Goal: Task Accomplishment & Management: Use online tool/utility

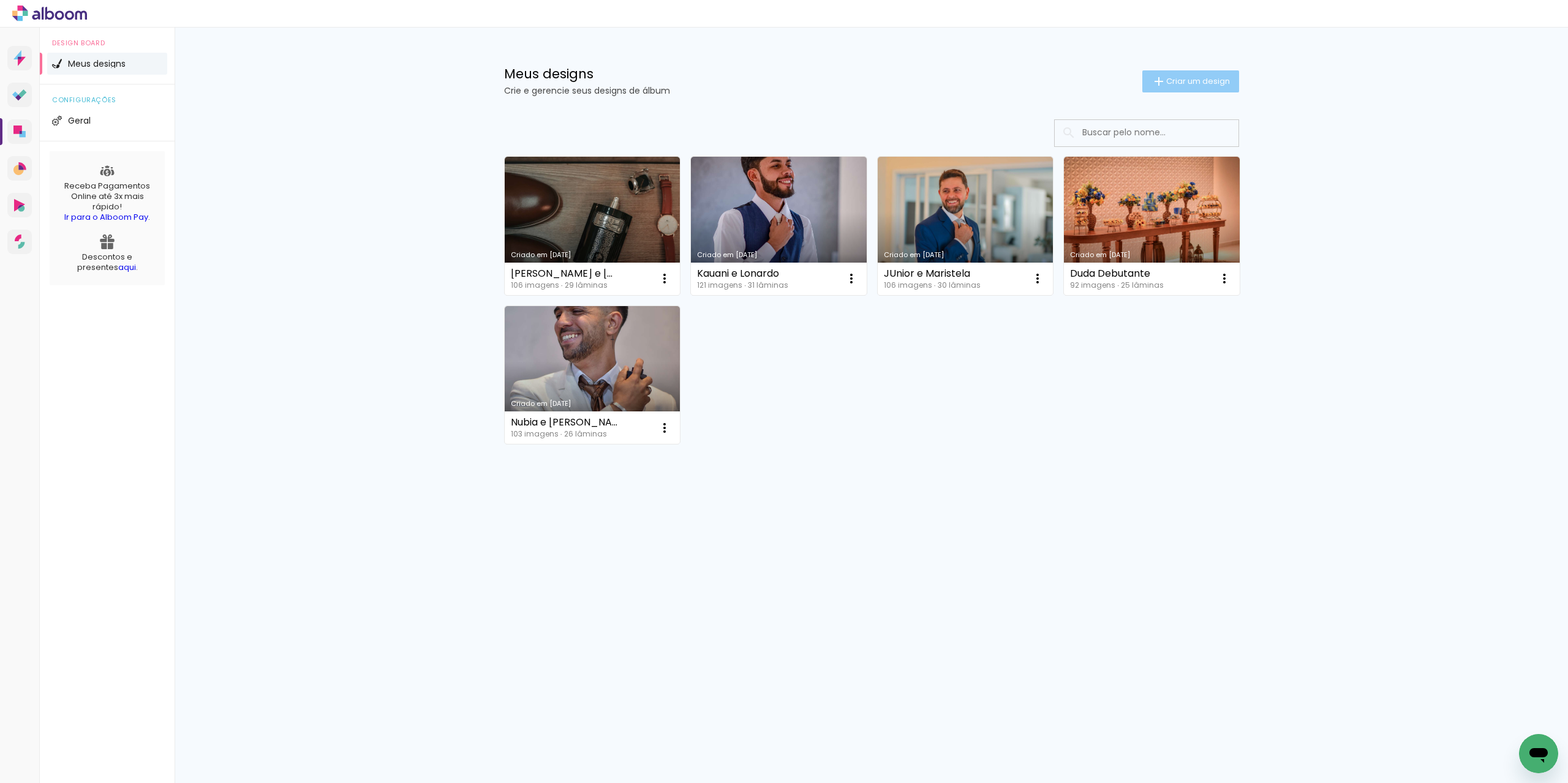
click at [1192, 79] on span "Criar um design" at bounding box center [1198, 81] width 64 height 8
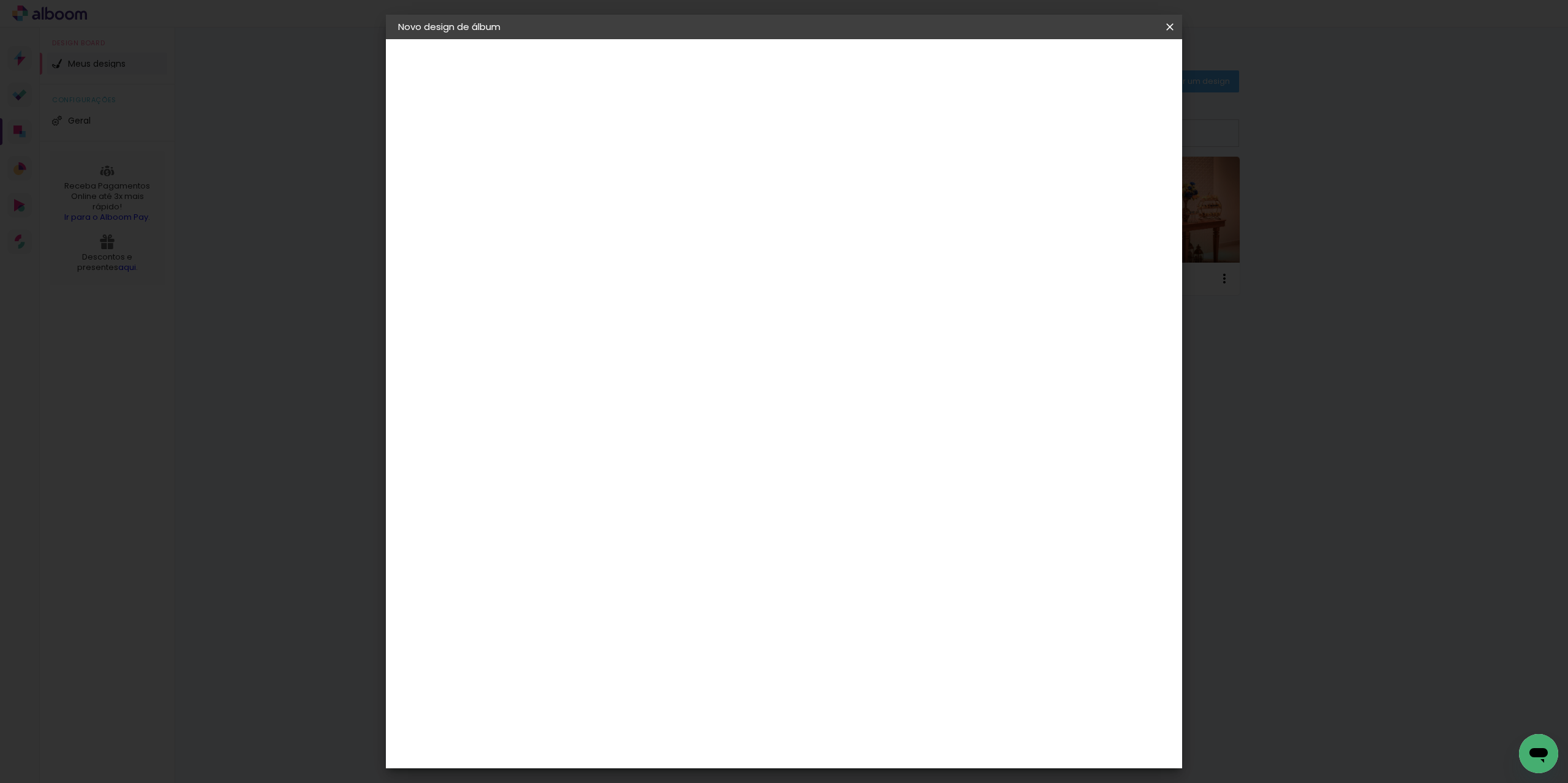
click at [598, 172] on input at bounding box center [598, 164] width 0 height 19
type input "a"
type input "Lais e [PERSON_NAME]"
type paper-input "Lais e [PERSON_NAME]"
click at [724, 73] on paper-button "Avançar" at bounding box center [694, 65] width 60 height 21
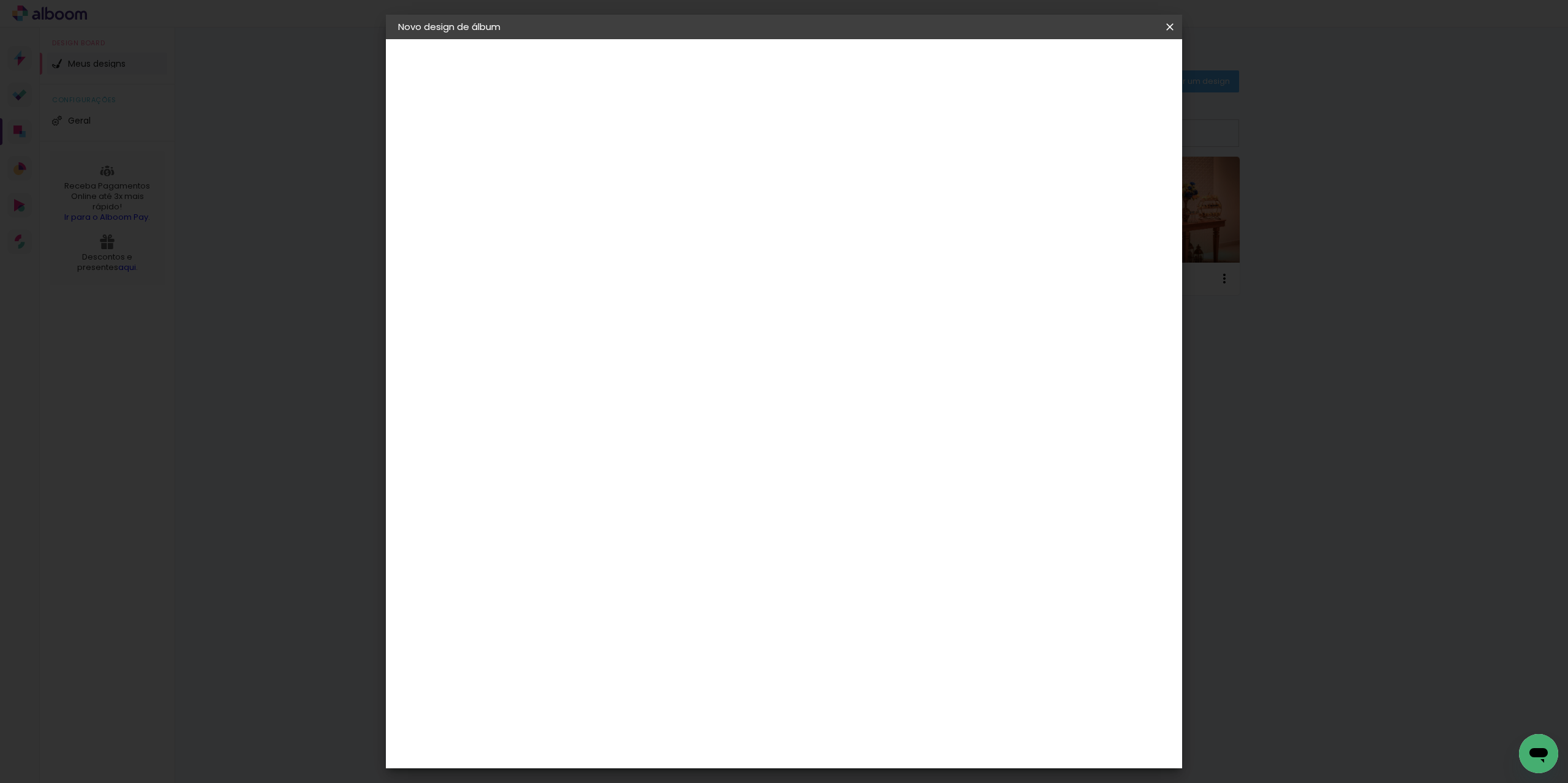
click at [732, 185] on iron-icon at bounding box center [724, 186] width 14 height 14
click at [0, 0] on slot "Avançar" at bounding box center [0, 0] width 0 height 0
click at [1032, 139] on div at bounding box center [1027, 141] width 11 height 11
type paper-checkbox "on"
click at [1093, 64] on span "Iniciar design" at bounding box center [1065, 65] width 56 height 9
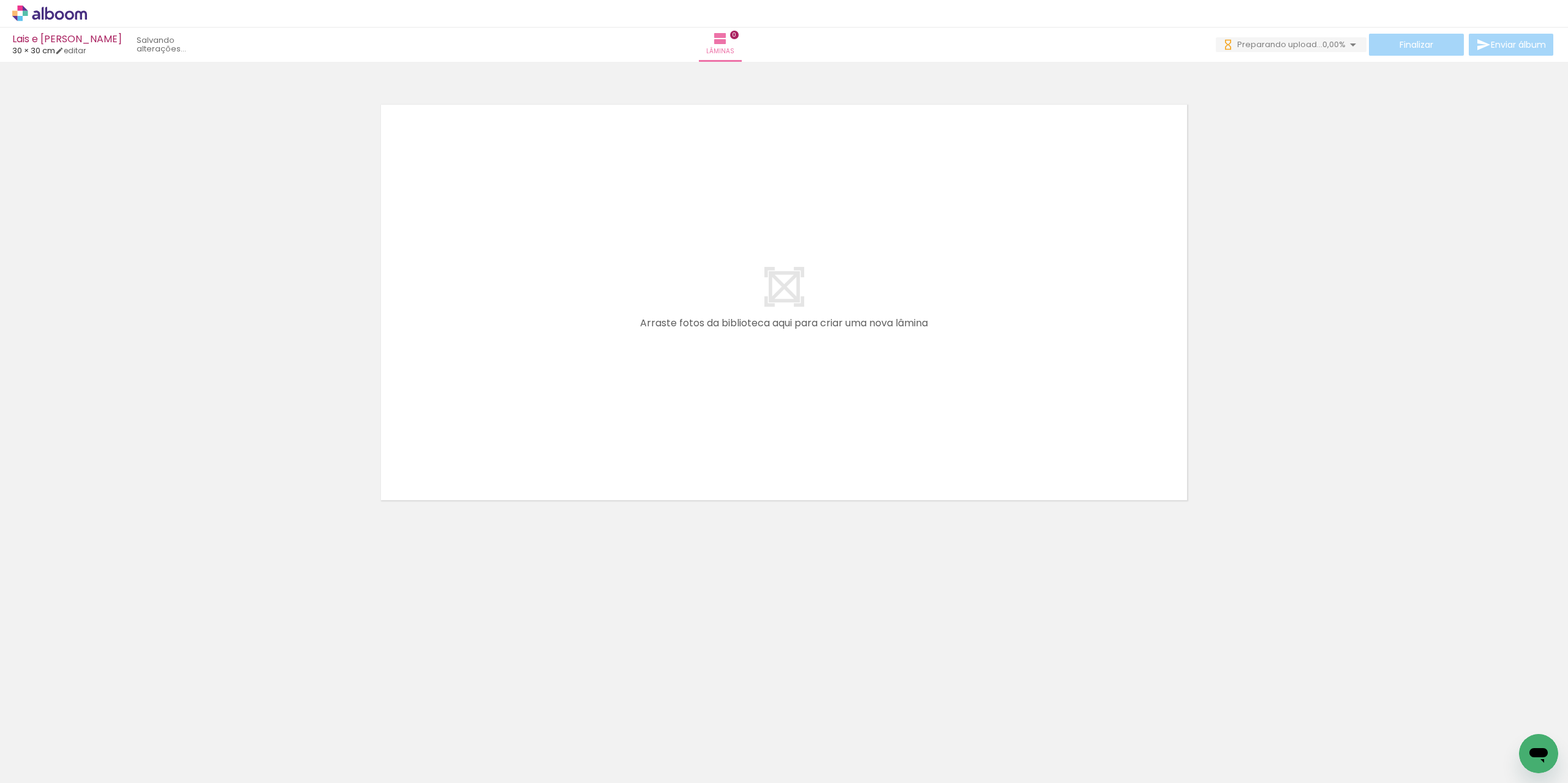
click at [340, 652] on neon-animated-pages "Confirmar Cancelar" at bounding box center [784, 422] width 1568 height 721
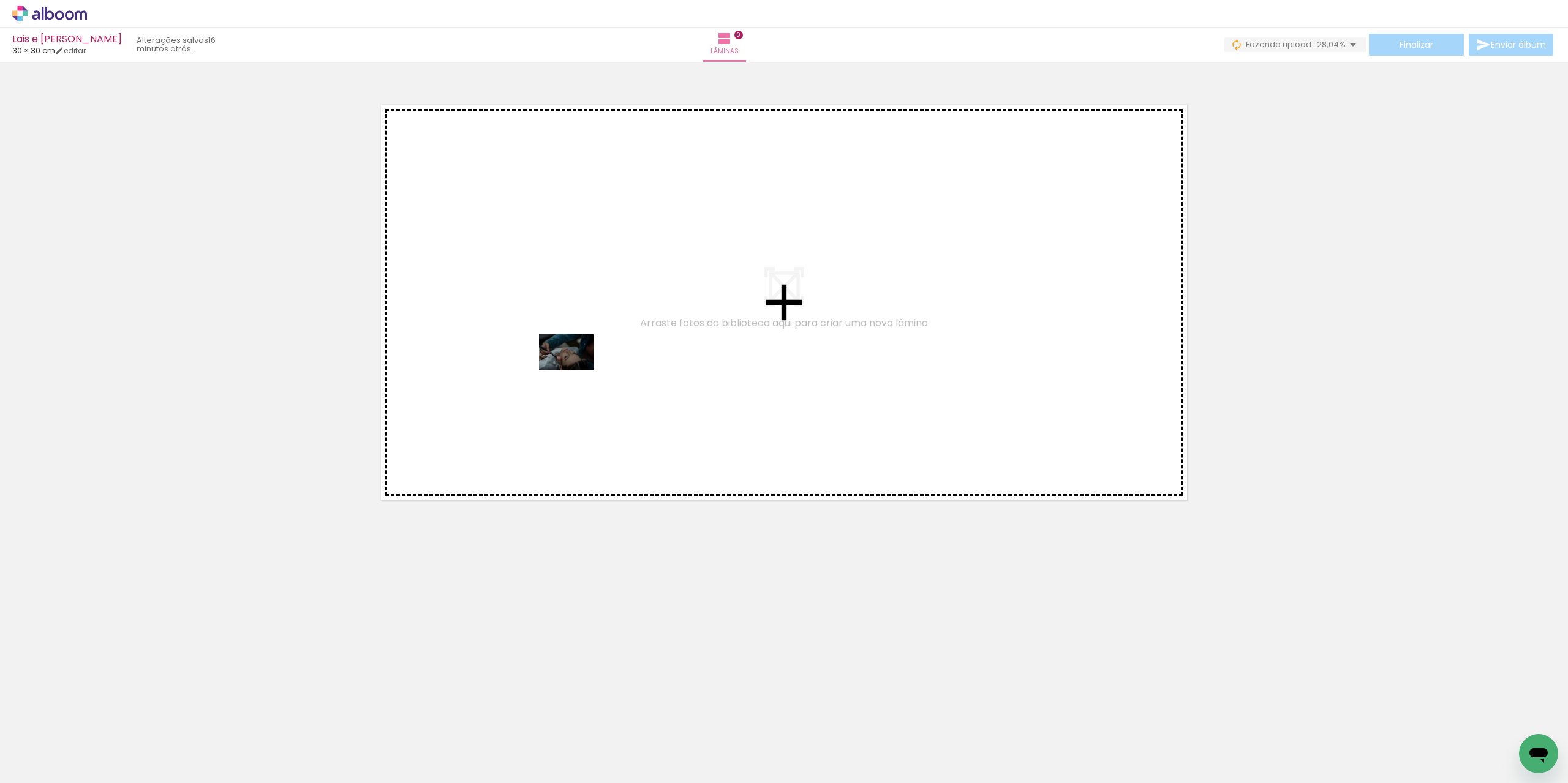
drag, startPoint x: 808, startPoint y: 750, endPoint x: 576, endPoint y: 370, distance: 445.2
click at [576, 370] on quentale-workspace at bounding box center [784, 391] width 1568 height 783
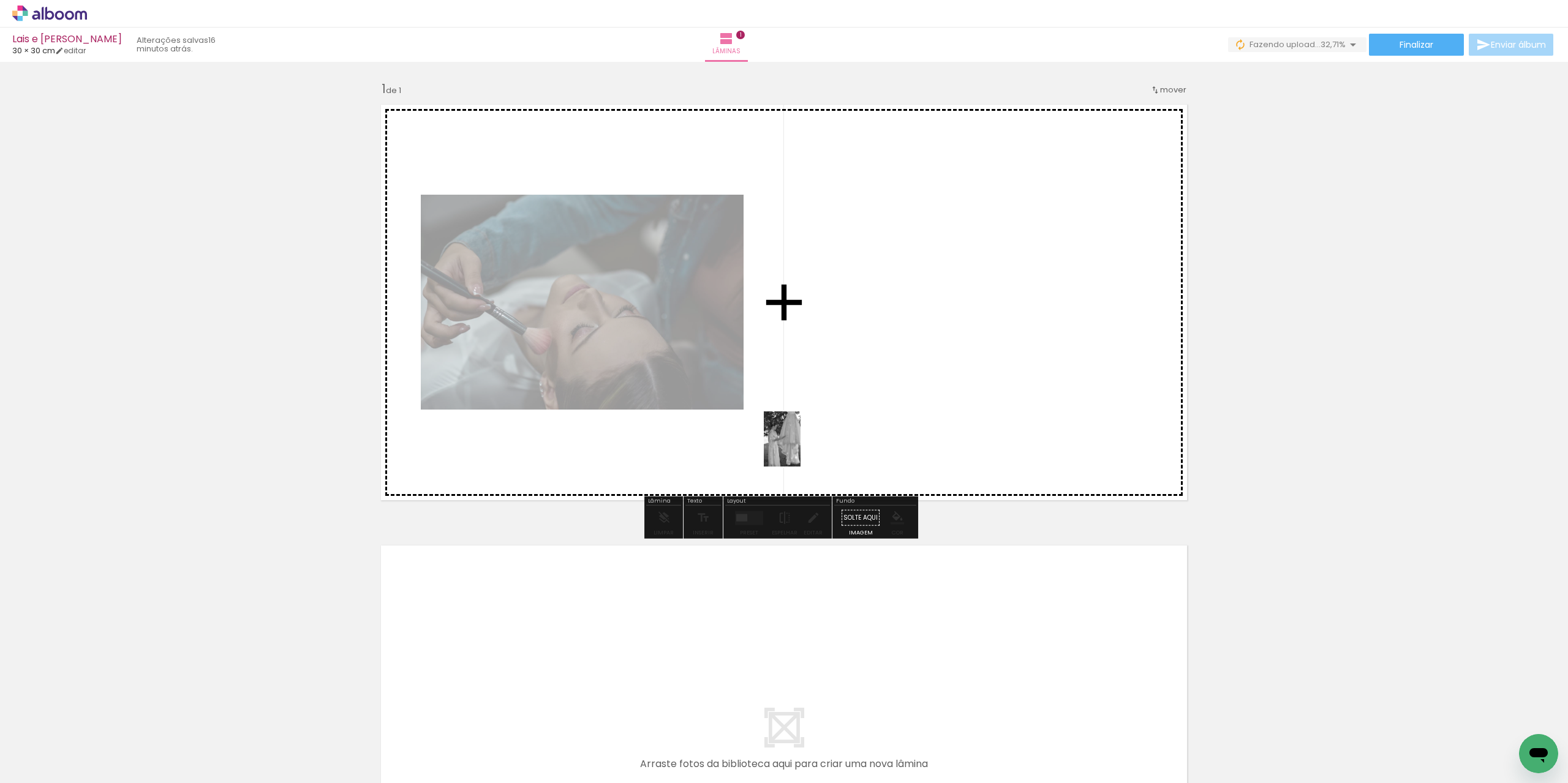
drag, startPoint x: 732, startPoint y: 739, endPoint x: 800, endPoint y: 448, distance: 298.8
click at [800, 448] on quentale-workspace at bounding box center [784, 391] width 1568 height 783
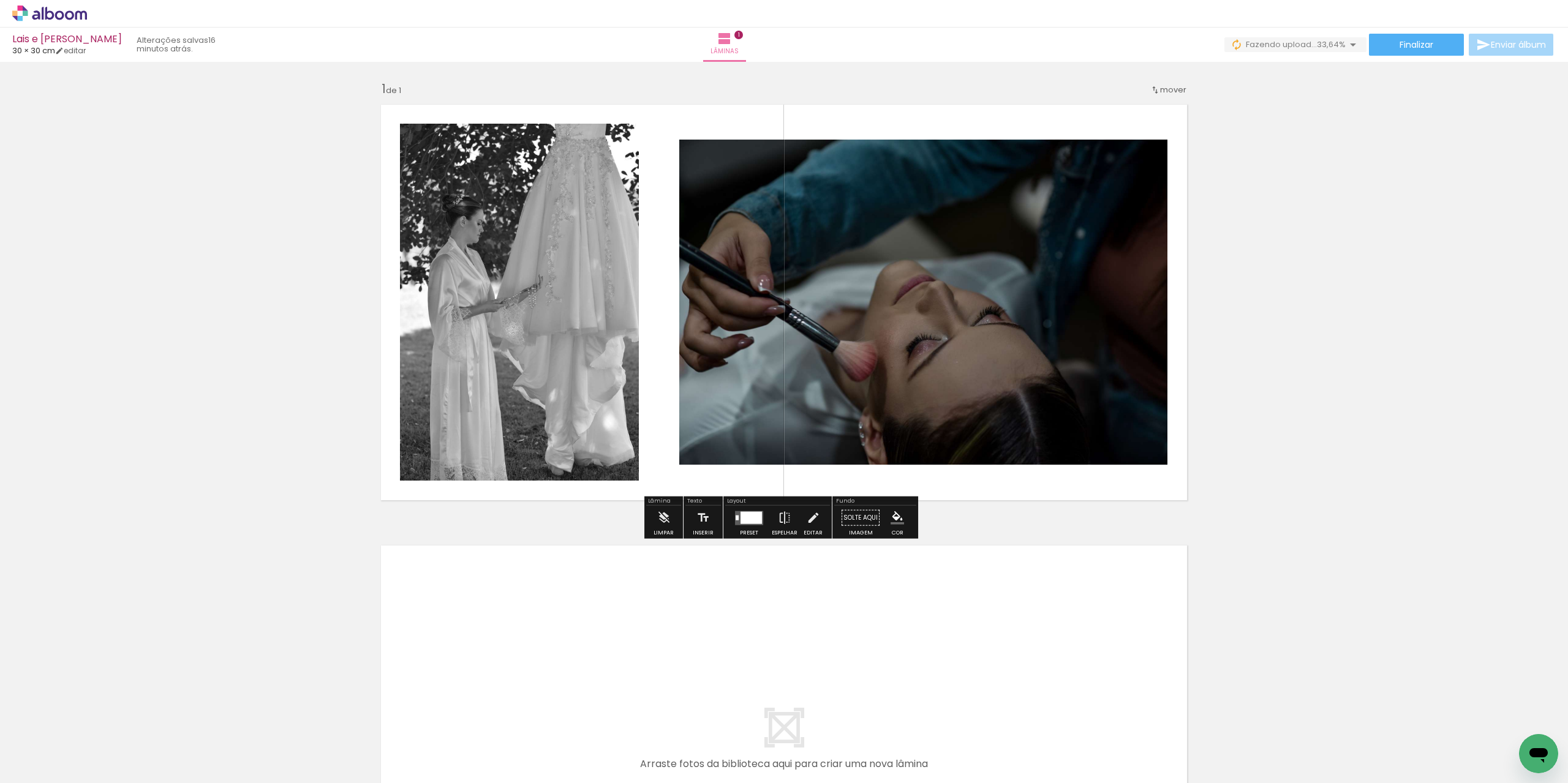
click at [748, 515] on div at bounding box center [751, 517] width 22 height 12
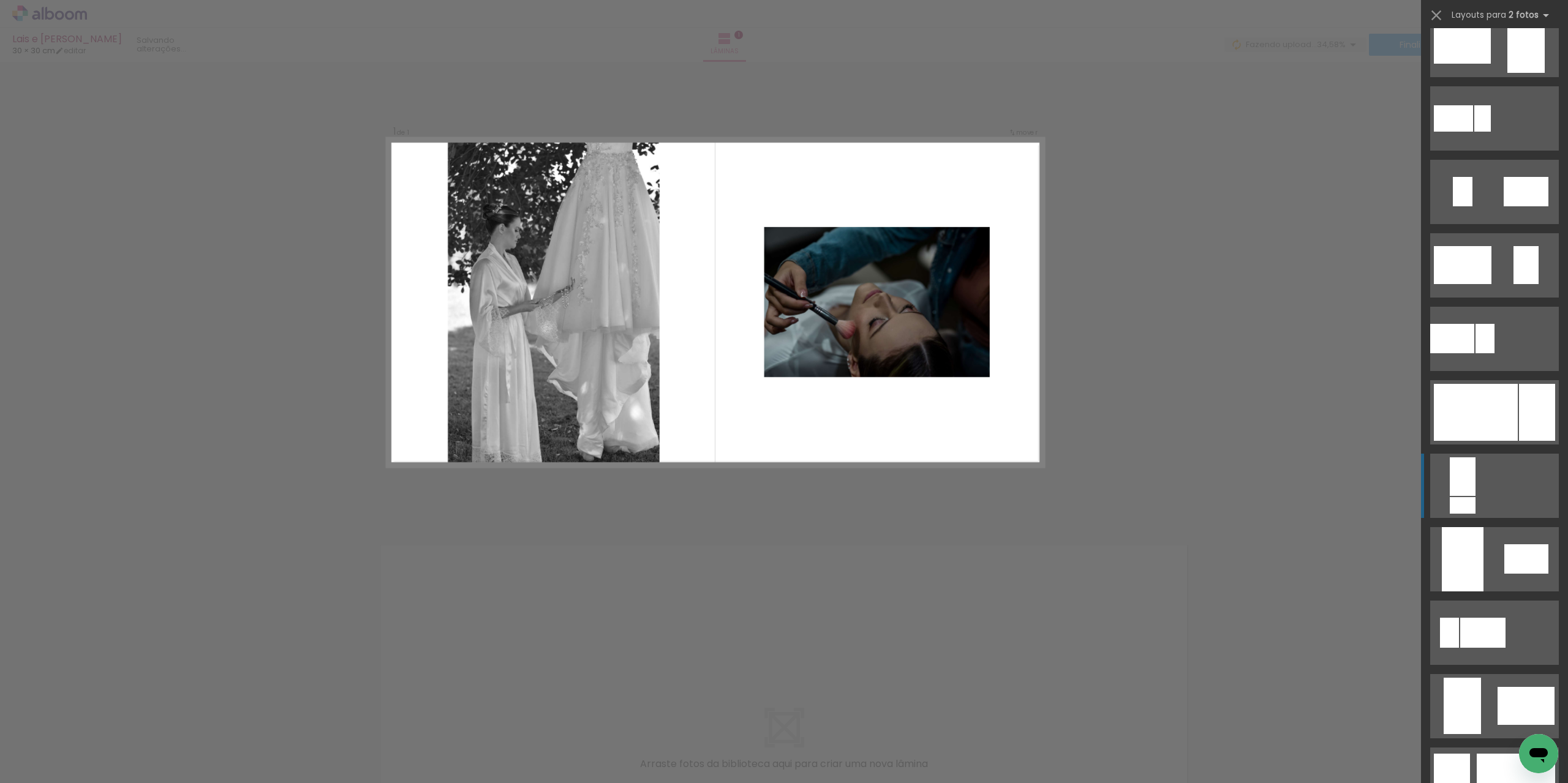
scroll to position [429, 0]
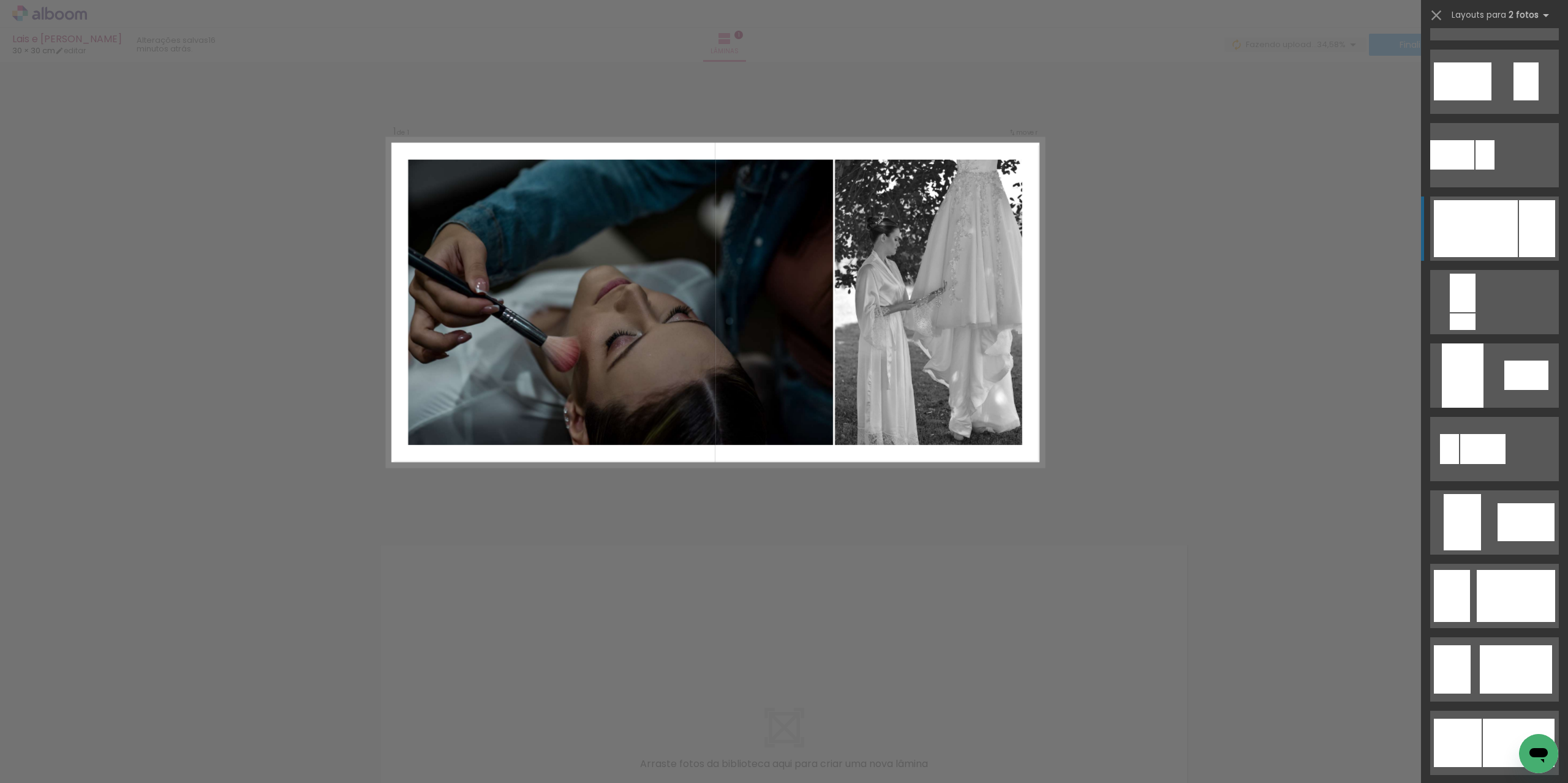
click at [1528, 218] on div at bounding box center [1537, 229] width 36 height 57
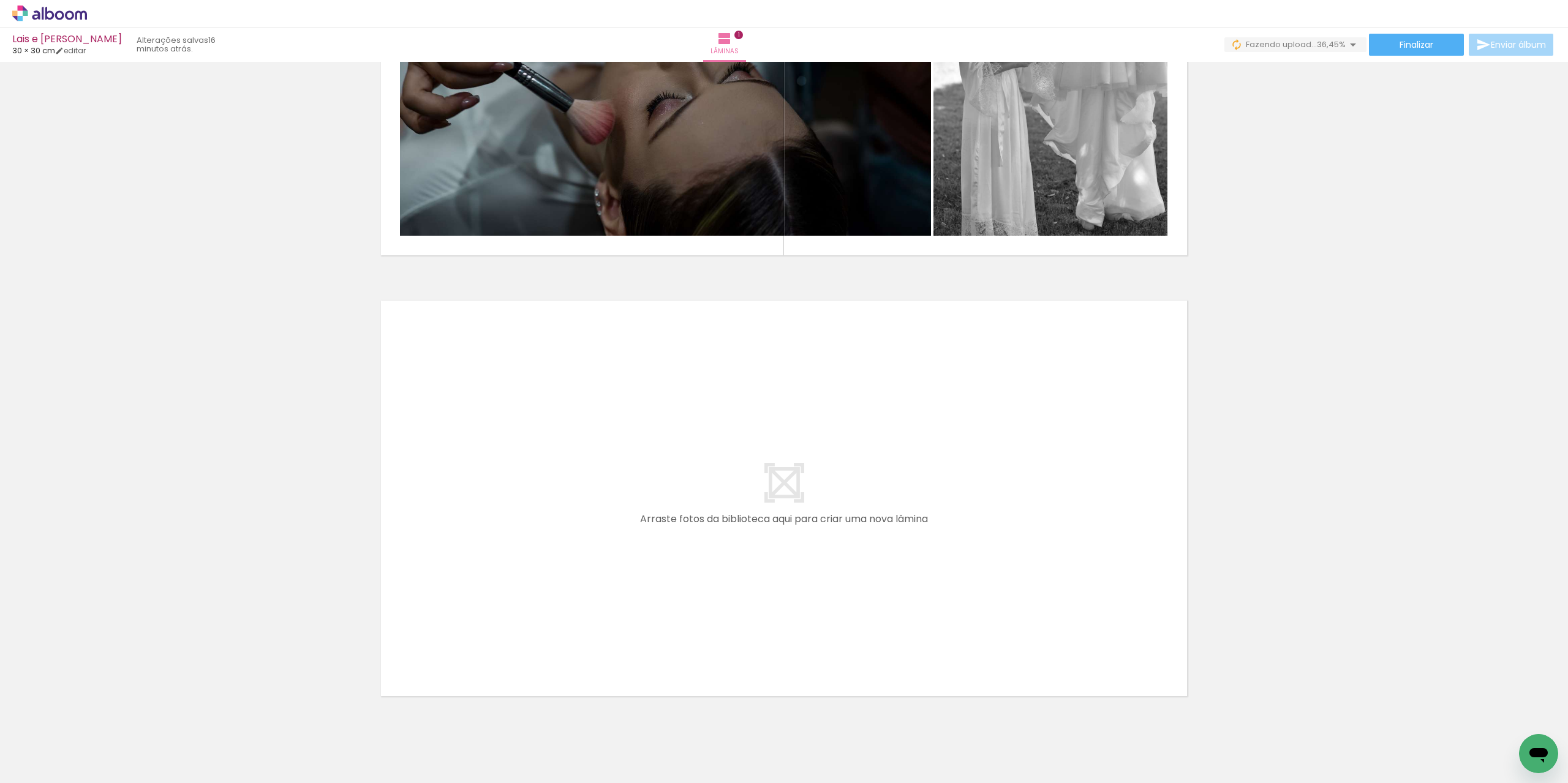
scroll to position [284, 0]
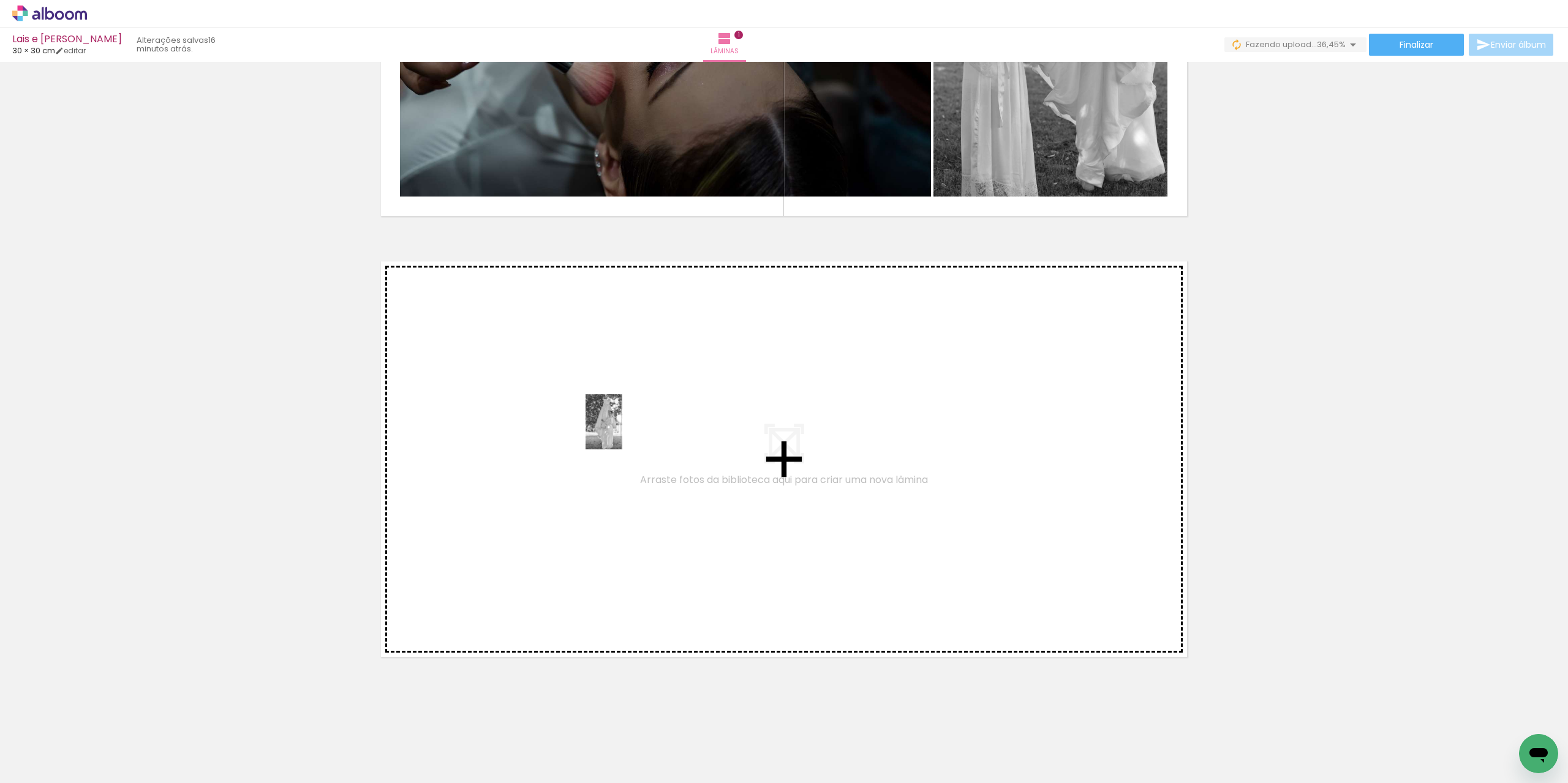
drag, startPoint x: 671, startPoint y: 740, endPoint x: 622, endPoint y: 431, distance: 312.9
click at [622, 431] on quentale-workspace at bounding box center [784, 391] width 1568 height 783
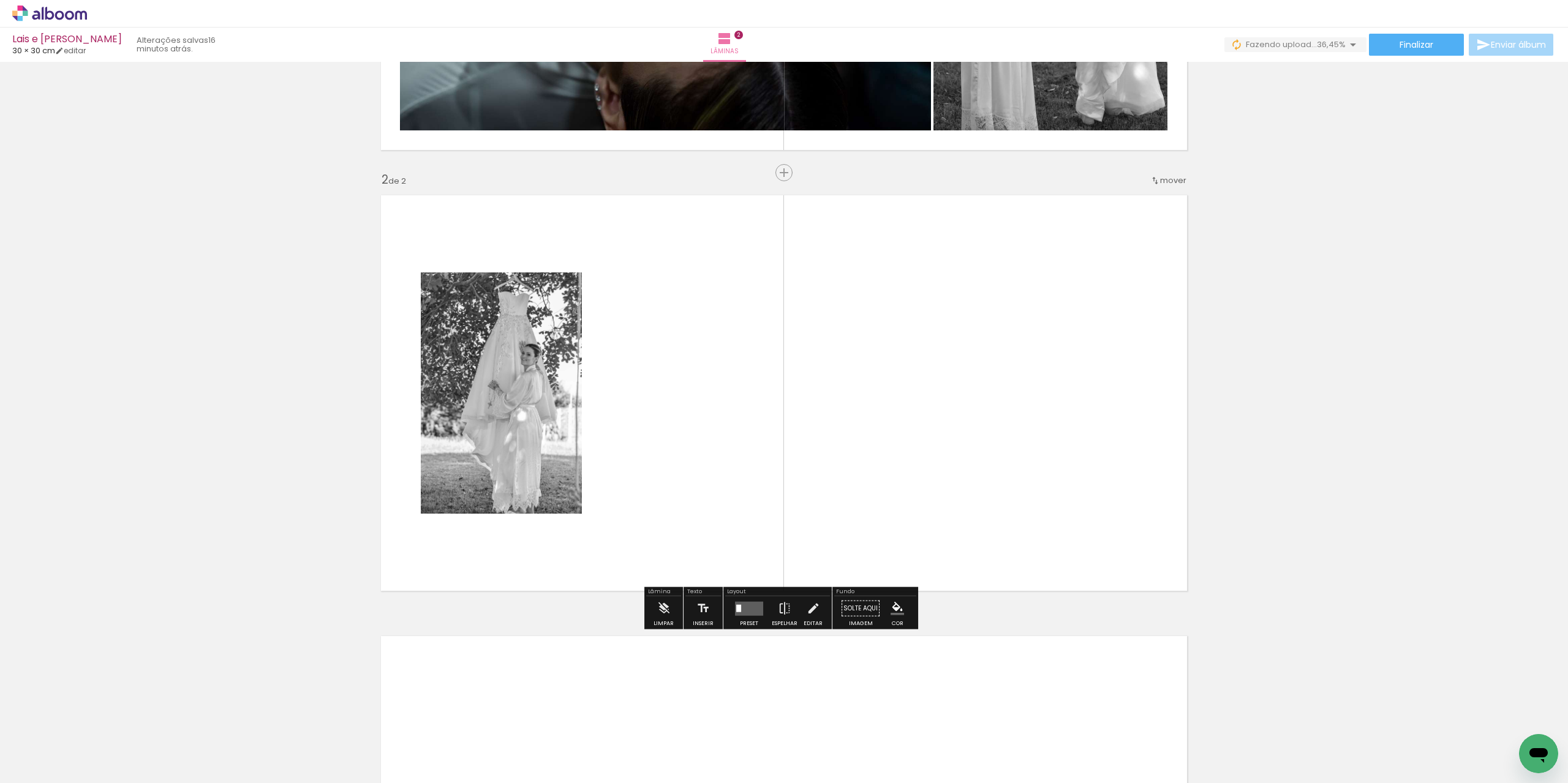
scroll to position [359, 0]
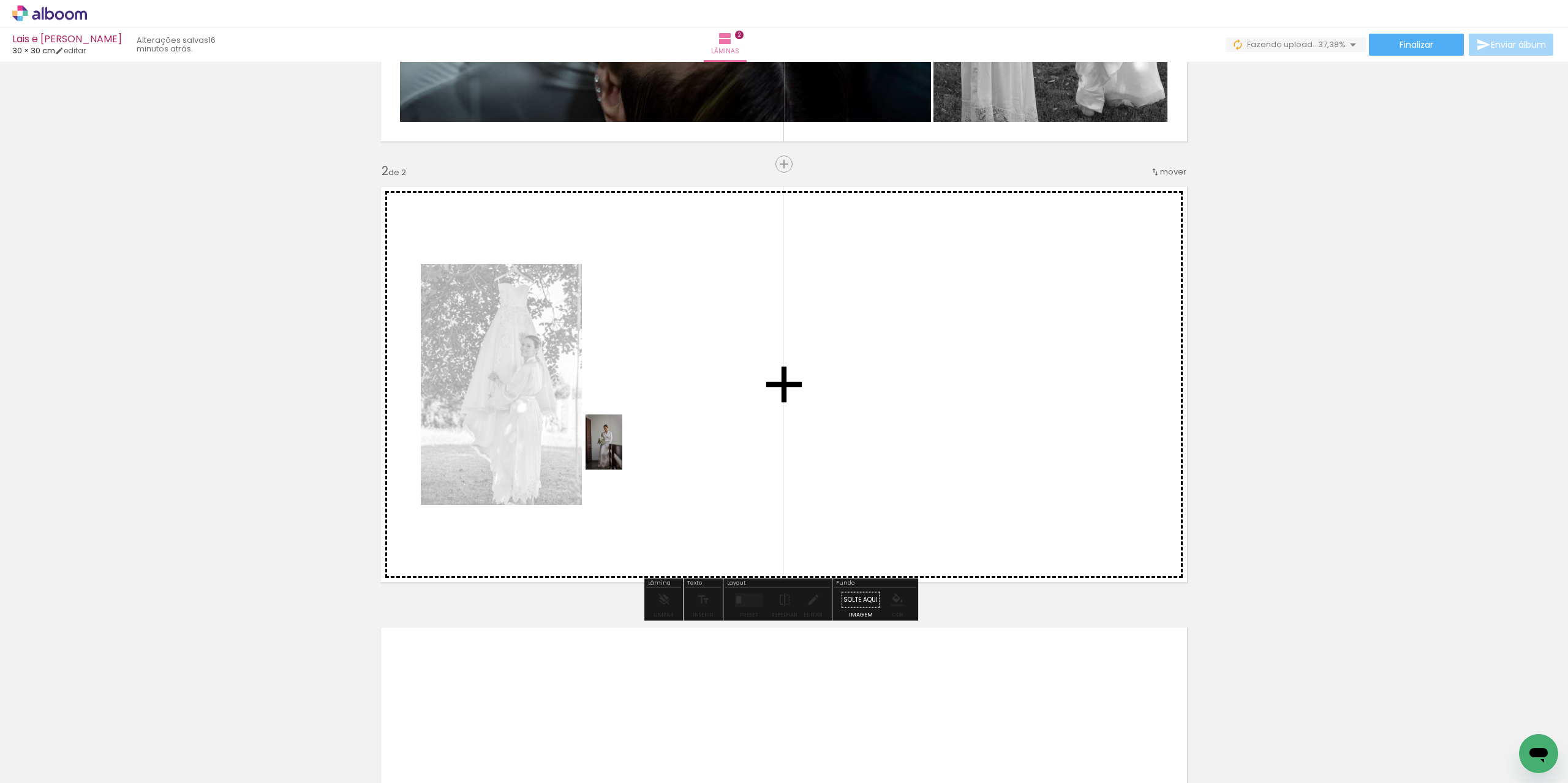
drag, startPoint x: 600, startPoint y: 714, endPoint x: 622, endPoint y: 451, distance: 263.9
click at [622, 451] on quentale-workspace at bounding box center [784, 391] width 1568 height 783
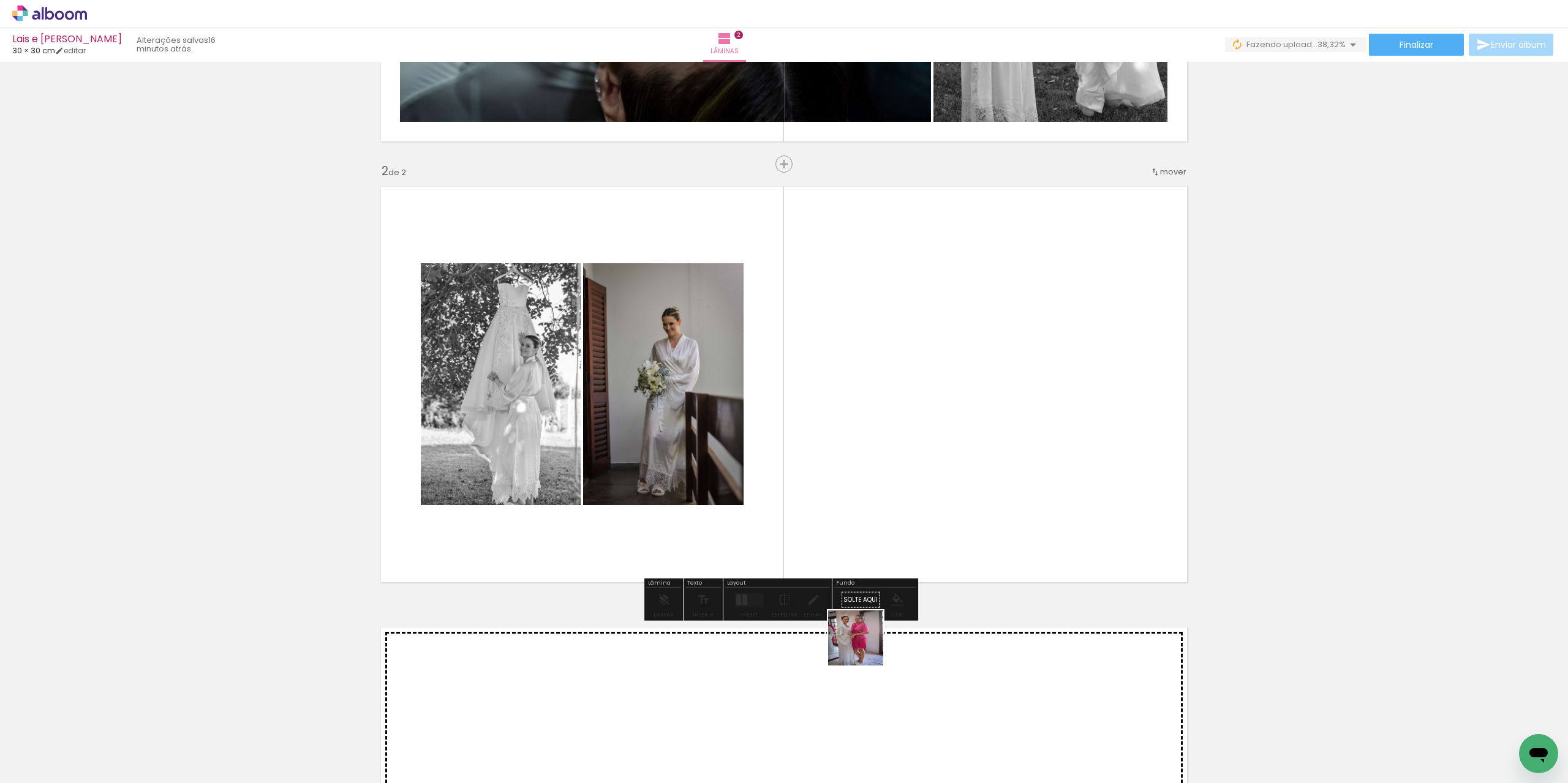
drag, startPoint x: 866, startPoint y: 736, endPoint x: 817, endPoint y: 330, distance: 408.9
click at [817, 330] on quentale-workspace at bounding box center [784, 391] width 1568 height 783
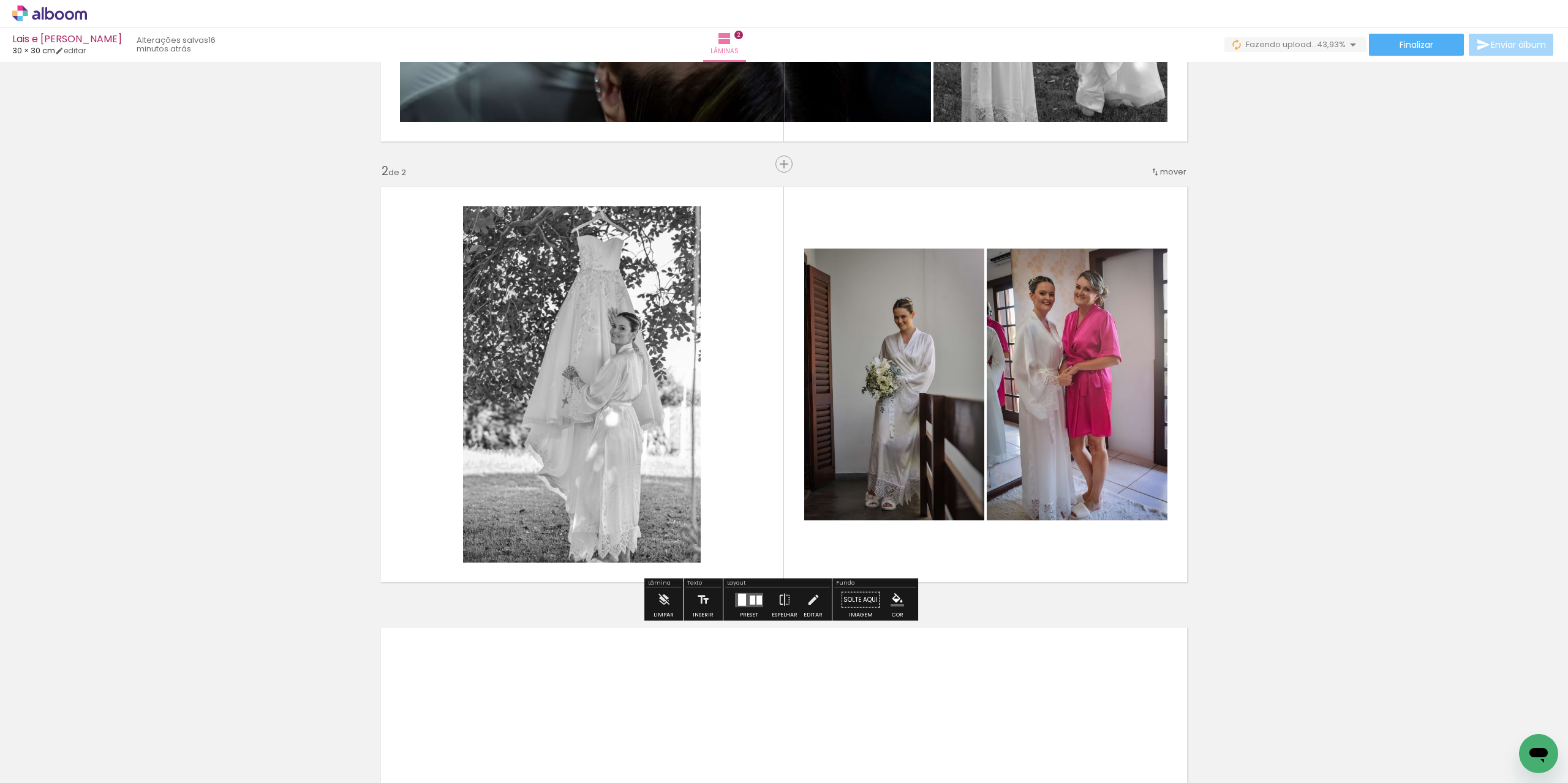
click at [742, 594] on div at bounding box center [742, 599] width 8 height 12
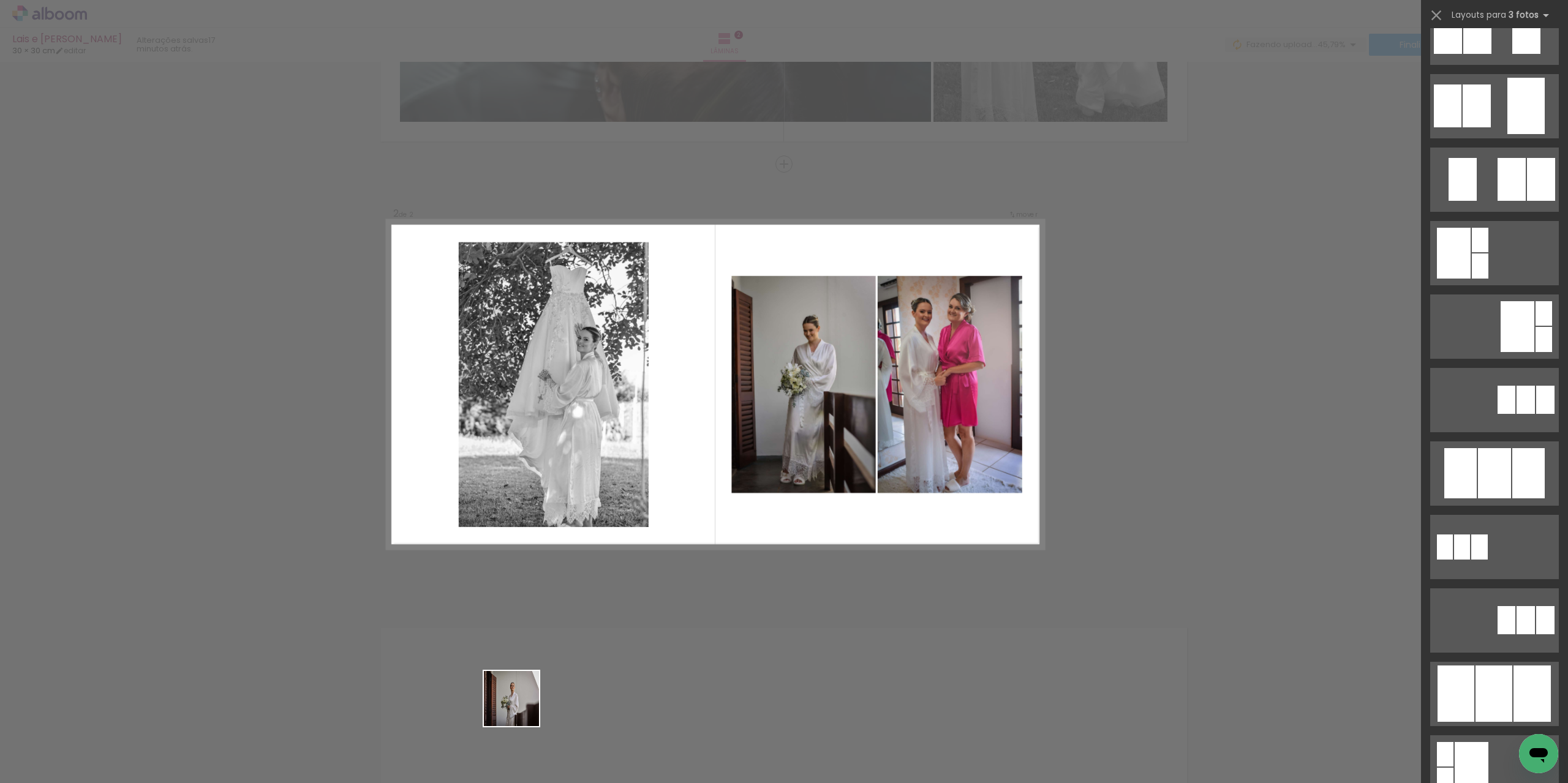
scroll to position [0, 0]
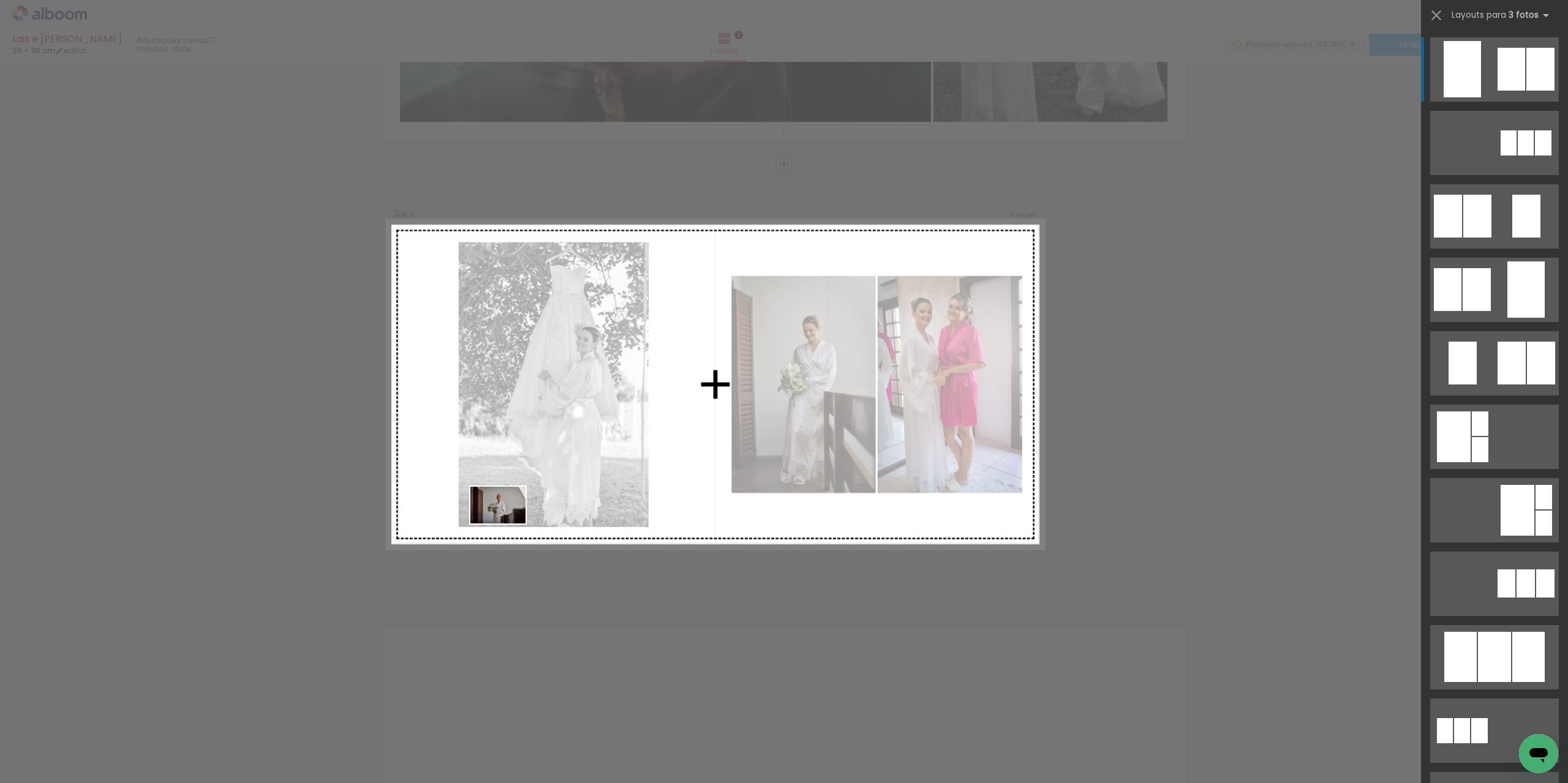
drag, startPoint x: 522, startPoint y: 744, endPoint x: 507, endPoint y: 524, distance: 220.5
click at [507, 524] on quentale-workspace at bounding box center [784, 391] width 1568 height 783
drag, startPoint x: 532, startPoint y: 743, endPoint x: 657, endPoint y: 453, distance: 315.8
click at [657, 453] on quentale-workspace at bounding box center [784, 391] width 1568 height 783
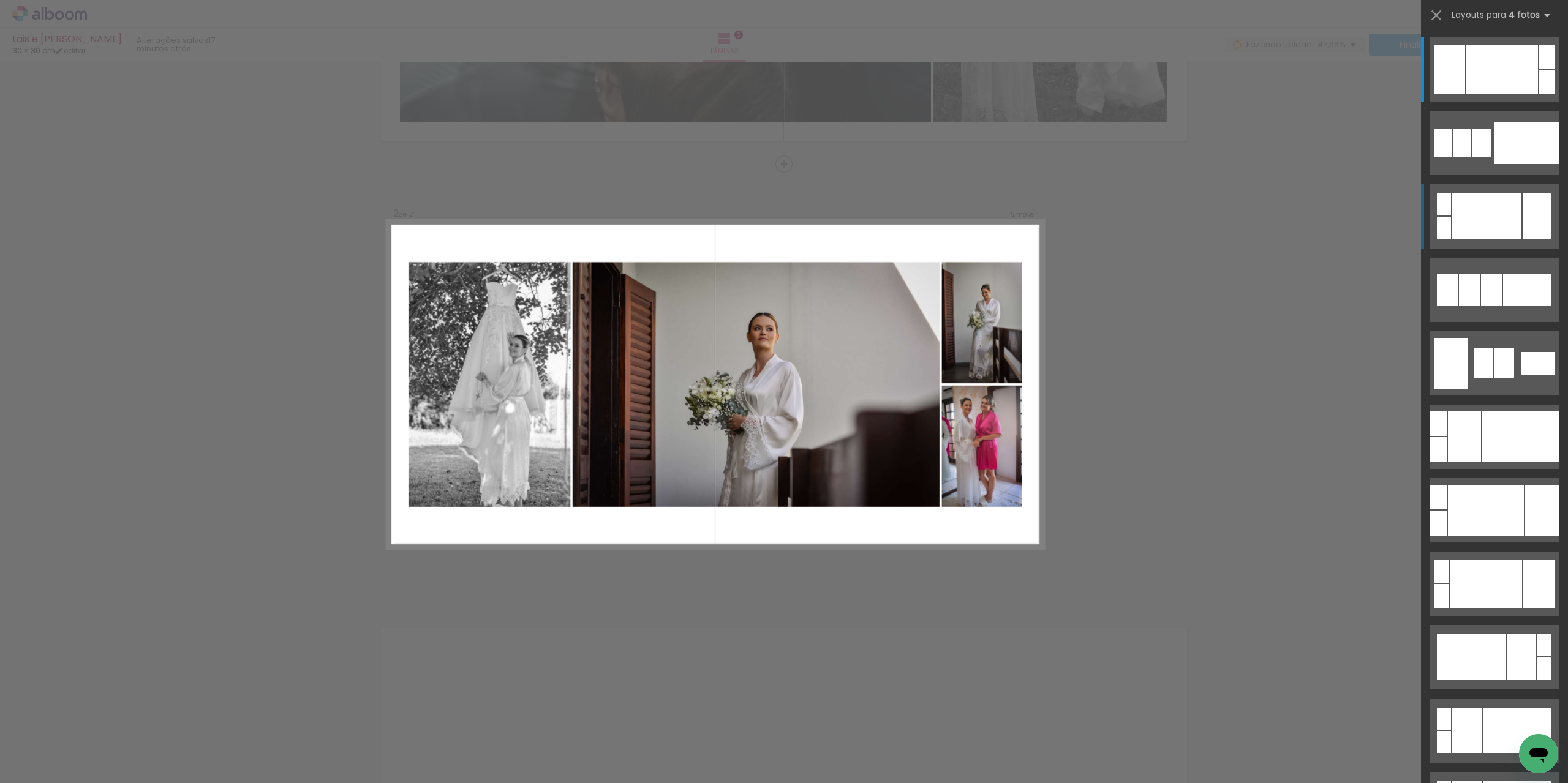
click at [1062, 362] on div "Confirmar Cancelar" at bounding box center [784, 379] width 1568 height 1352
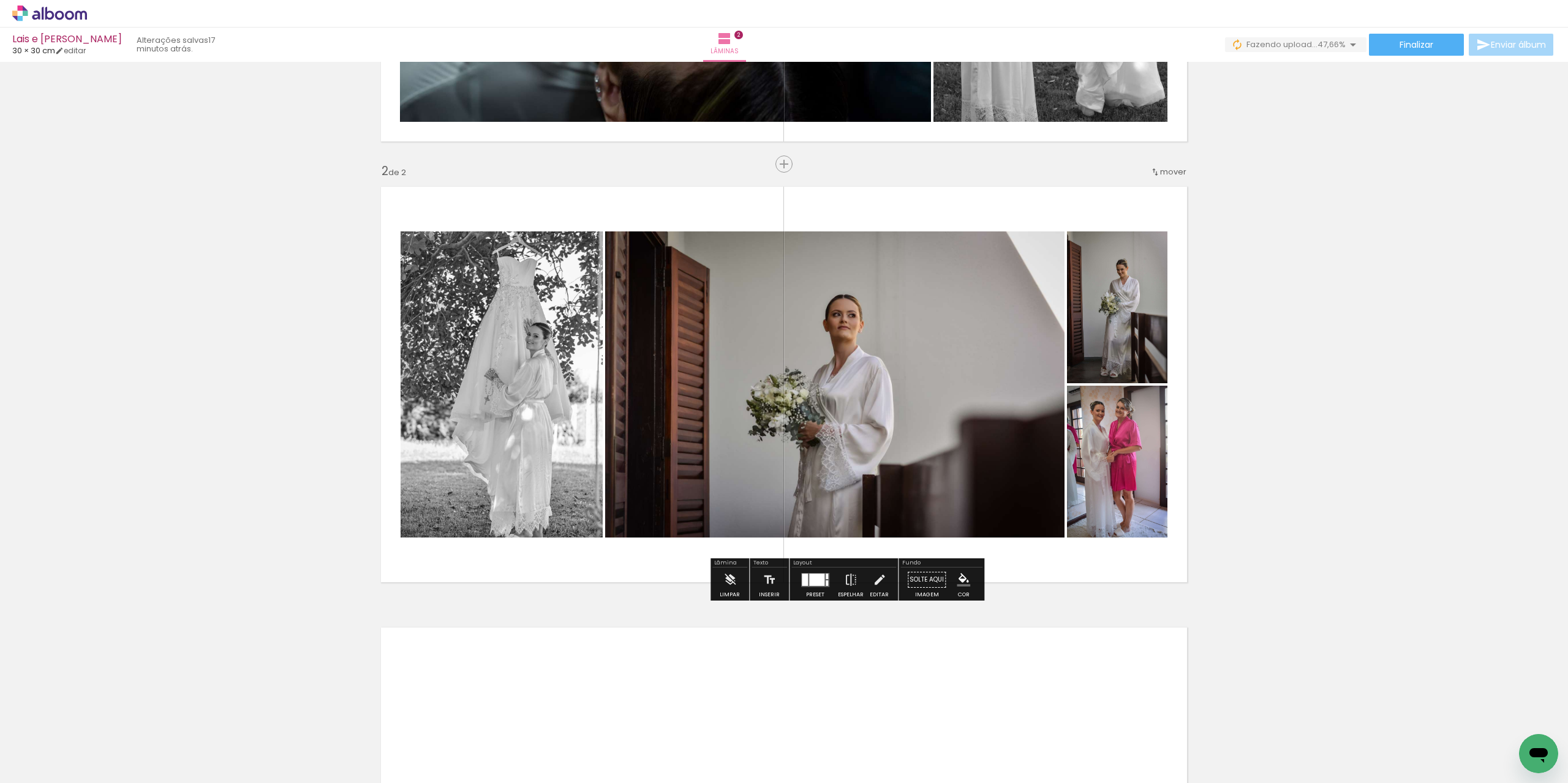
click at [819, 577] on div at bounding box center [816, 580] width 15 height 12
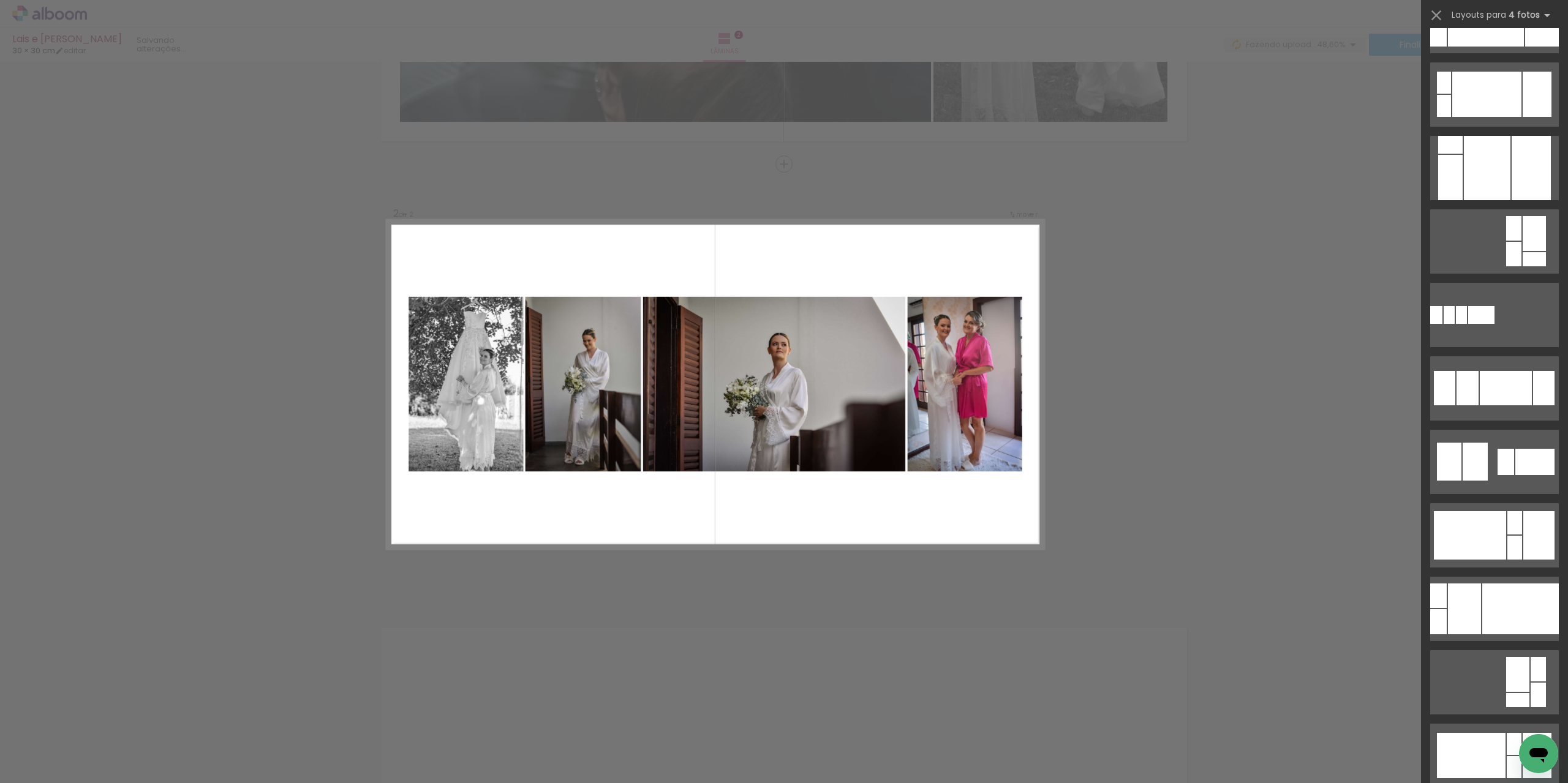
scroll to position [857, 0]
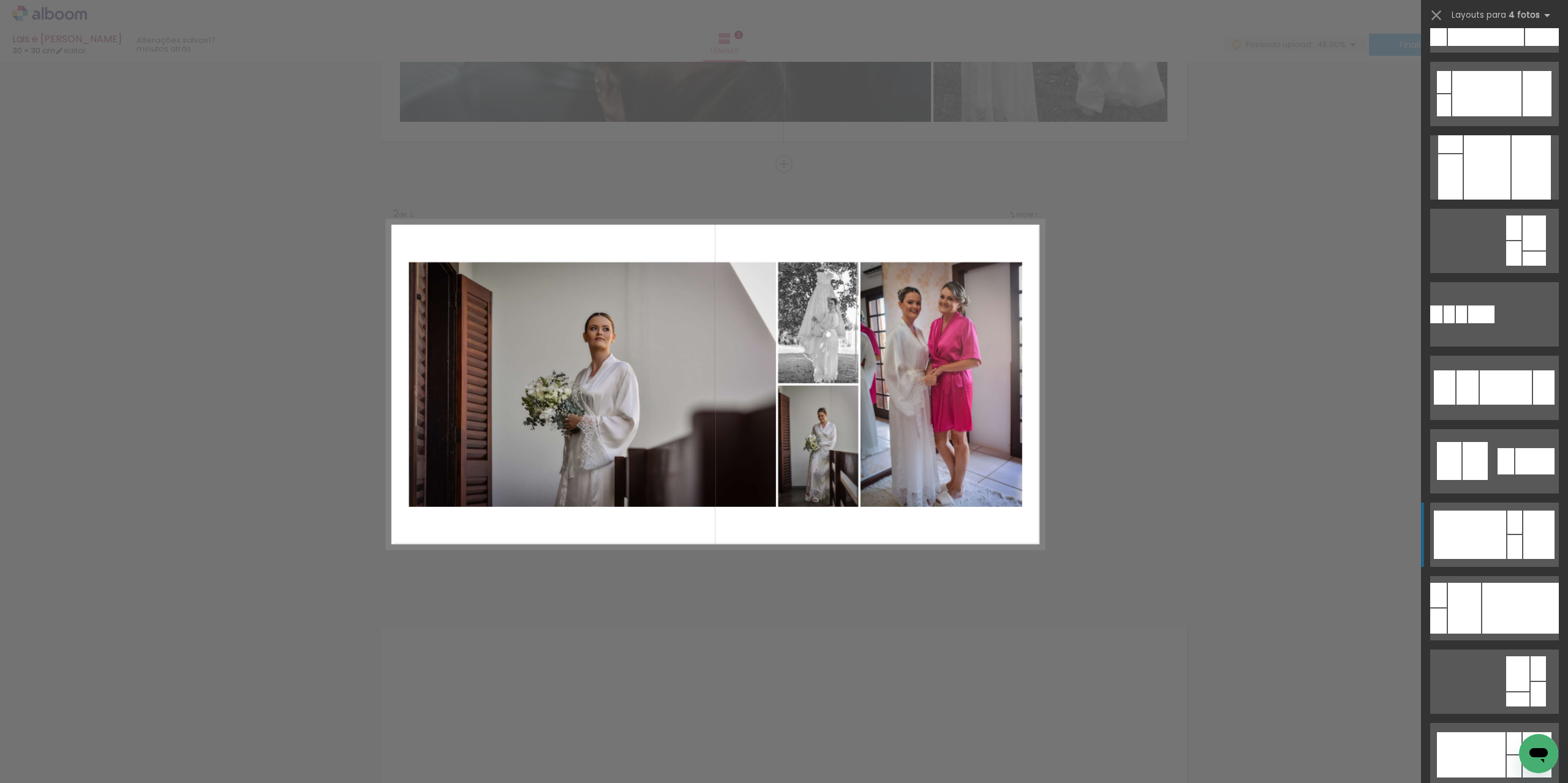
click at [1482, 531] on div at bounding box center [1470, 535] width 72 height 48
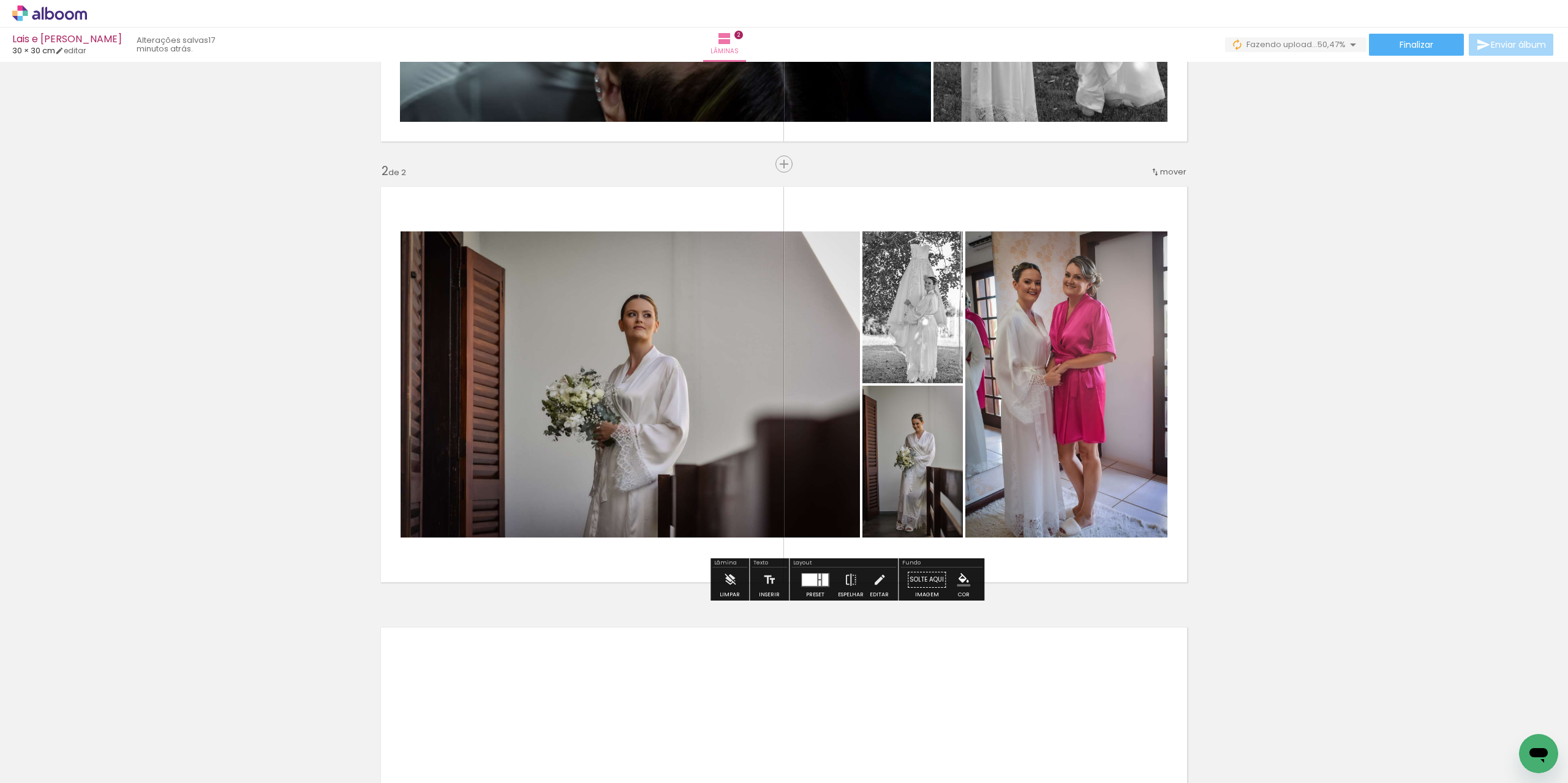
click at [479, 360] on quentale-photo at bounding box center [630, 384] width 460 height 306
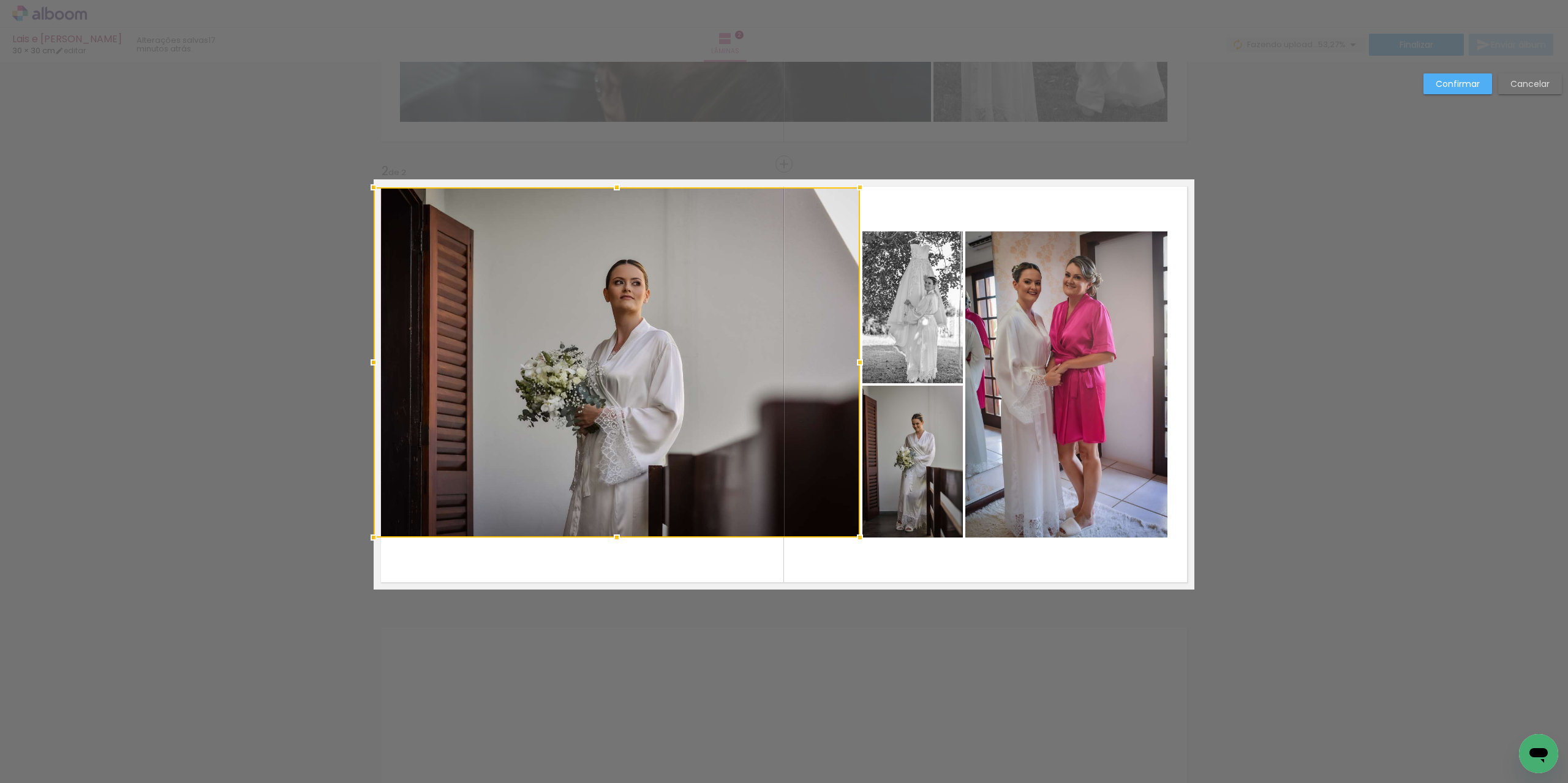
drag, startPoint x: 396, startPoint y: 229, endPoint x: 366, endPoint y: 184, distance: 54.1
click at [366, 184] on div at bounding box center [373, 187] width 24 height 24
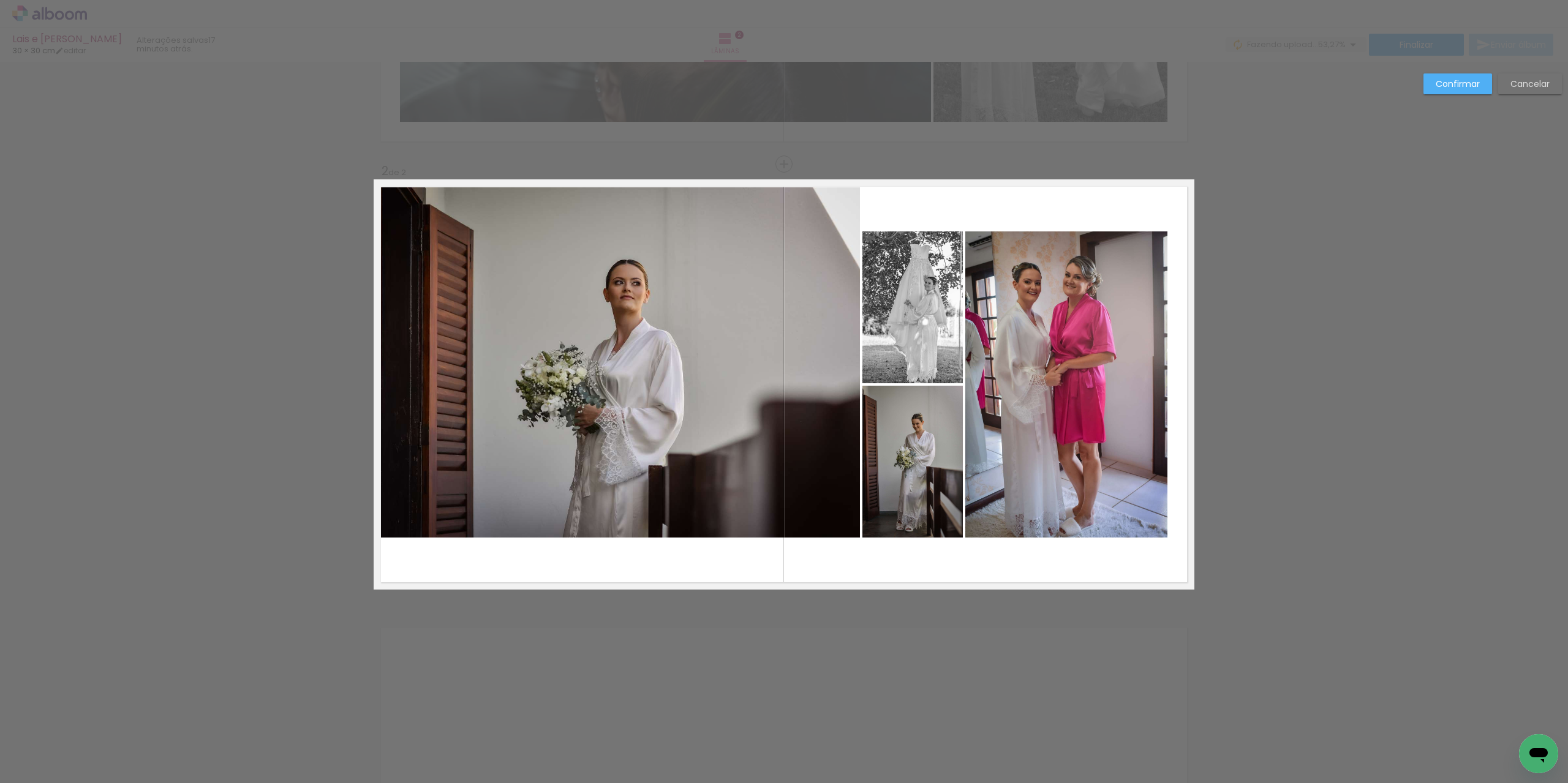
click at [433, 518] on quentale-photo at bounding box center [617, 362] width 486 height 350
click at [433, 518] on div at bounding box center [617, 362] width 486 height 350
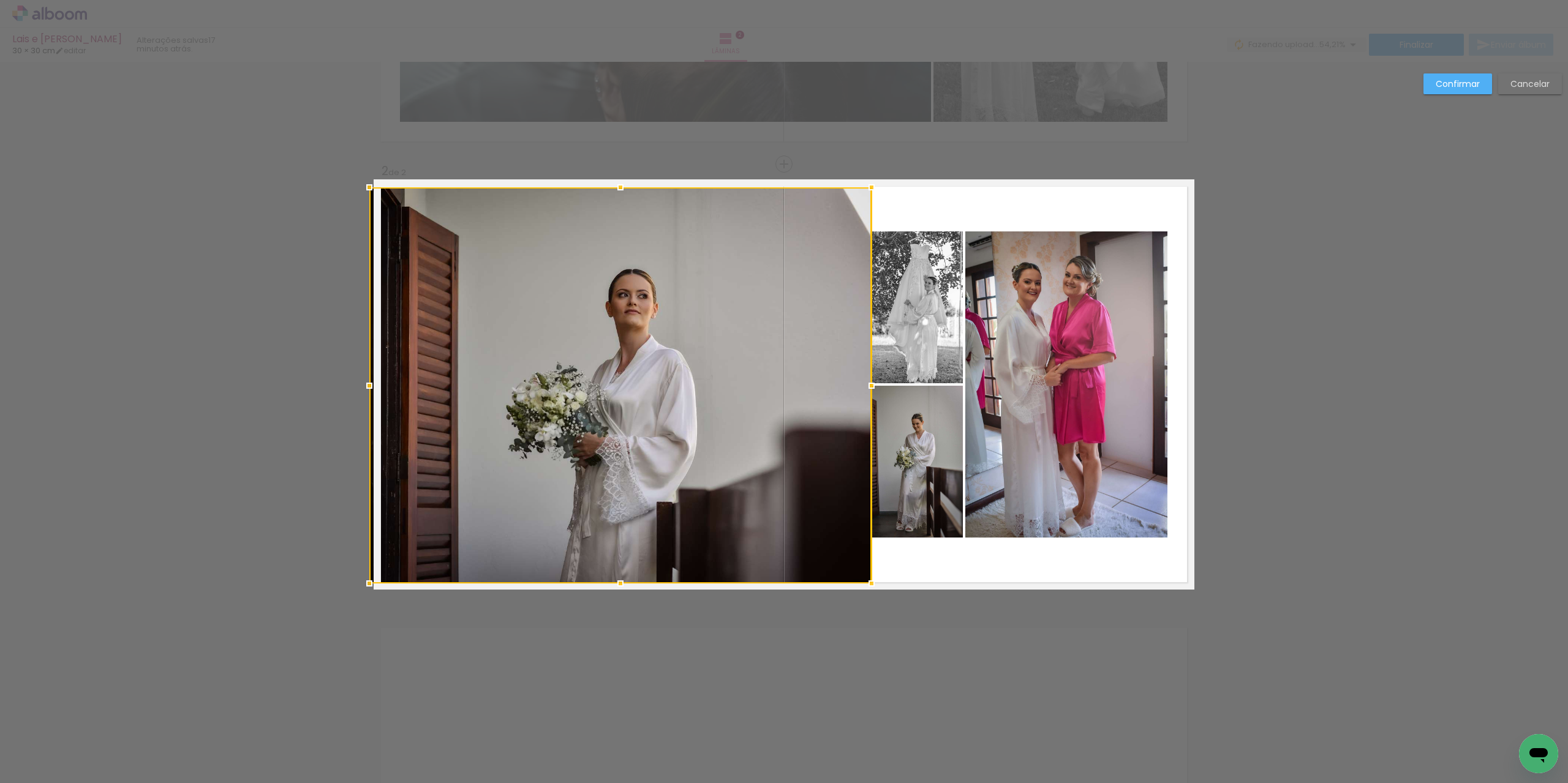
drag, startPoint x: 370, startPoint y: 535, endPoint x: 375, endPoint y: 581, distance: 46.3
click at [375, 581] on div at bounding box center [369, 583] width 24 height 24
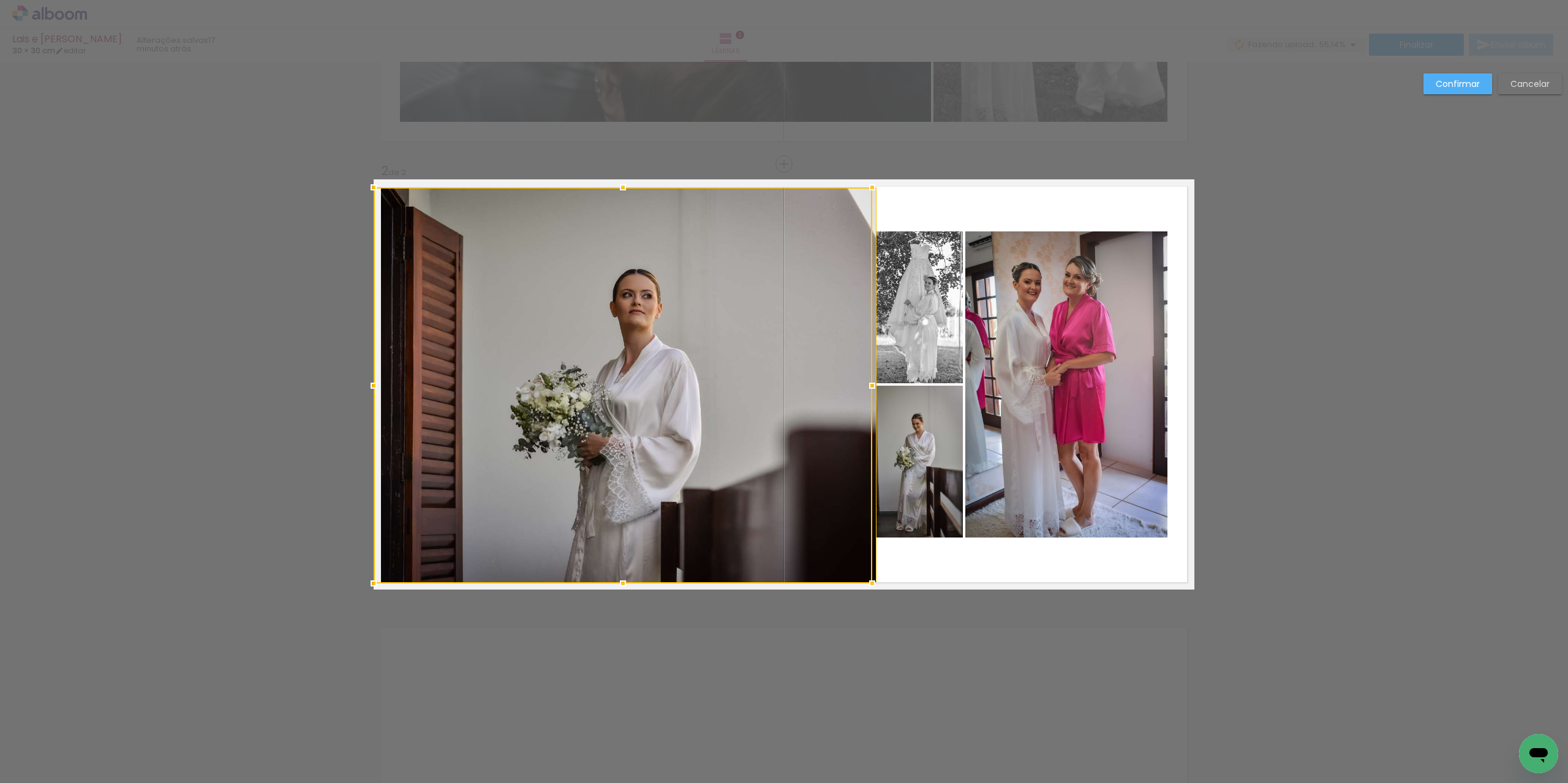
click at [0, 0] on slot "Confirmar" at bounding box center [0, 0] width 0 height 0
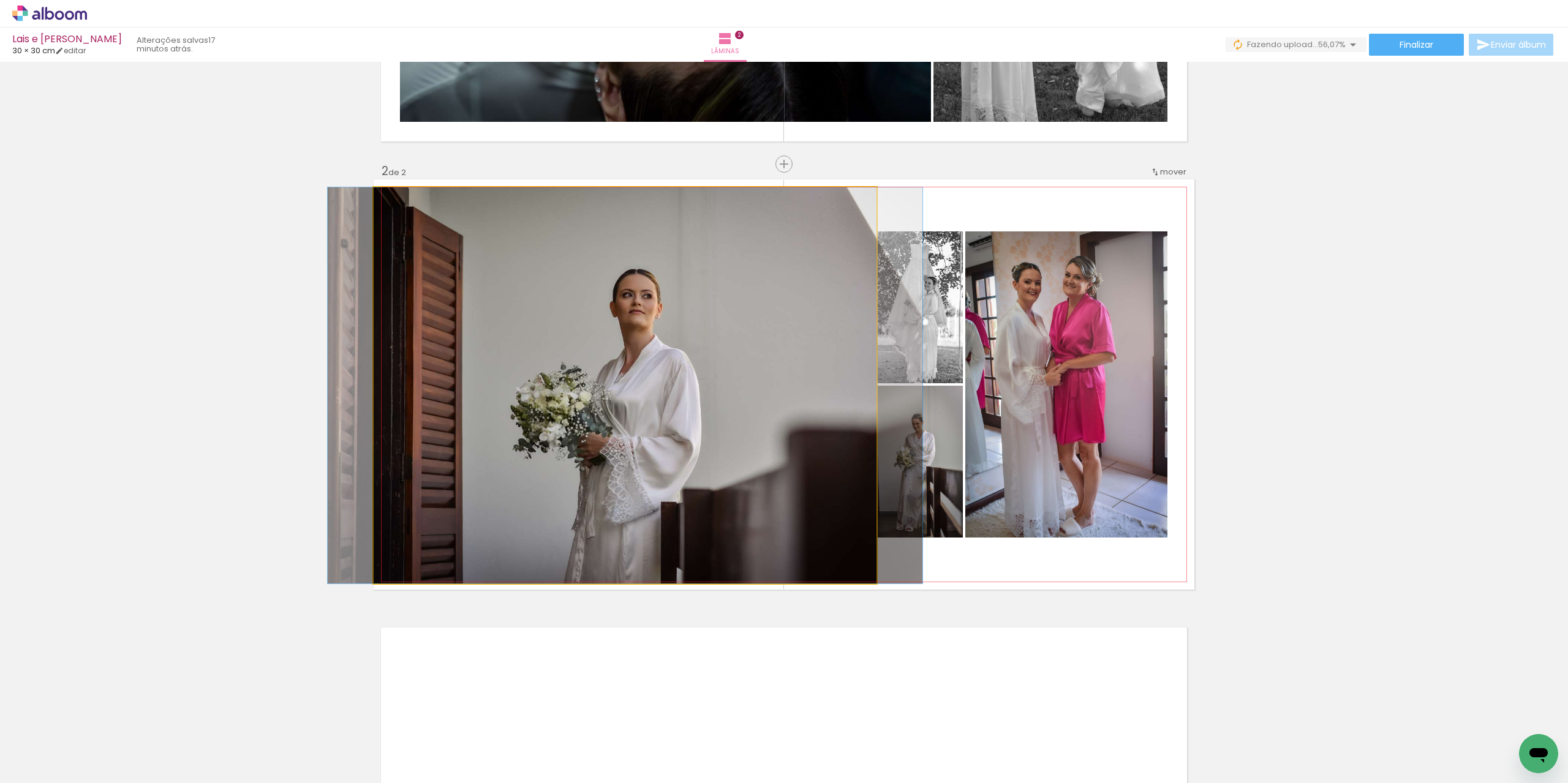
click at [790, 323] on quentale-photo at bounding box center [625, 385] width 503 height 396
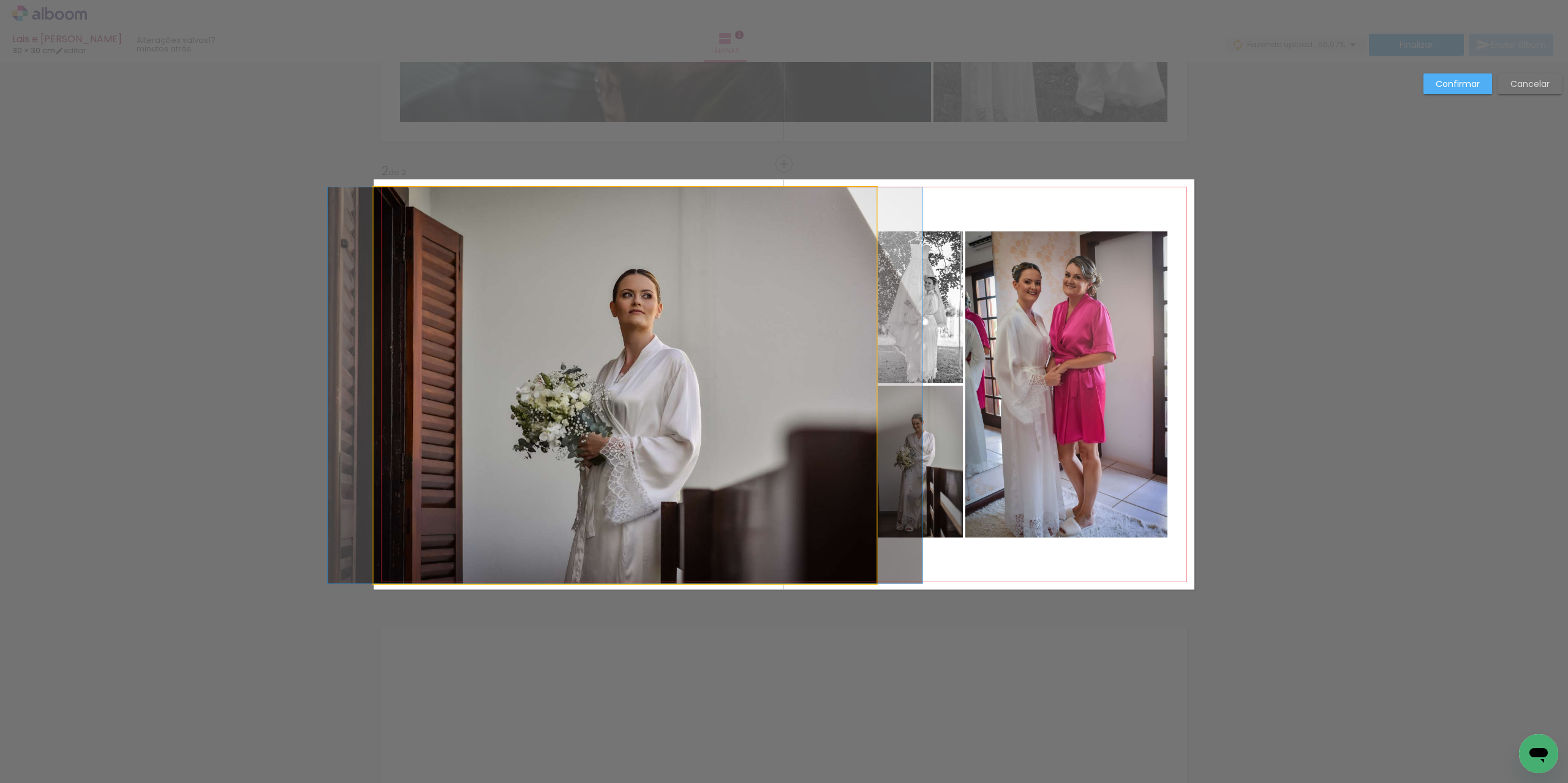
click at [853, 351] on quentale-photo at bounding box center [625, 385] width 503 height 396
click at [853, 351] on div at bounding box center [623, 385] width 499 height 396
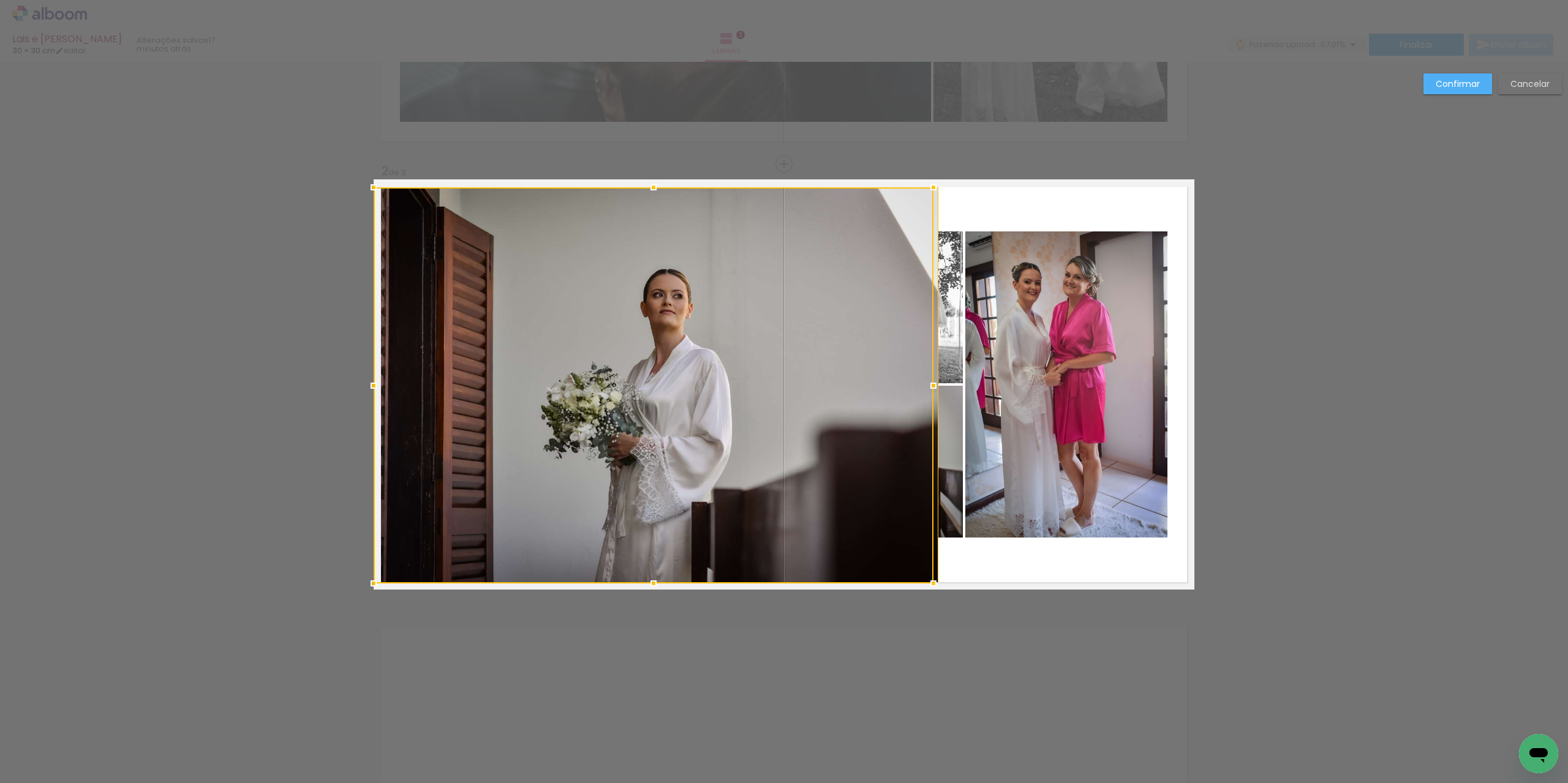
drag, startPoint x: 867, startPoint y: 385, endPoint x: 849, endPoint y: 387, distance: 18.1
click at [849, 387] on div at bounding box center [654, 385] width 560 height 396
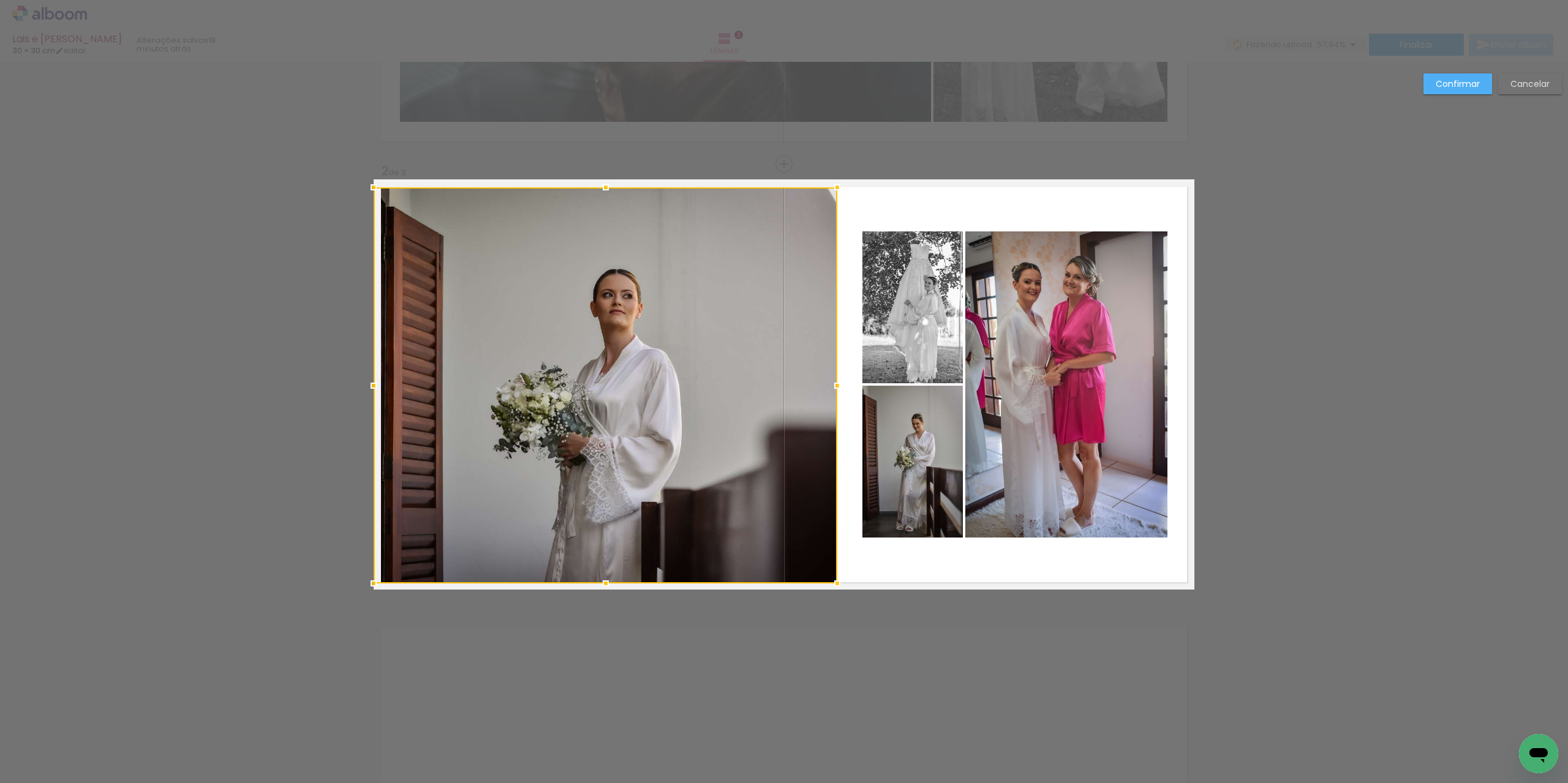
drag, startPoint x: 926, startPoint y: 387, endPoint x: 836, endPoint y: 387, distance: 90.0
click at [836, 387] on div at bounding box center [837, 385] width 24 height 24
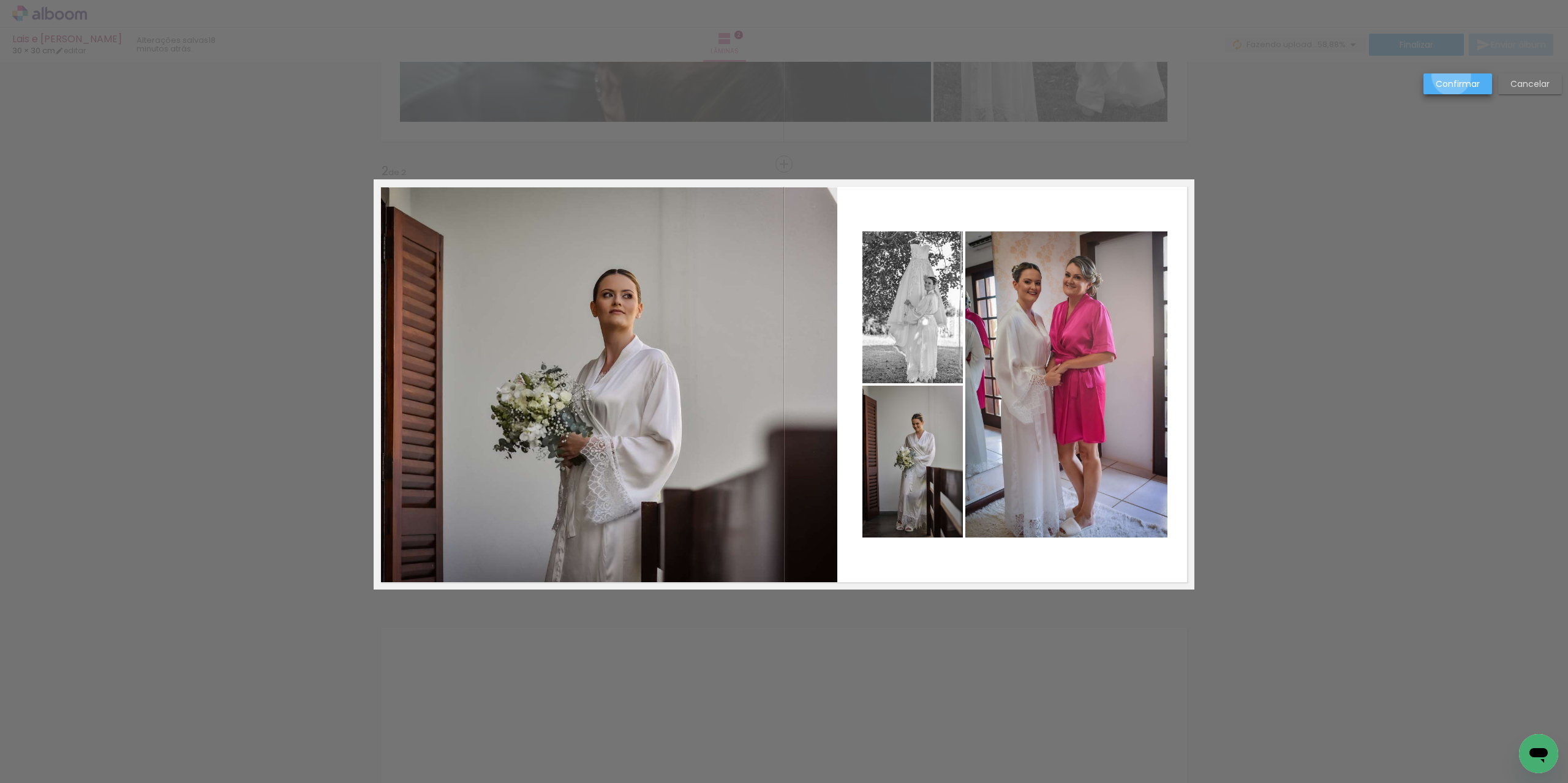
click at [1452, 77] on paper-button "Confirmar" at bounding box center [1458, 84] width 69 height 21
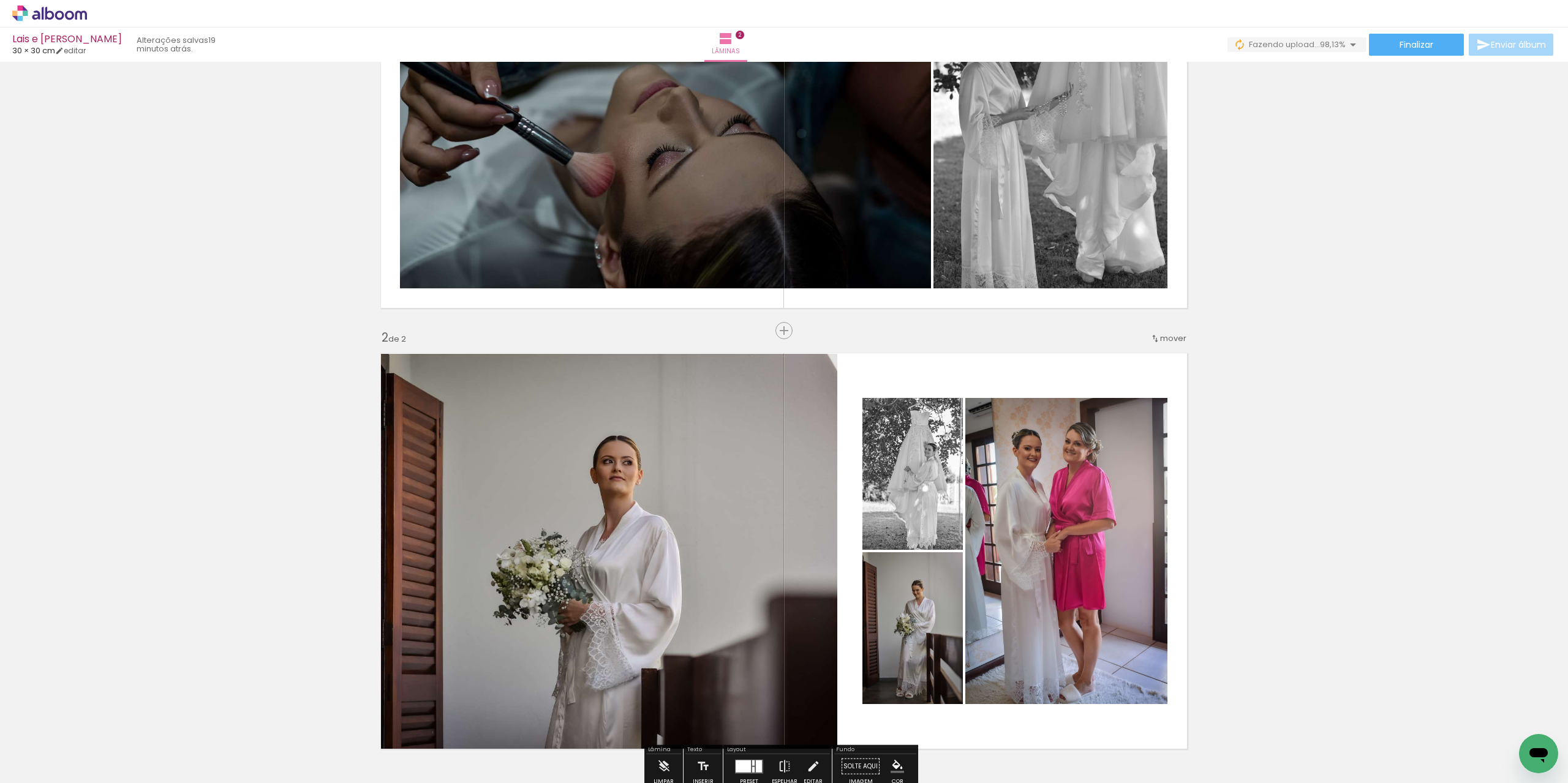
scroll to position [306, 0]
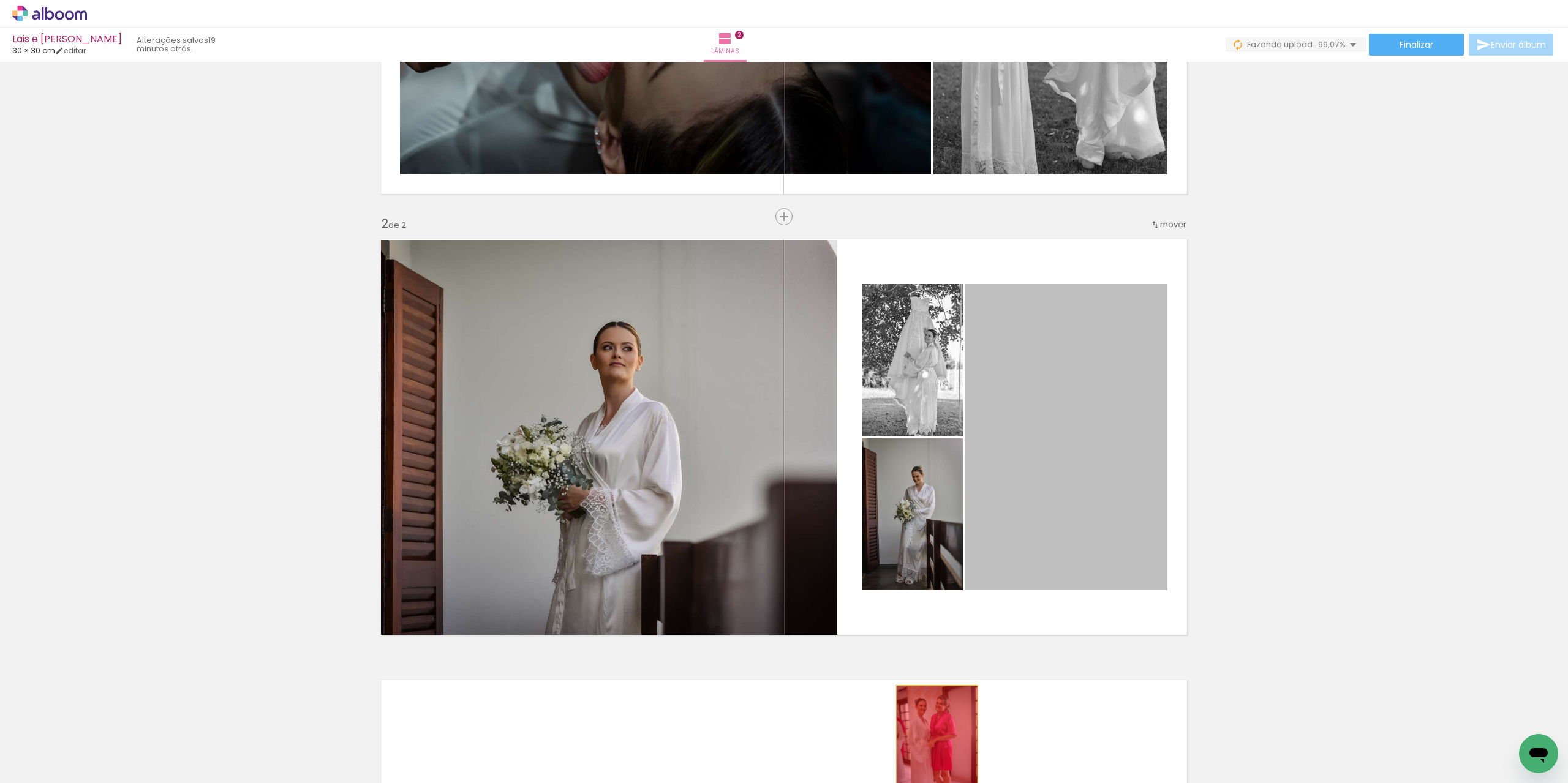
drag, startPoint x: 1022, startPoint y: 377, endPoint x: 929, endPoint y: 592, distance: 234.3
click at [932, 750] on quentale-workspace at bounding box center [784, 391] width 1568 height 783
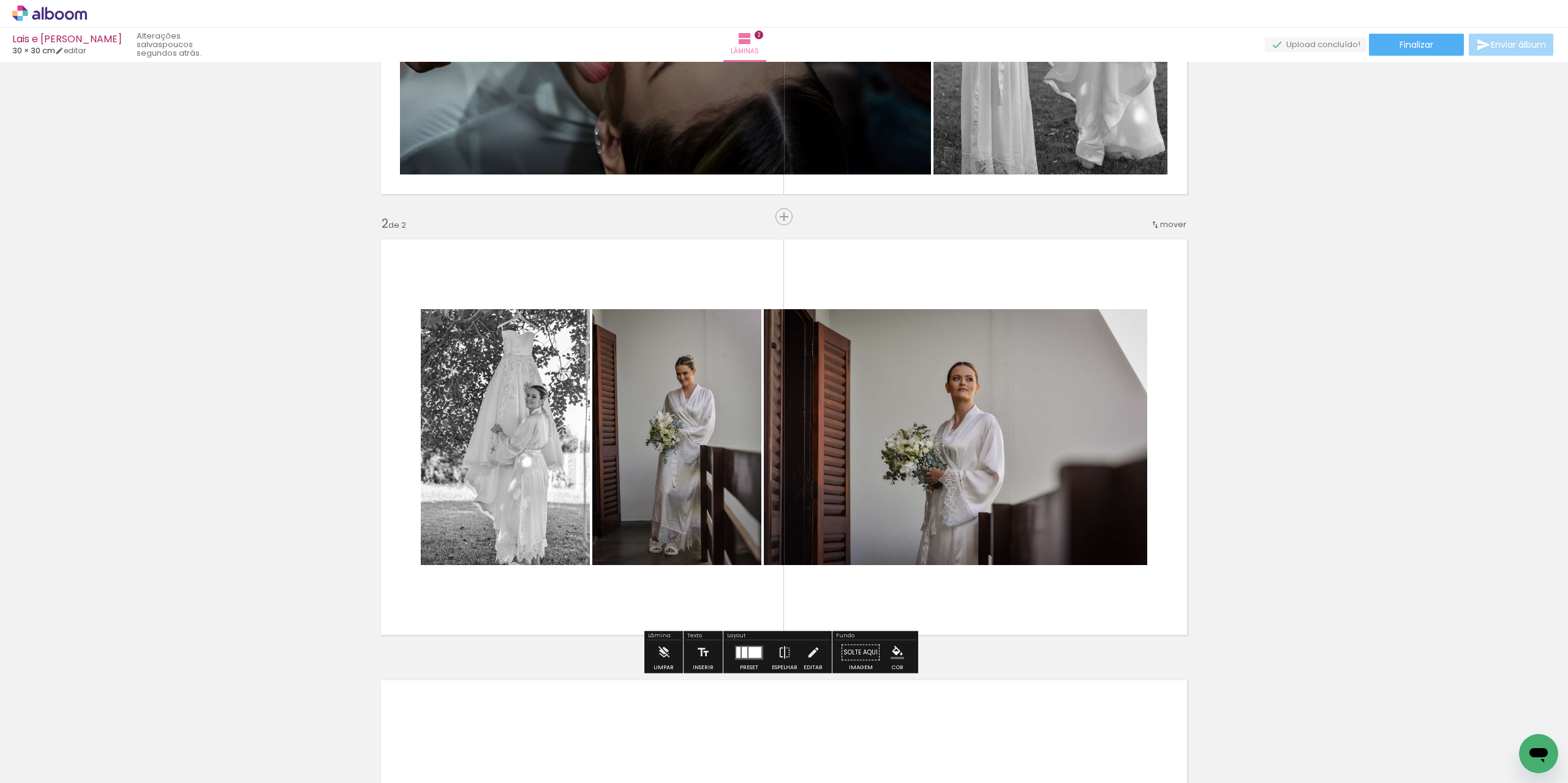
drag, startPoint x: 753, startPoint y: 657, endPoint x: 739, endPoint y: 657, distance: 14.0
click at [753, 657] on div at bounding box center [755, 652] width 13 height 11
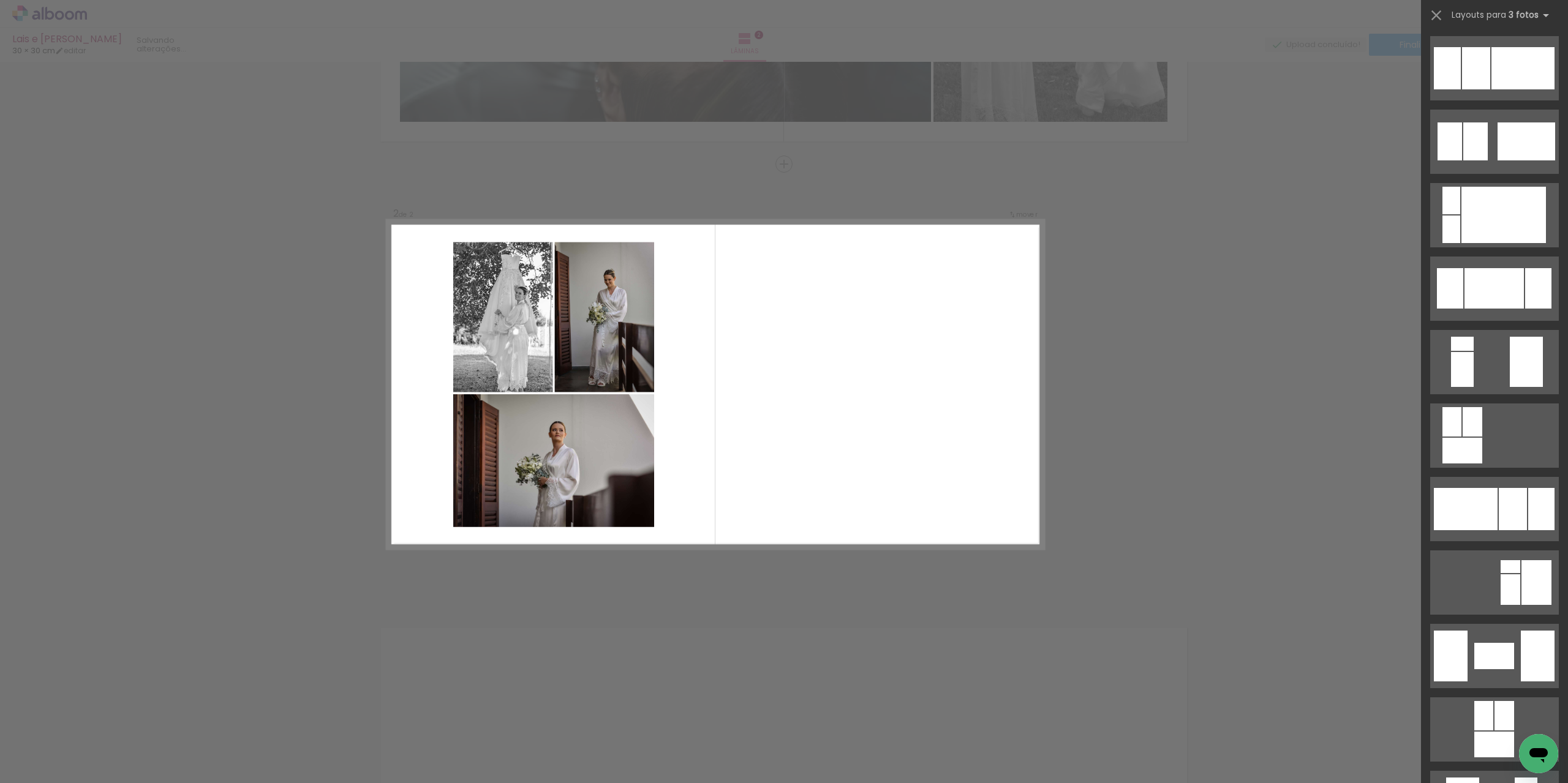
scroll to position [1041, 0]
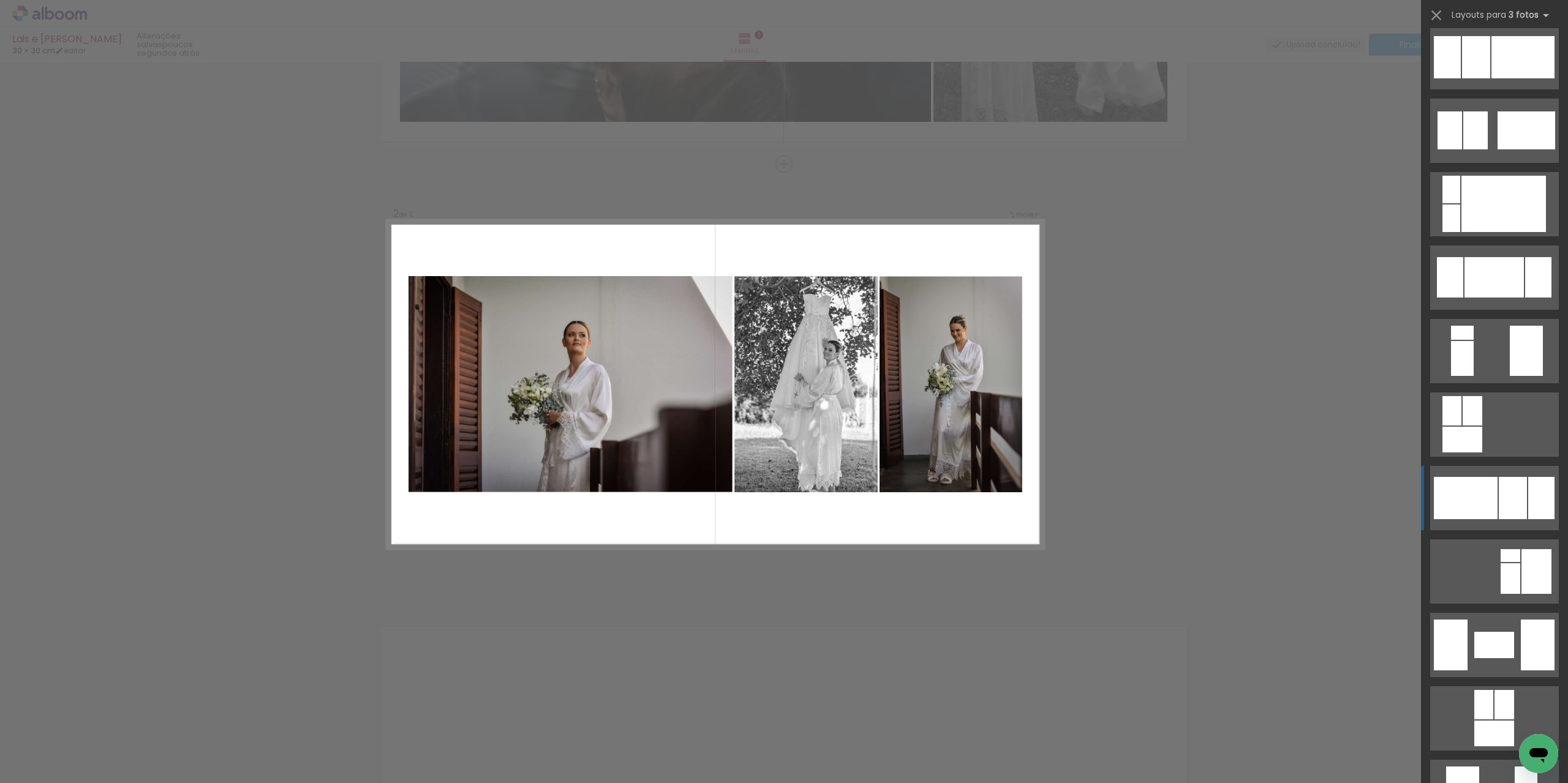
click at [1483, 490] on div at bounding box center [1465, 498] width 64 height 42
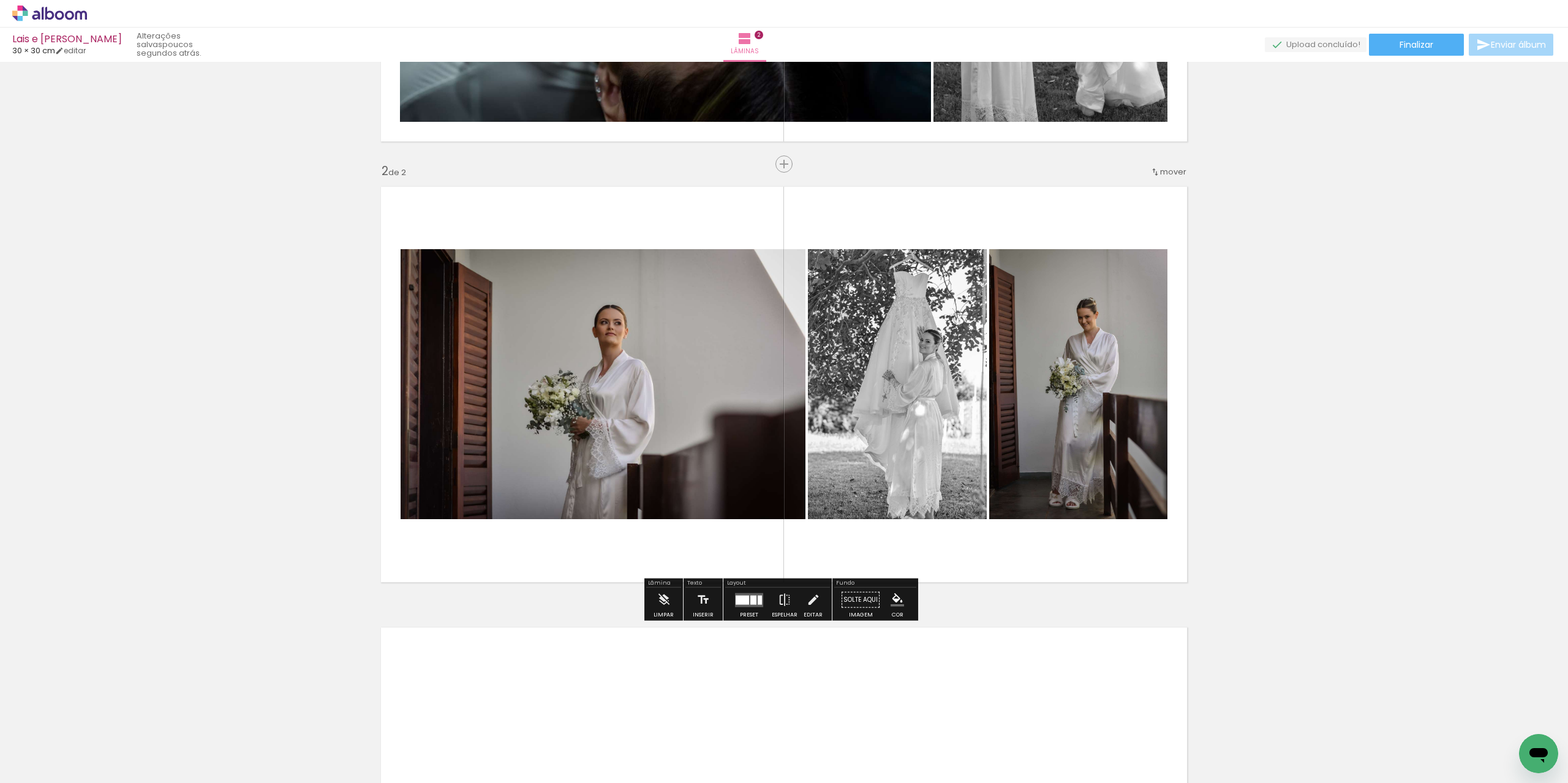
click at [1025, 434] on quentale-photo at bounding box center [1078, 384] width 178 height 270
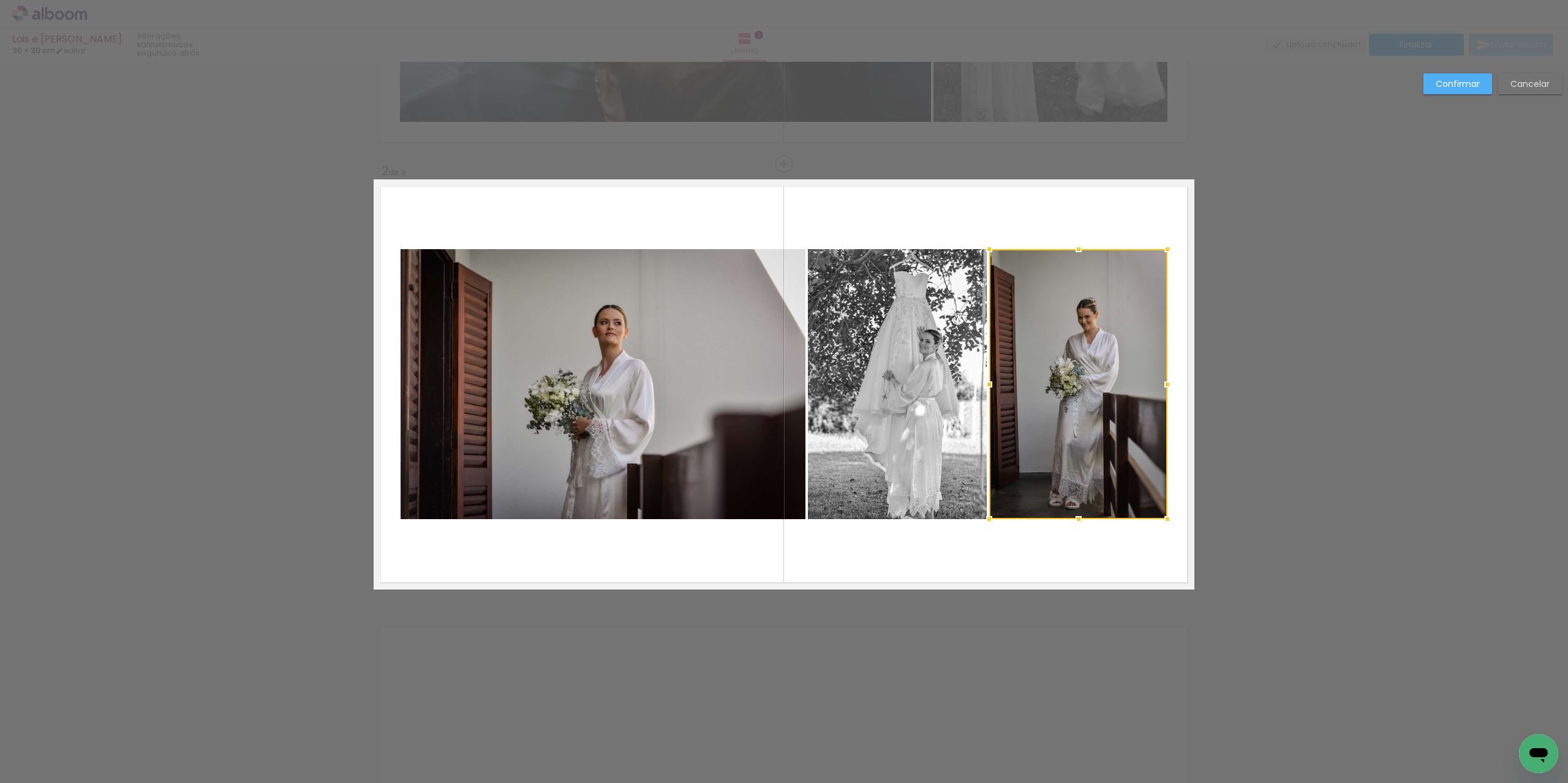
scroll to position [359, 0]
click at [873, 408] on quentale-photo at bounding box center [897, 384] width 179 height 270
click at [719, 399] on quentale-photo at bounding box center [603, 384] width 405 height 270
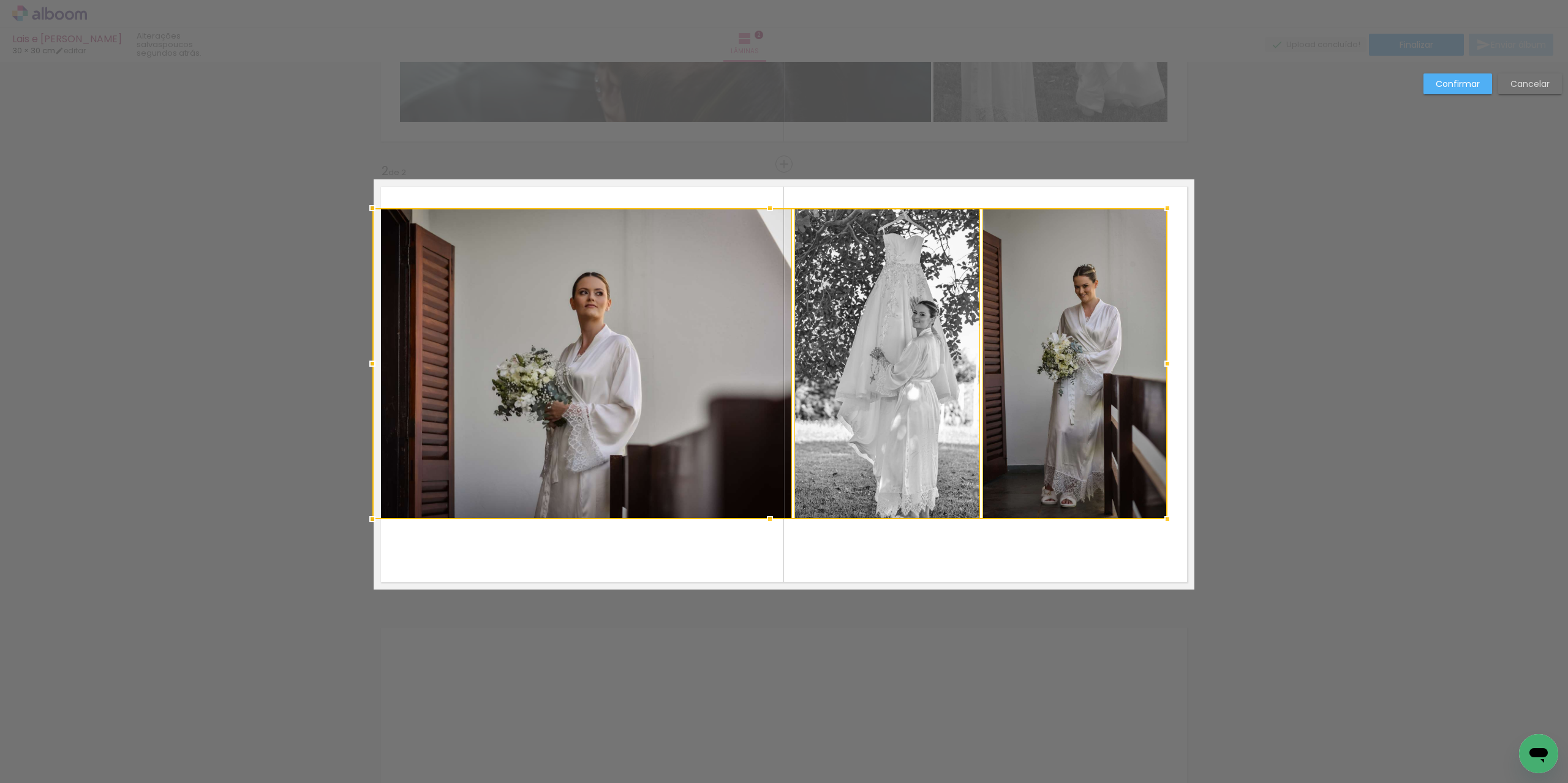
drag, startPoint x: 397, startPoint y: 250, endPoint x: 370, endPoint y: 210, distance: 48.3
click at [370, 210] on div at bounding box center [372, 208] width 24 height 24
click at [849, 351] on quentale-photo at bounding box center [887, 364] width 185 height 311
click at [1172, 336] on quentale-layouter at bounding box center [784, 385] width 821 height 410
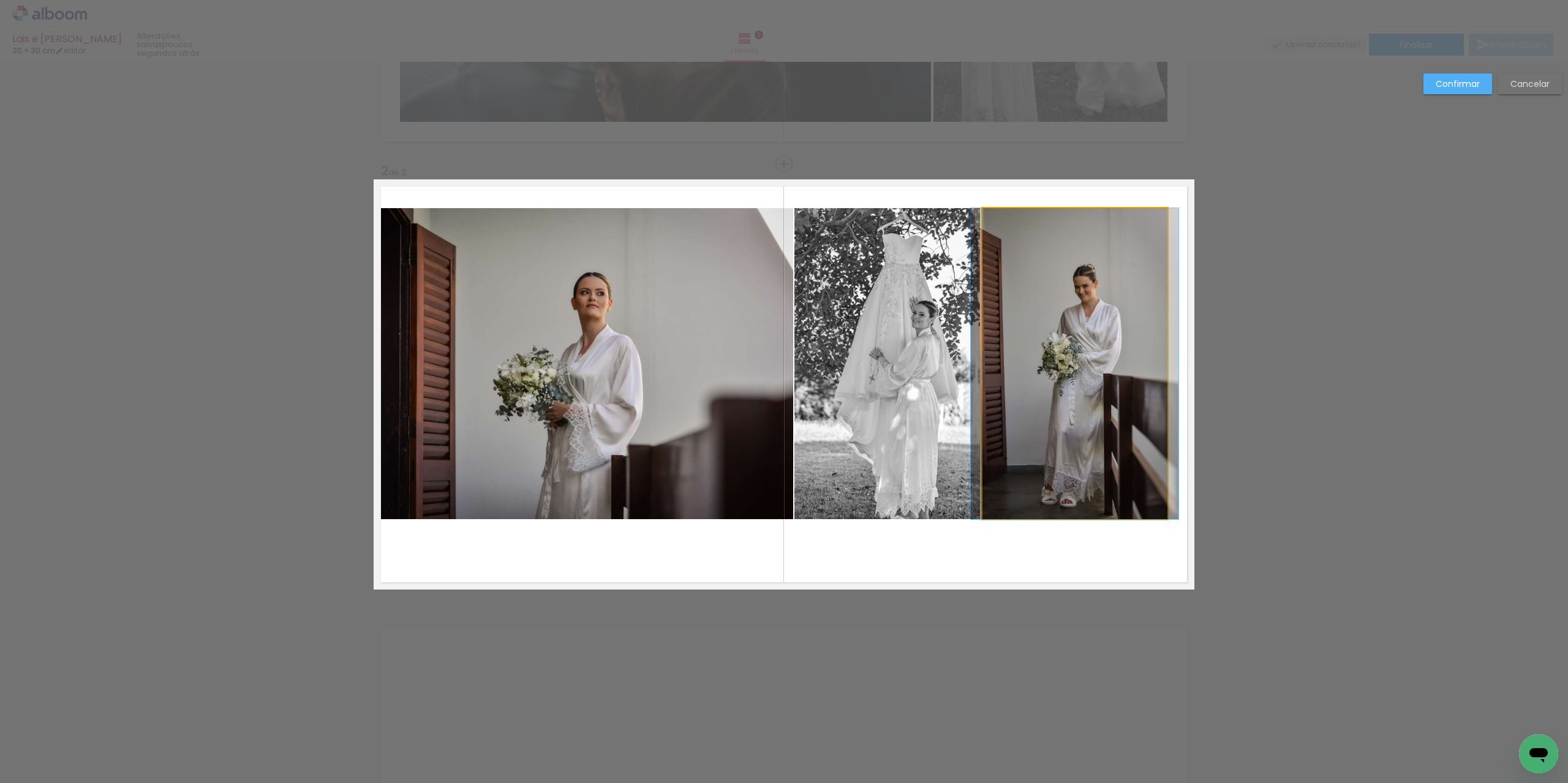
click at [1100, 396] on quentale-photo at bounding box center [1075, 364] width 185 height 311
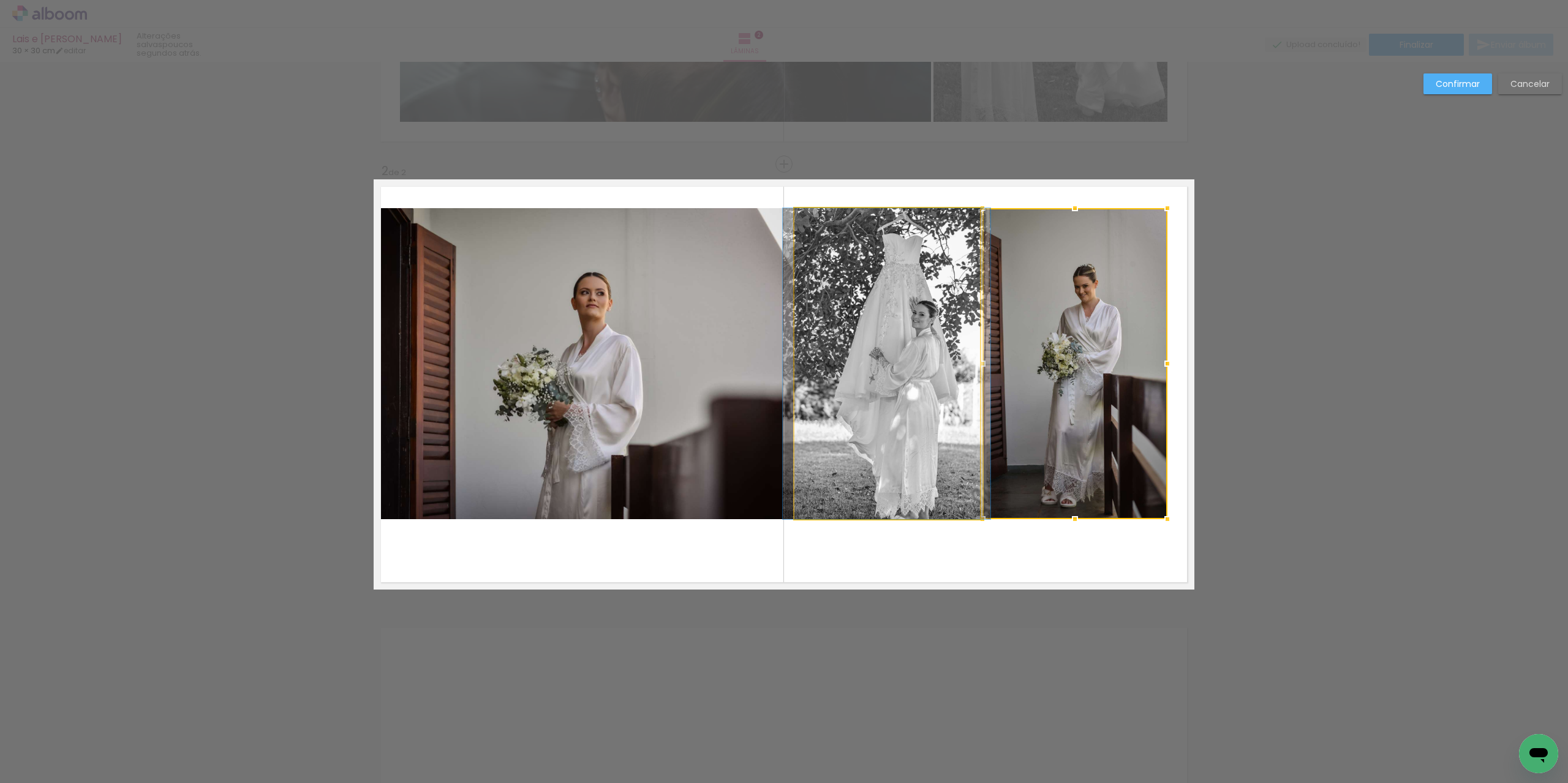
click at [890, 400] on quentale-photo at bounding box center [887, 364] width 185 height 311
click at [705, 386] on quentale-photo at bounding box center [583, 364] width 420 height 311
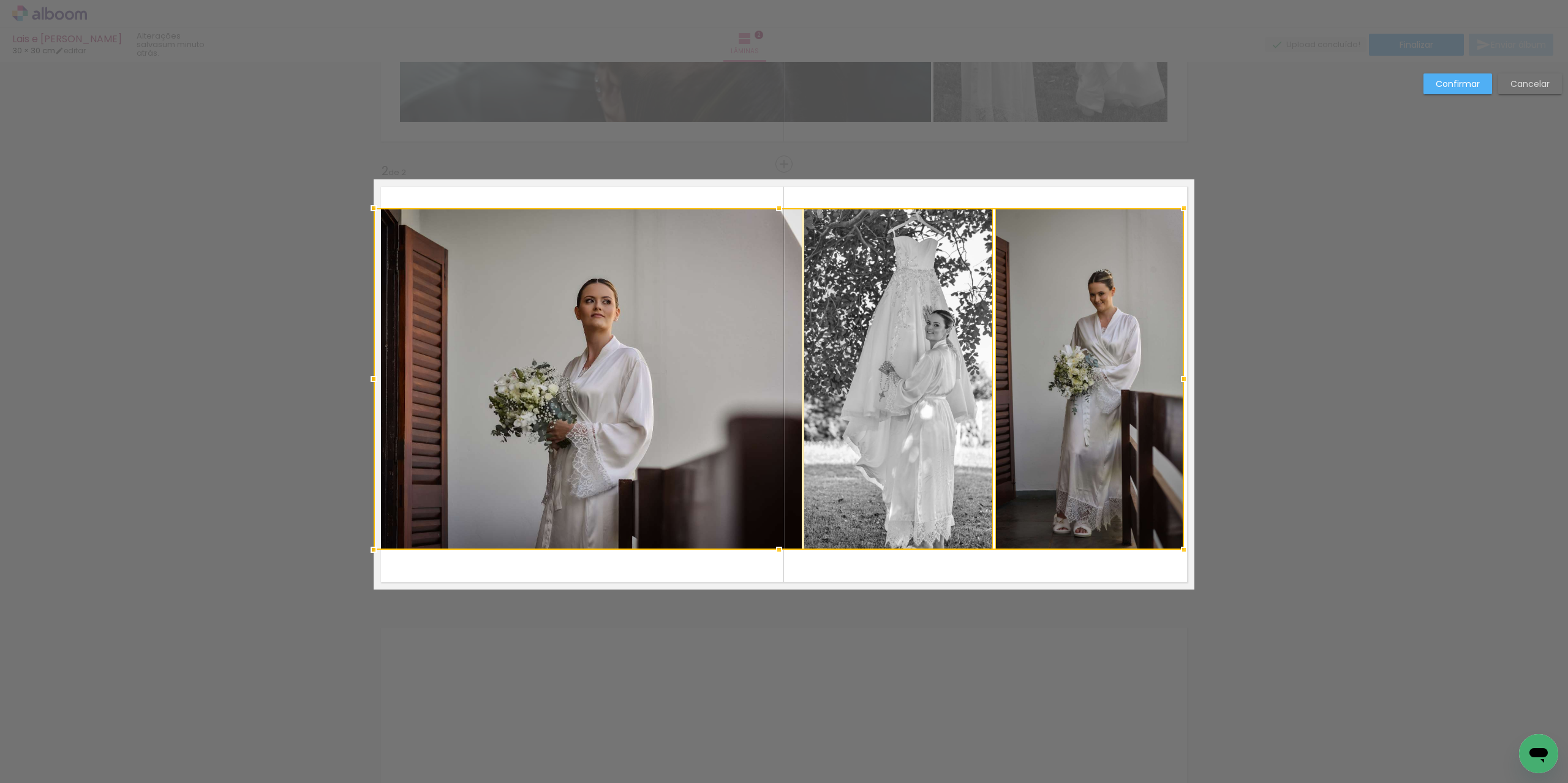
drag, startPoint x: 1162, startPoint y: 516, endPoint x: 1177, endPoint y: 546, distance: 33.5
click at [1177, 546] on div at bounding box center [1184, 549] width 24 height 24
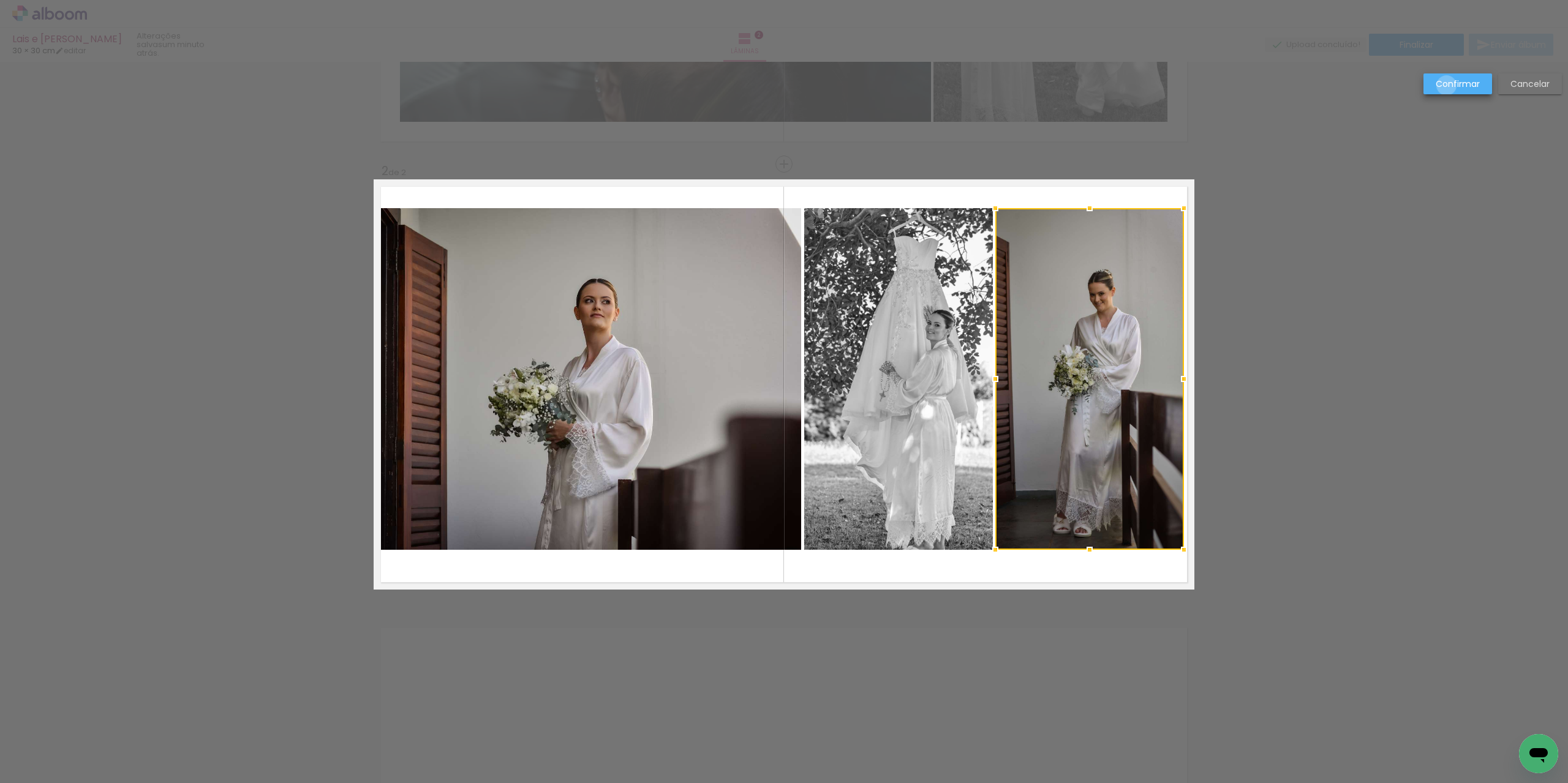
click at [0, 0] on slot "Confirmar" at bounding box center [0, 0] width 0 height 0
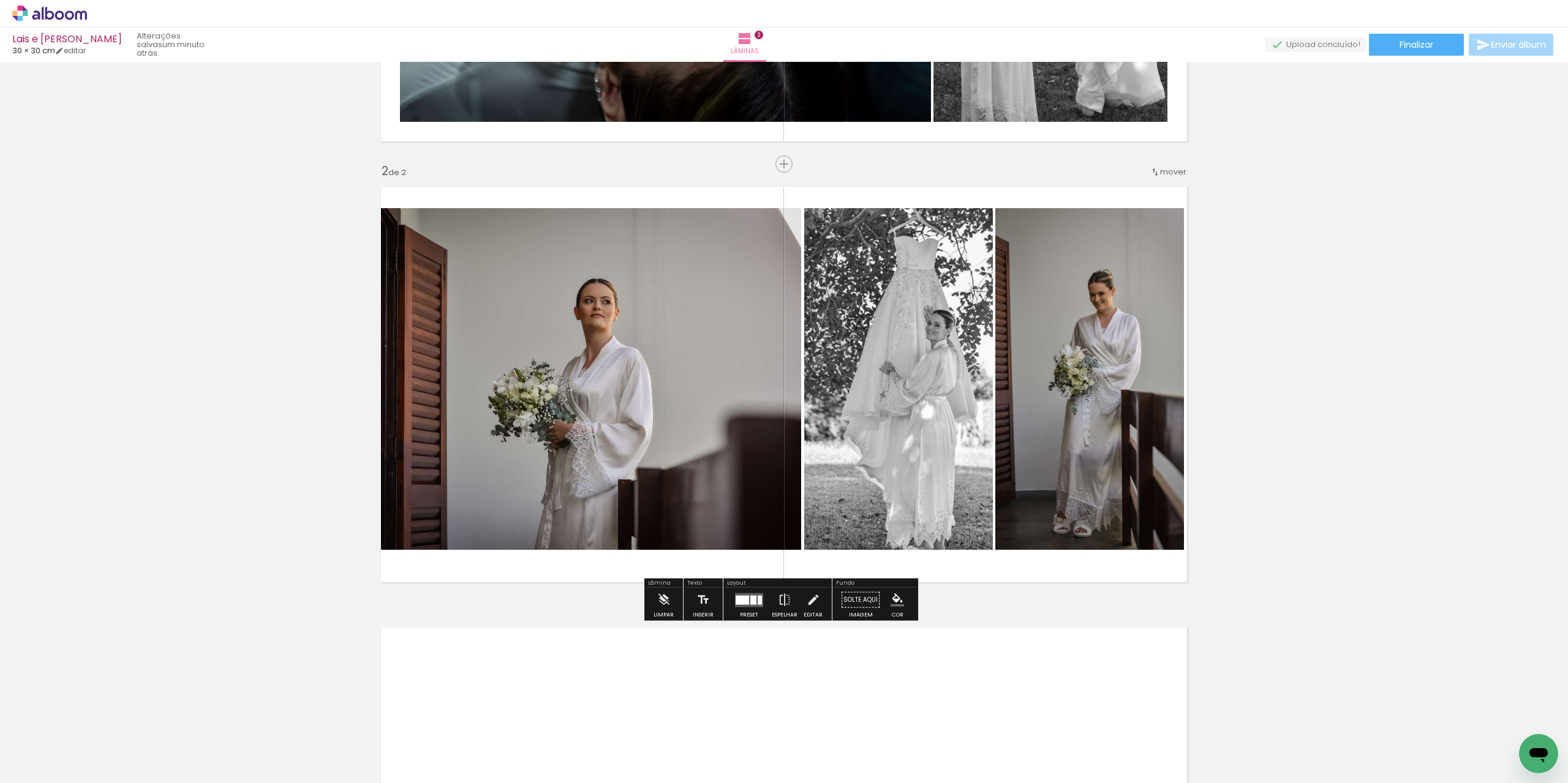
click at [701, 335] on quentale-photo at bounding box center [587, 379] width 427 height 341
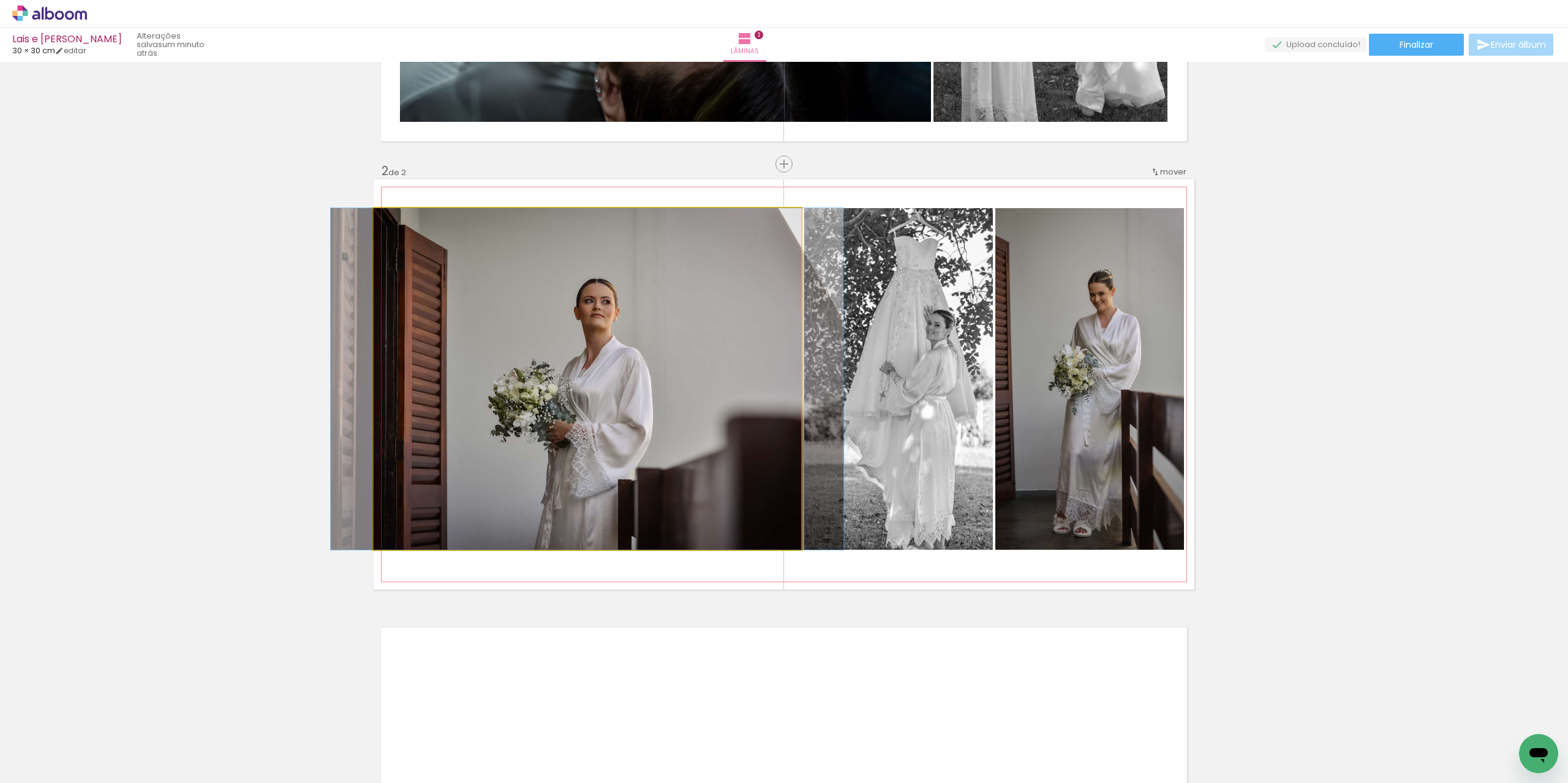
click at [638, 362] on quentale-photo at bounding box center [587, 379] width 427 height 341
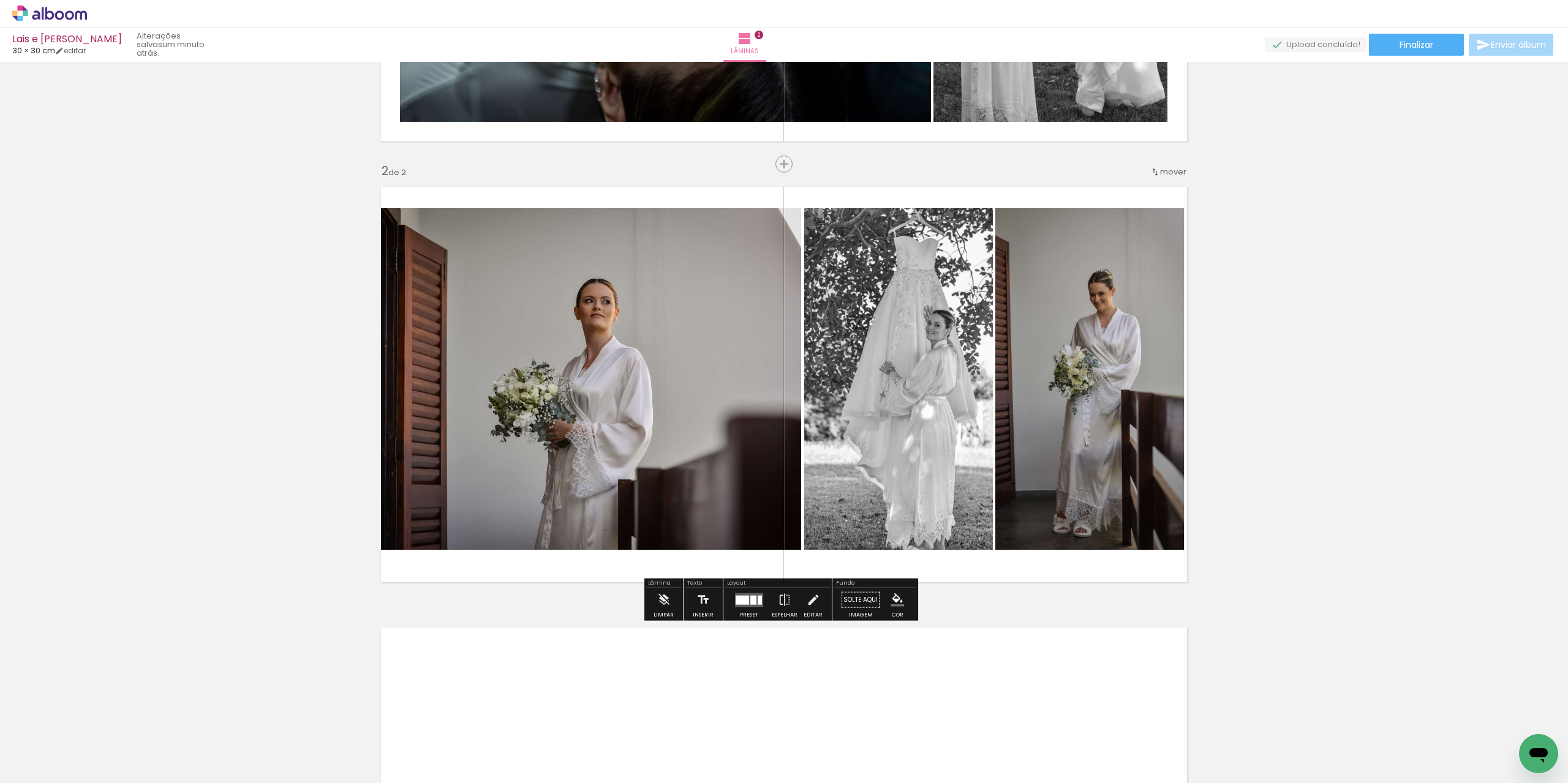
click at [697, 354] on quentale-photo at bounding box center [587, 379] width 427 height 341
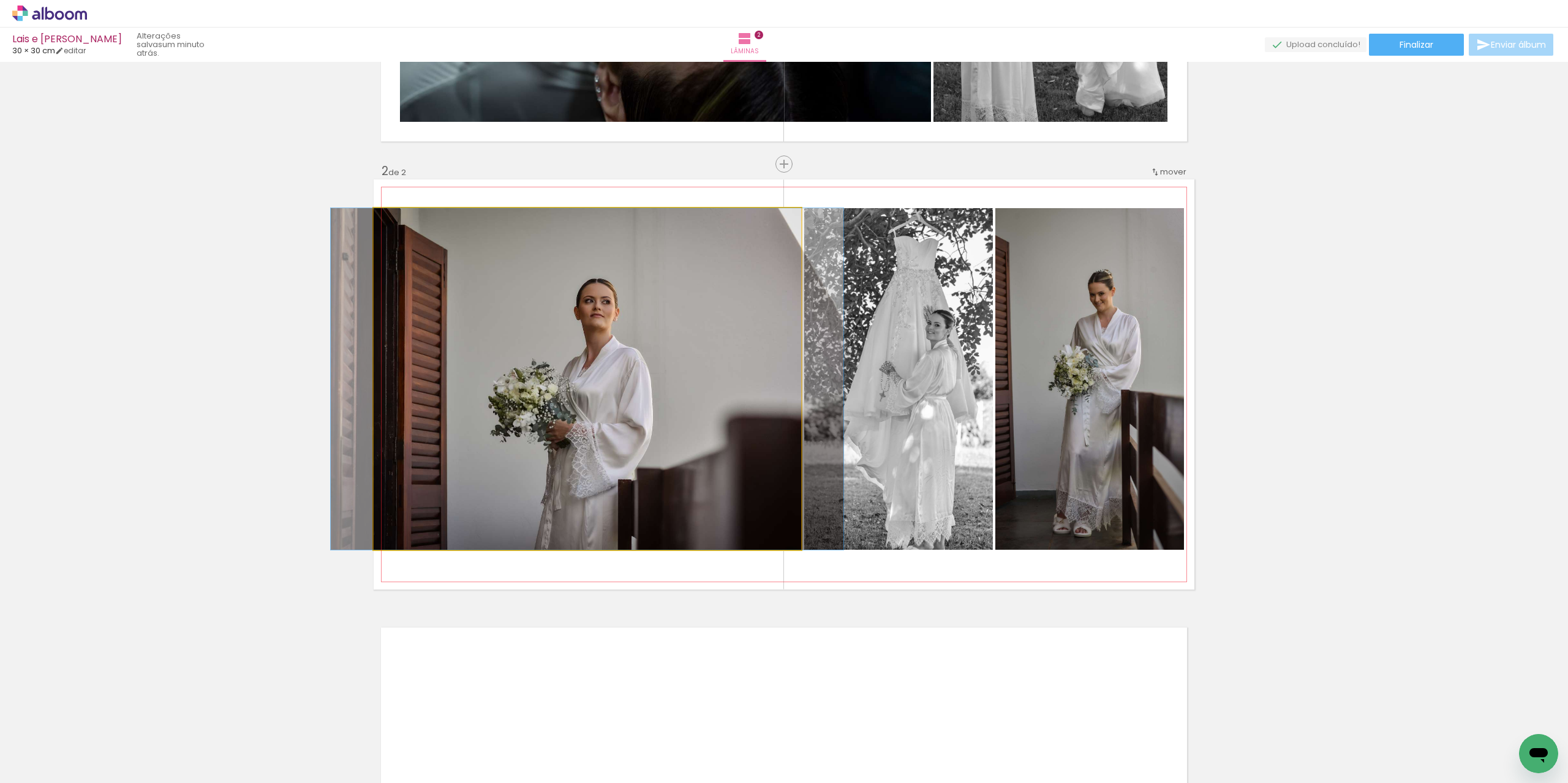
click at [697, 354] on quentale-photo at bounding box center [587, 379] width 427 height 341
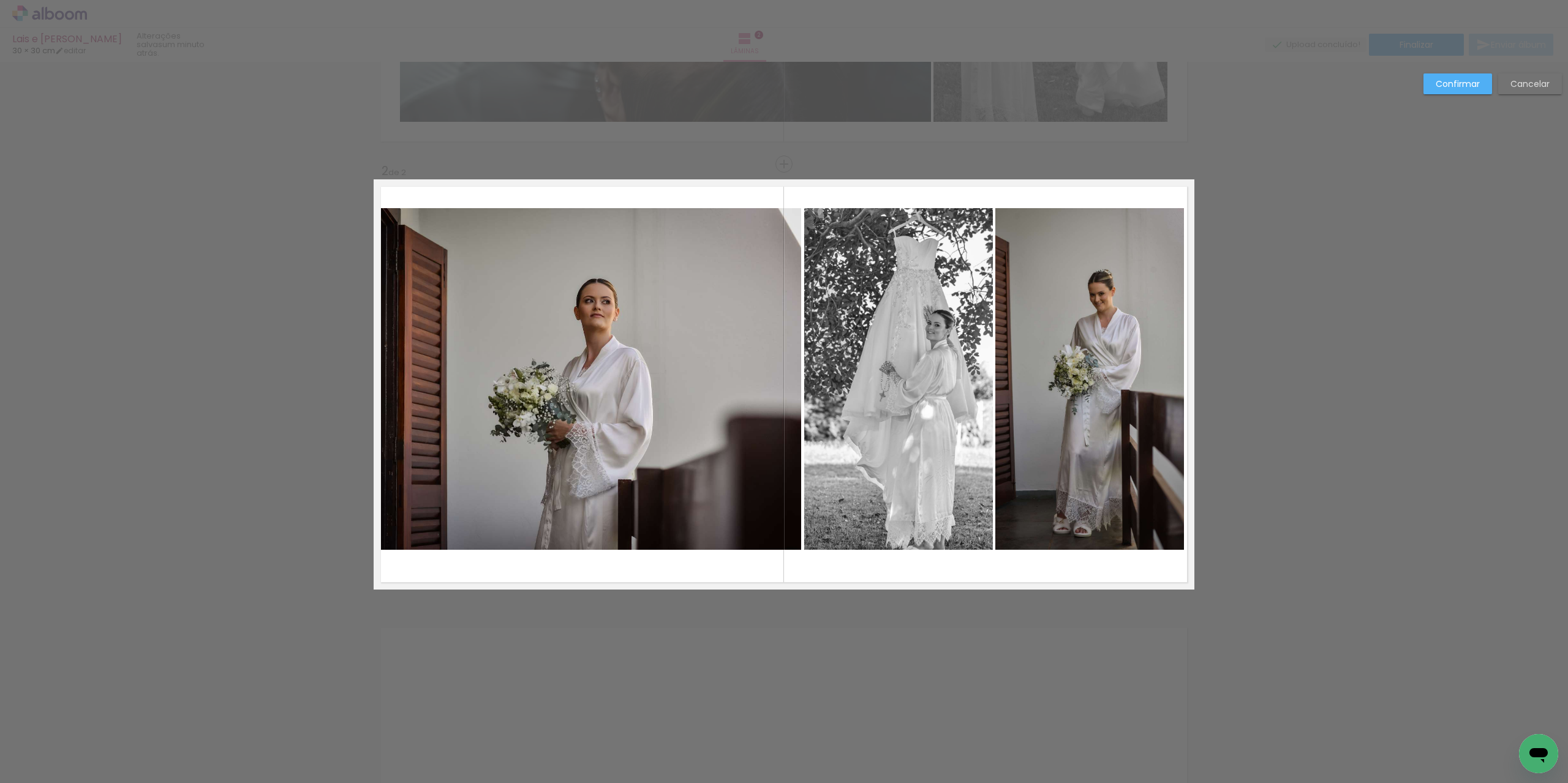
click at [732, 382] on quentale-photo at bounding box center [587, 379] width 427 height 341
click at [732, 382] on div at bounding box center [587, 379] width 427 height 341
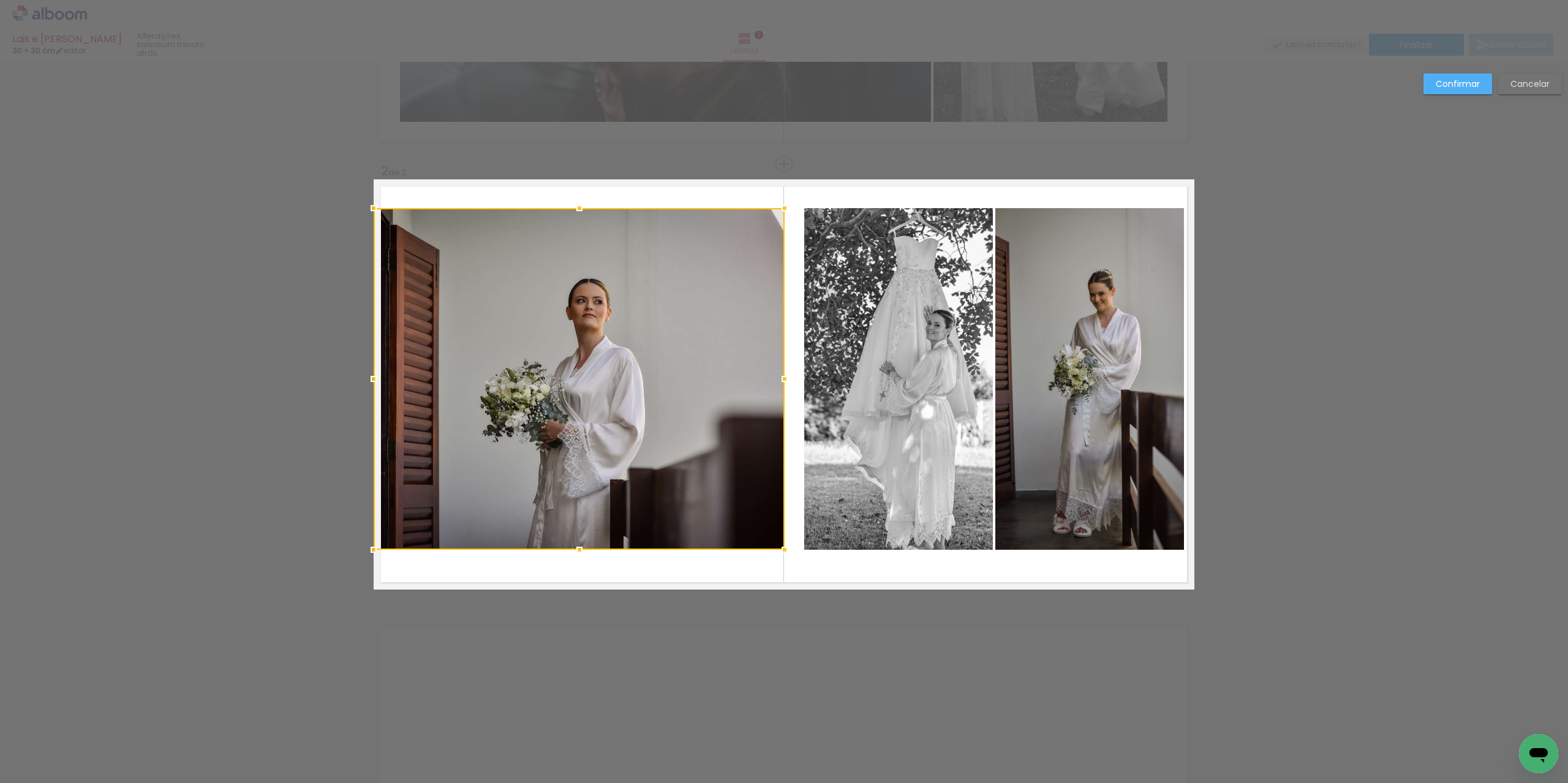
drag, startPoint x: 798, startPoint y: 379, endPoint x: 782, endPoint y: 383, distance: 16.5
click at [782, 383] on div at bounding box center [784, 379] width 24 height 24
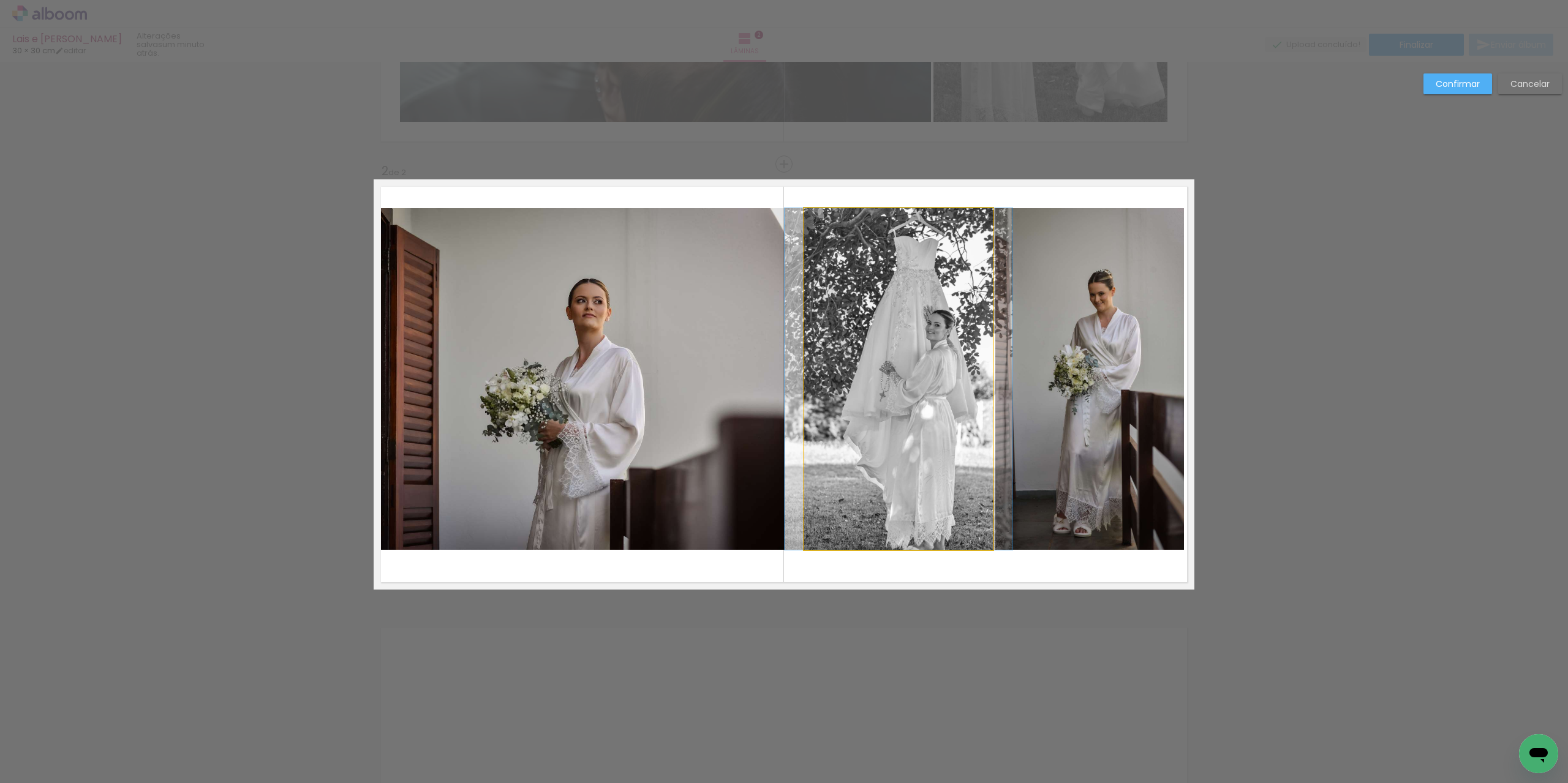
click at [840, 362] on quentale-photo at bounding box center [899, 379] width 189 height 341
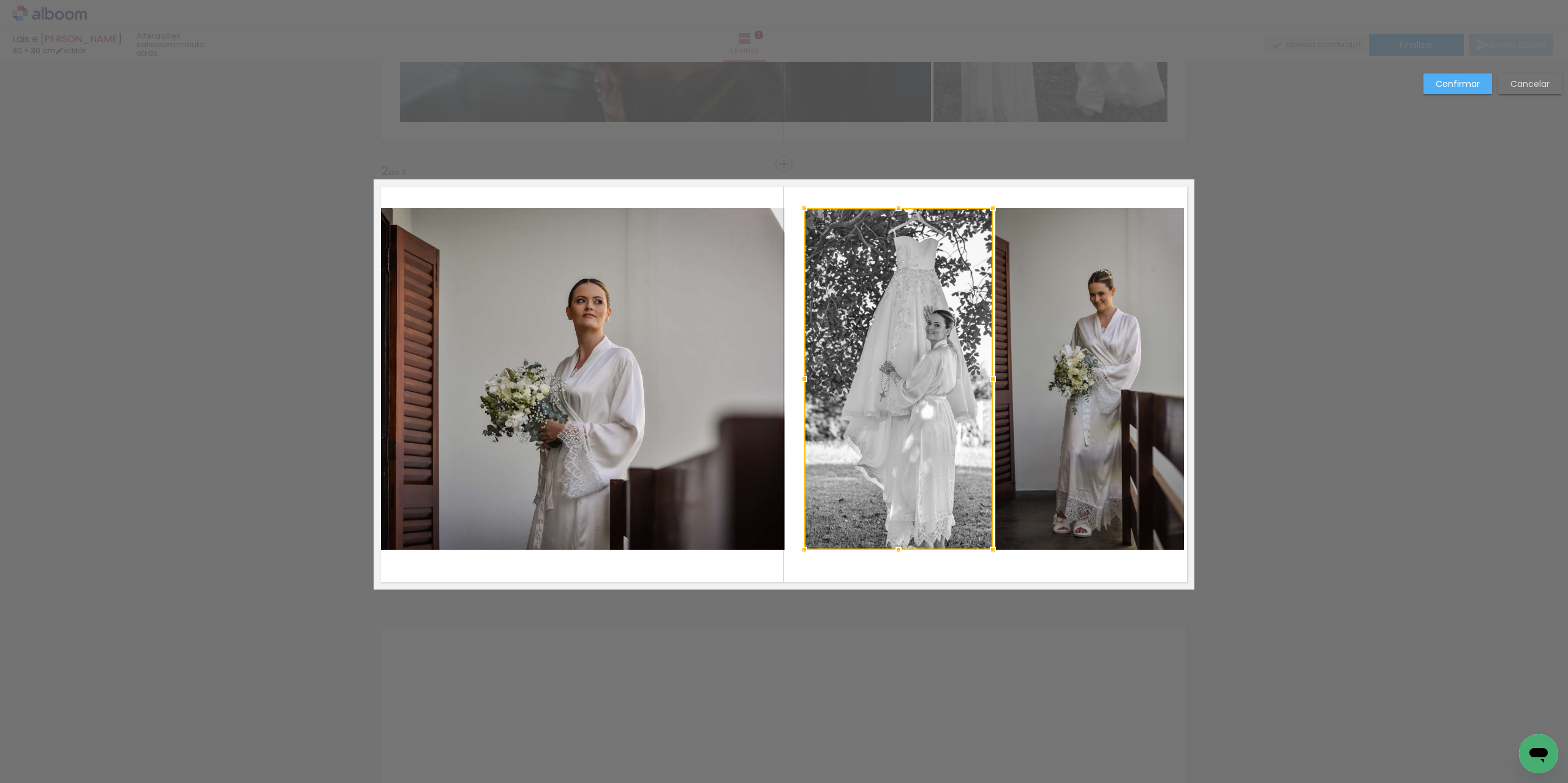
click at [1015, 343] on quentale-photo at bounding box center [1089, 379] width 189 height 341
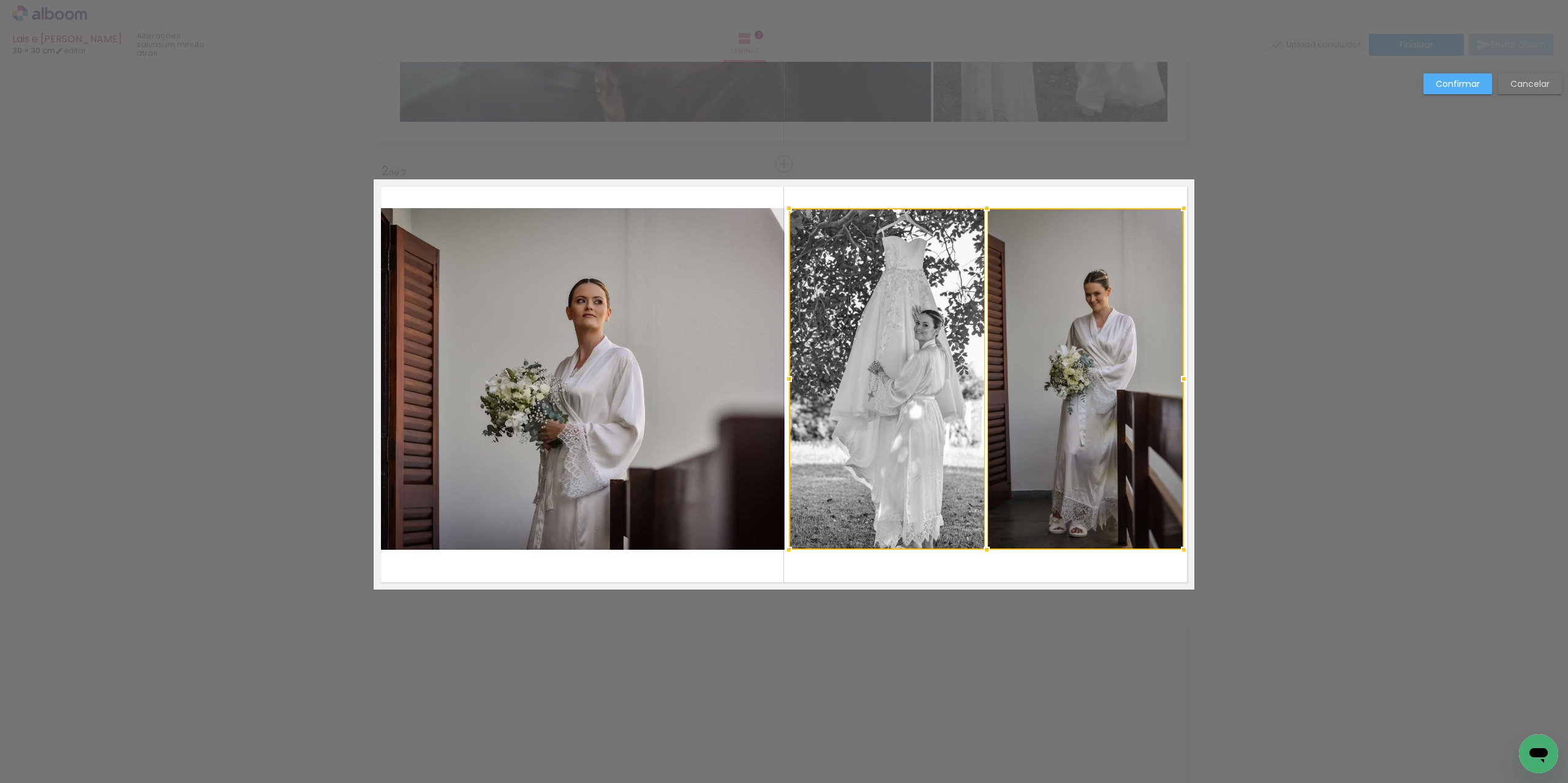
drag, startPoint x: 800, startPoint y: 378, endPoint x: 785, endPoint y: 381, distance: 15.3
click at [785, 381] on div at bounding box center [789, 379] width 24 height 24
click at [0, 0] on slot "Confirmar" at bounding box center [0, 0] width 0 height 0
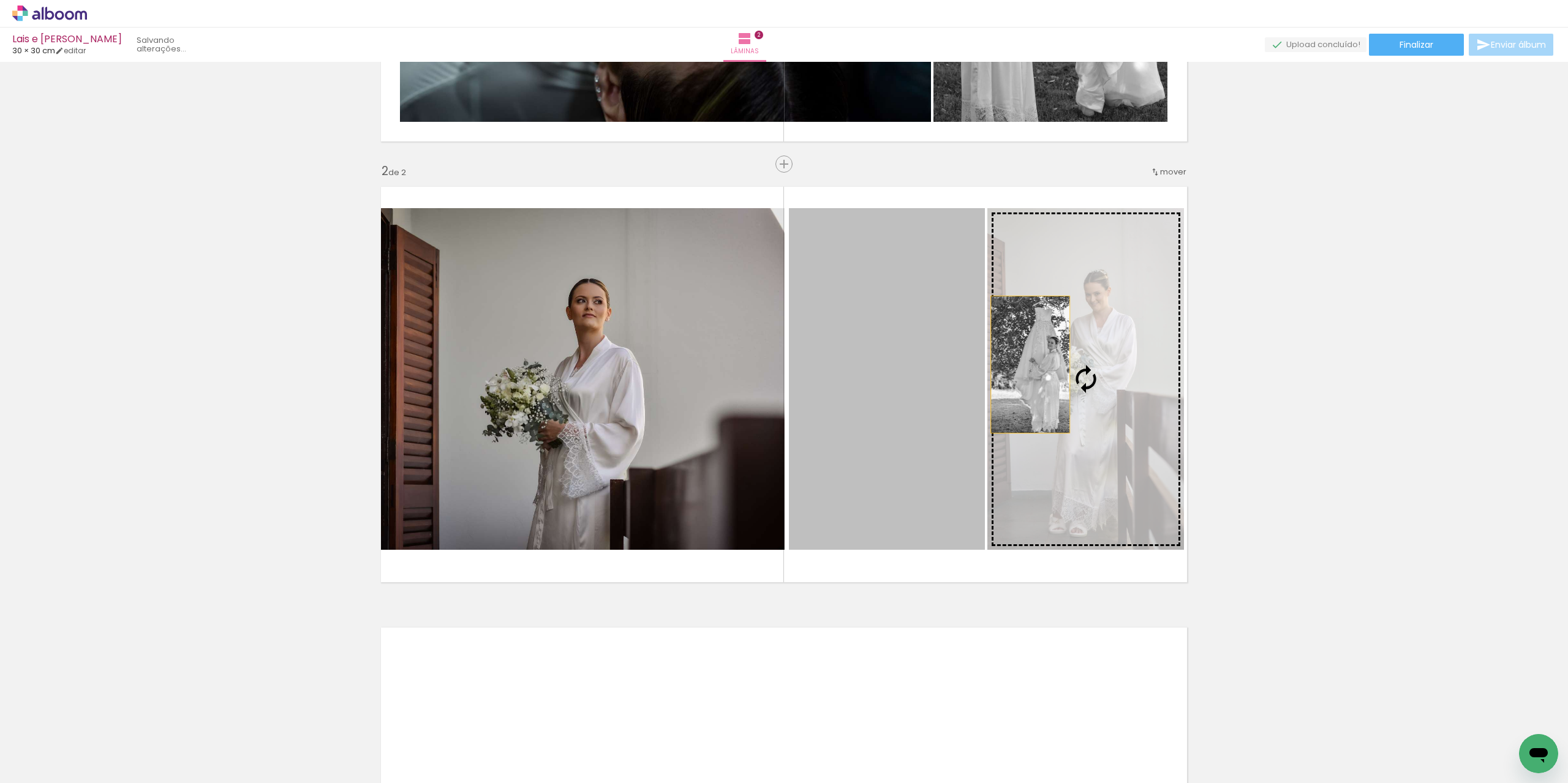
drag, startPoint x: 909, startPoint y: 362, endPoint x: 1025, endPoint y: 364, distance: 116.0
click at [0, 0] on slot at bounding box center [0, 0] width 0 height 0
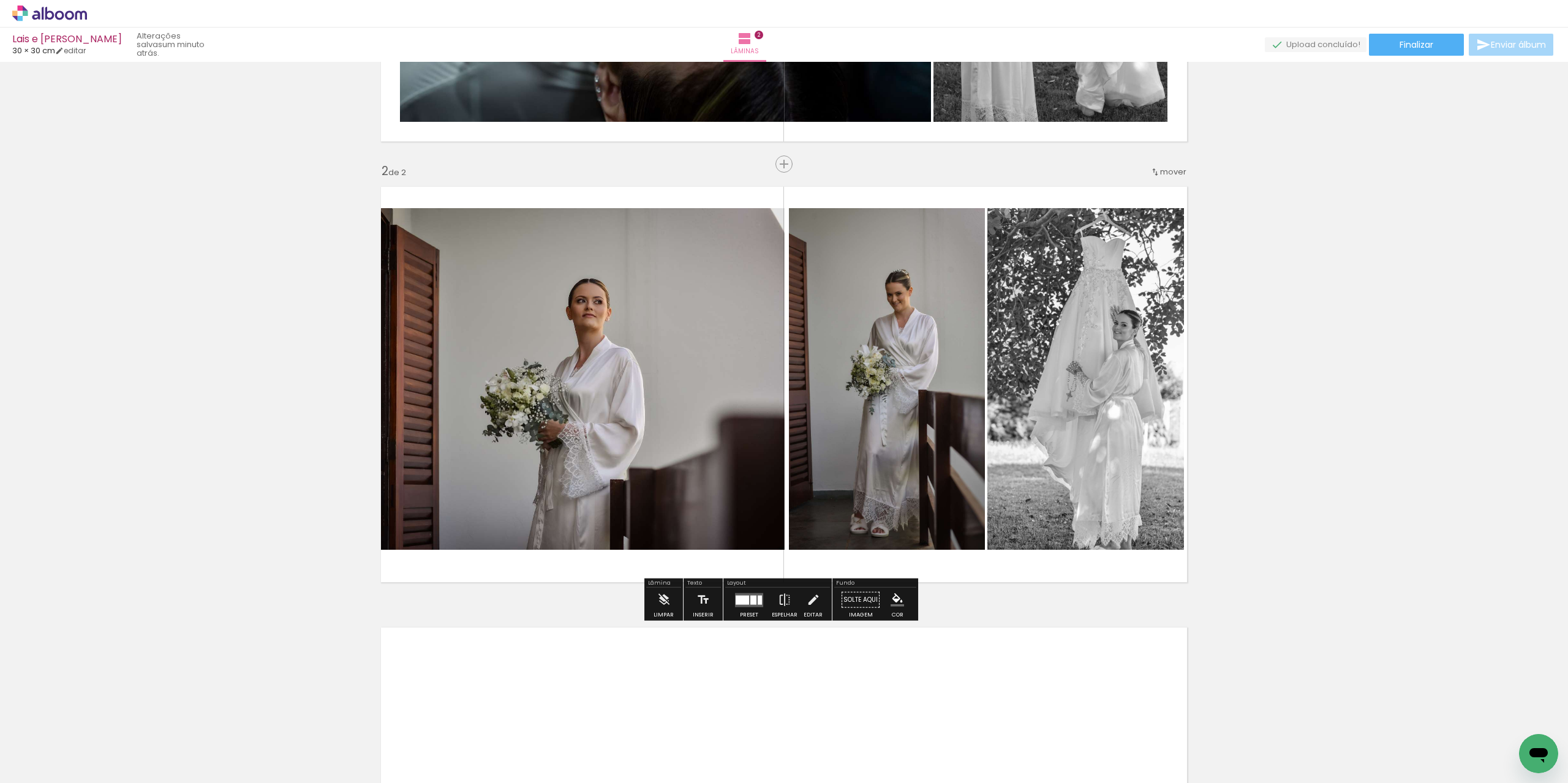
click at [1313, 307] on div "Inserir lâmina 1 de 2 Inserir lâmina 2 de 2" at bounding box center [784, 368] width 1568 height 1323
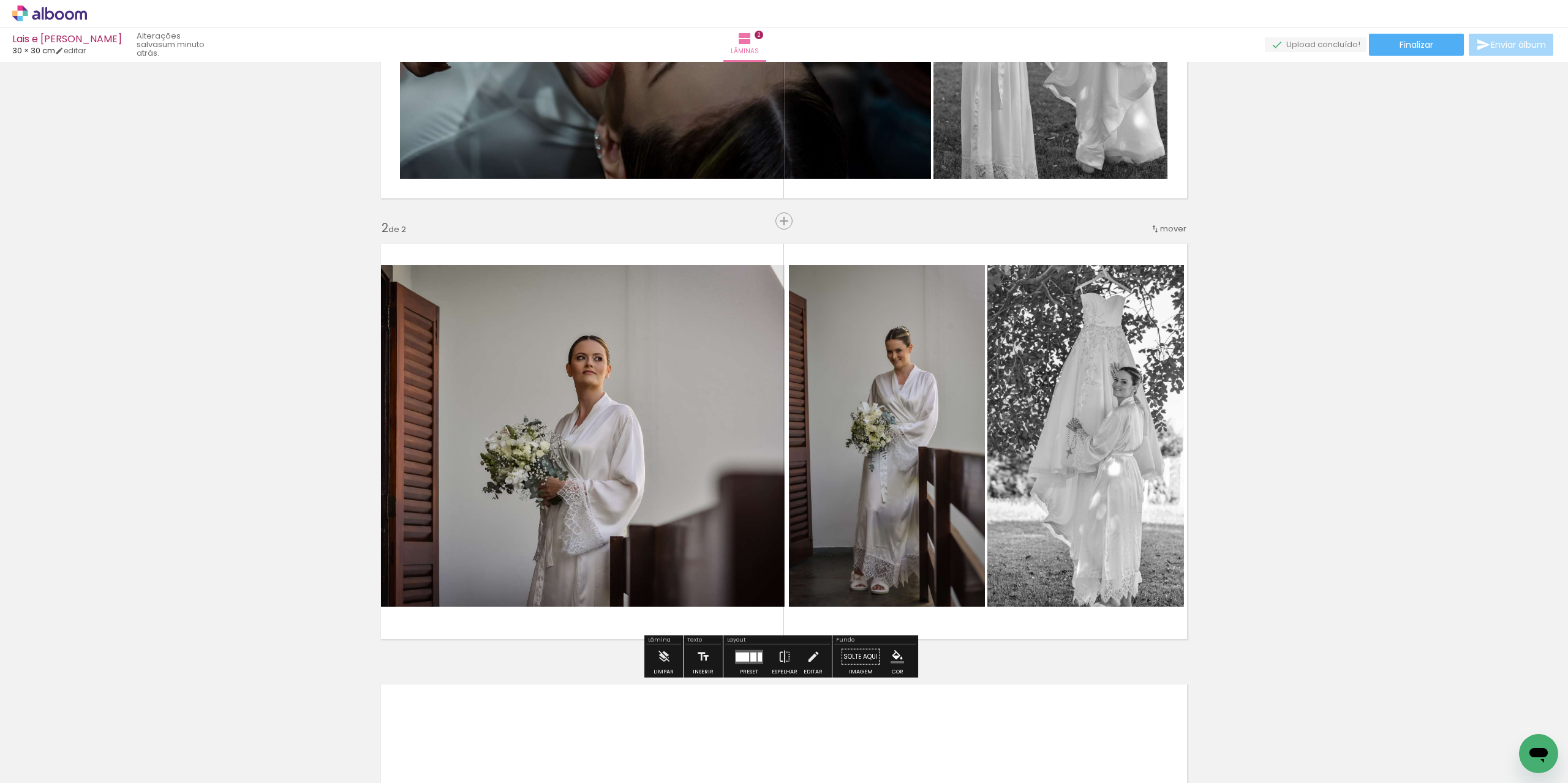
scroll to position [420, 0]
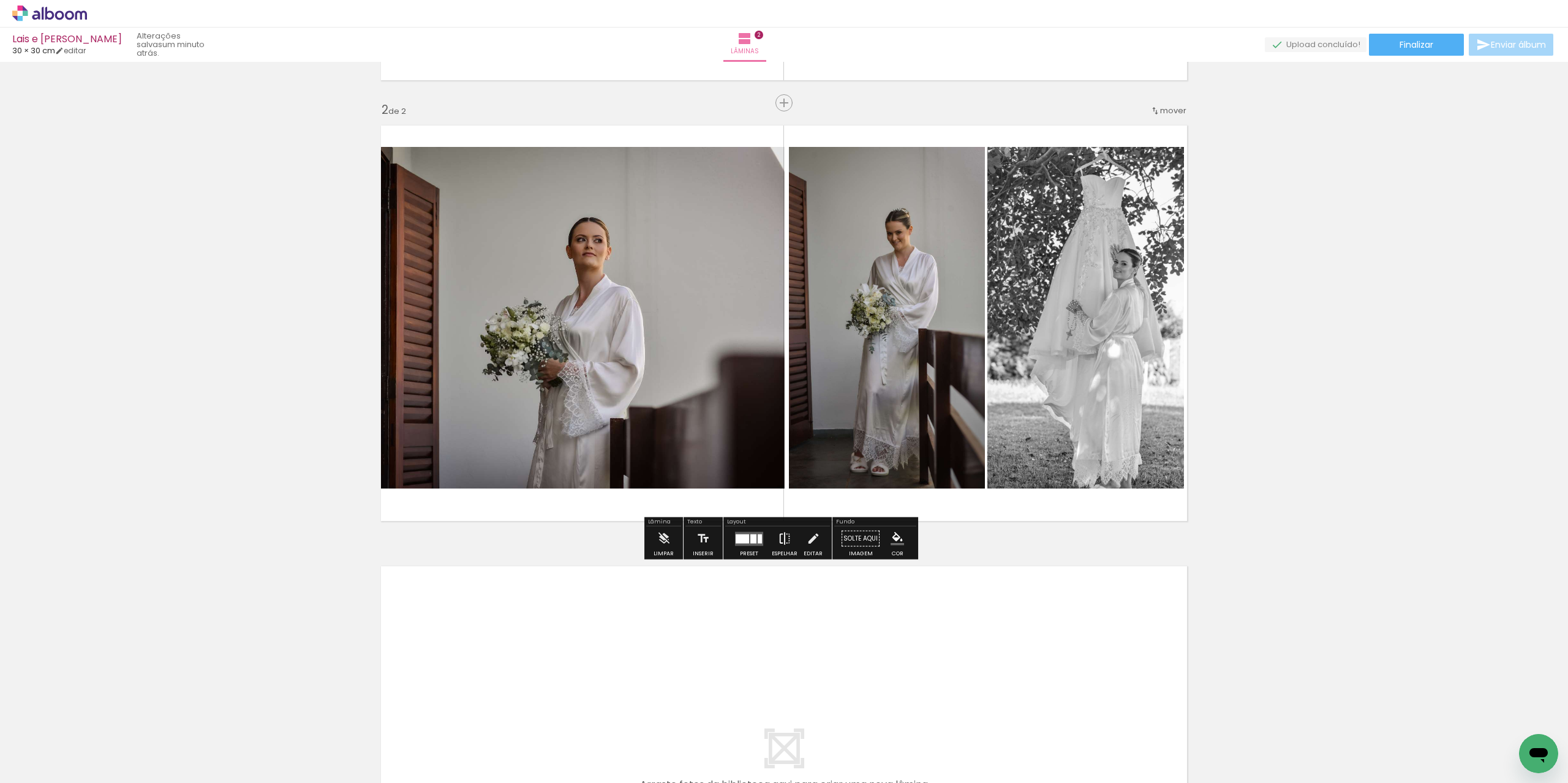
click at [778, 537] on iron-icon at bounding box center [785, 539] width 14 height 24
click at [1377, 362] on div "Inserir lâmina 1 de 2 Inserir lâmina 2 de 2" at bounding box center [784, 307] width 1568 height 1323
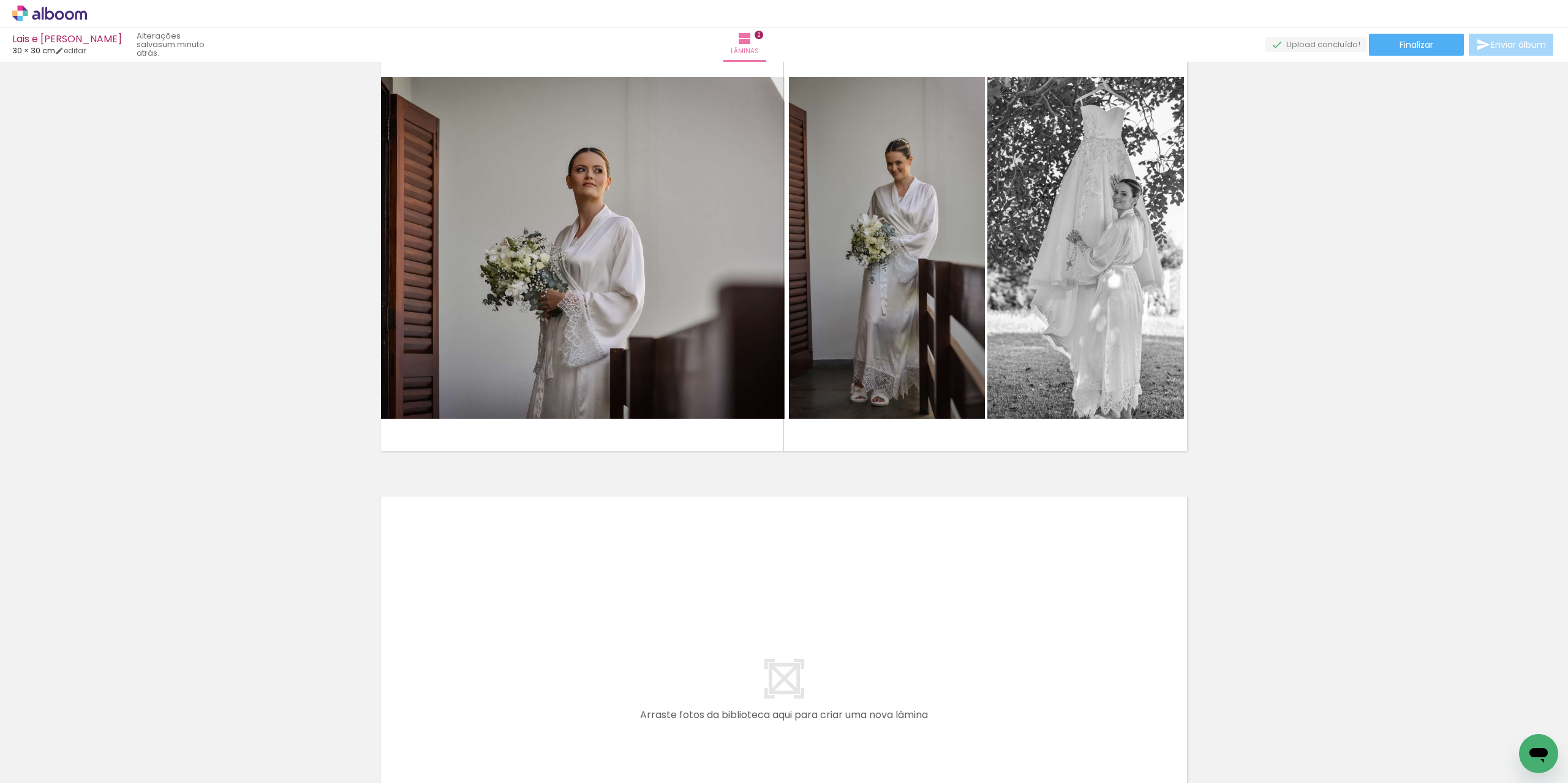
scroll to position [725, 0]
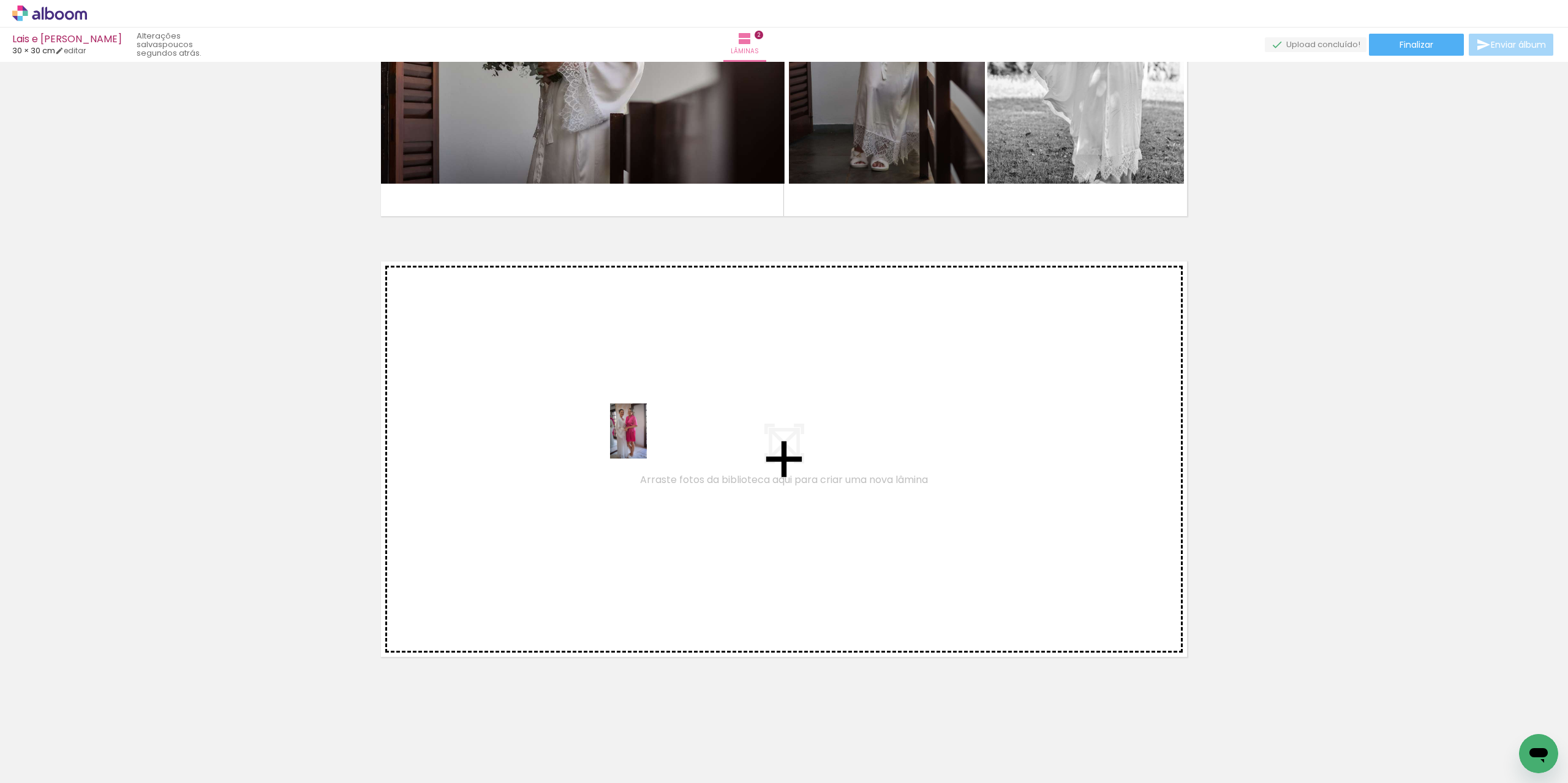
drag, startPoint x: 872, startPoint y: 739, endPoint x: 647, endPoint y: 440, distance: 374.2
click at [647, 440] on quentale-workspace at bounding box center [784, 391] width 1568 height 783
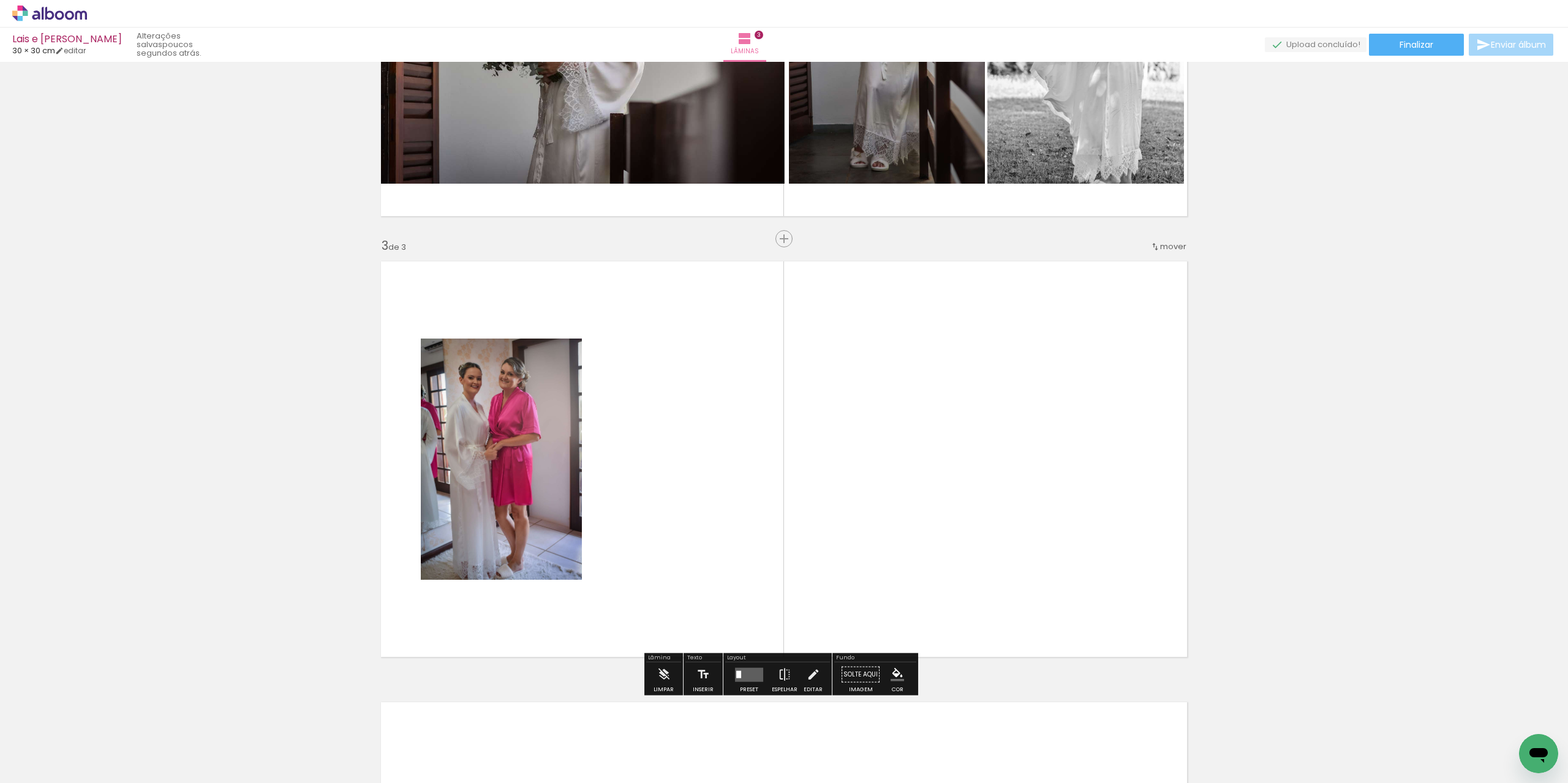
scroll to position [799, 0]
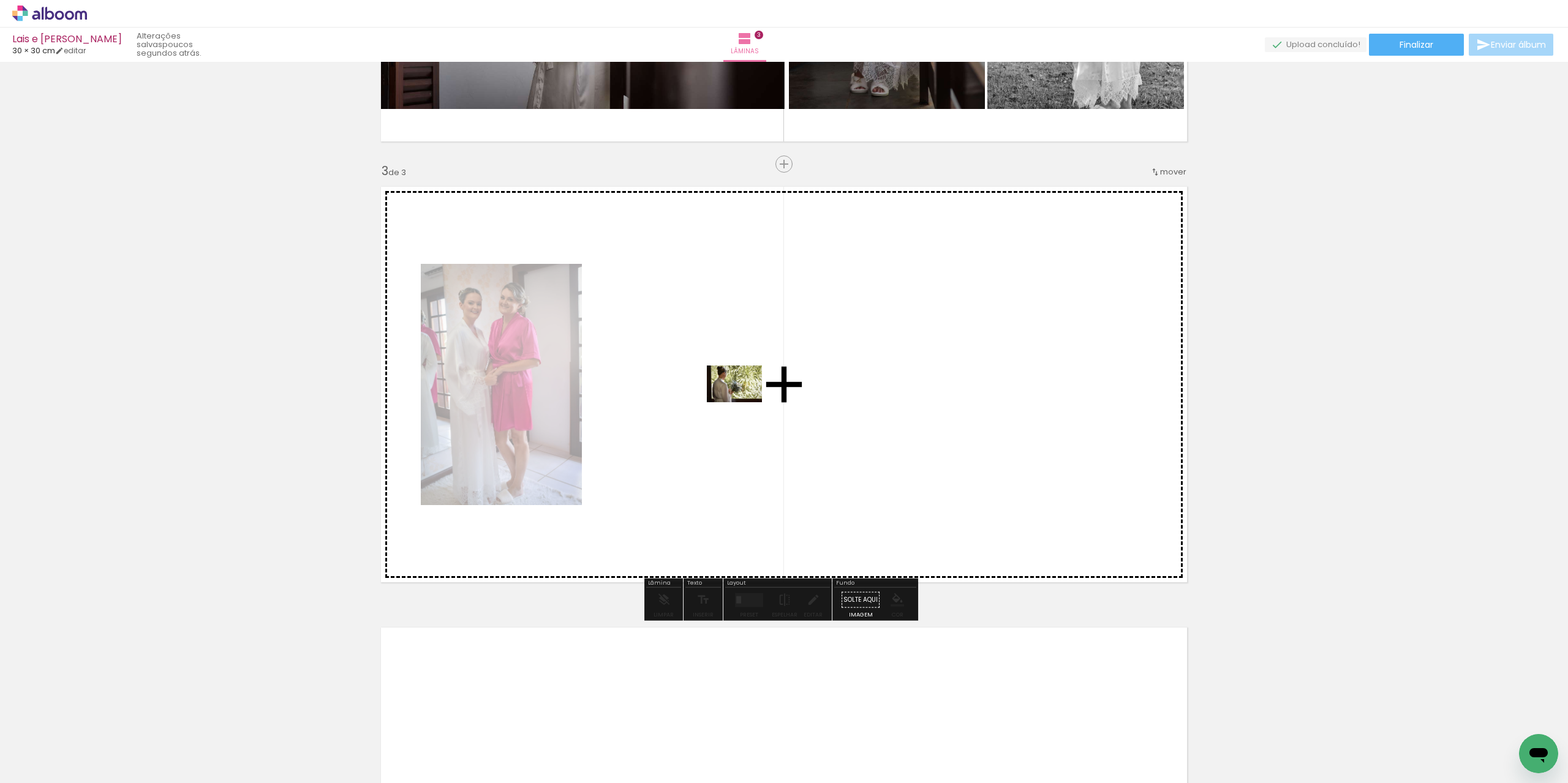
drag, startPoint x: 386, startPoint y: 751, endPoint x: 743, endPoint y: 402, distance: 499.2
click at [743, 402] on quentale-workspace at bounding box center [784, 391] width 1568 height 783
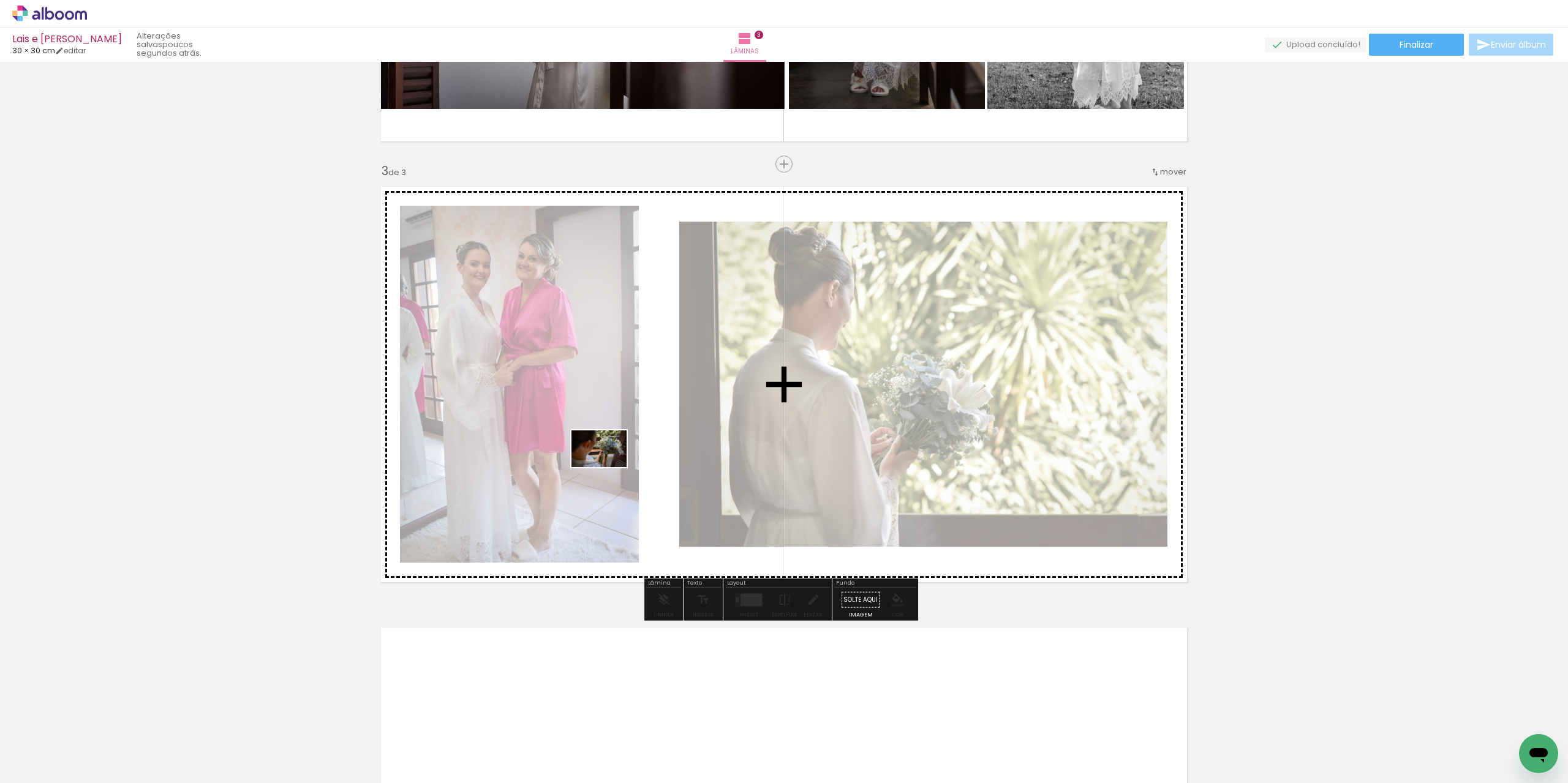
drag, startPoint x: 319, startPoint y: 750, endPoint x: 608, endPoint y: 467, distance: 404.5
click at [608, 467] on quentale-workspace at bounding box center [784, 391] width 1568 height 783
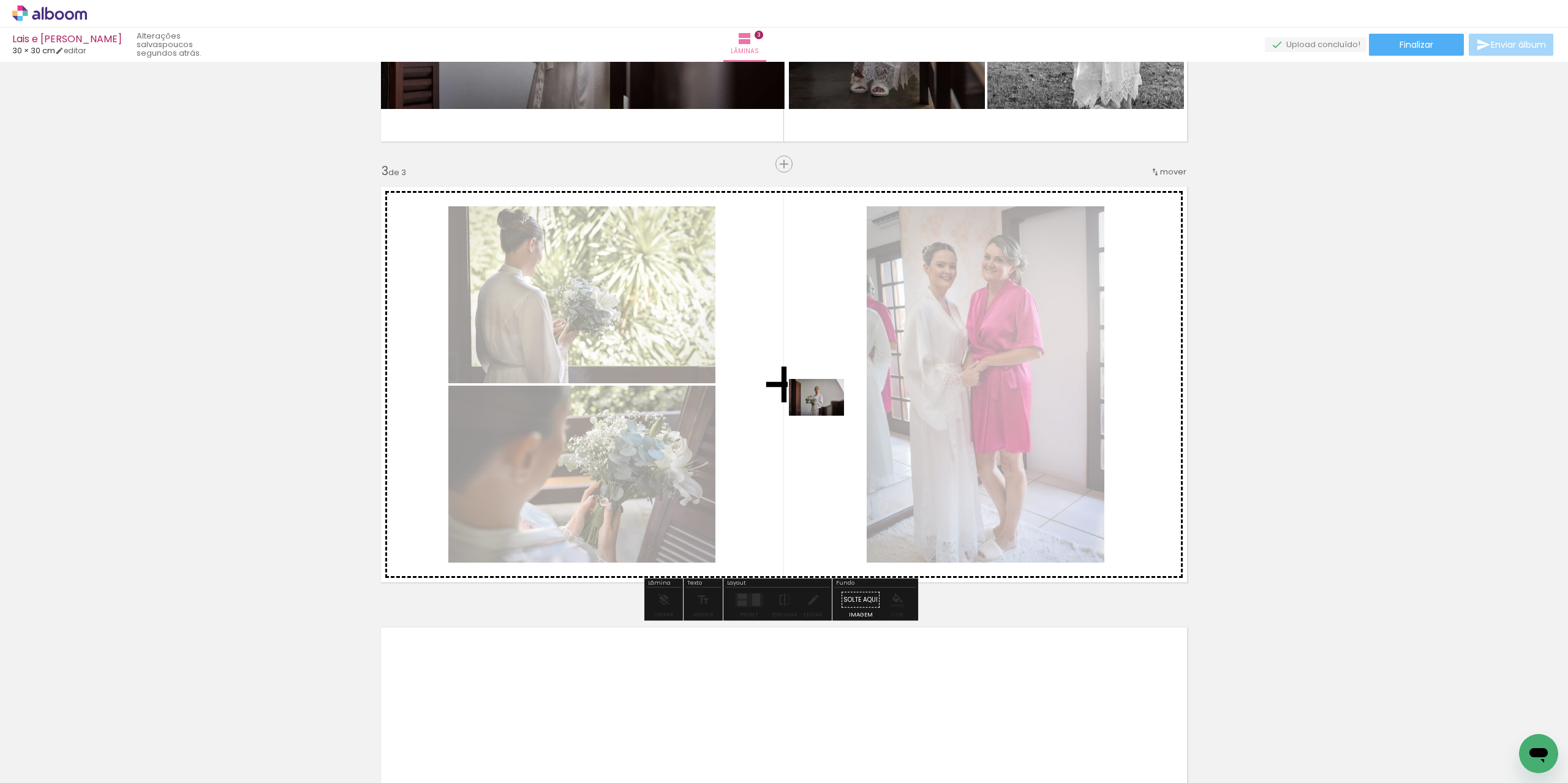
drag, startPoint x: 460, startPoint y: 750, endPoint x: 826, endPoint y: 415, distance: 496.2
click at [826, 415] on quentale-workspace at bounding box center [784, 391] width 1568 height 783
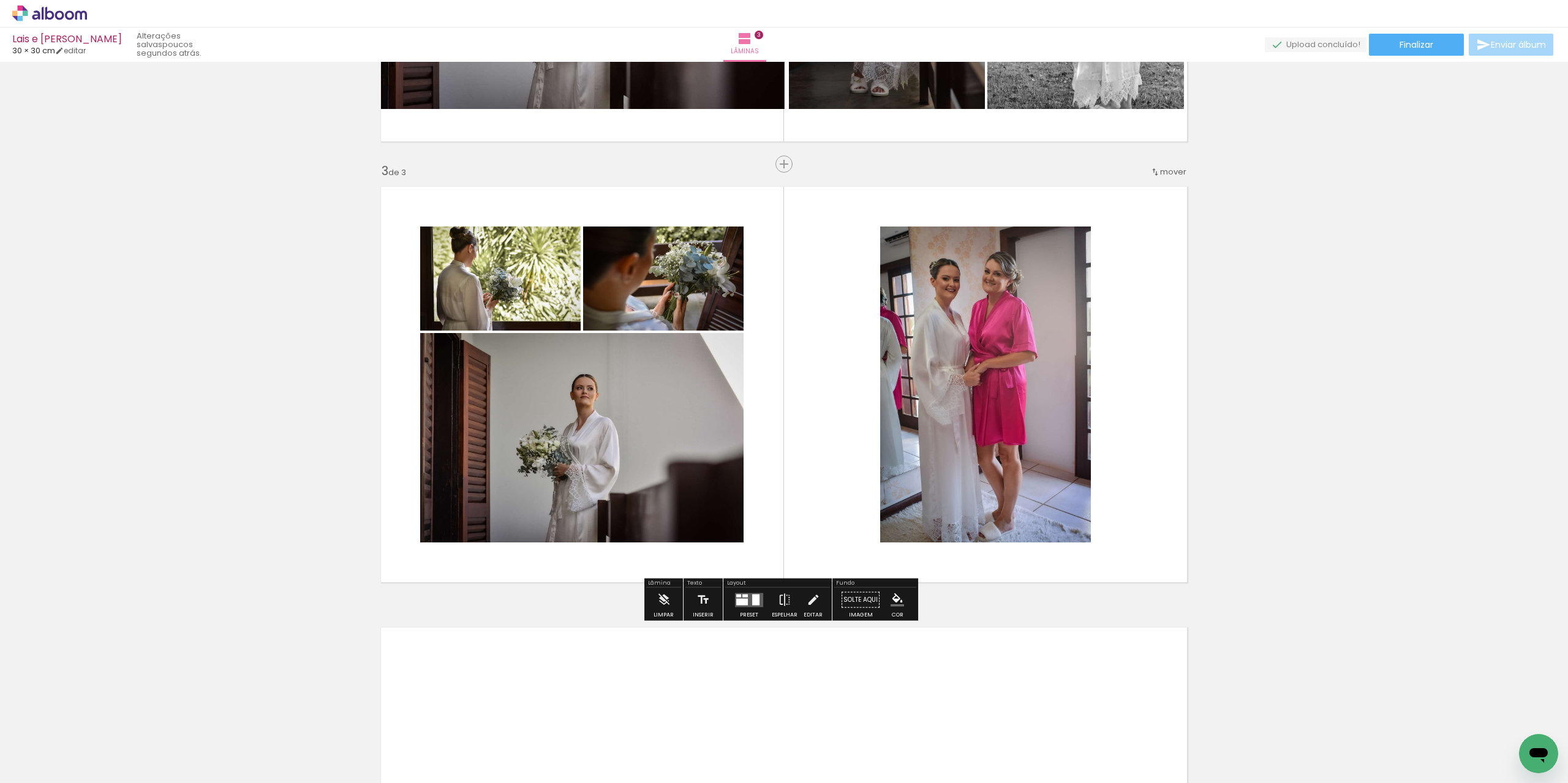
click at [612, 472] on quentale-photo at bounding box center [581, 438] width 323 height 210
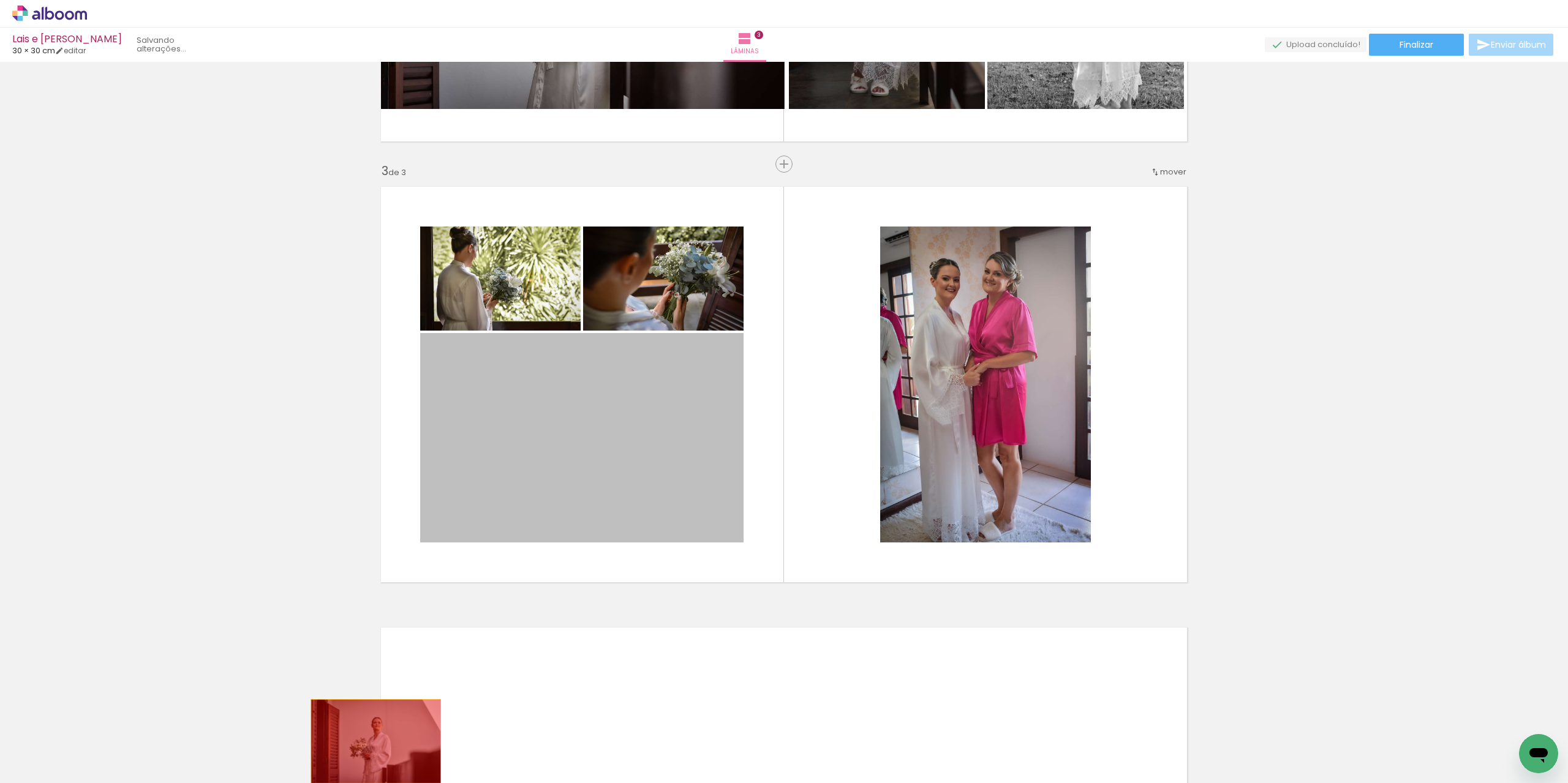
drag, startPoint x: 594, startPoint y: 418, endPoint x: 371, endPoint y: 742, distance: 393.3
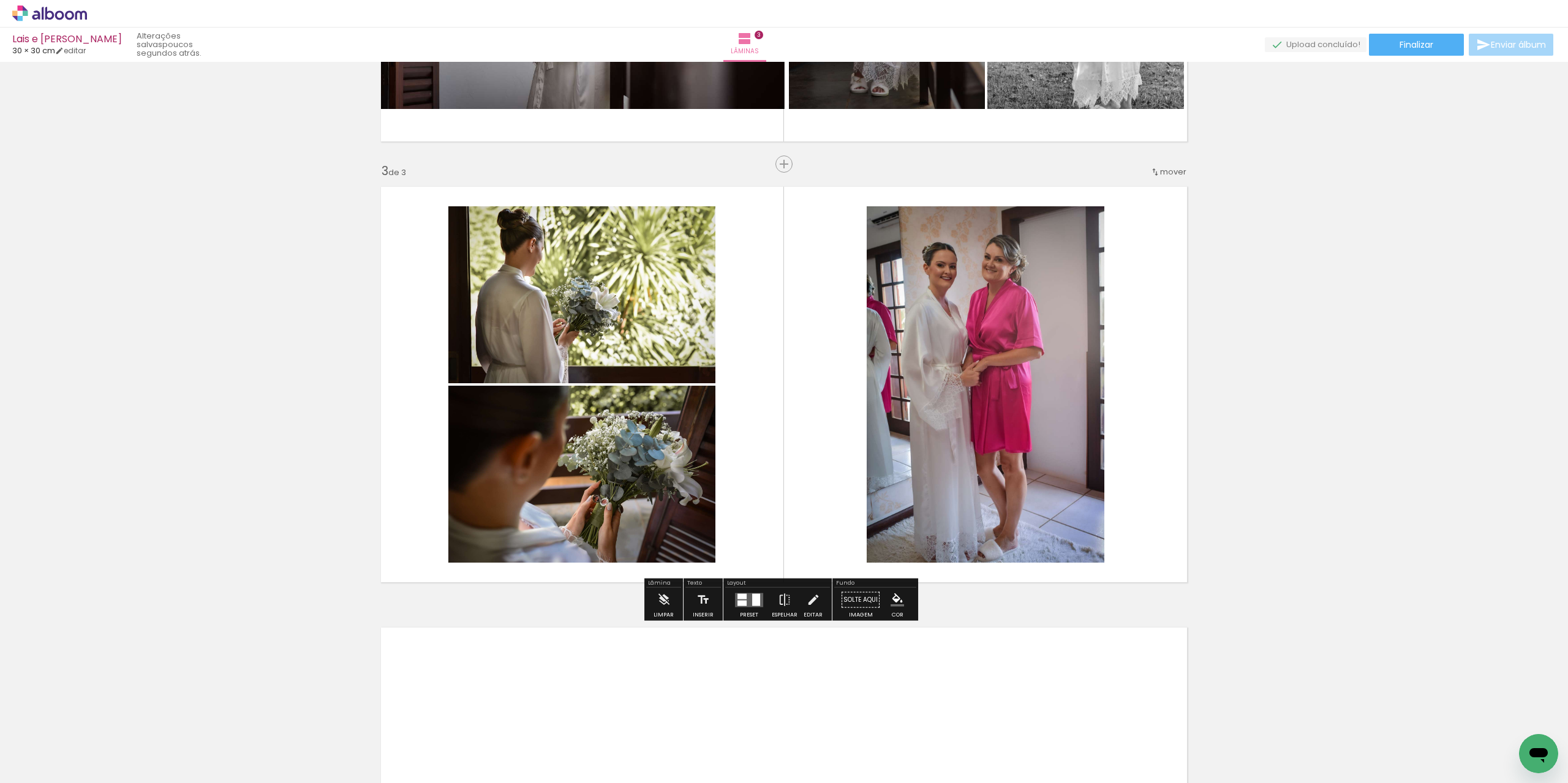
click at [755, 601] on div at bounding box center [756, 599] width 8 height 12
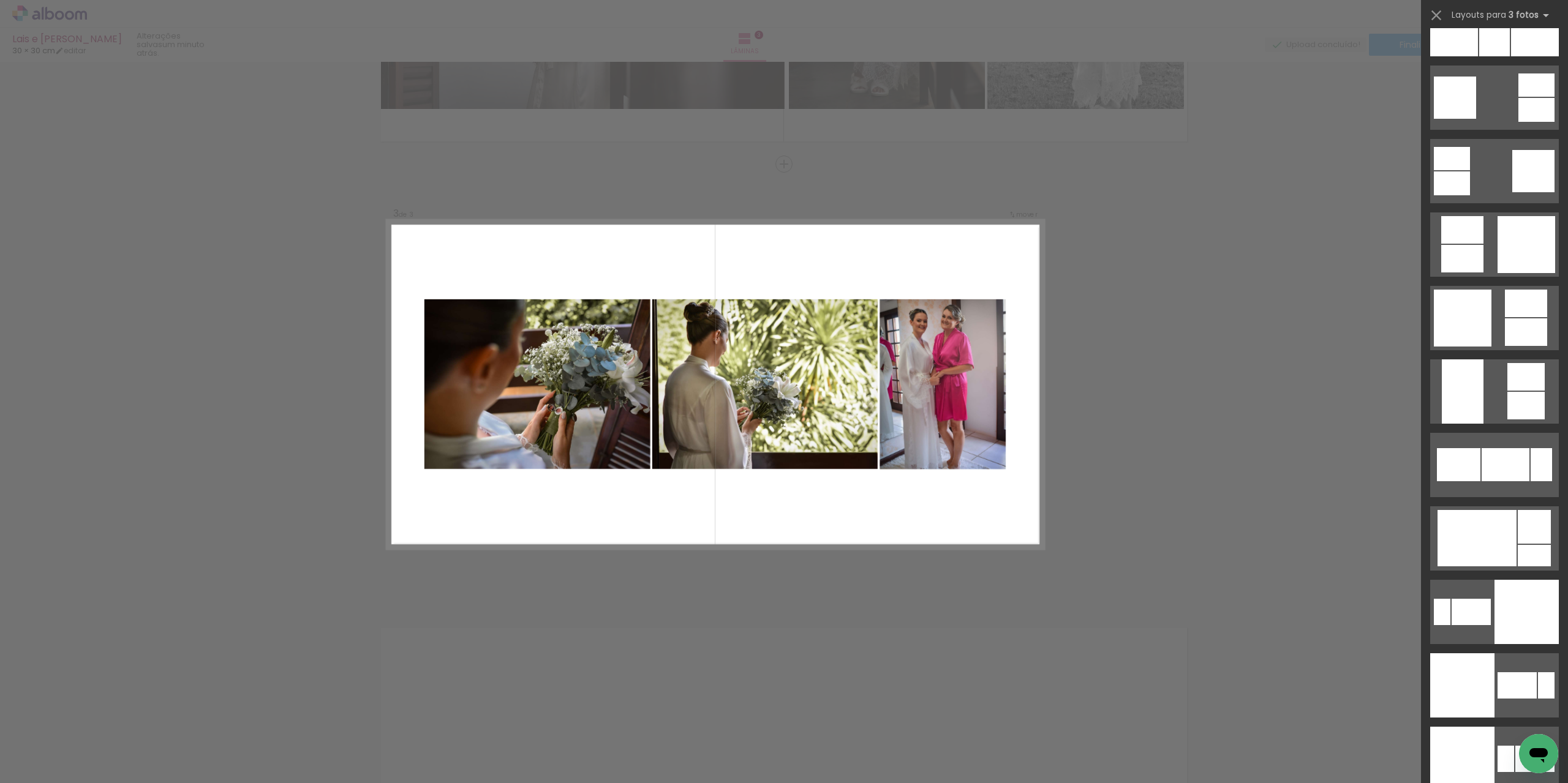
scroll to position [2265, 0]
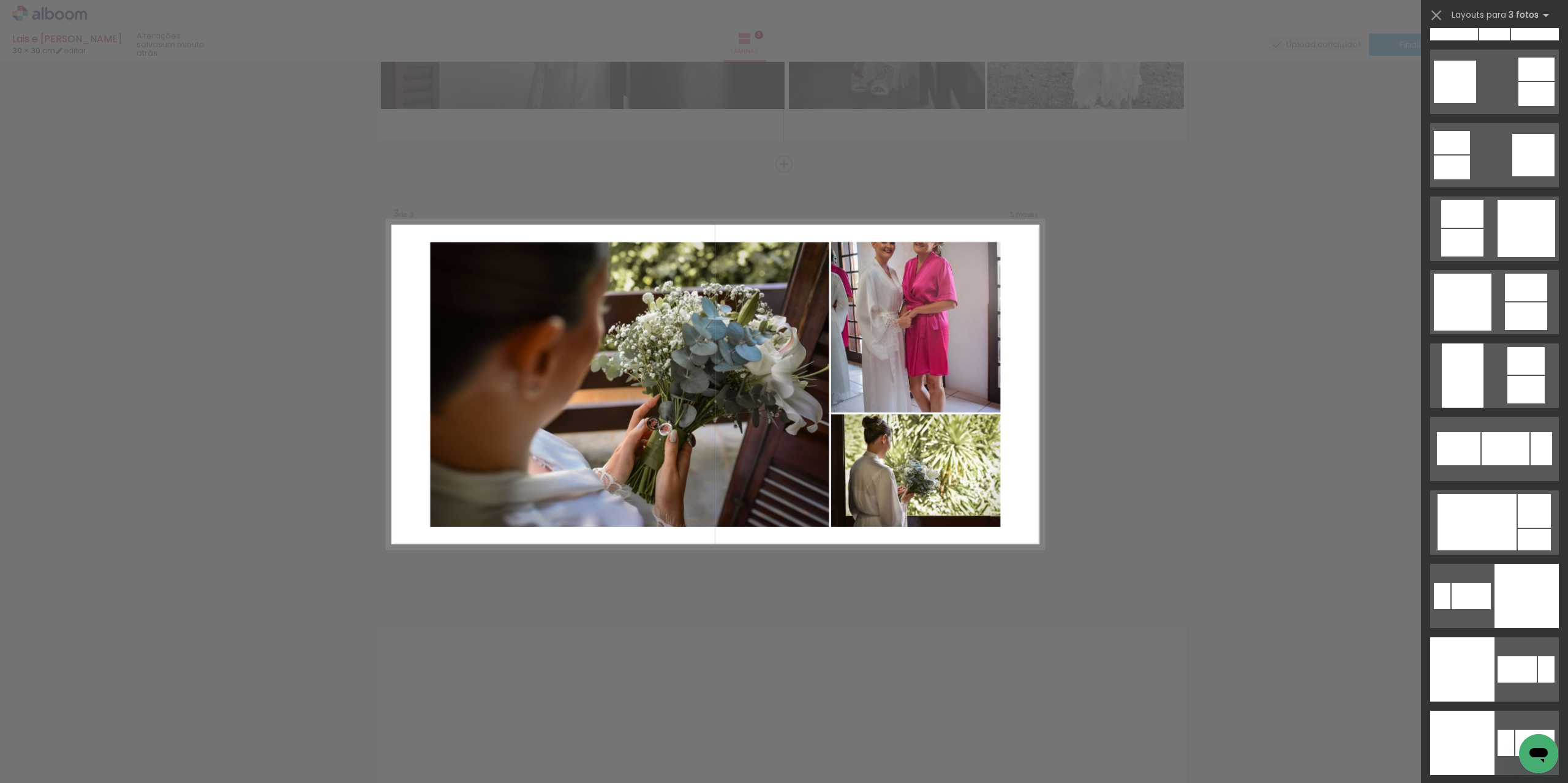
click at [1491, 504] on div at bounding box center [1477, 522] width 79 height 56
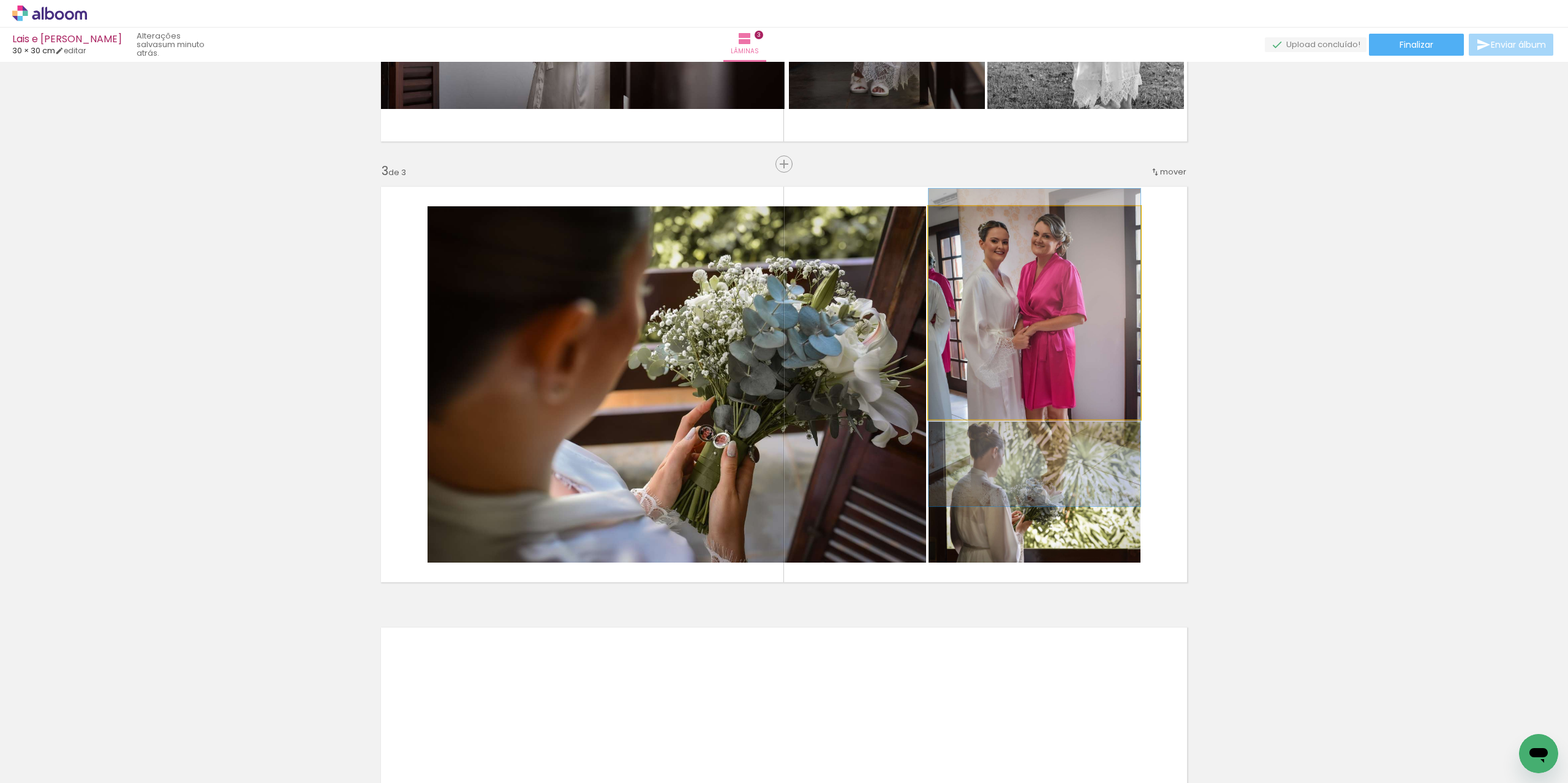
drag, startPoint x: 1044, startPoint y: 263, endPoint x: 1053, endPoint y: 297, distance: 35.2
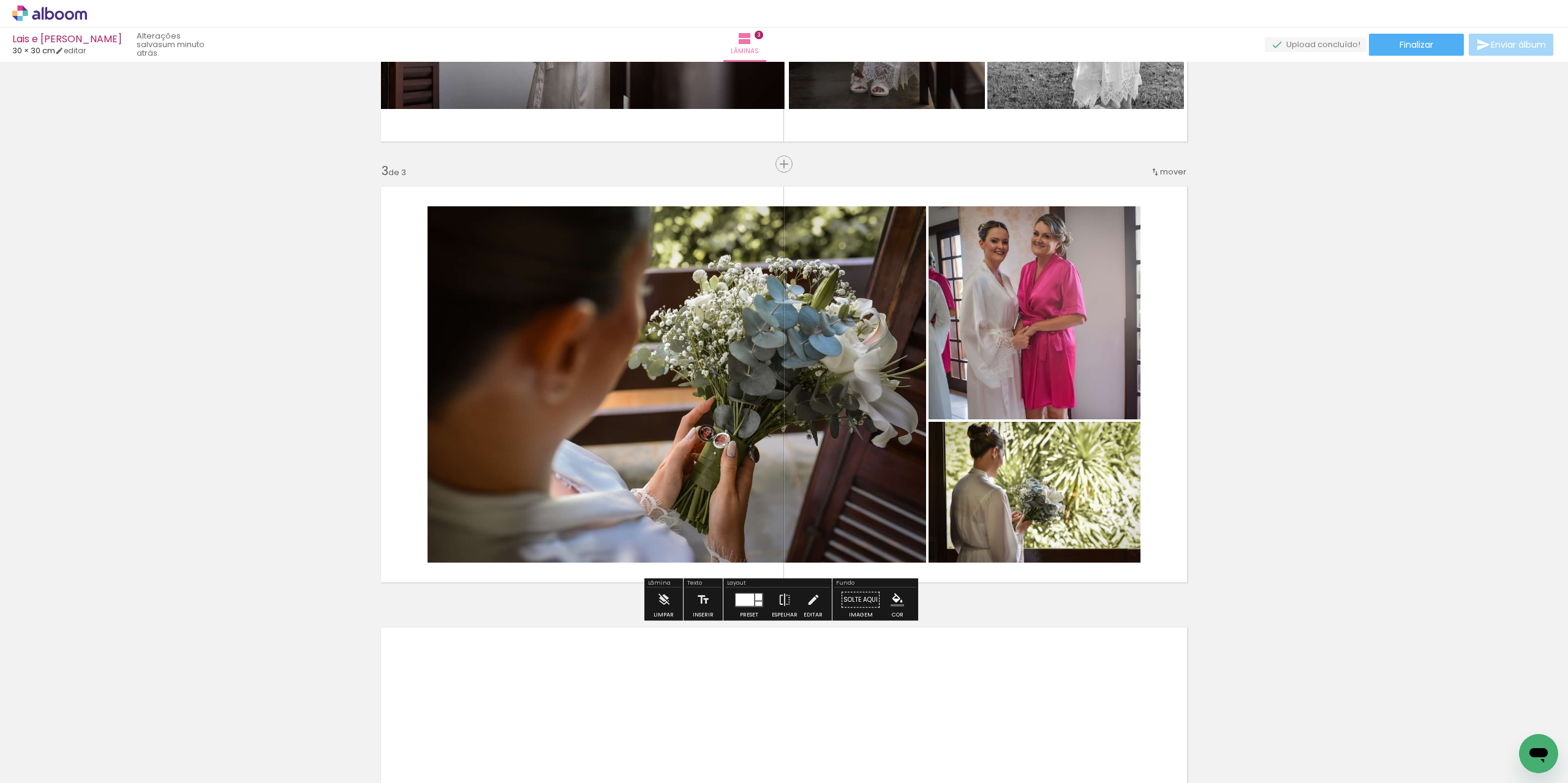
click at [1275, 267] on div "Inserir lâmina 1 de 3 Inserir lâmina 2 de 3 Inserir lâmina 3 de 3" at bounding box center [784, 149] width 1568 height 1764
click at [1061, 339] on quentale-photo at bounding box center [1034, 313] width 212 height 213
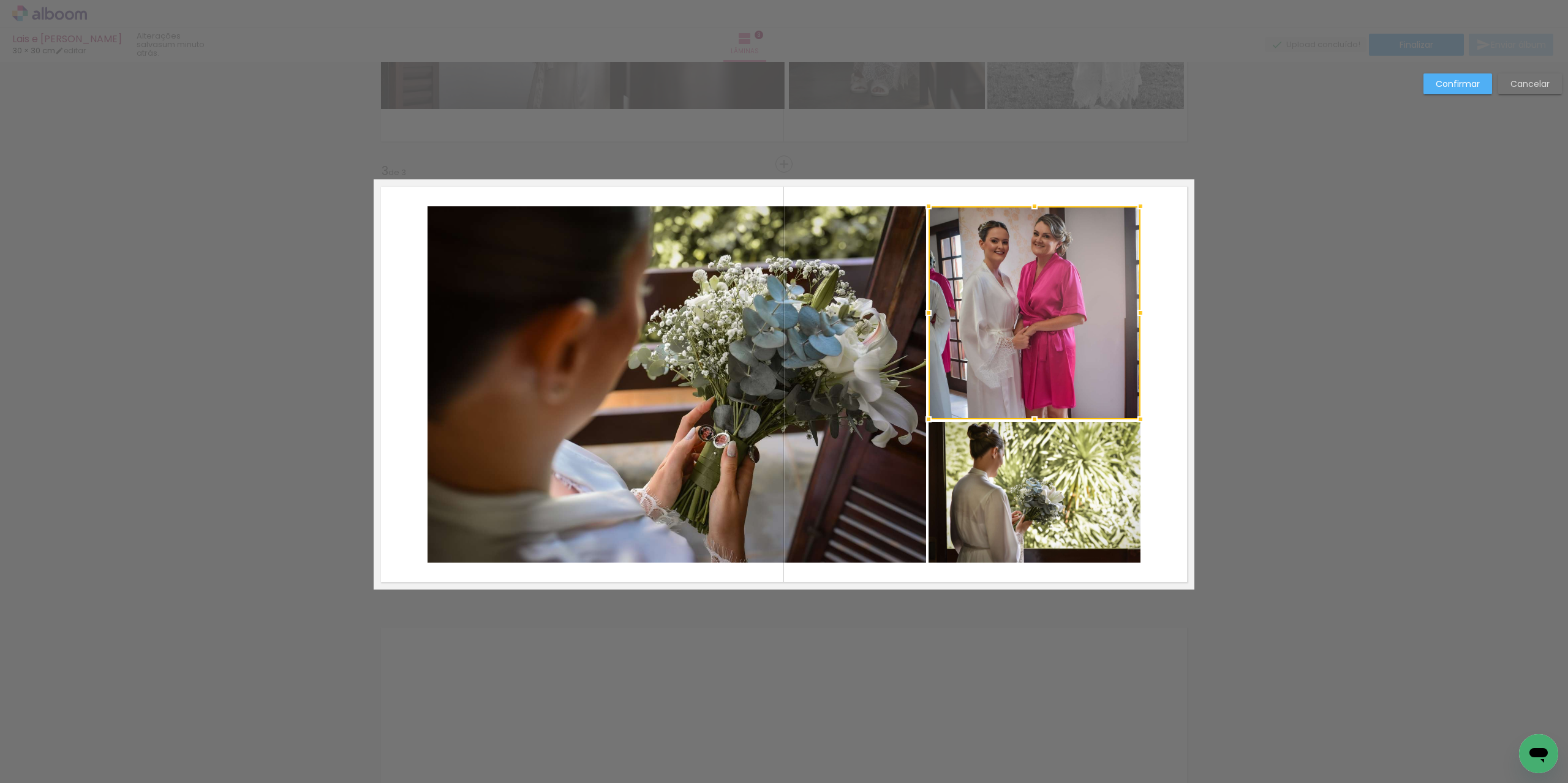
click at [1039, 482] on quentale-photo at bounding box center [1034, 492] width 212 height 141
click at [839, 459] on quentale-photo at bounding box center [676, 385] width 499 height 356
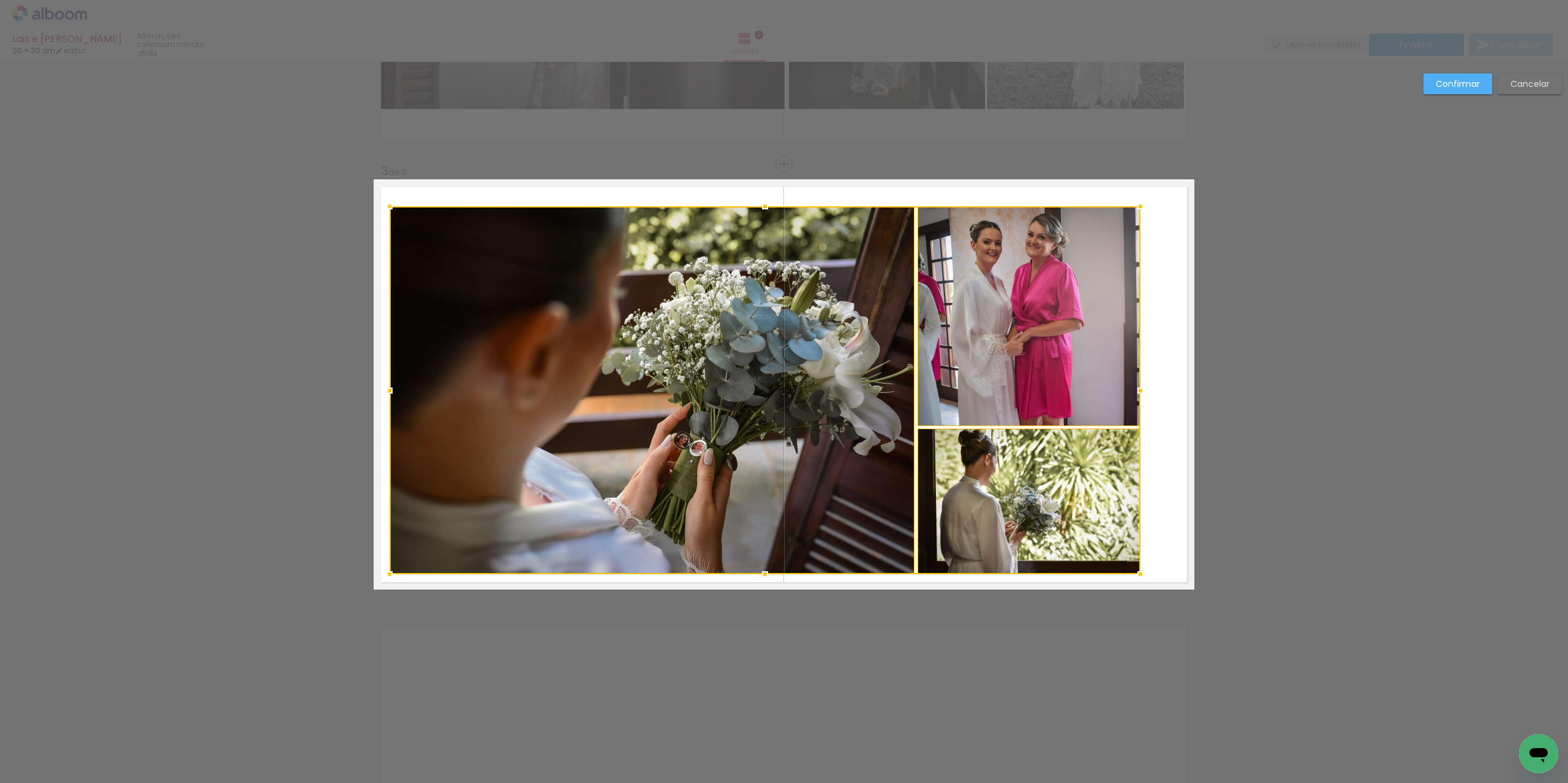
drag, startPoint x: 424, startPoint y: 563, endPoint x: 386, endPoint y: 575, distance: 39.8
click at [386, 575] on div at bounding box center [389, 574] width 24 height 24
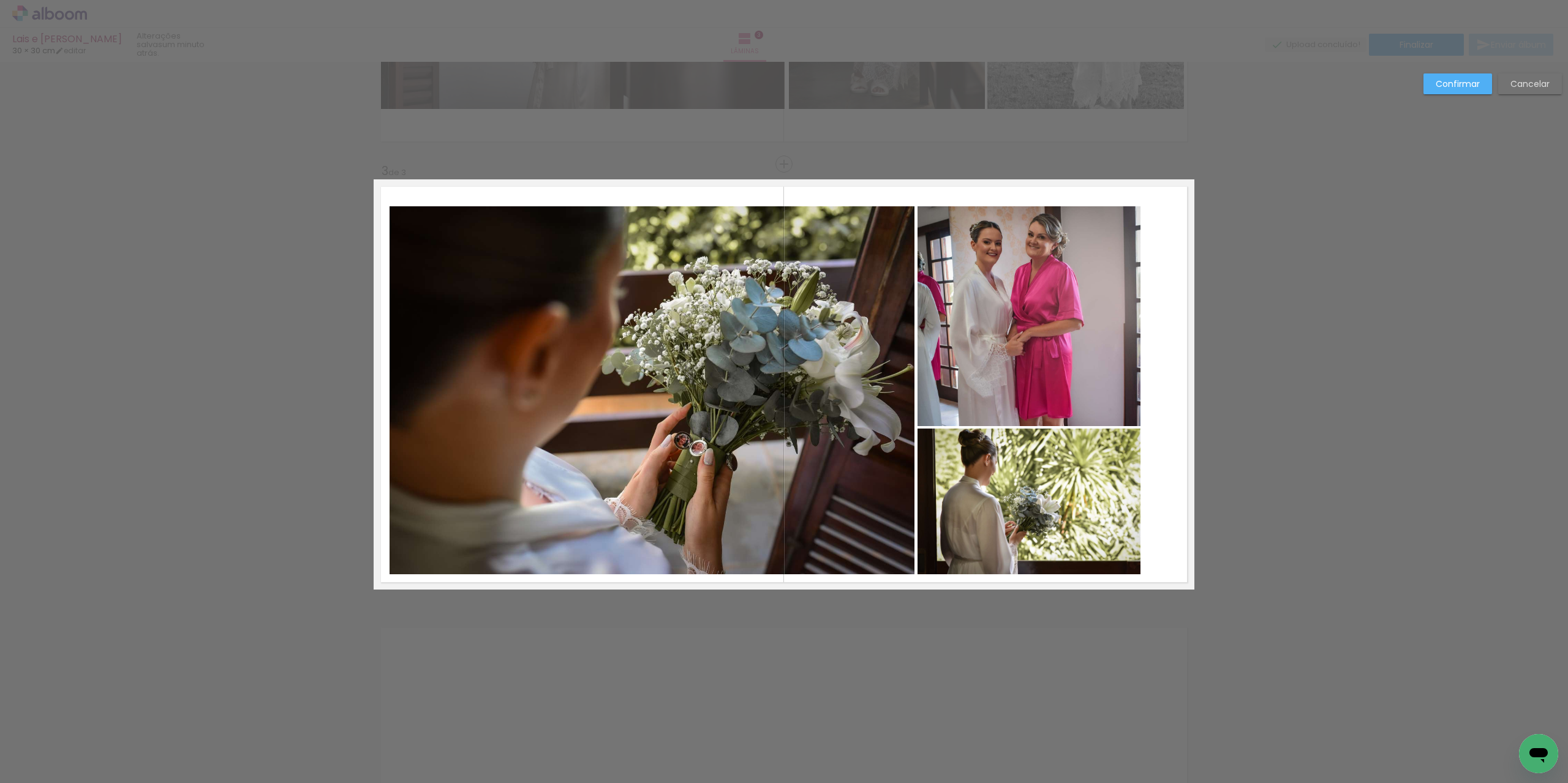
click at [622, 408] on quentale-photo at bounding box center [652, 391] width 525 height 368
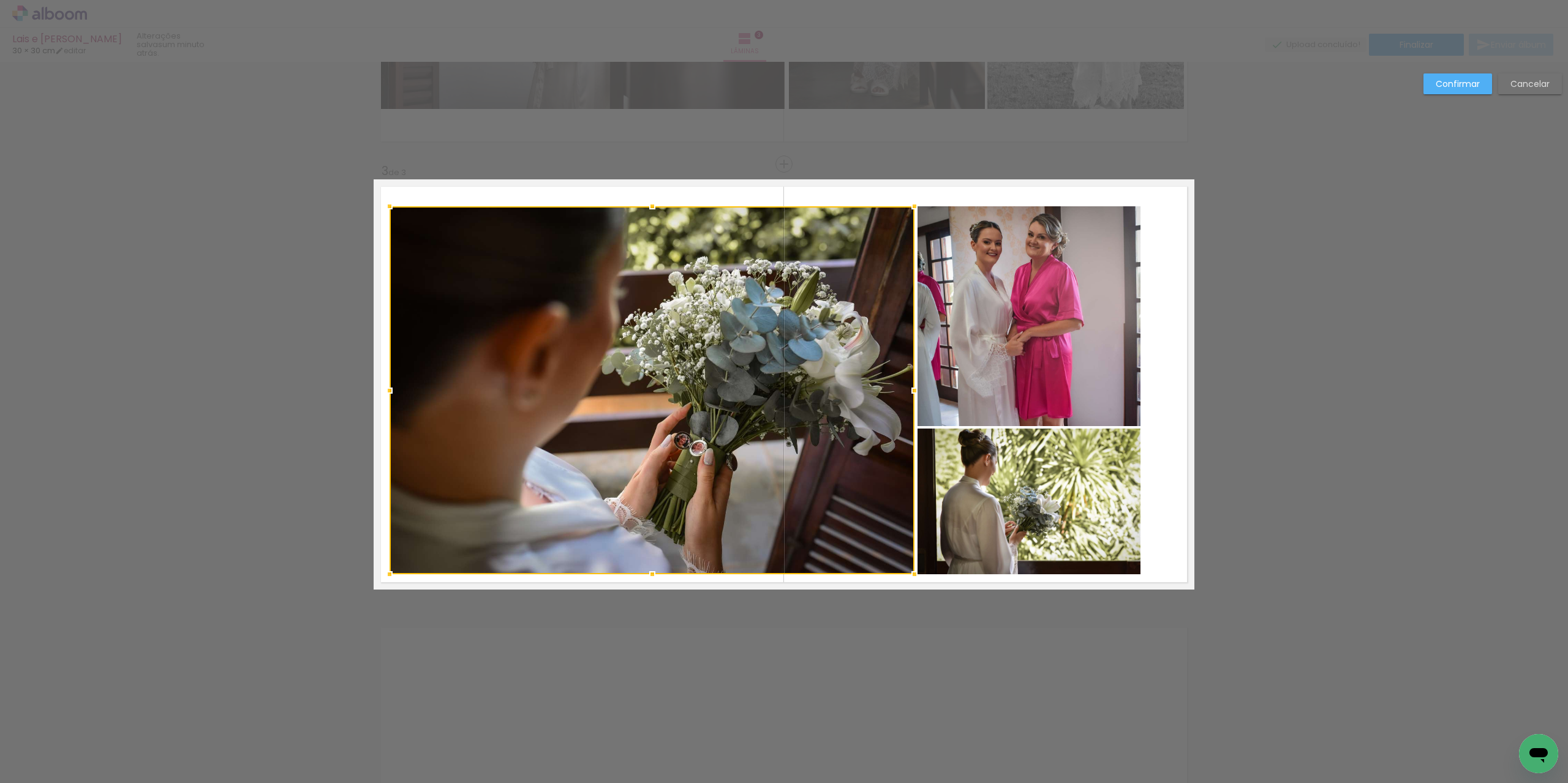
click at [966, 278] on quentale-photo at bounding box center [1029, 316] width 223 height 220
click at [992, 478] on div at bounding box center [765, 391] width 751 height 368
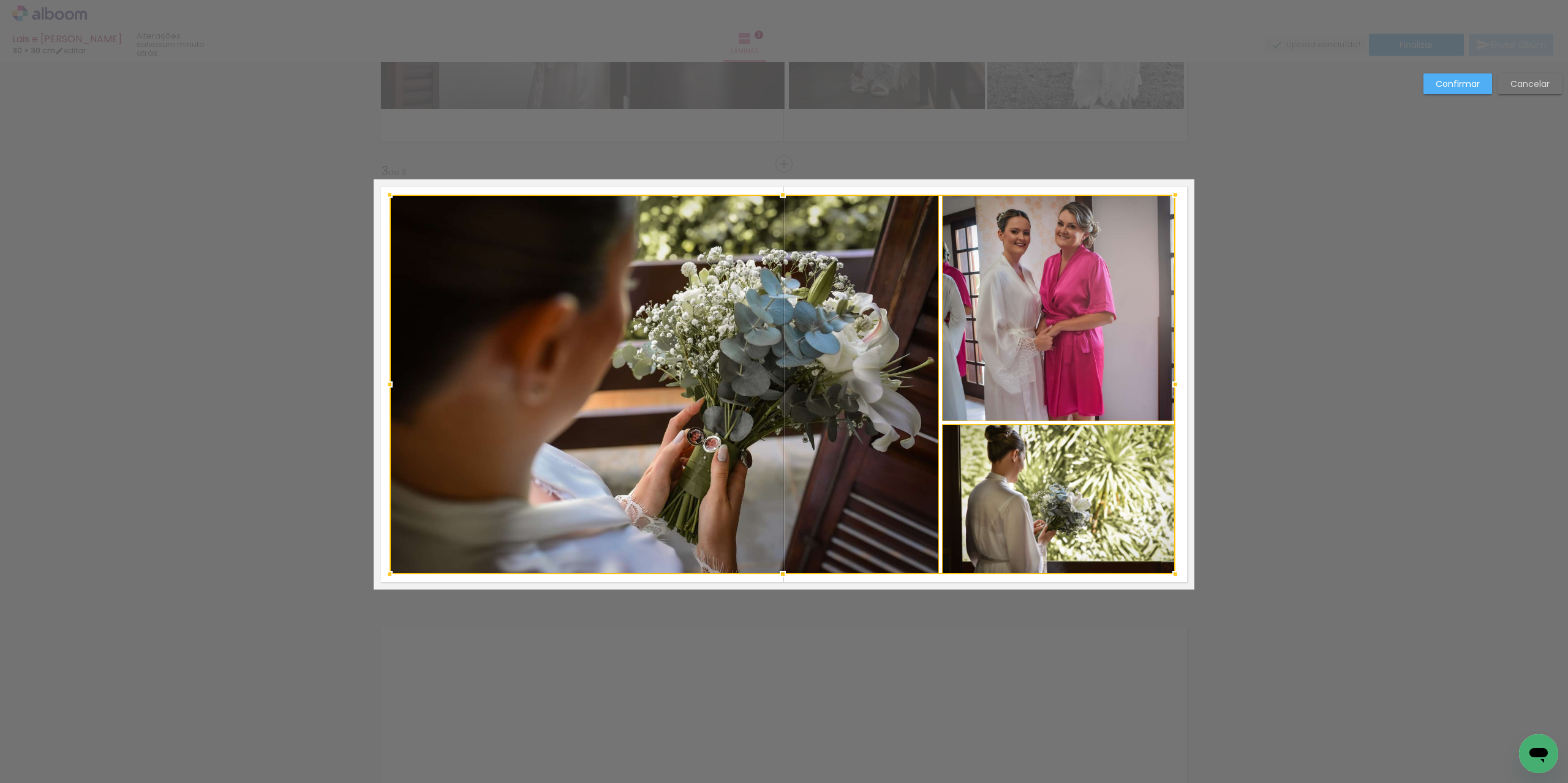
drag, startPoint x: 1139, startPoint y: 206, endPoint x: 1321, endPoint y: 144, distance: 192.3
click at [1173, 194] on div at bounding box center [1175, 194] width 24 height 24
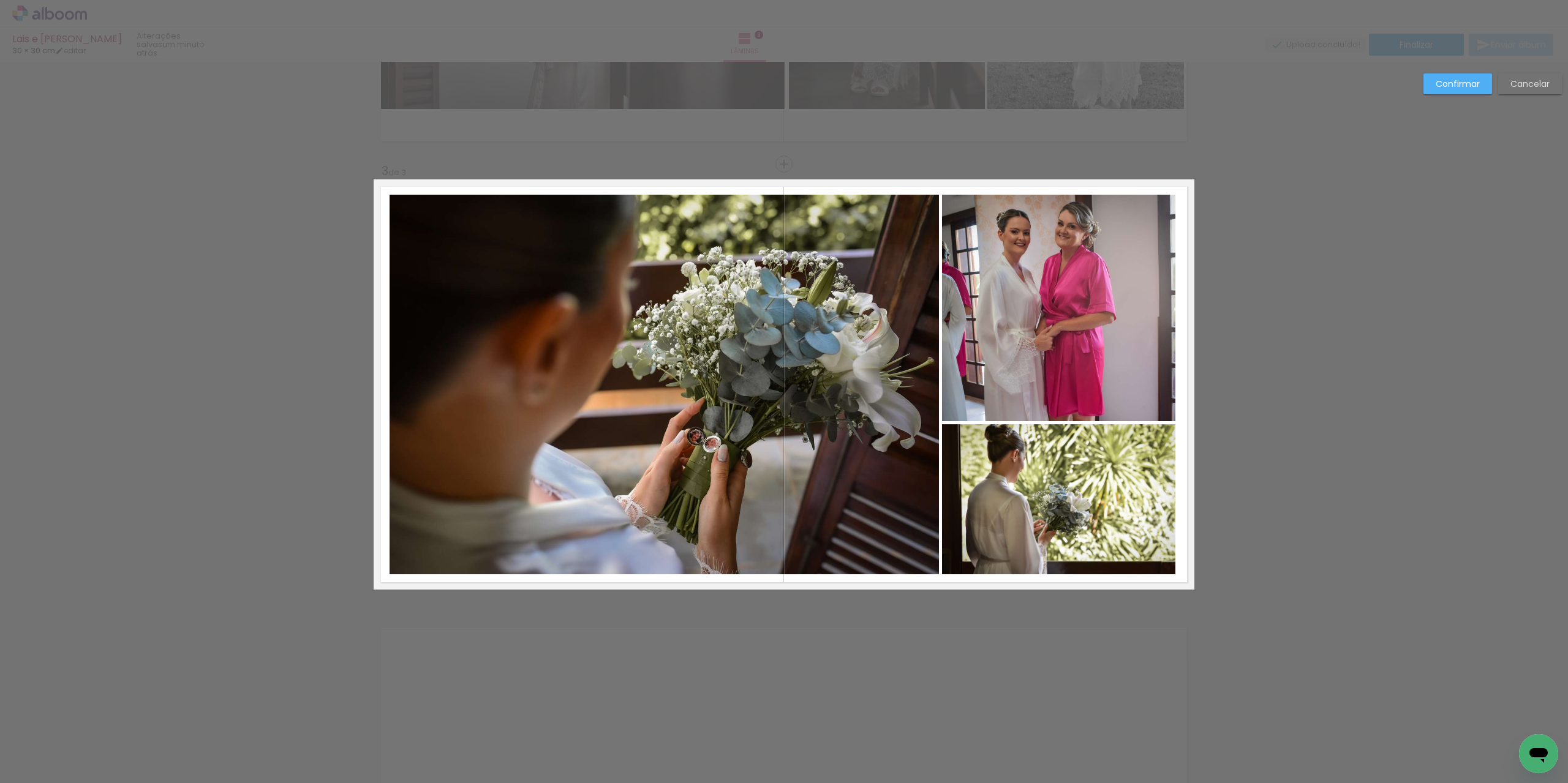
click at [0, 0] on slot "Confirmar" at bounding box center [0, 0] width 0 height 0
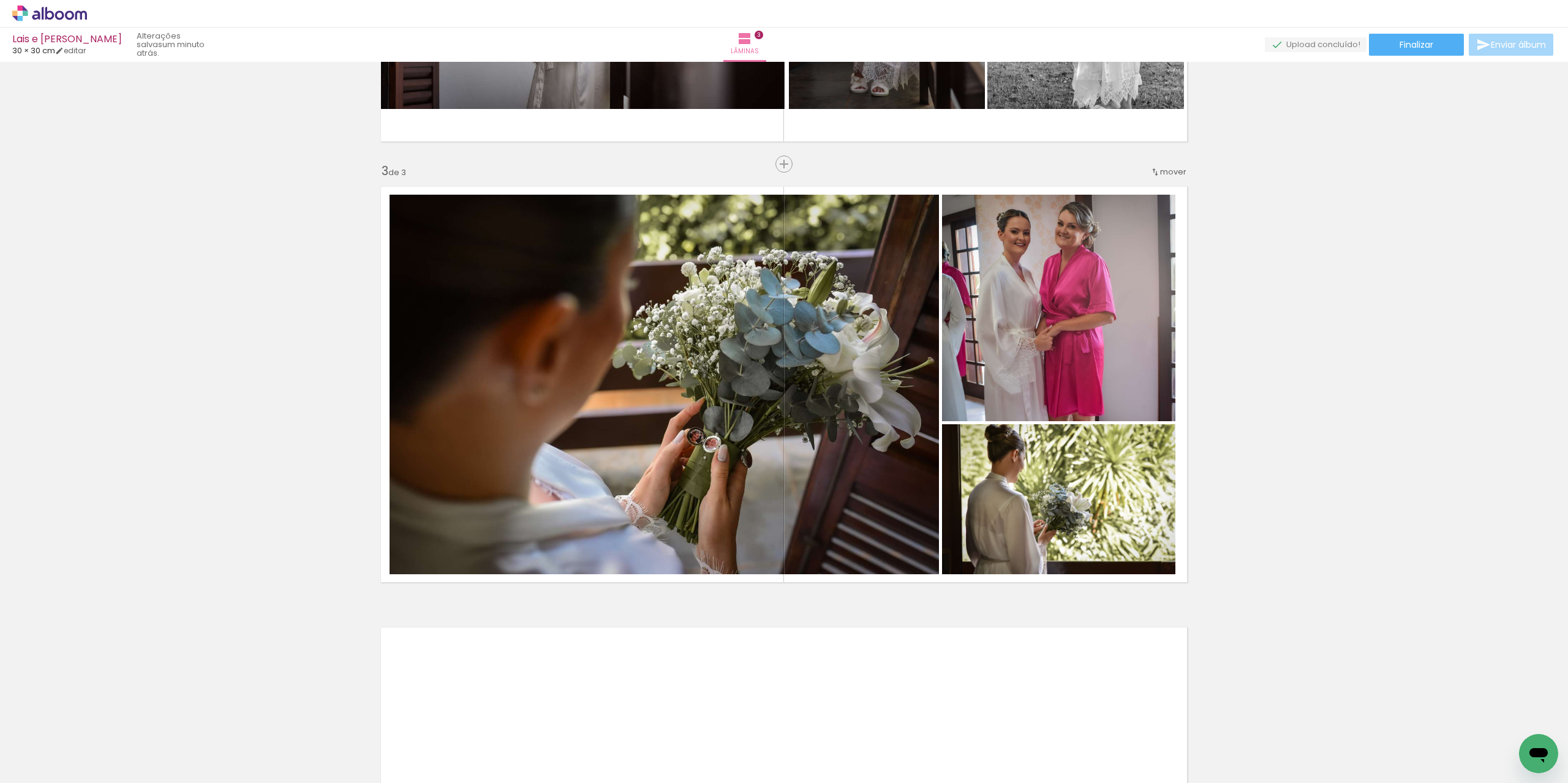
scroll to position [1166, 0]
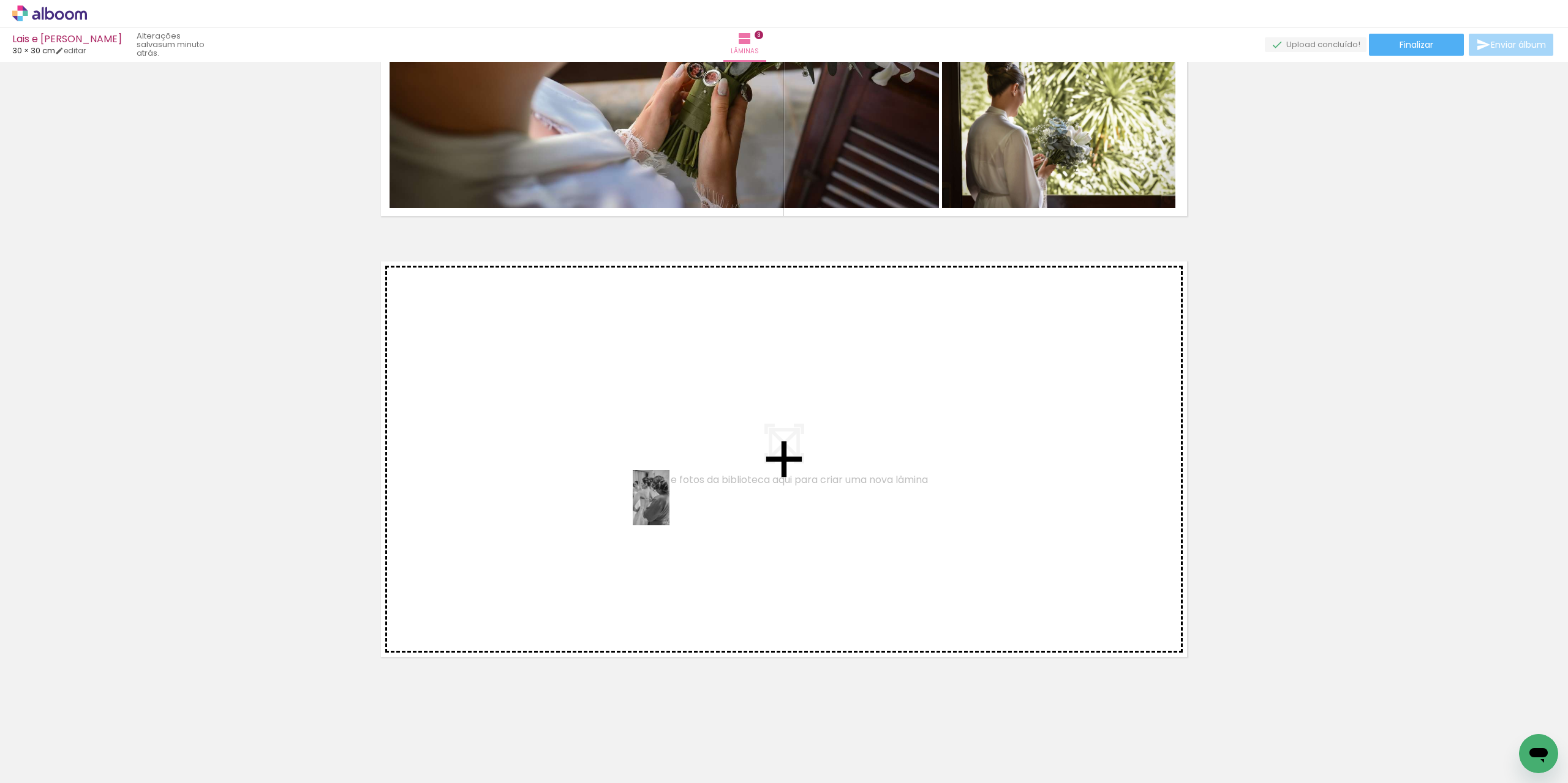
drag, startPoint x: 942, startPoint y: 748, endPoint x: 669, endPoint y: 507, distance: 364.2
click at [669, 507] on quentale-workspace at bounding box center [784, 391] width 1568 height 783
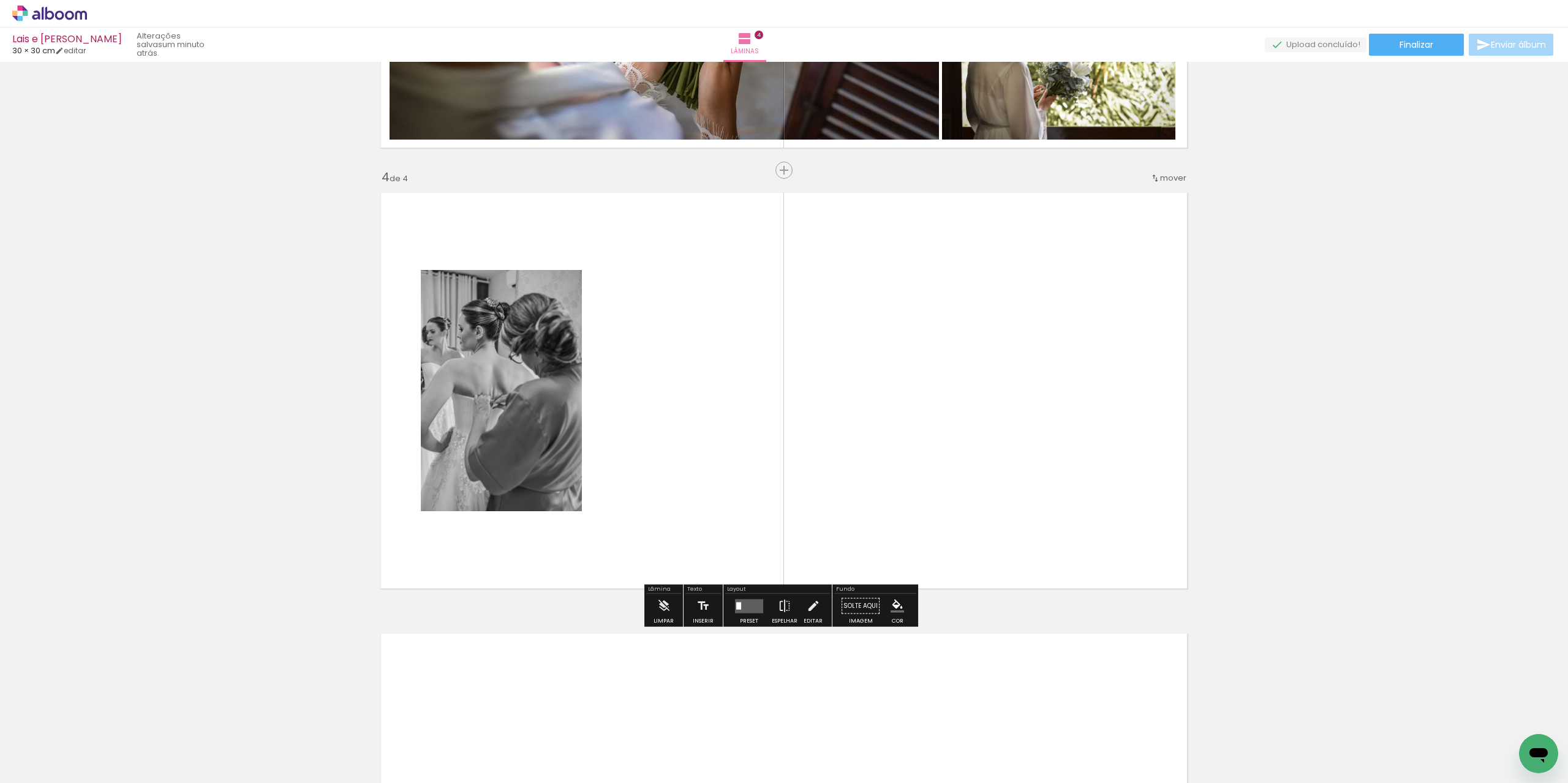
scroll to position [1240, 0]
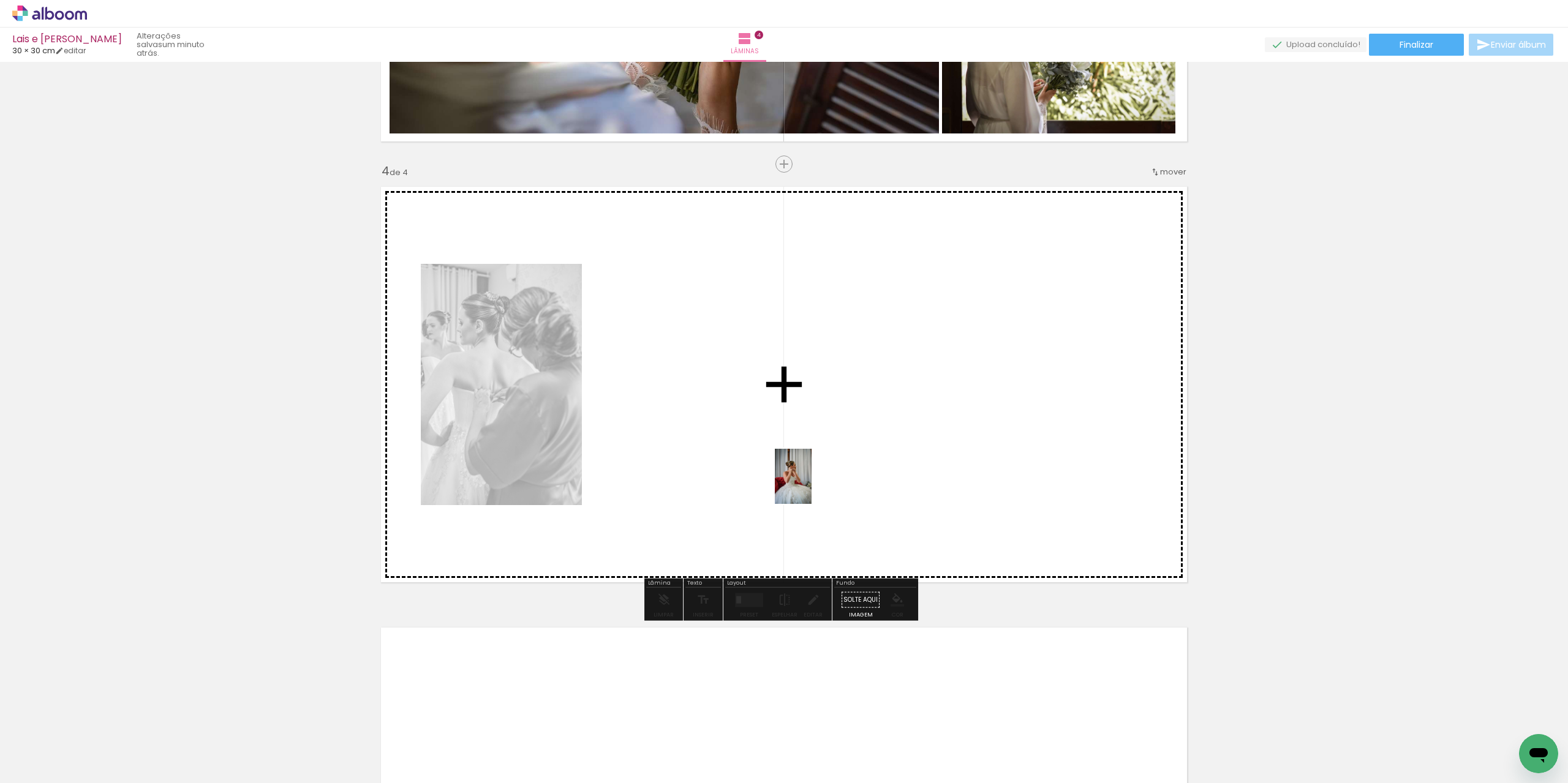
drag, startPoint x: 1011, startPoint y: 752, endPoint x: 812, endPoint y: 486, distance: 332.2
click at [812, 486] on quentale-workspace at bounding box center [784, 391] width 1568 height 783
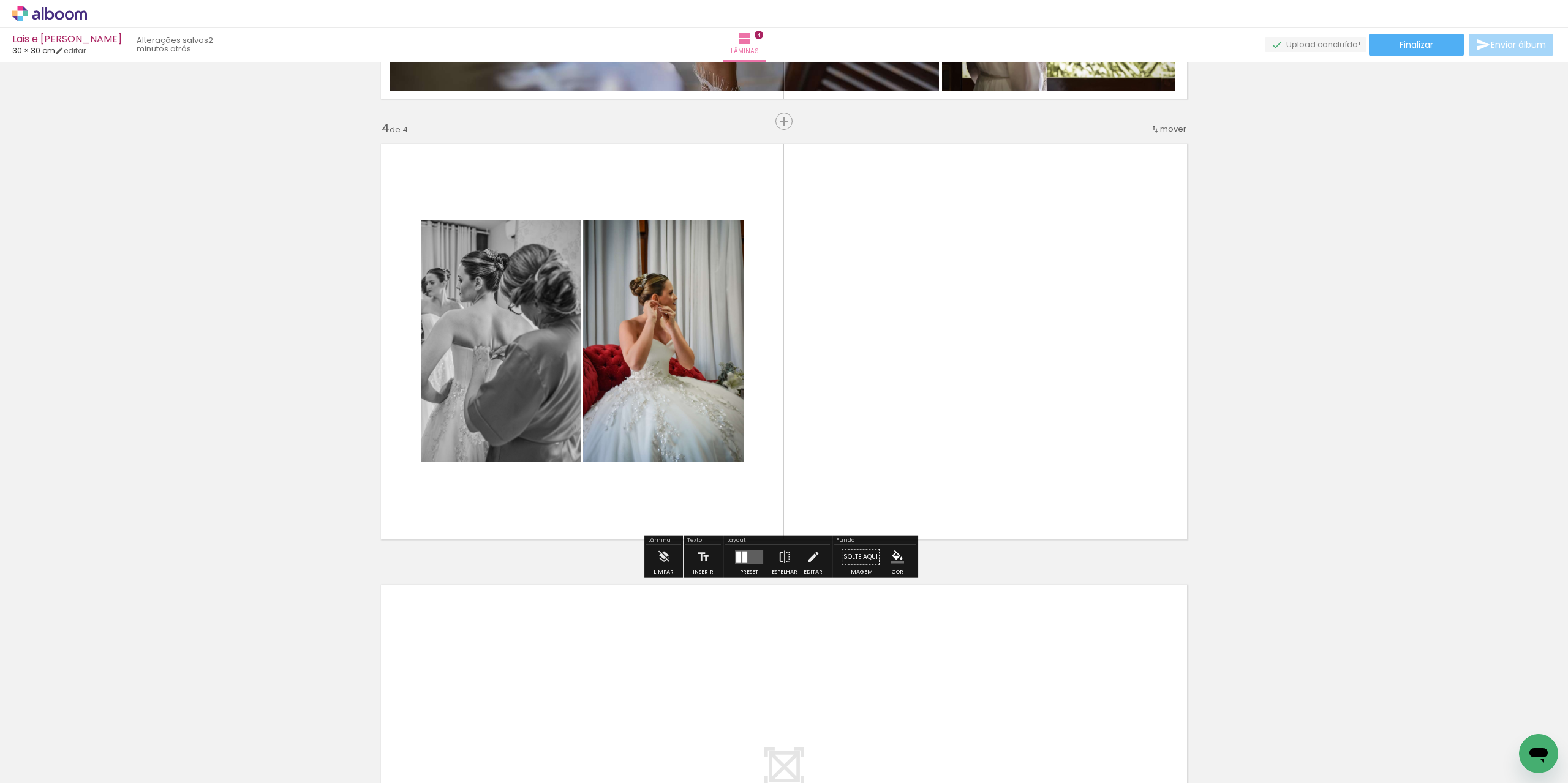
scroll to position [1302, 0]
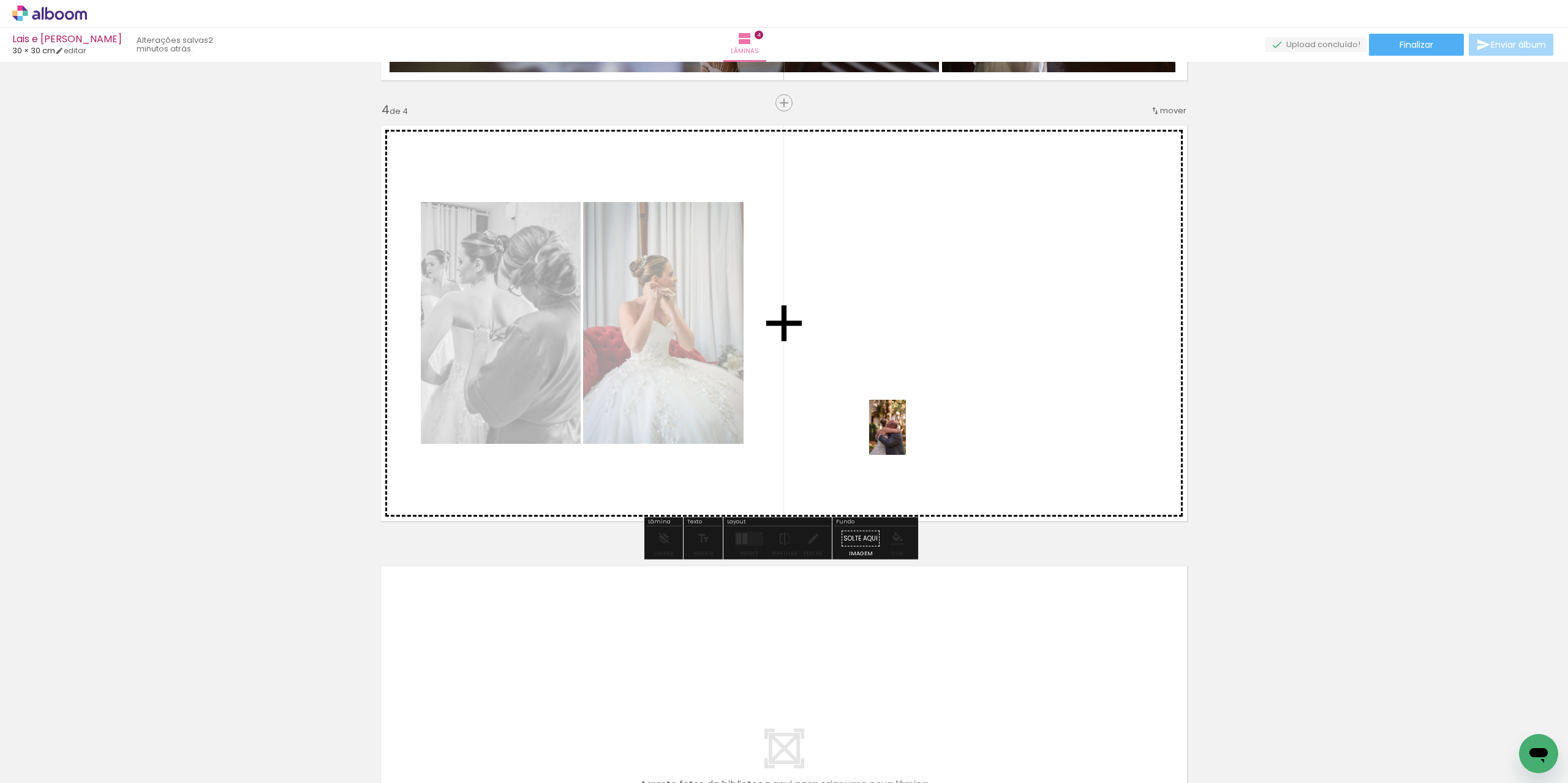
drag, startPoint x: 1076, startPoint y: 755, endPoint x: 905, endPoint y: 432, distance: 365.5
click at [905, 432] on quentale-workspace at bounding box center [784, 391] width 1568 height 783
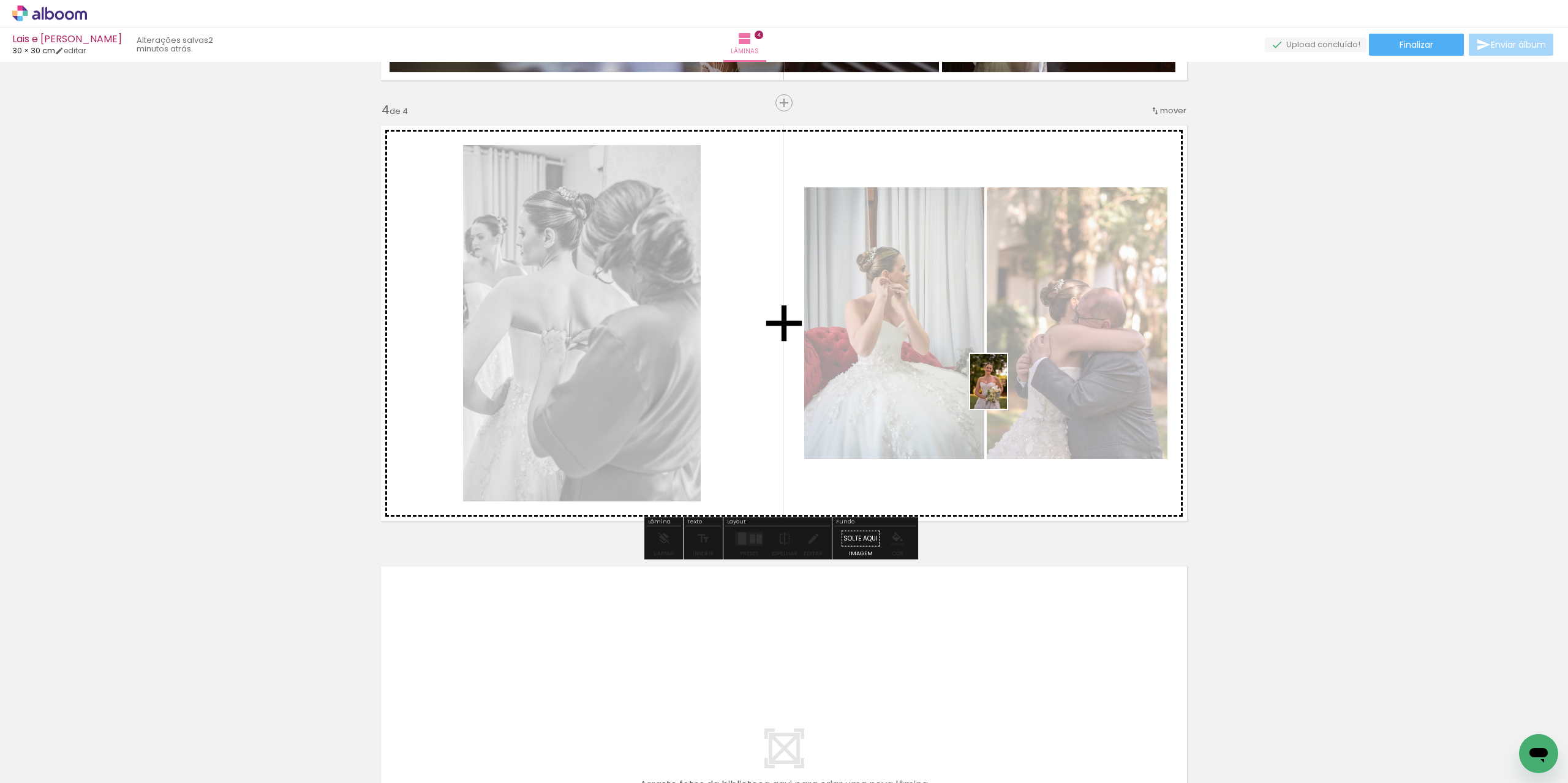
drag, startPoint x: 1217, startPoint y: 750, endPoint x: 1007, endPoint y: 391, distance: 415.9
click at [1007, 391] on quentale-workspace at bounding box center [784, 391] width 1568 height 783
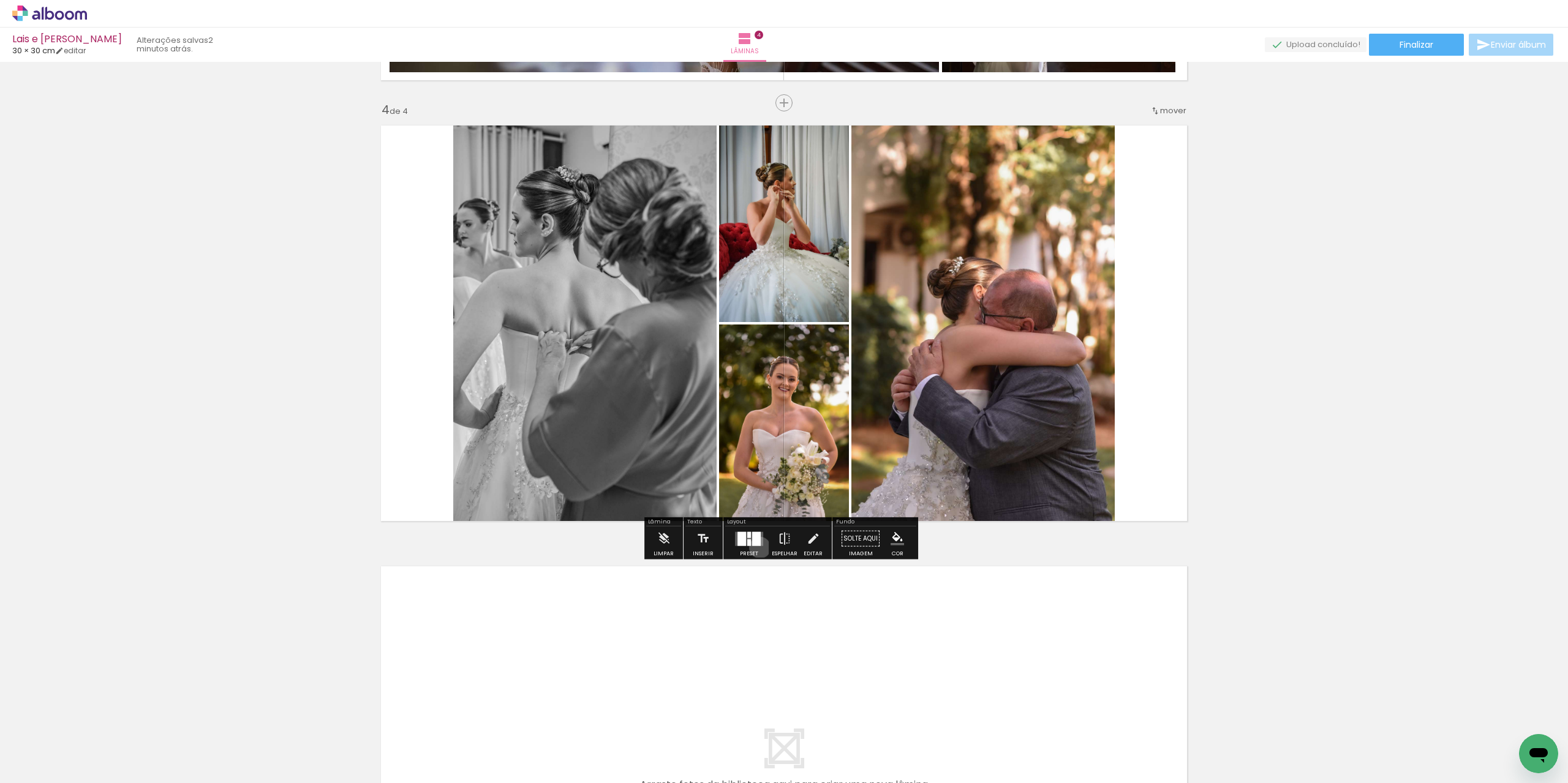
click at [757, 546] on div at bounding box center [749, 539] width 33 height 24
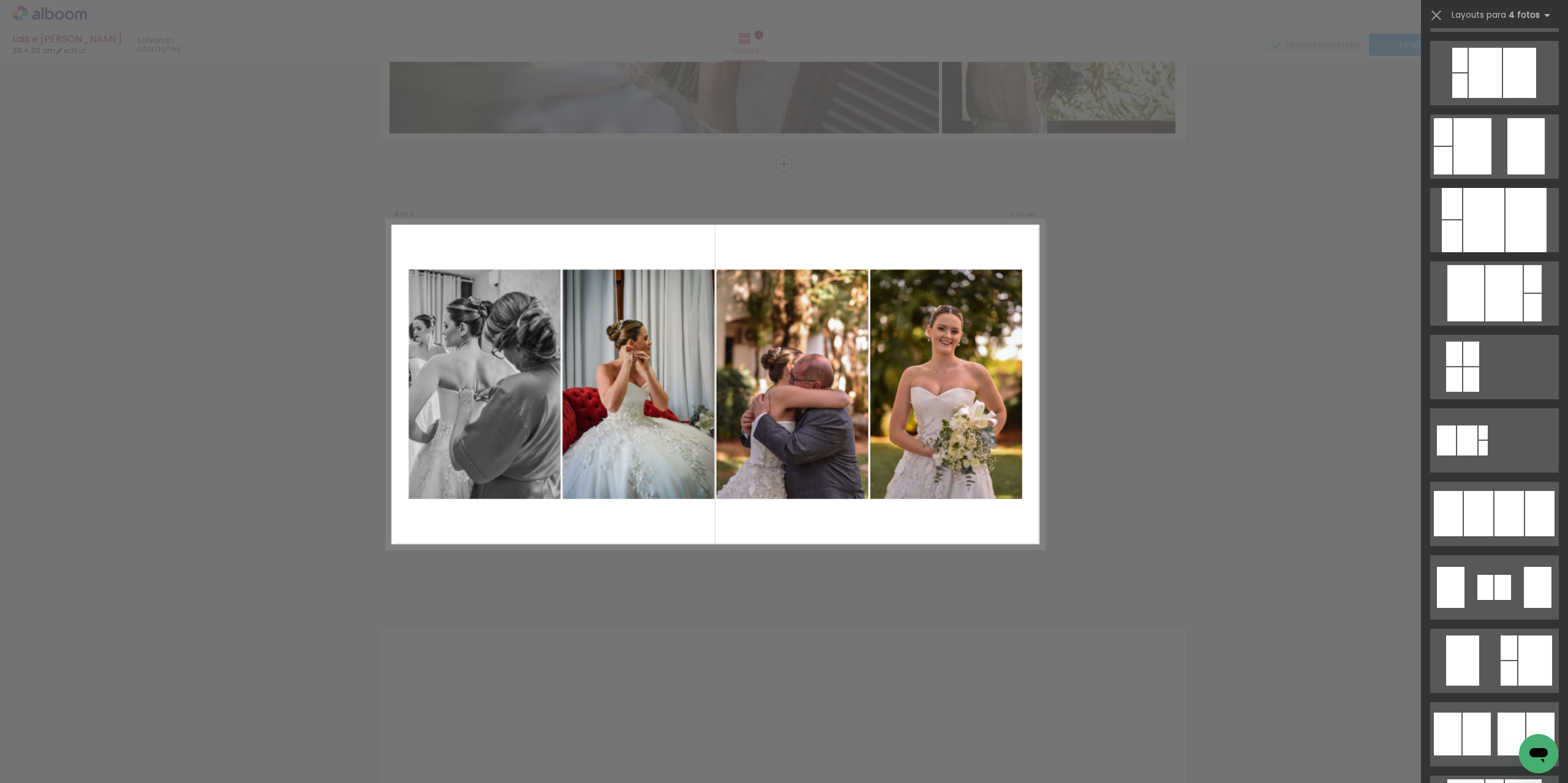
scroll to position [551, 0]
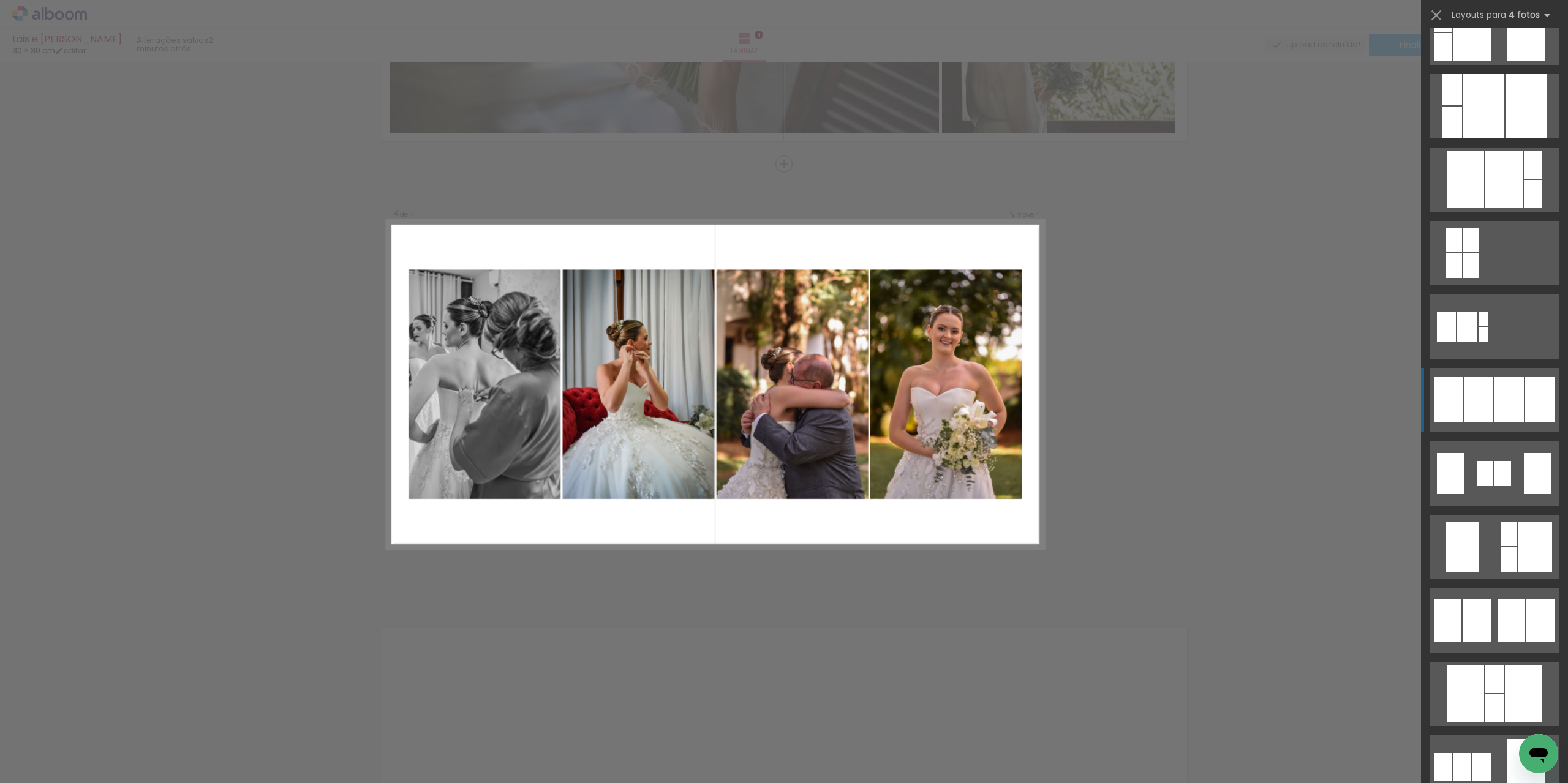
click at [1495, 400] on div at bounding box center [1509, 400] width 29 height 45
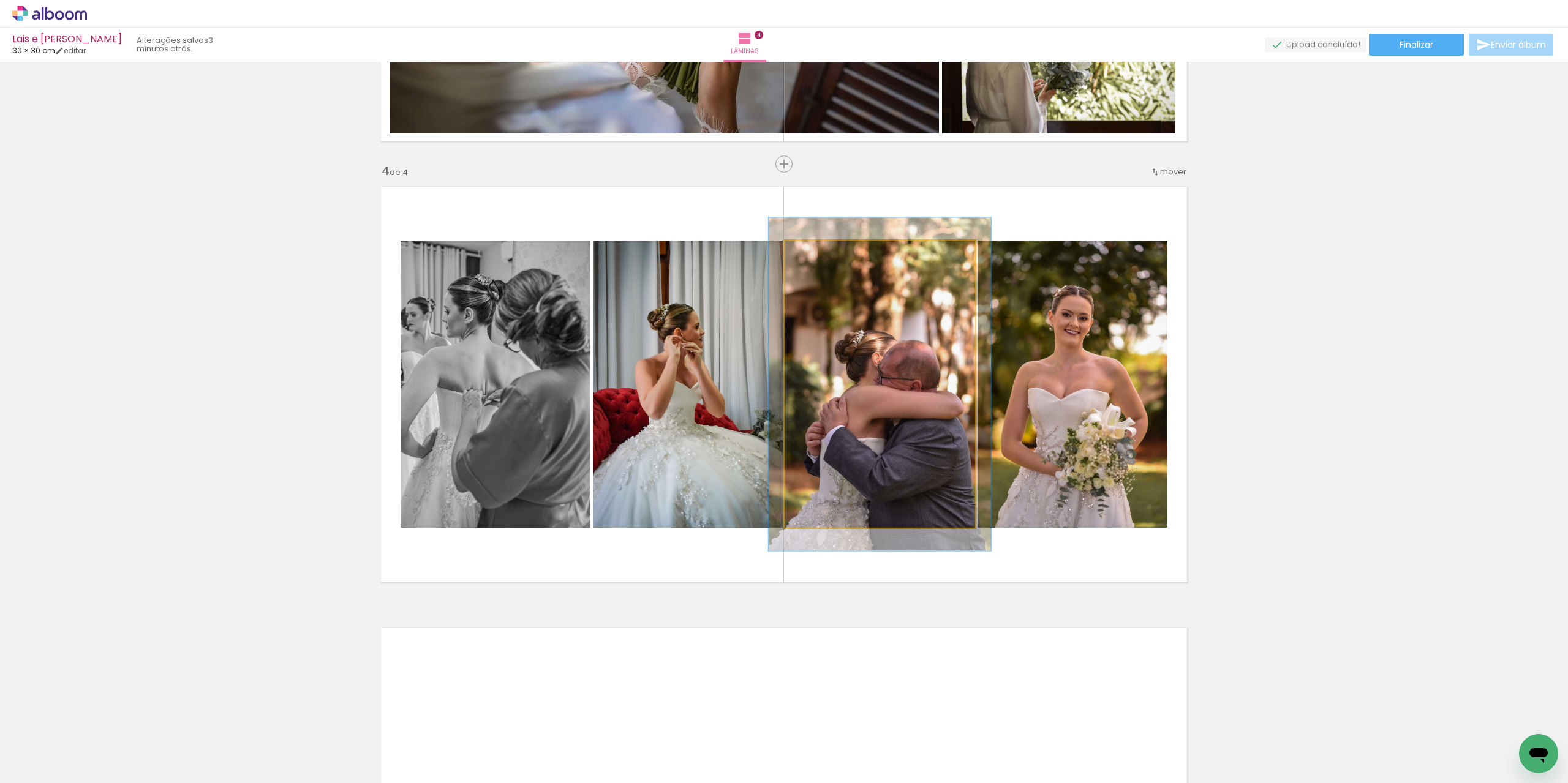
drag, startPoint x: 811, startPoint y: 254, endPoint x: 817, endPoint y: 253, distance: 6.1
click at [817, 253] on div at bounding box center [821, 253] width 11 height 11
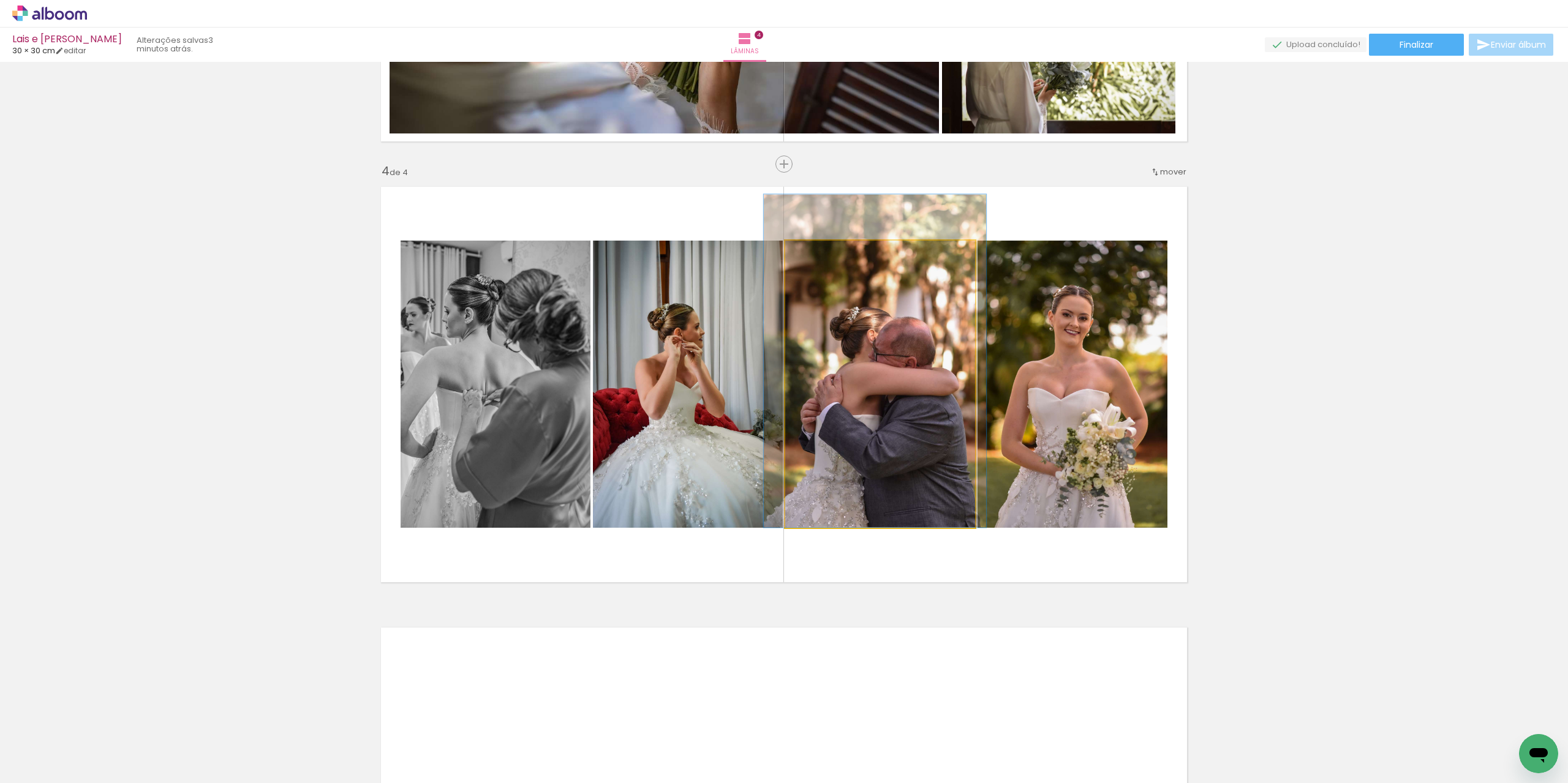
drag, startPoint x: 854, startPoint y: 380, endPoint x: 849, endPoint y: 302, distance: 78.2
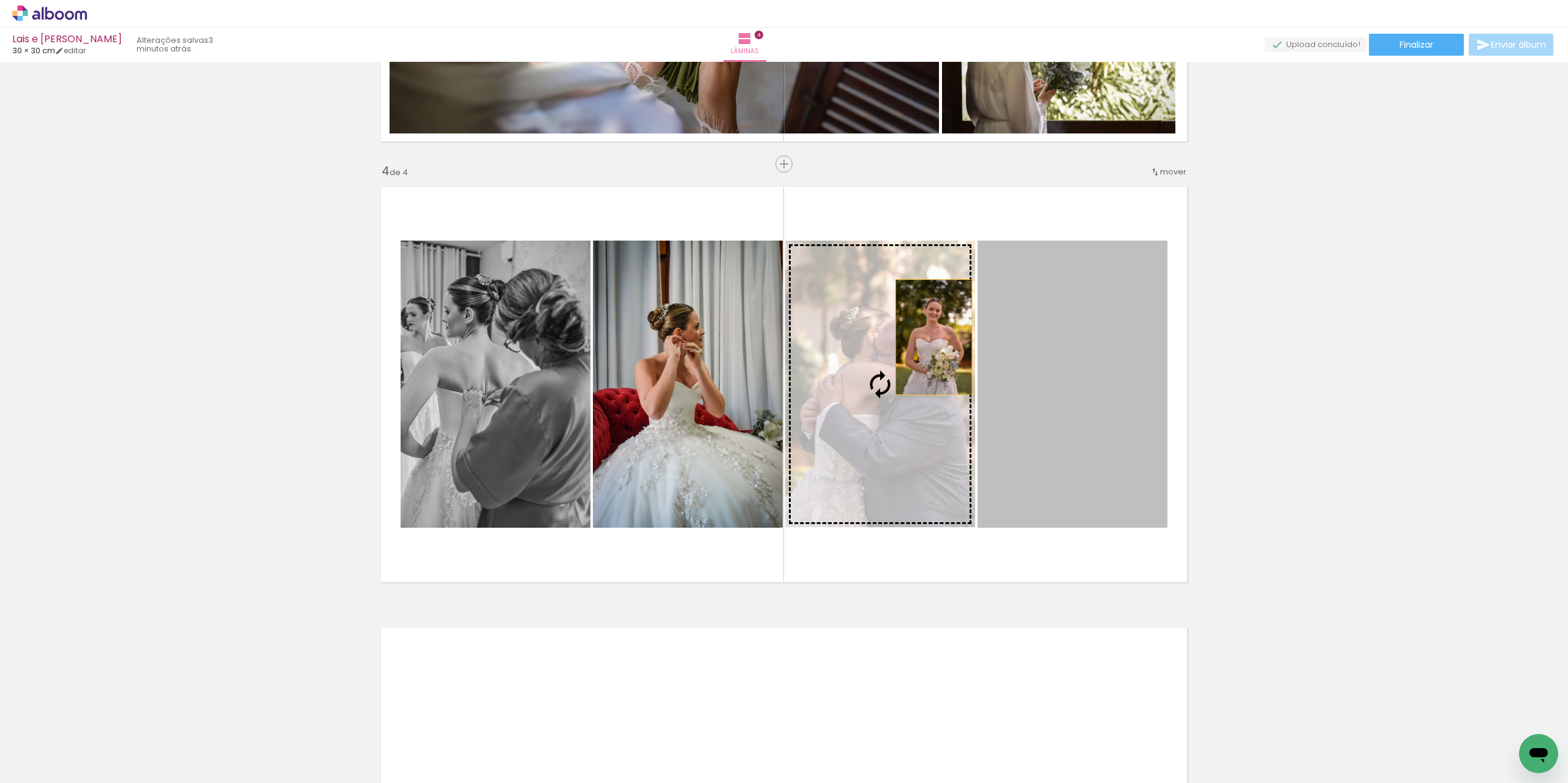
drag, startPoint x: 1041, startPoint y: 340, endPoint x: 929, endPoint y: 337, distance: 112.0
click at [0, 0] on slot at bounding box center [0, 0] width 0 height 0
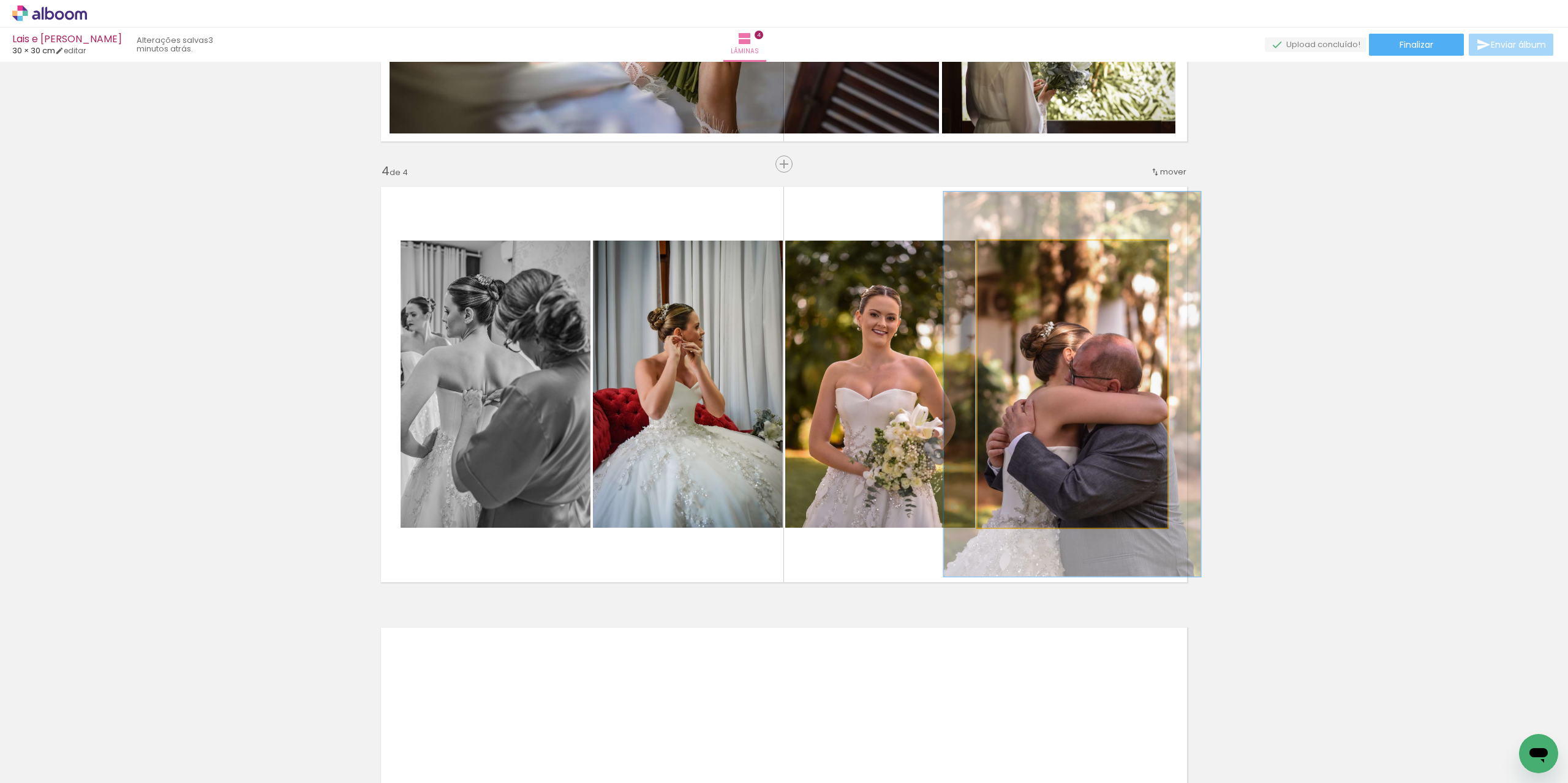
drag, startPoint x: 1010, startPoint y: 250, endPoint x: 1020, endPoint y: 250, distance: 10.0
type paper-slider "134"
click at [1020, 250] on div at bounding box center [1021, 254] width 20 height 20
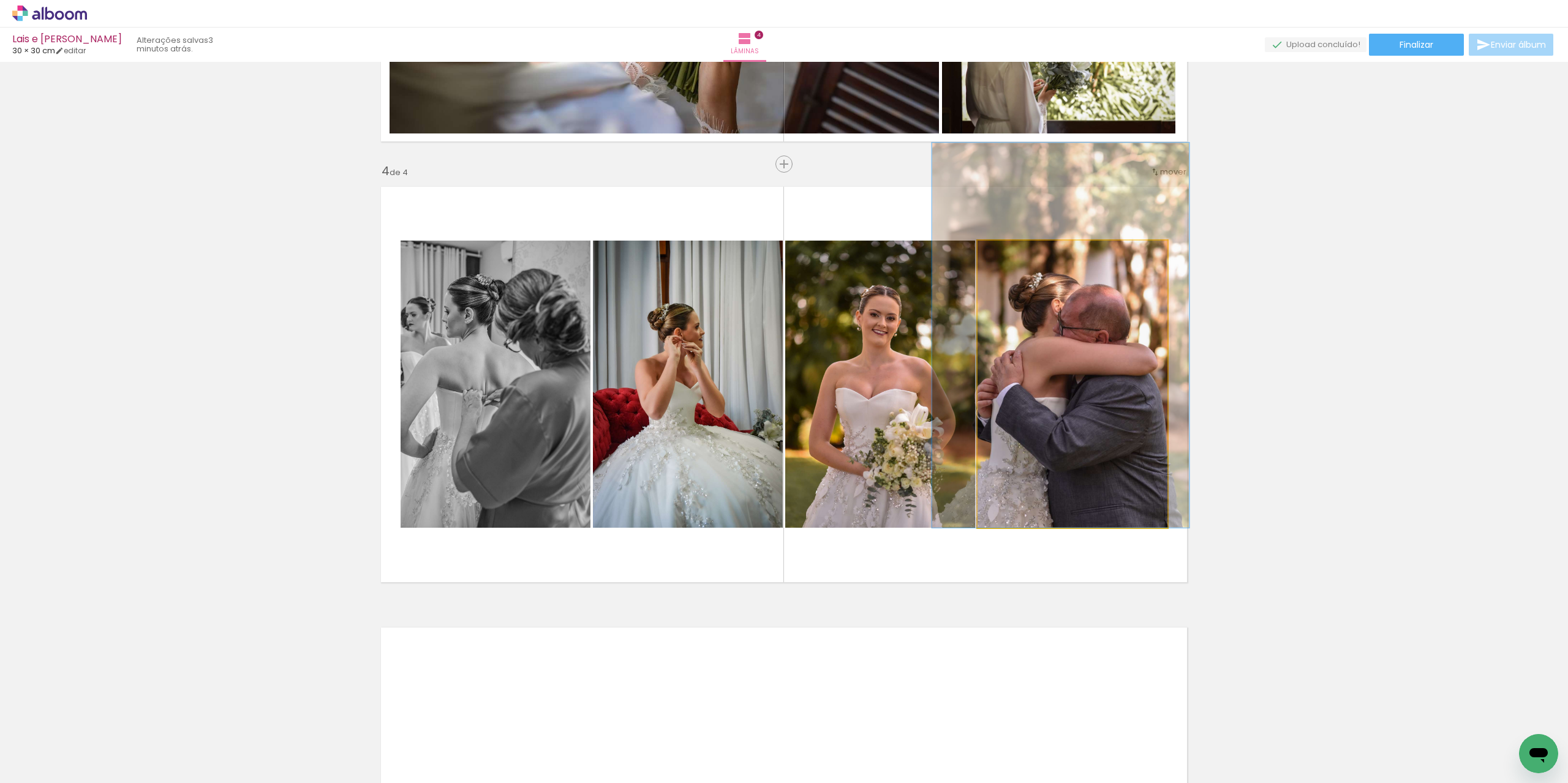
drag, startPoint x: 1079, startPoint y: 358, endPoint x: 1068, endPoint y: 302, distance: 57.1
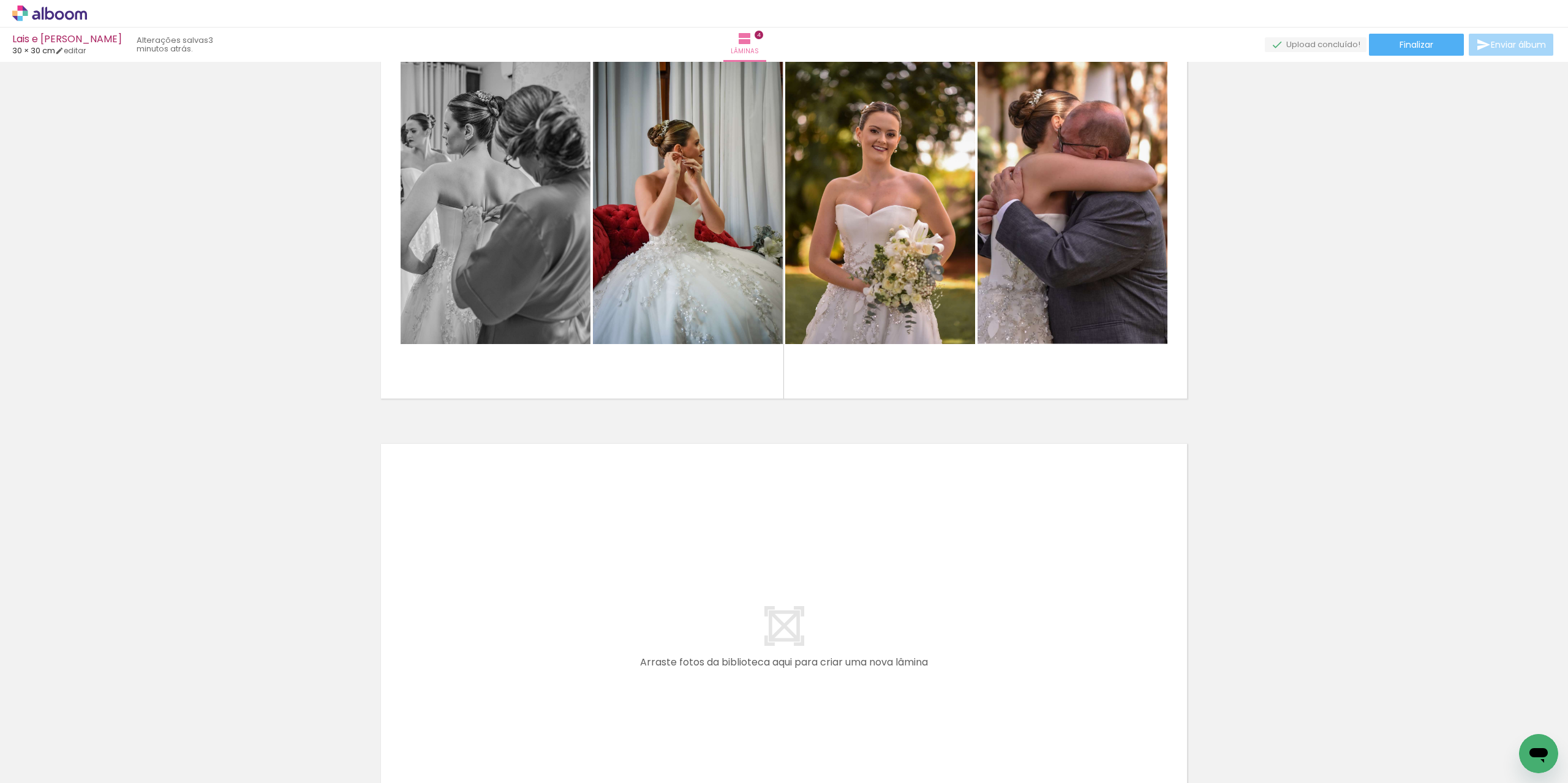
scroll to position [1485, 0]
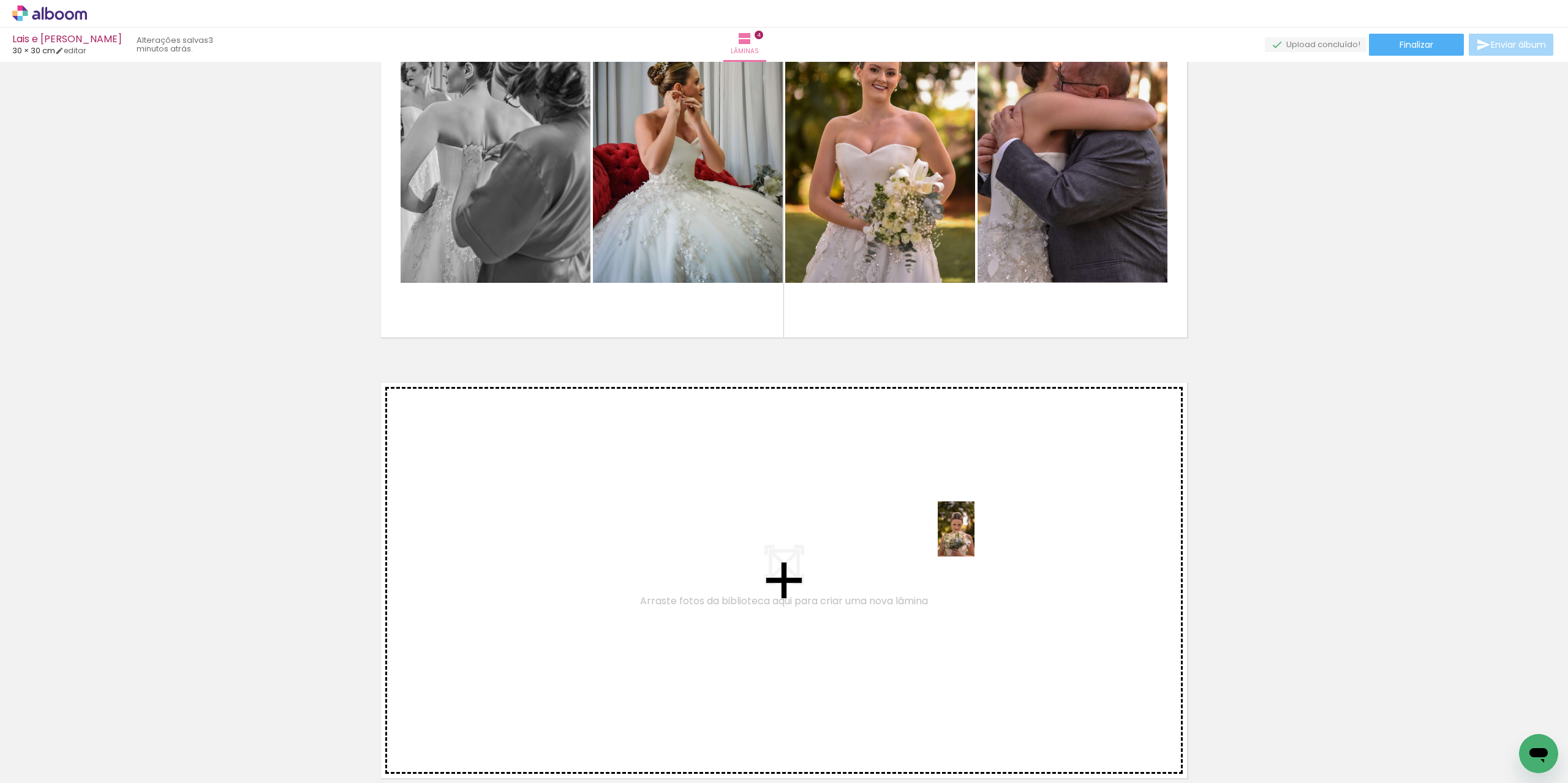
drag, startPoint x: 1287, startPoint y: 742, endPoint x: 975, endPoint y: 538, distance: 372.8
click at [975, 538] on quentale-workspace at bounding box center [784, 391] width 1568 height 783
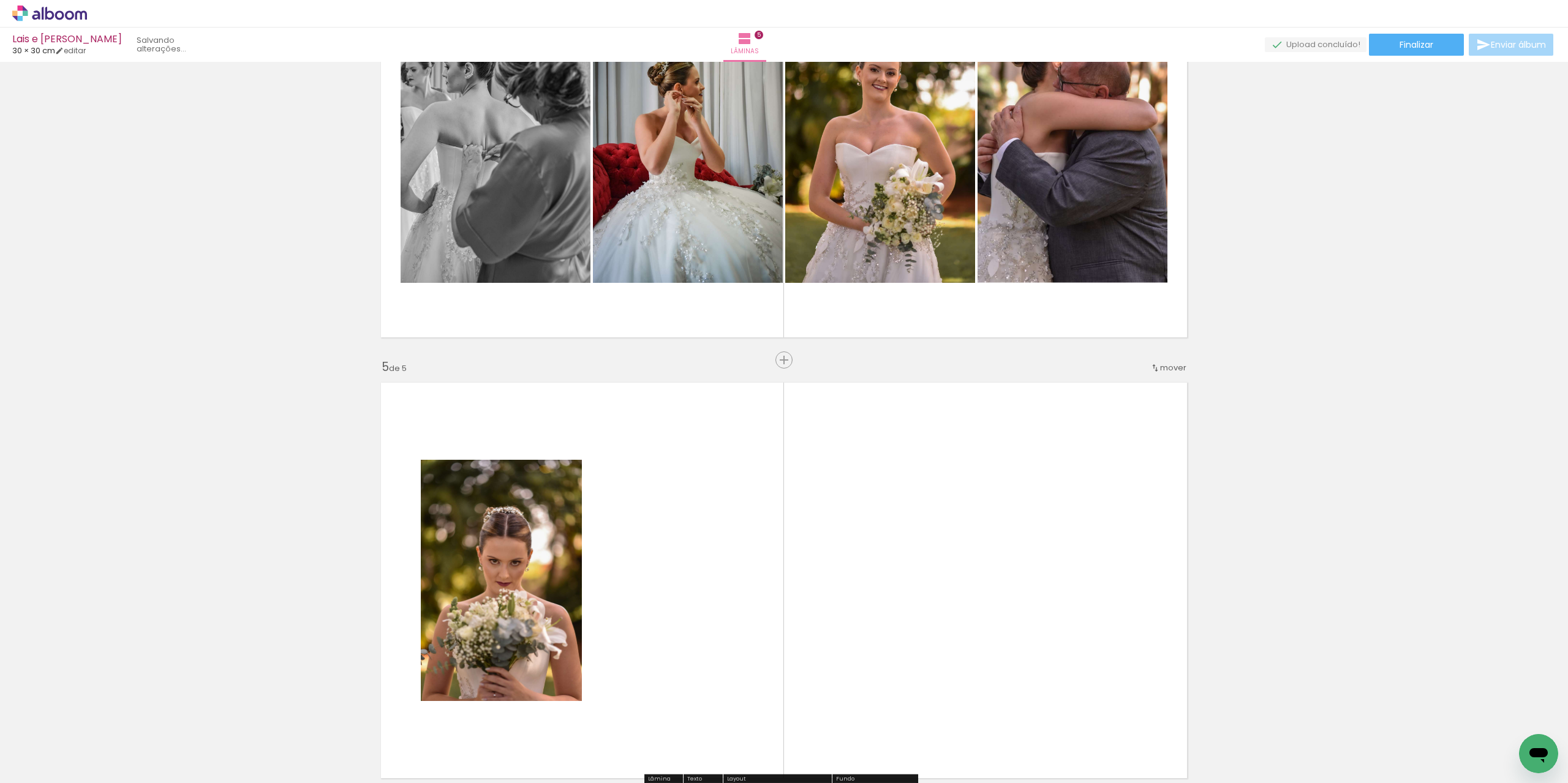
scroll to position [1681, 0]
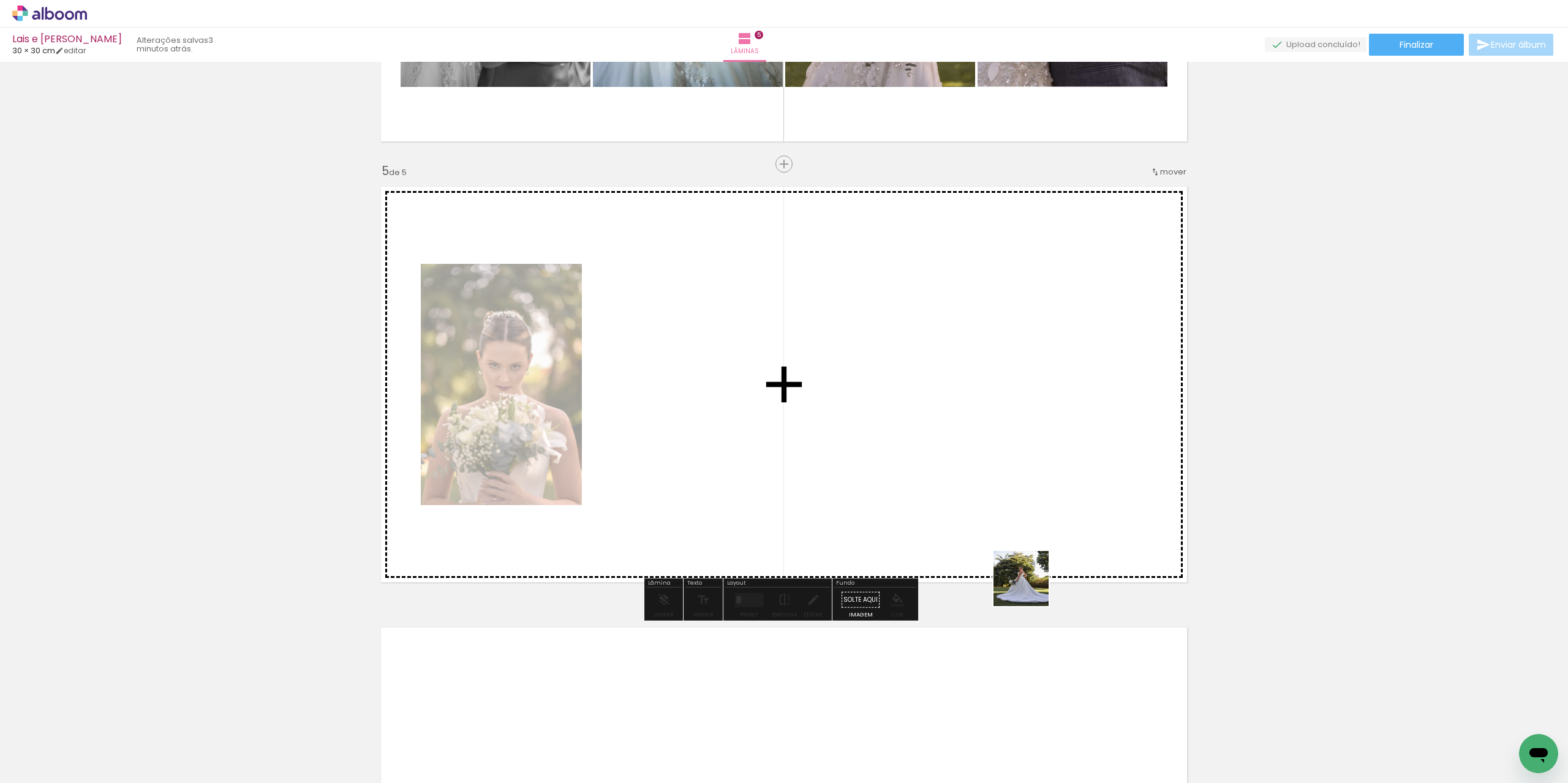
drag, startPoint x: 1144, startPoint y: 746, endPoint x: 904, endPoint y: 453, distance: 378.7
click at [904, 453] on quentale-workspace at bounding box center [784, 391] width 1568 height 783
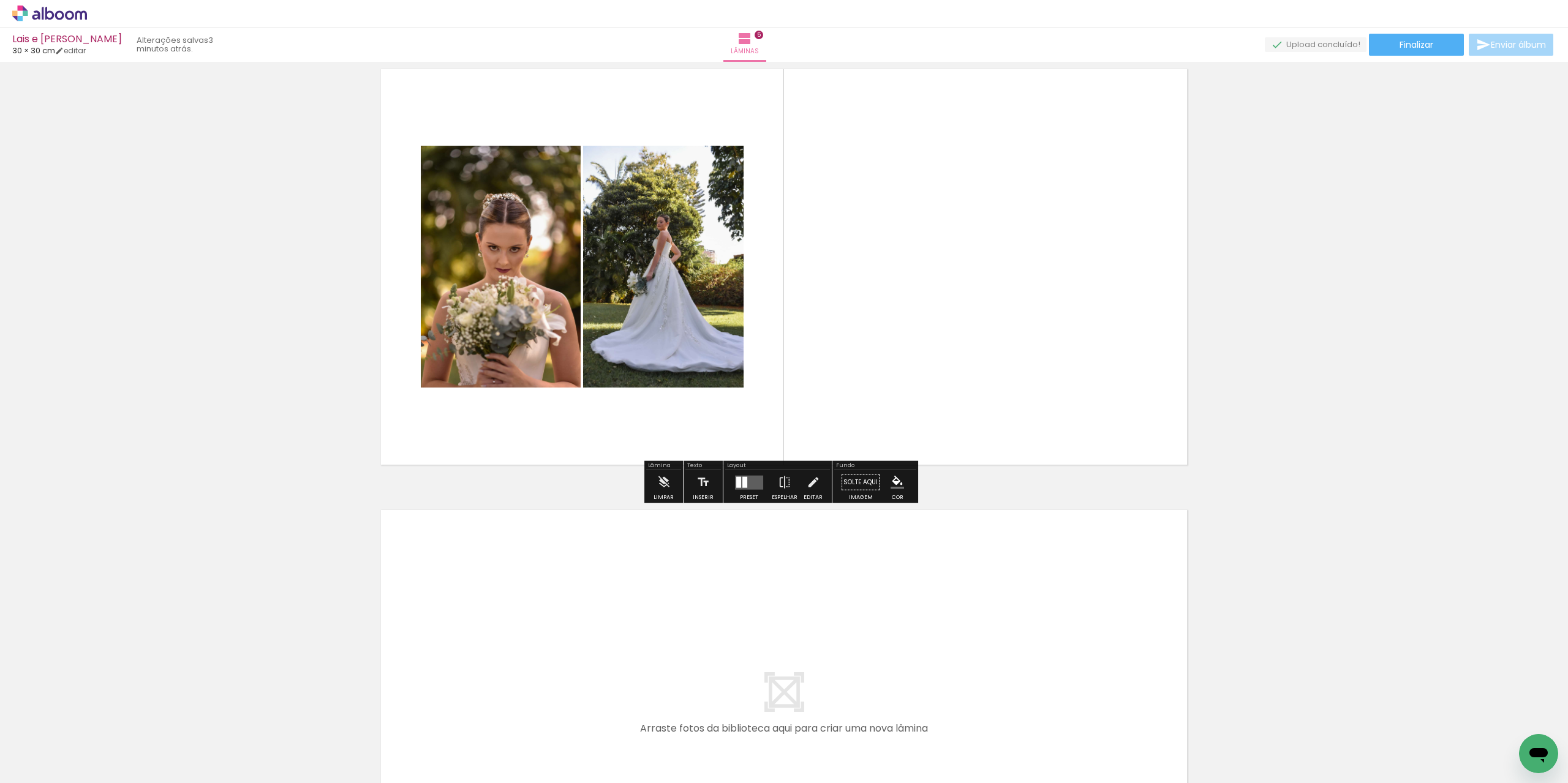
scroll to position [1804, 0]
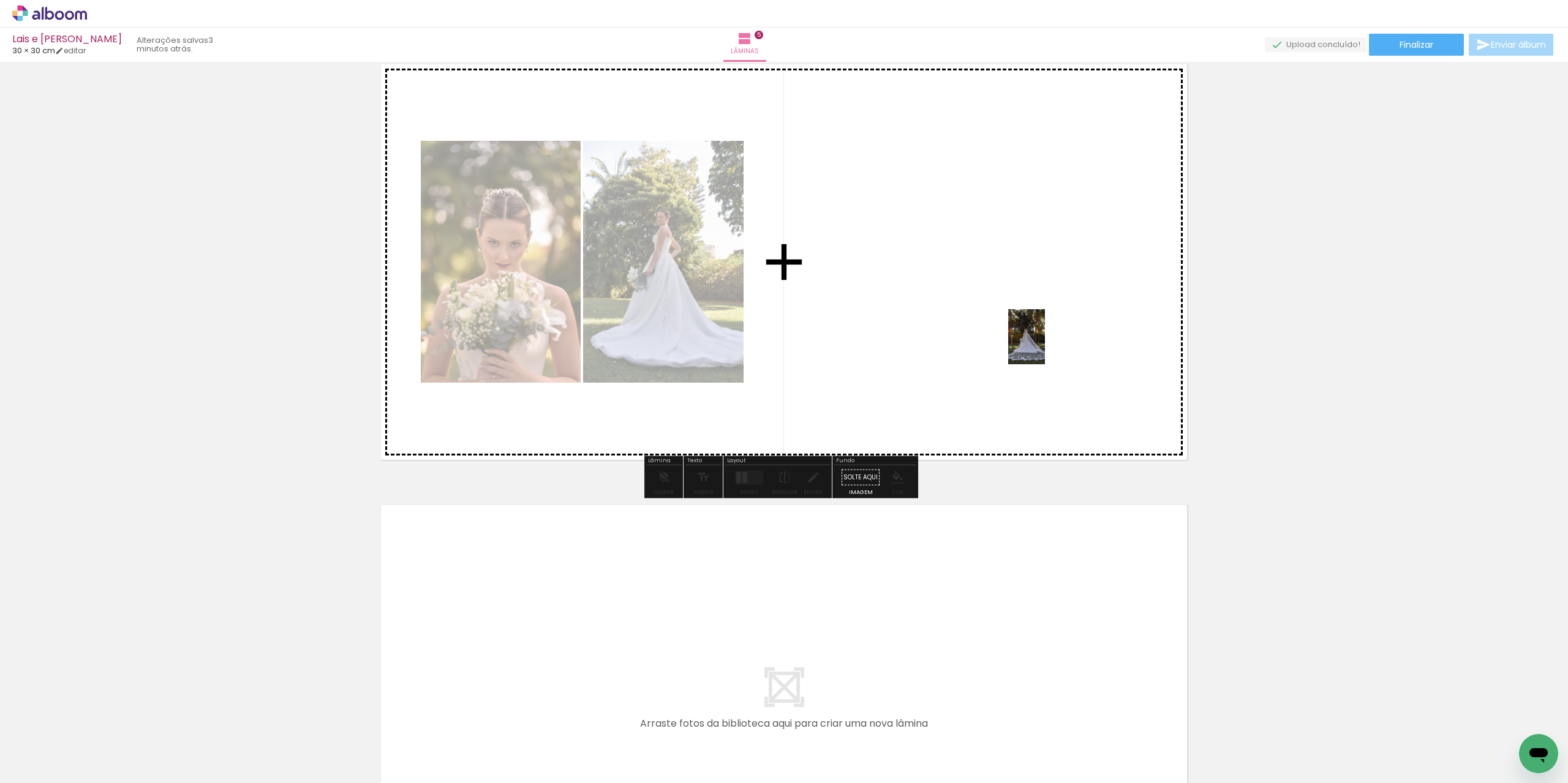
drag, startPoint x: 1234, startPoint y: 564, endPoint x: 1045, endPoint y: 346, distance: 288.5
click at [1045, 346] on quentale-workspace at bounding box center [784, 391] width 1568 height 783
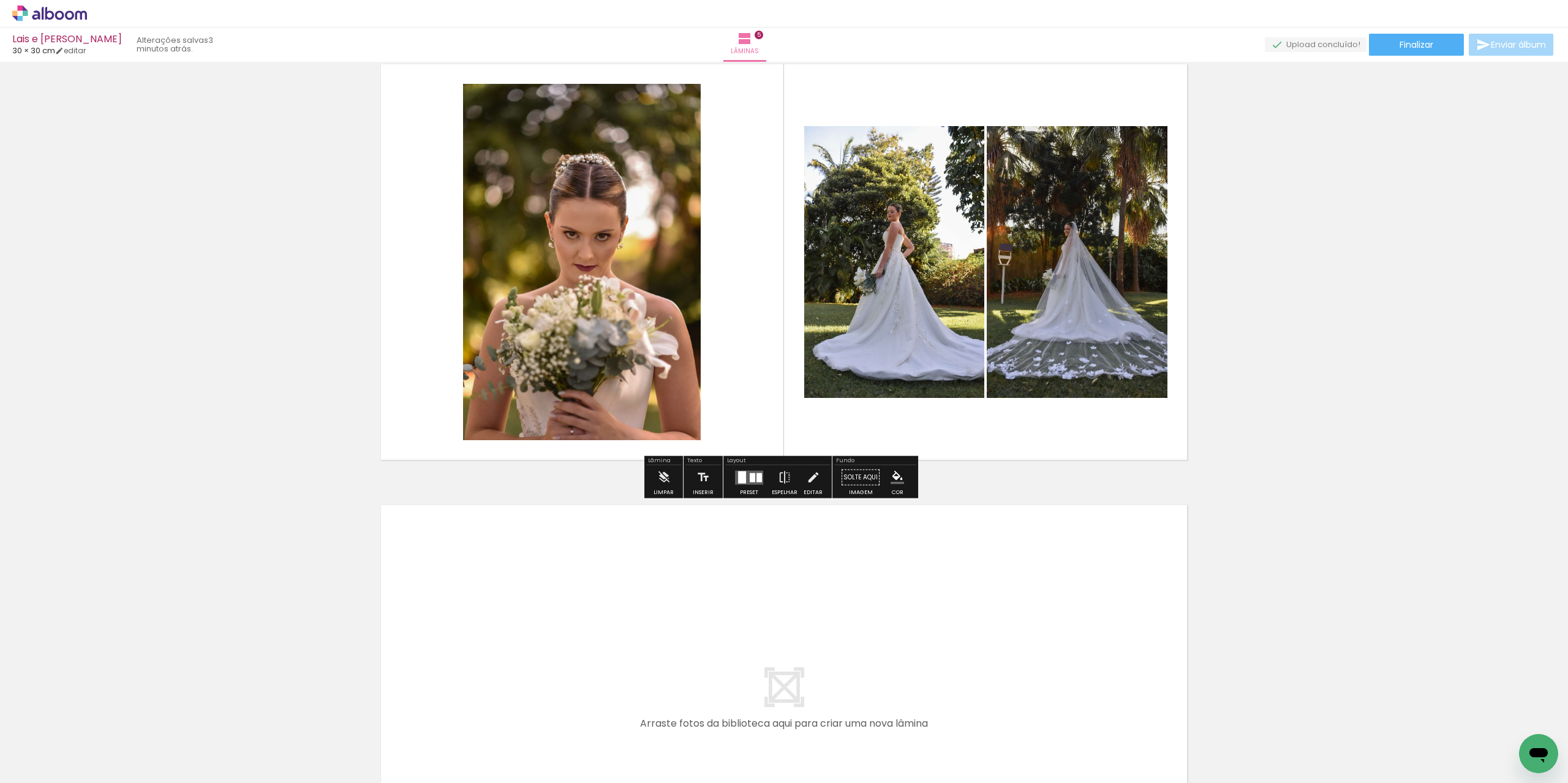
click at [626, 302] on quentale-photo at bounding box center [581, 262] width 238 height 356
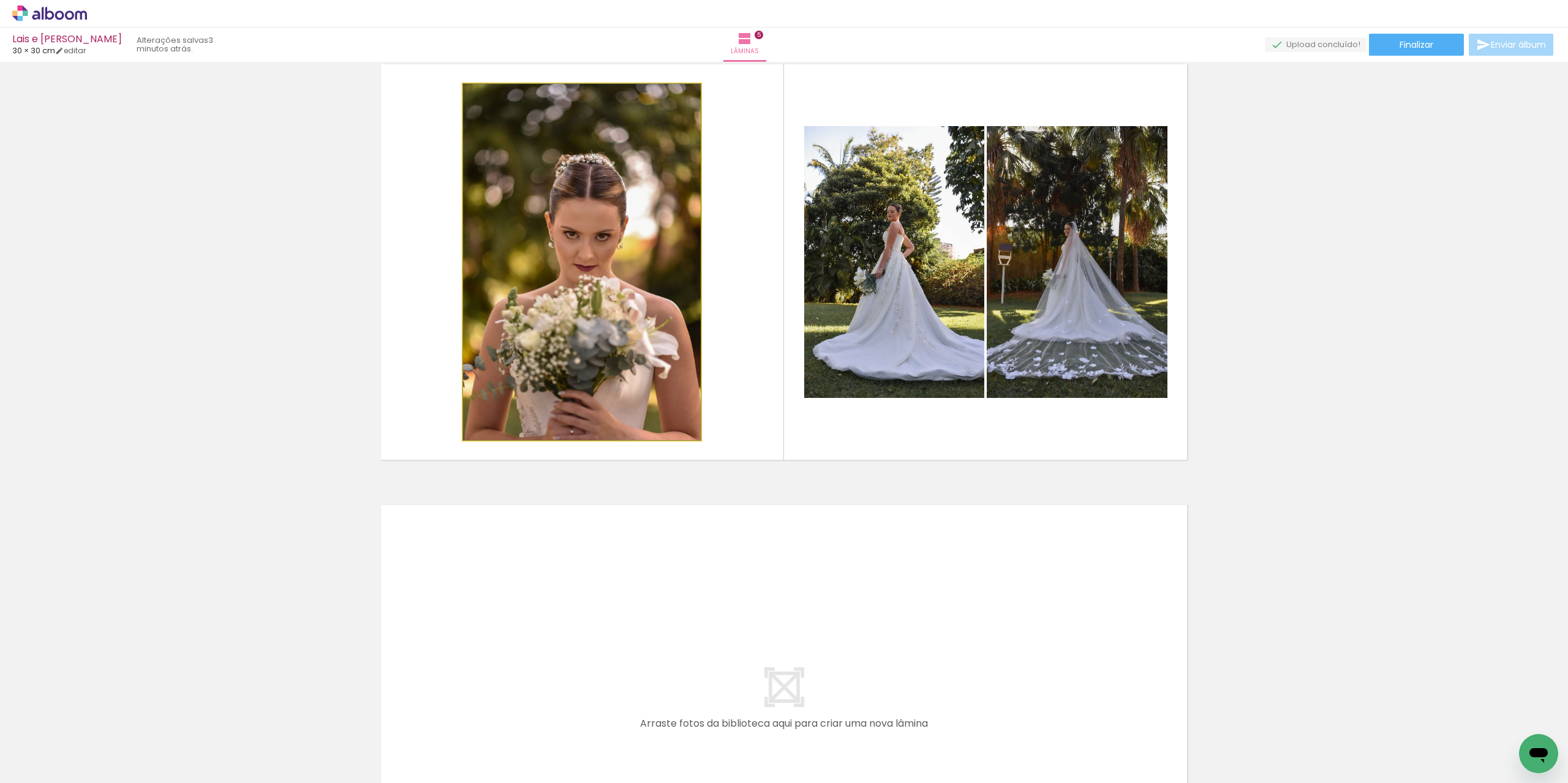
click at [643, 268] on quentale-photo at bounding box center [581, 262] width 238 height 356
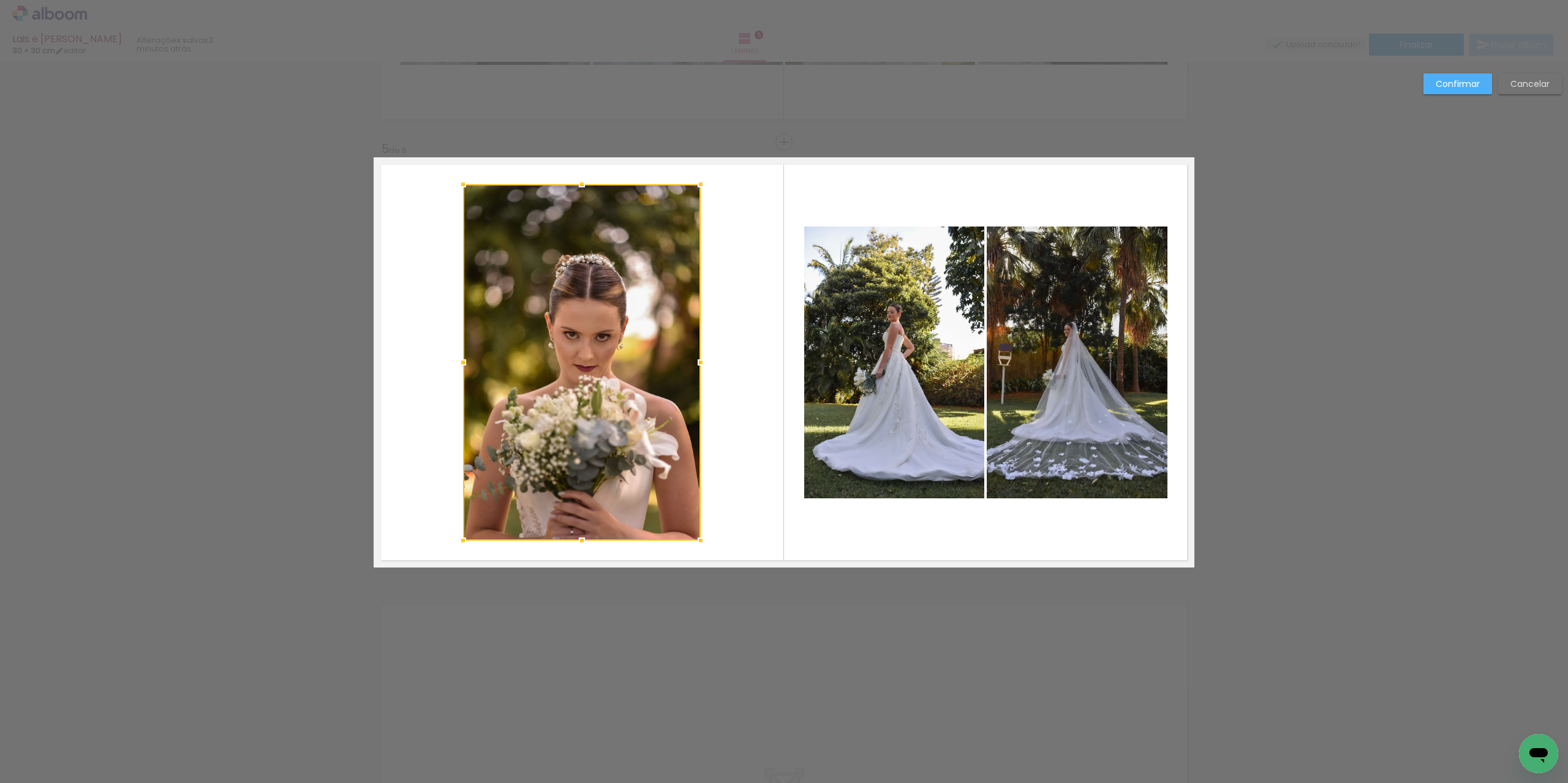
scroll to position [1681, 0]
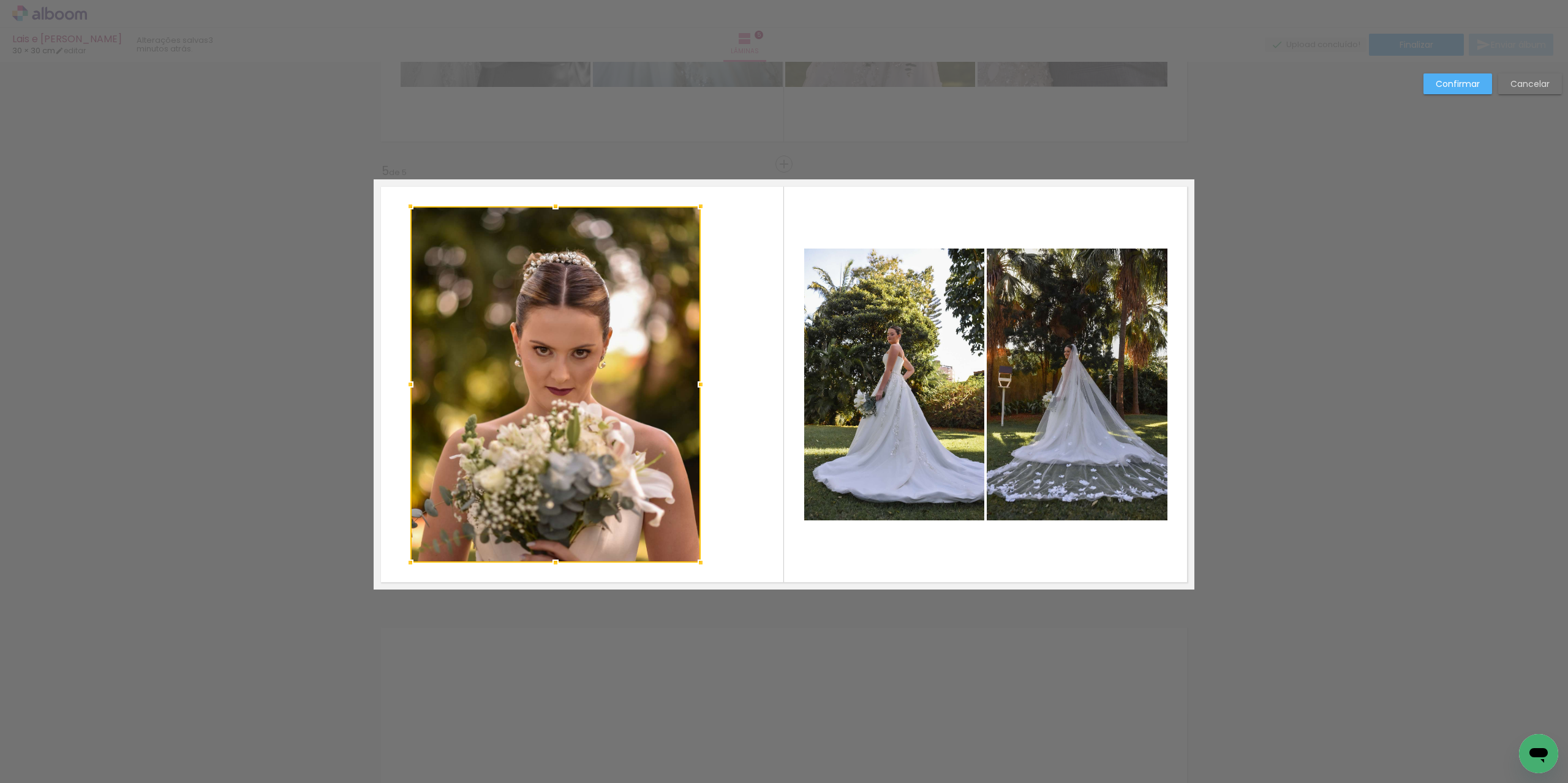
drag, startPoint x: 453, startPoint y: 383, endPoint x: 406, endPoint y: 379, distance: 47.2
click at [406, 379] on div at bounding box center [410, 384] width 24 height 24
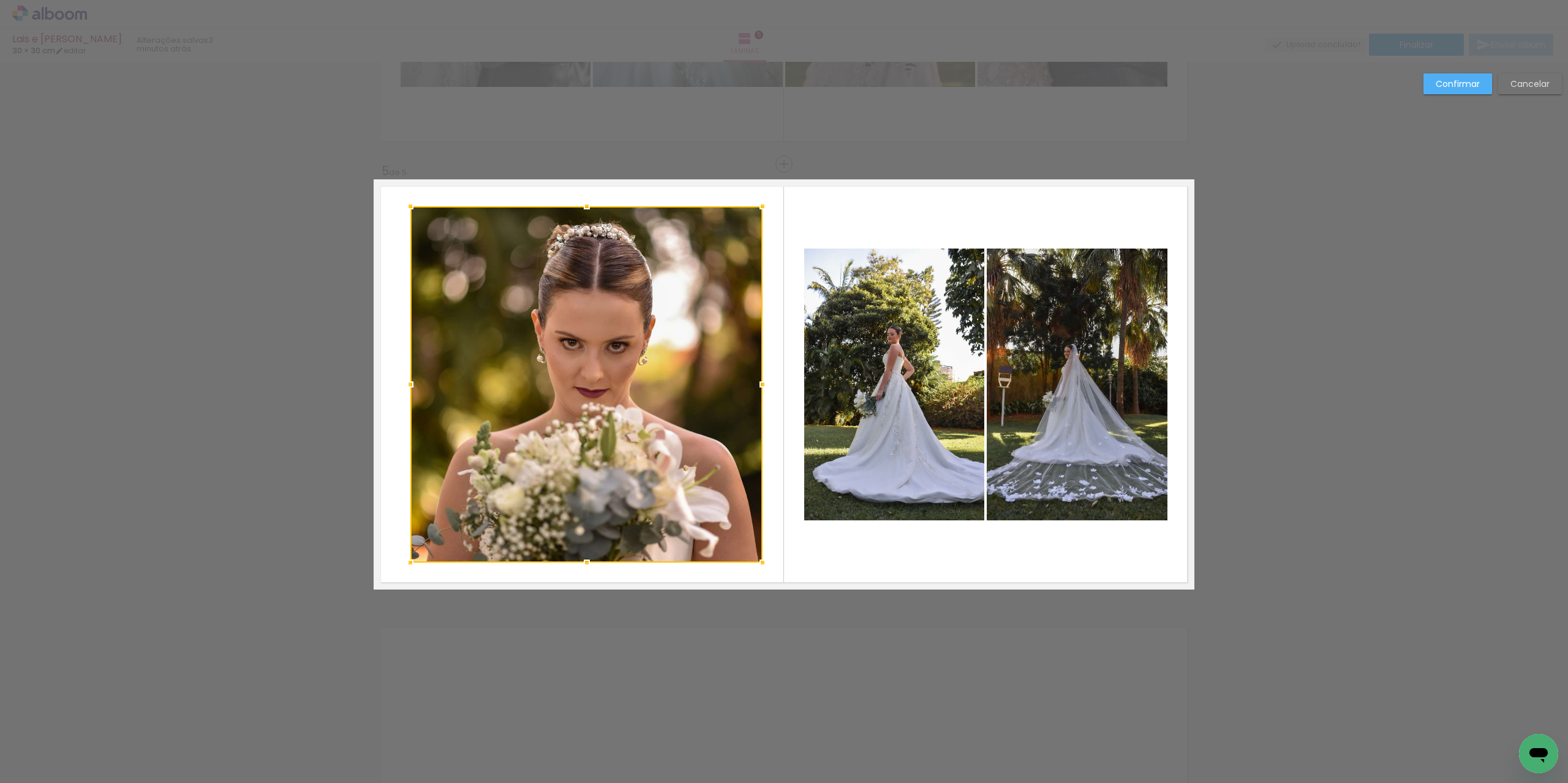
drag, startPoint x: 697, startPoint y: 384, endPoint x: 760, endPoint y: 389, distance: 63.2
click at [760, 389] on div at bounding box center [762, 384] width 24 height 24
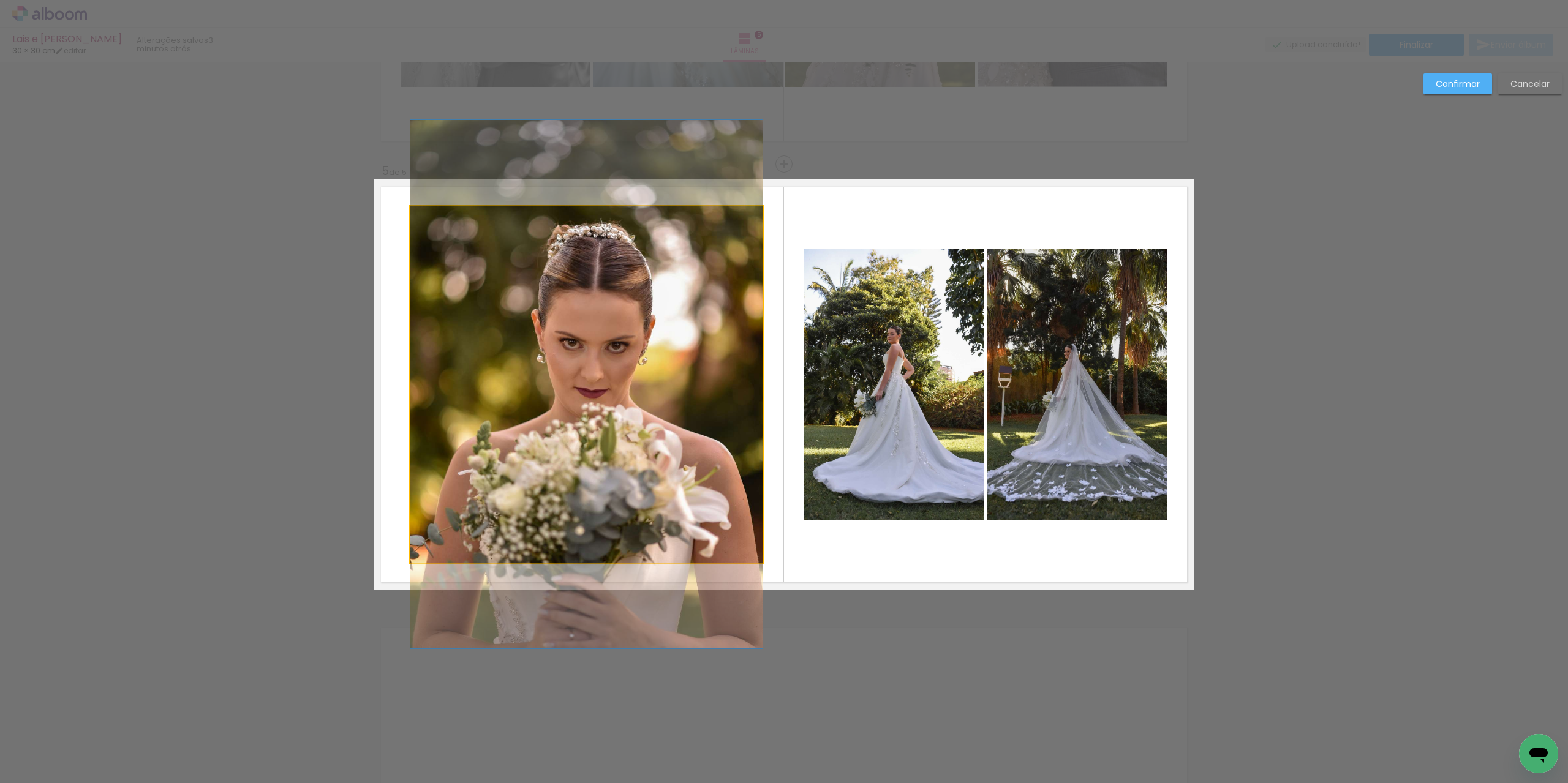
click at [410, 370] on quentale-photo at bounding box center [586, 385] width 352 height 356
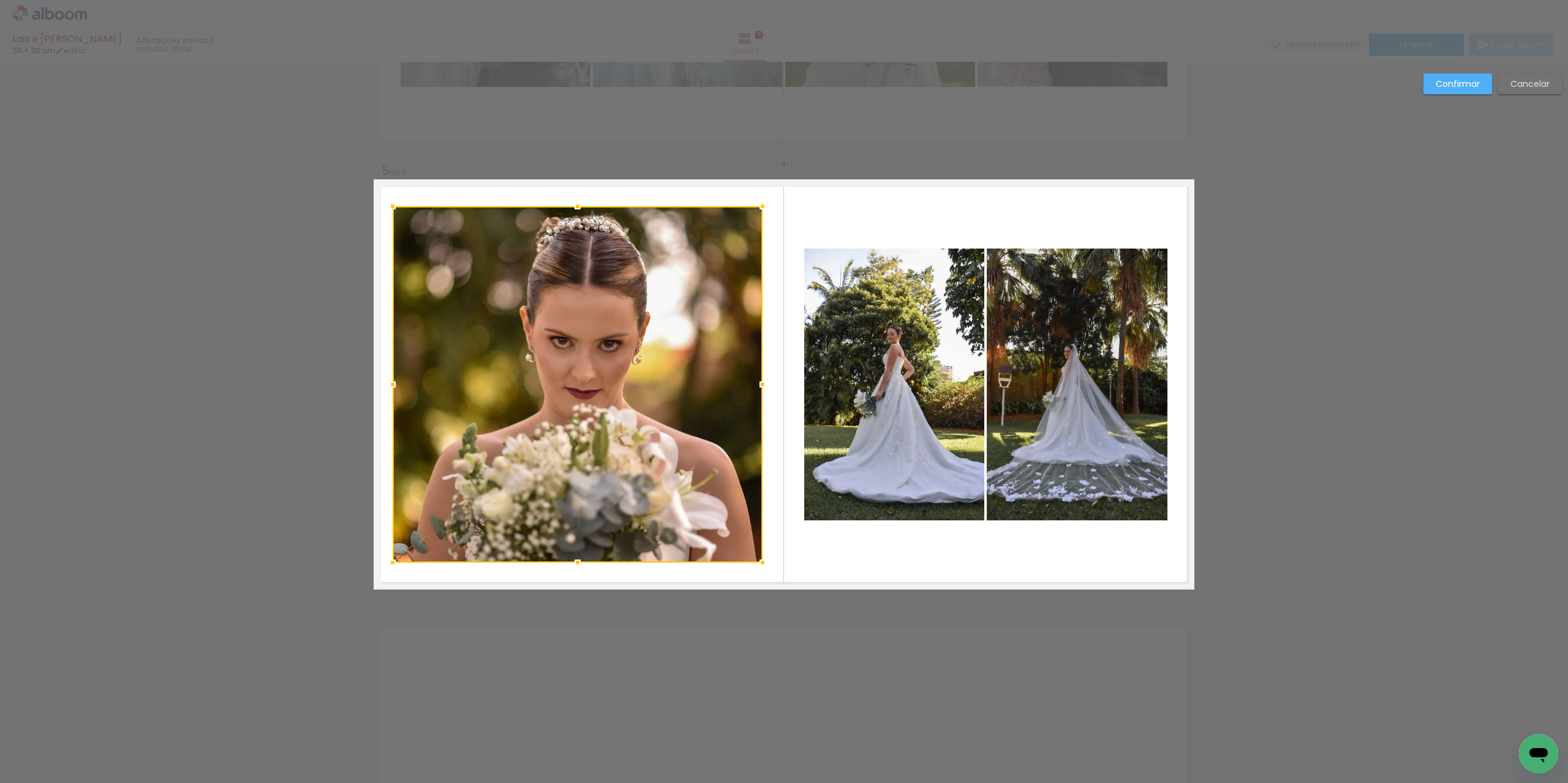
drag, startPoint x: 397, startPoint y: 387, endPoint x: 388, endPoint y: 385, distance: 9.2
click at [388, 385] on div at bounding box center [392, 384] width 24 height 24
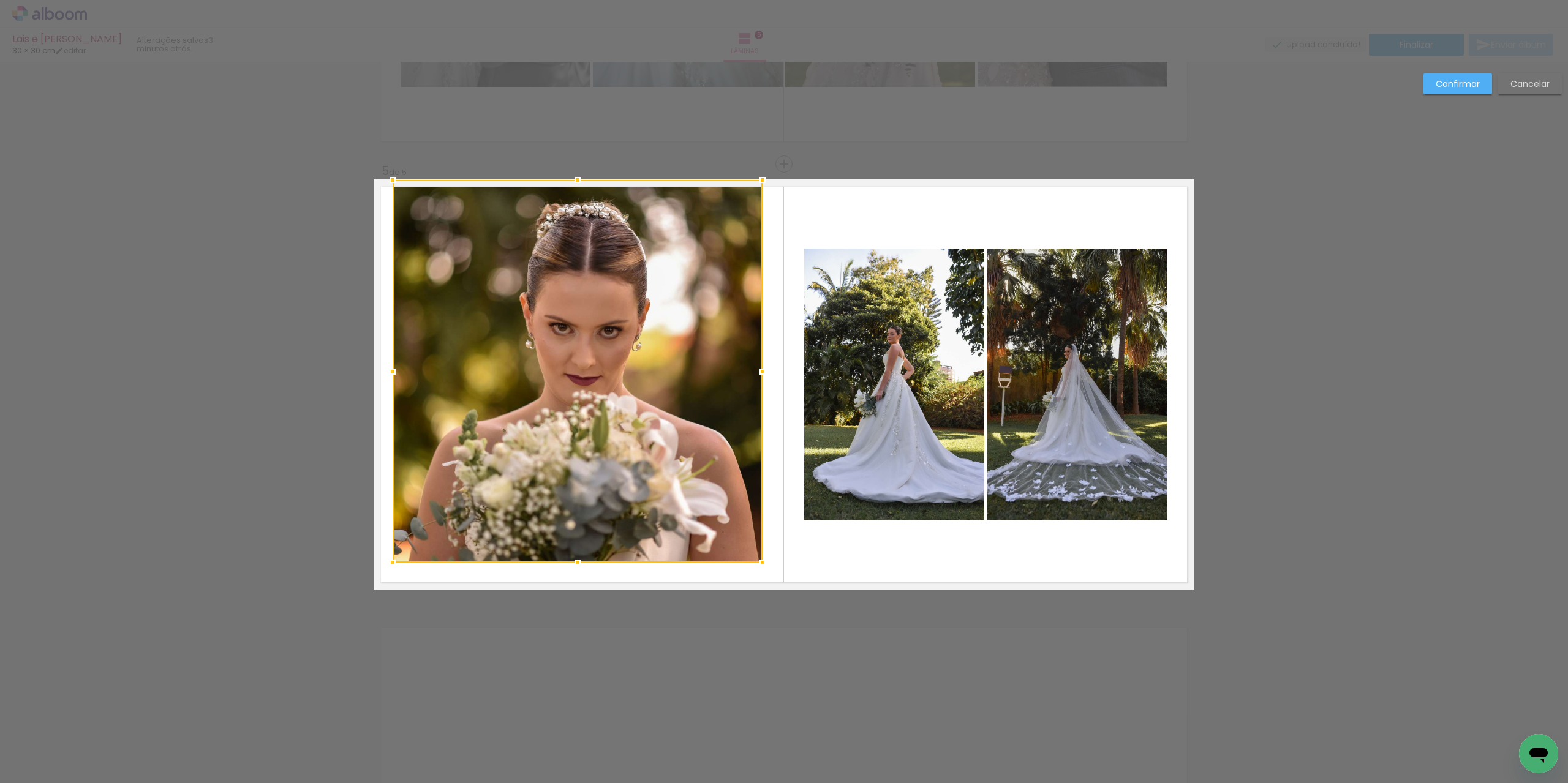
drag, startPoint x: 574, startPoint y: 198, endPoint x: 575, endPoint y: 185, distance: 13.0
click at [575, 185] on div at bounding box center [577, 180] width 24 height 24
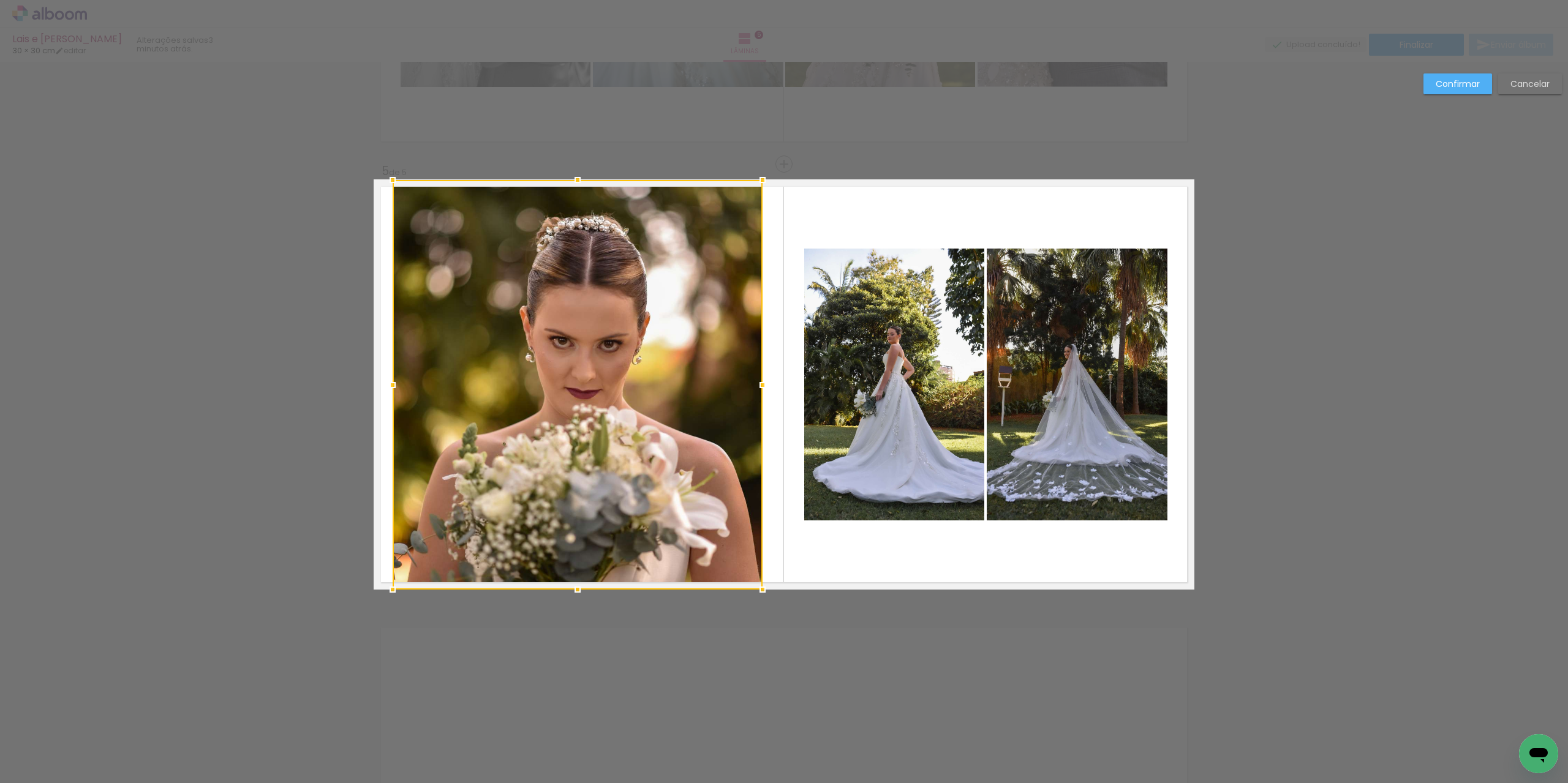
drag, startPoint x: 574, startPoint y: 559, endPoint x: 572, endPoint y: 580, distance: 21.1
click at [572, 580] on div at bounding box center [577, 589] width 24 height 24
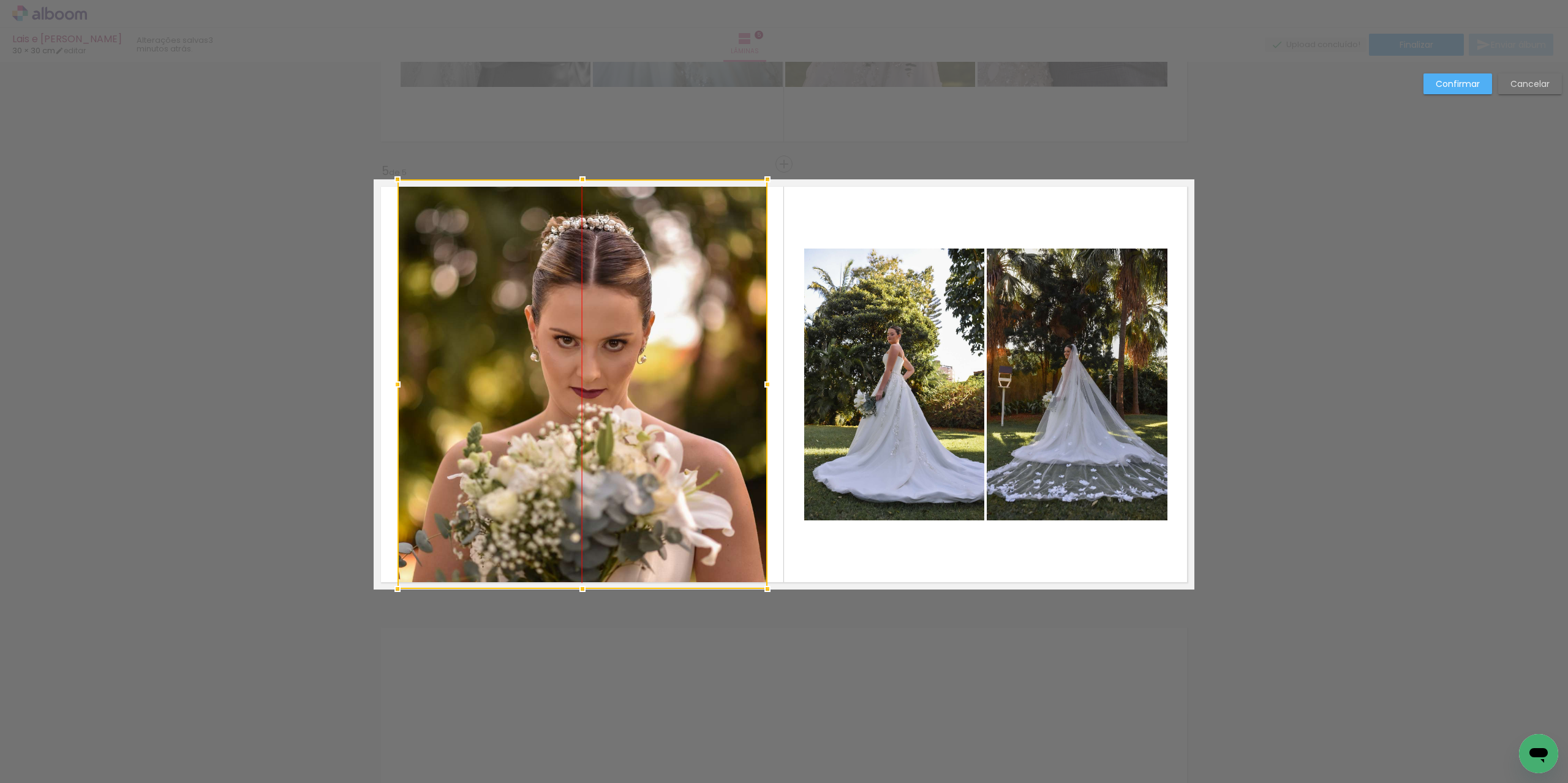
drag, startPoint x: 620, startPoint y: 415, endPoint x: 620, endPoint y: 401, distance: 14.0
click at [620, 401] on div at bounding box center [582, 384] width 370 height 410
click at [0, 0] on slot "Confirmar" at bounding box center [0, 0] width 0 height 0
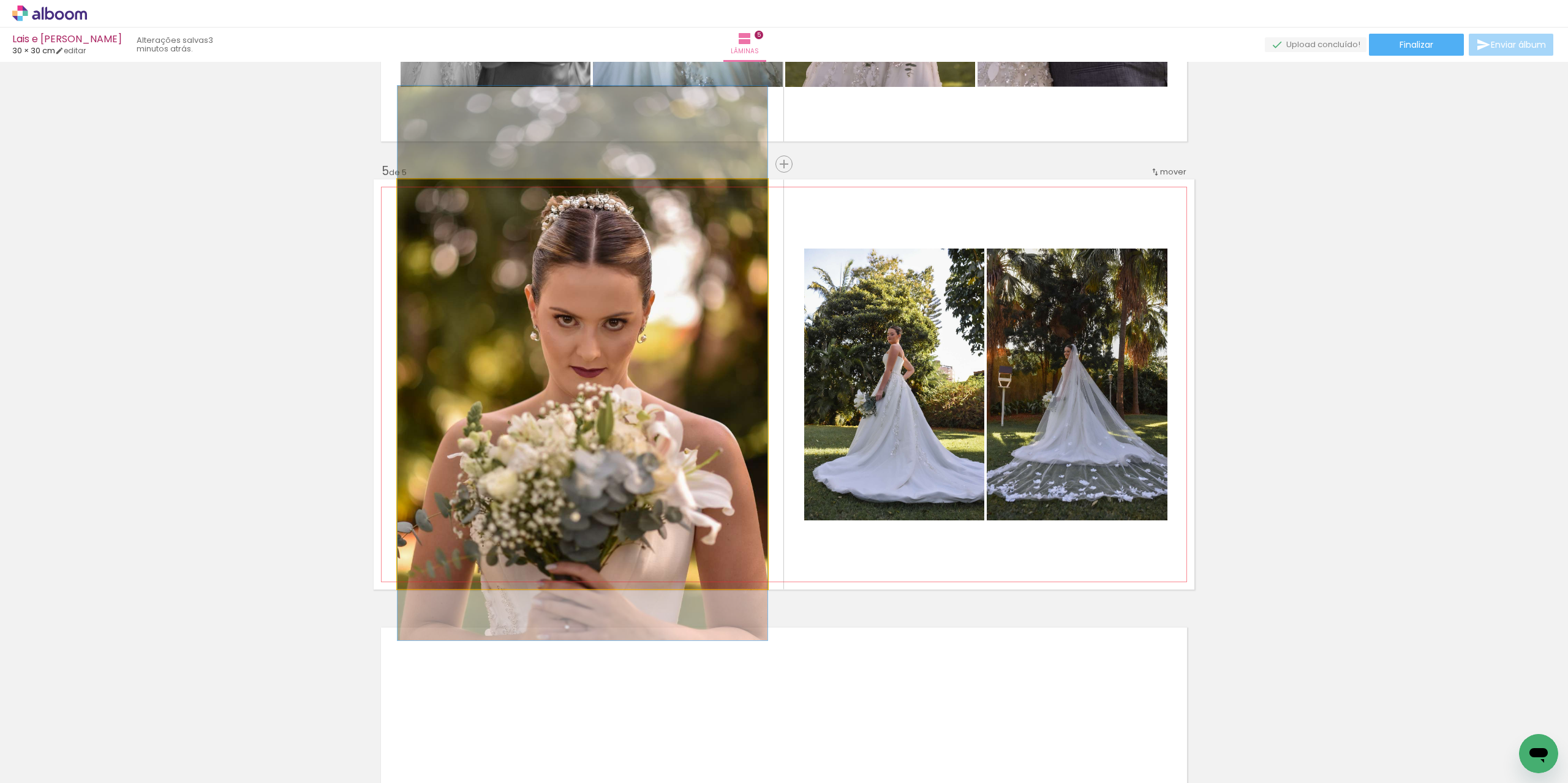
drag, startPoint x: 581, startPoint y: 440, endPoint x: 578, endPoint y: 423, distance: 17.3
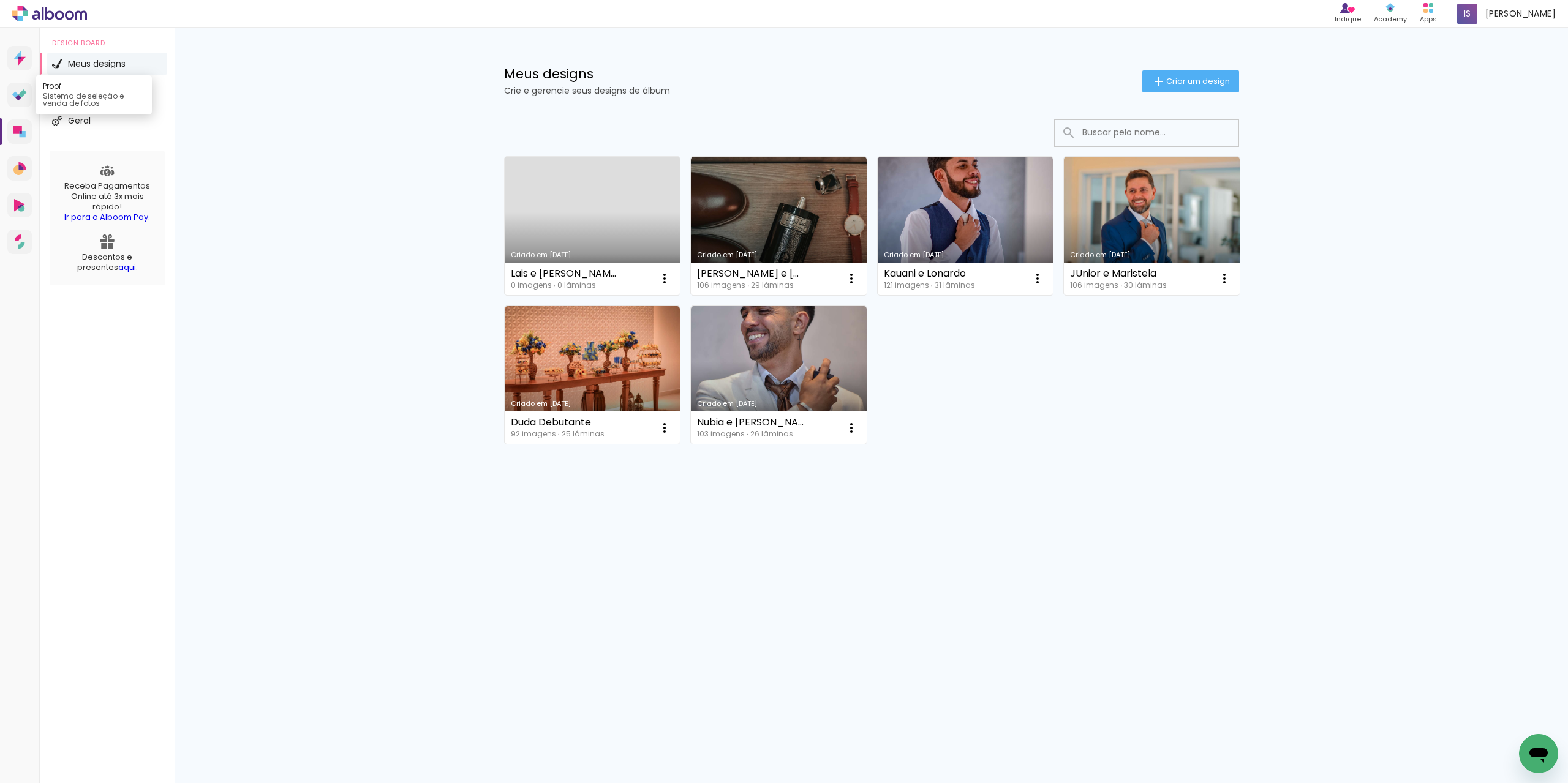
click at [9, 98] on link "Proof Sistema de seleção e venda de fotos" at bounding box center [19, 94] width 24 height 24
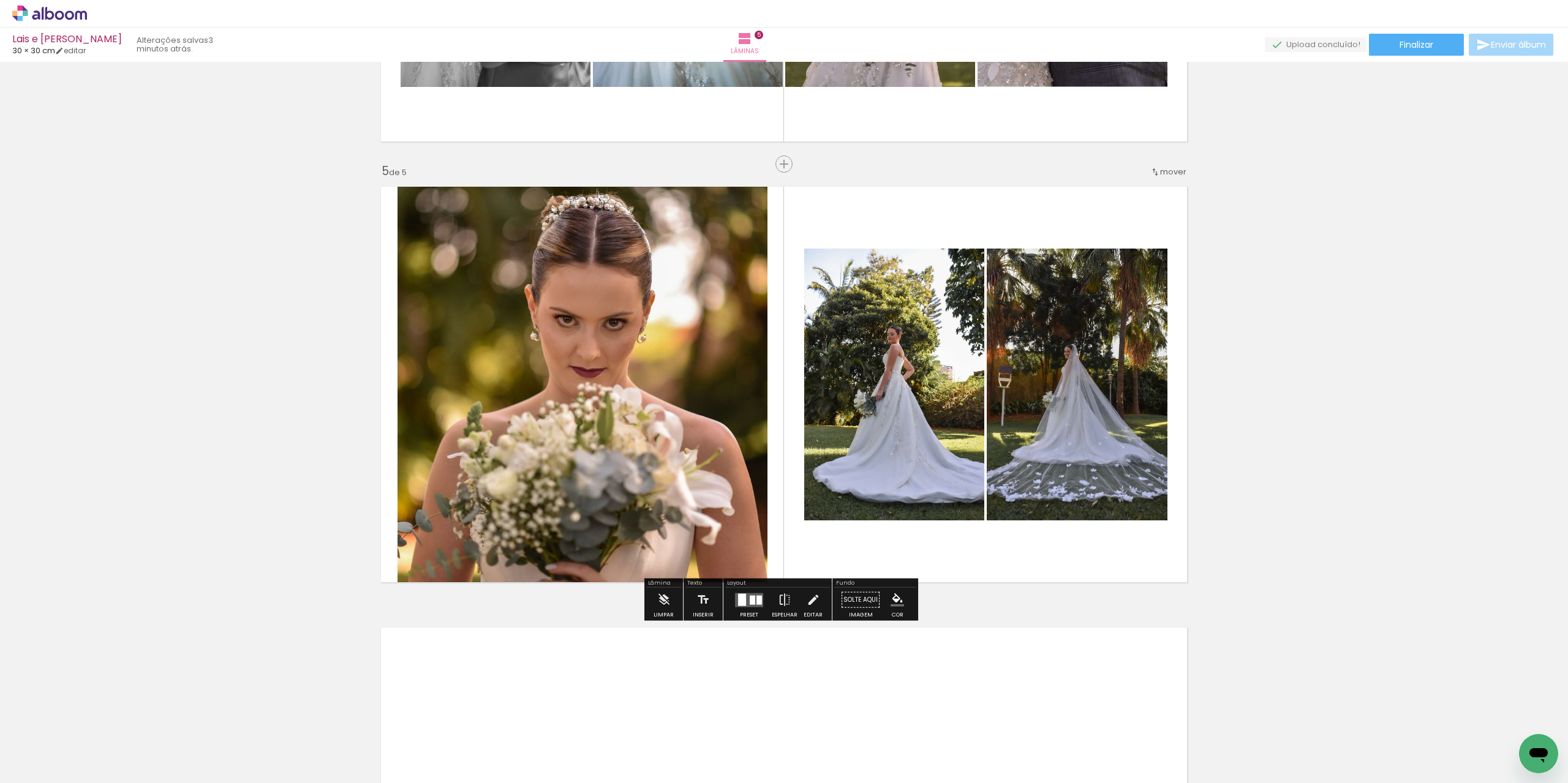
scroll to position [0, 425]
click at [578, 423] on quentale-photo at bounding box center [582, 384] width 370 height 410
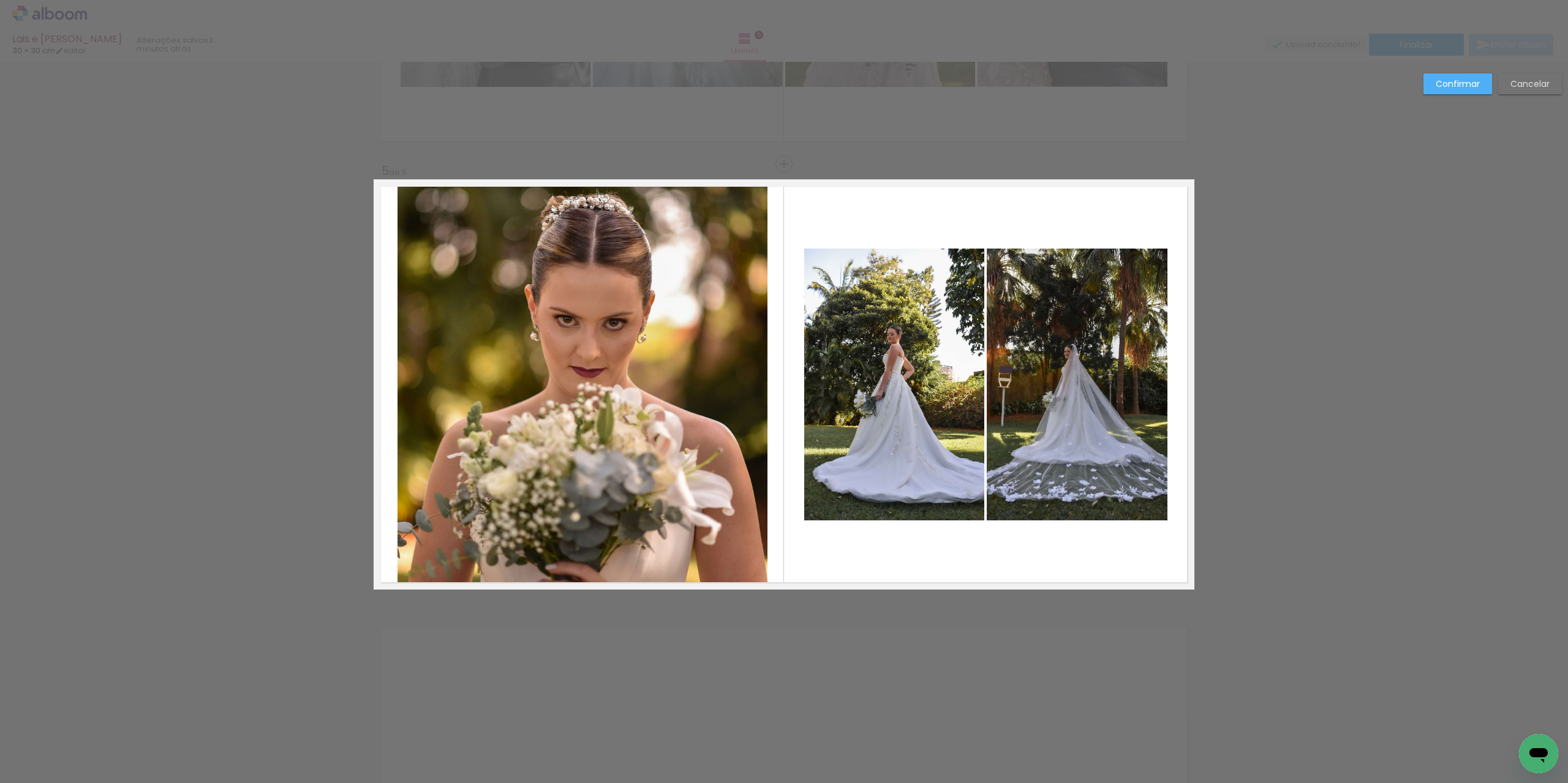
click at [667, 474] on quentale-photo at bounding box center [582, 384] width 370 height 410
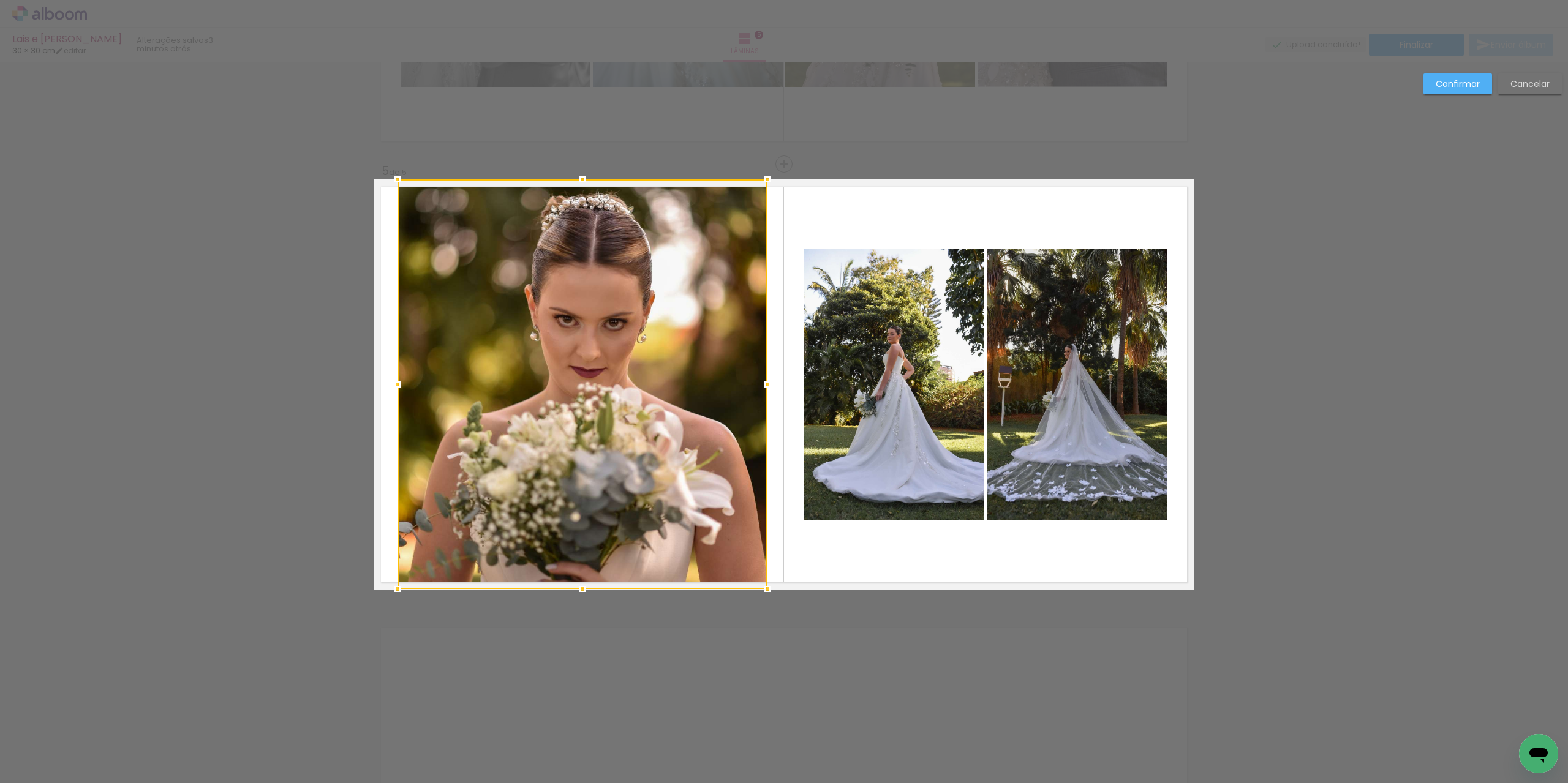
click at [667, 474] on div at bounding box center [582, 384] width 370 height 410
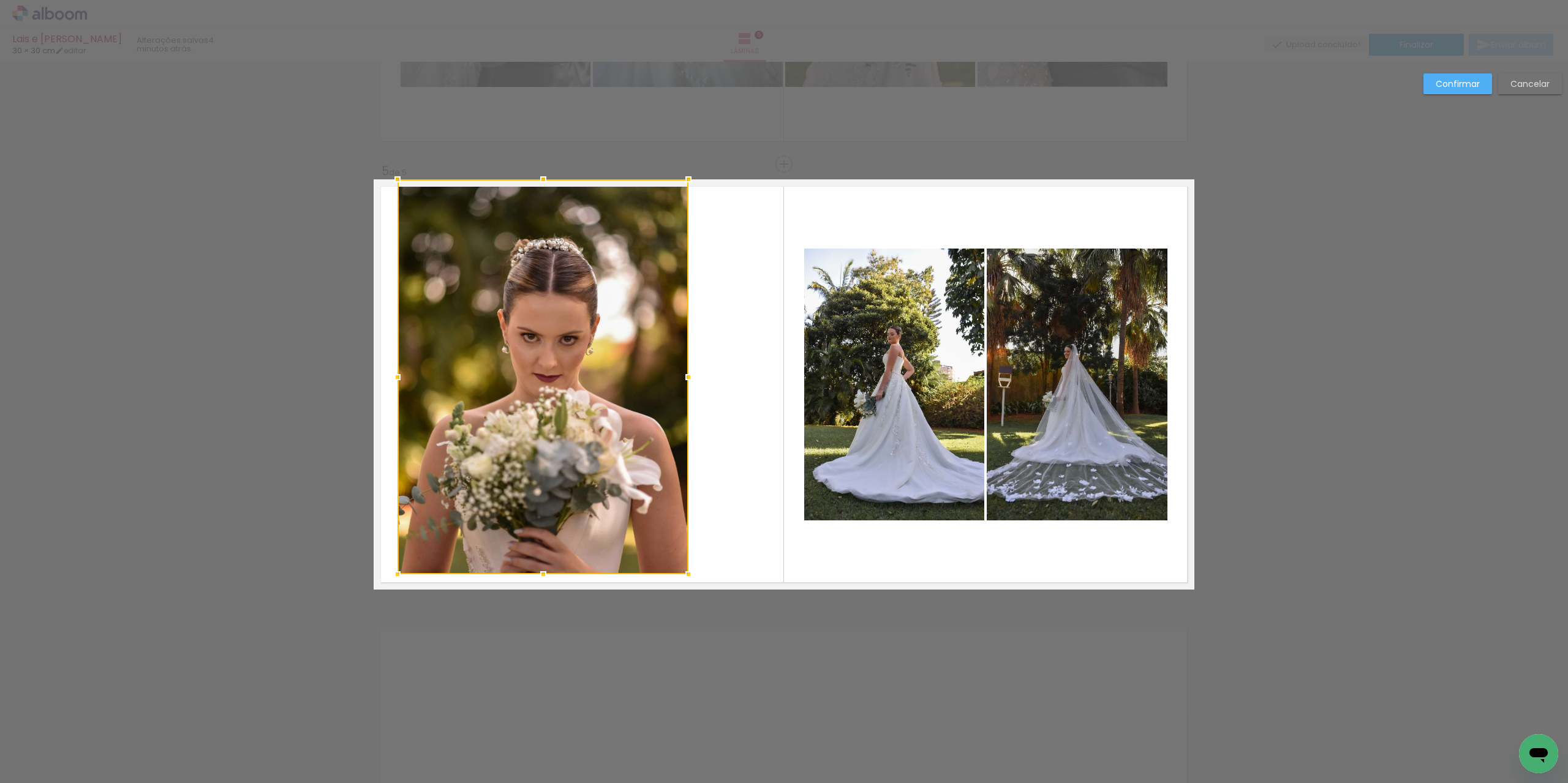
drag, startPoint x: 763, startPoint y: 590, endPoint x: 688, endPoint y: 588, distance: 75.0
click at [688, 588] on album-spread "5 de 5" at bounding box center [784, 385] width 821 height 410
click at [1459, 75] on paper-button "Confirmar" at bounding box center [1458, 84] width 69 height 21
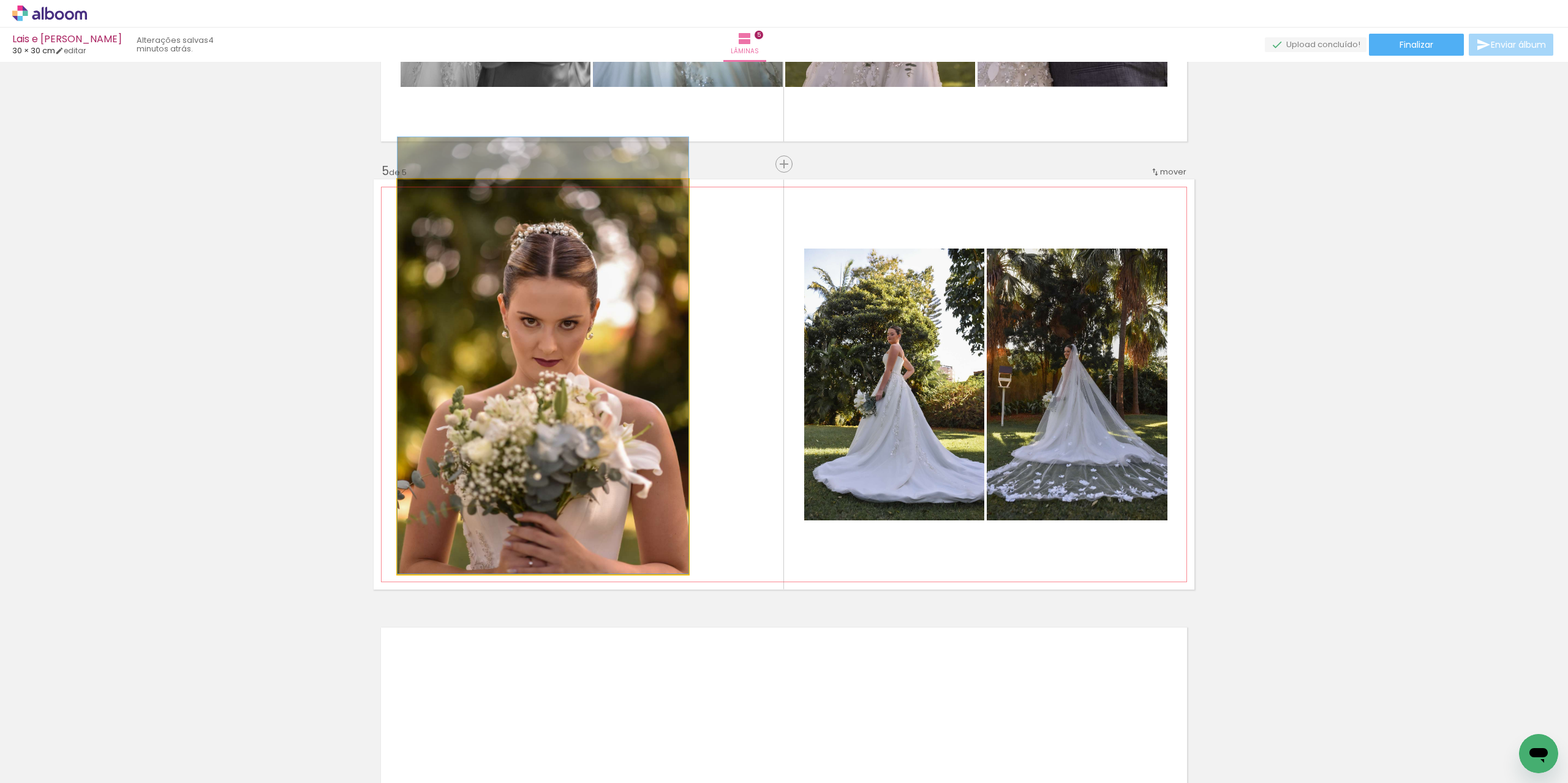
drag, startPoint x: 549, startPoint y: 403, endPoint x: 541, endPoint y: 332, distance: 71.4
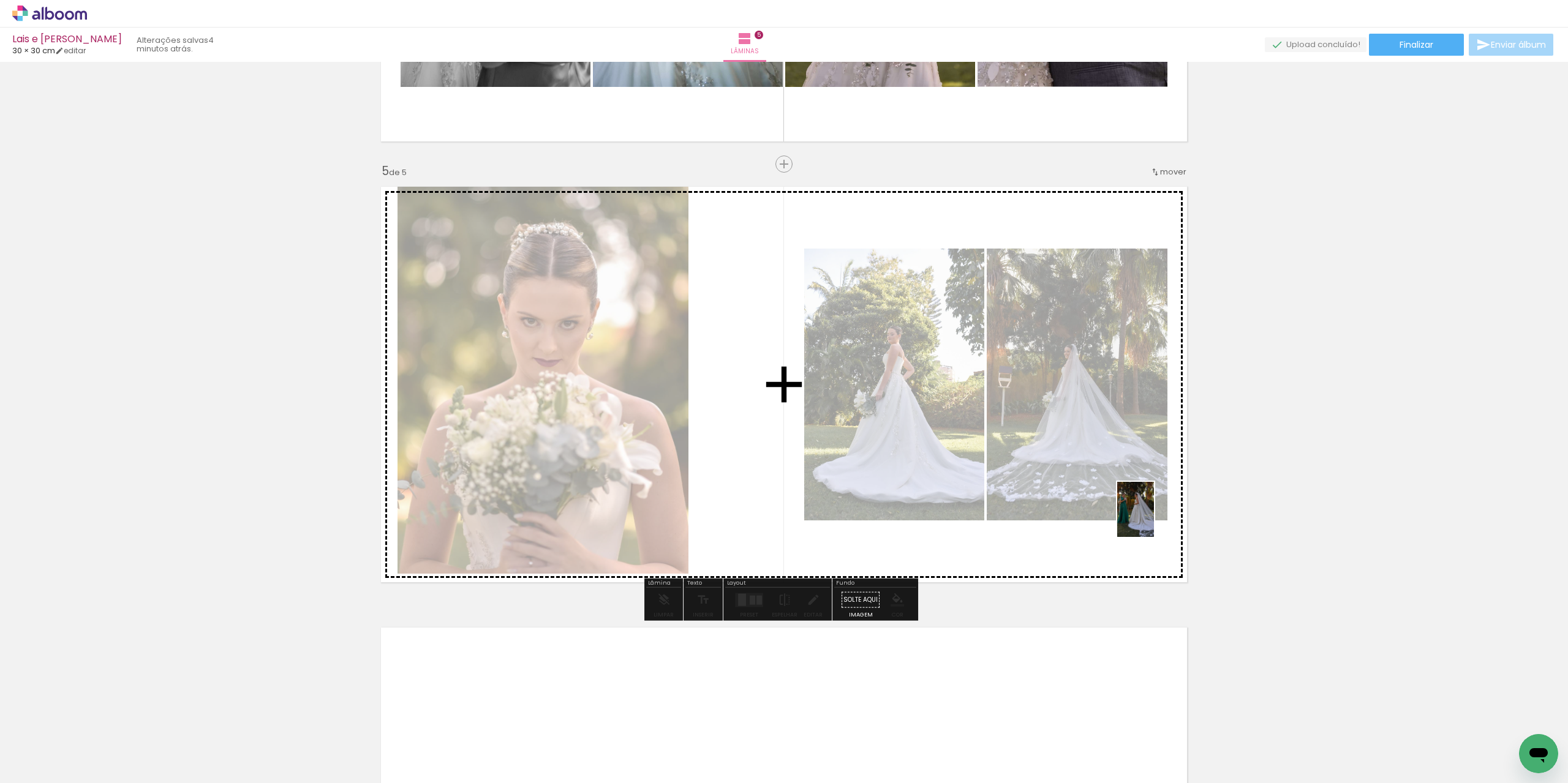
drag, startPoint x: 1417, startPoint y: 742, endPoint x: 1153, endPoint y: 518, distance: 346.2
click at [1153, 518] on quentale-workspace at bounding box center [784, 391] width 1568 height 783
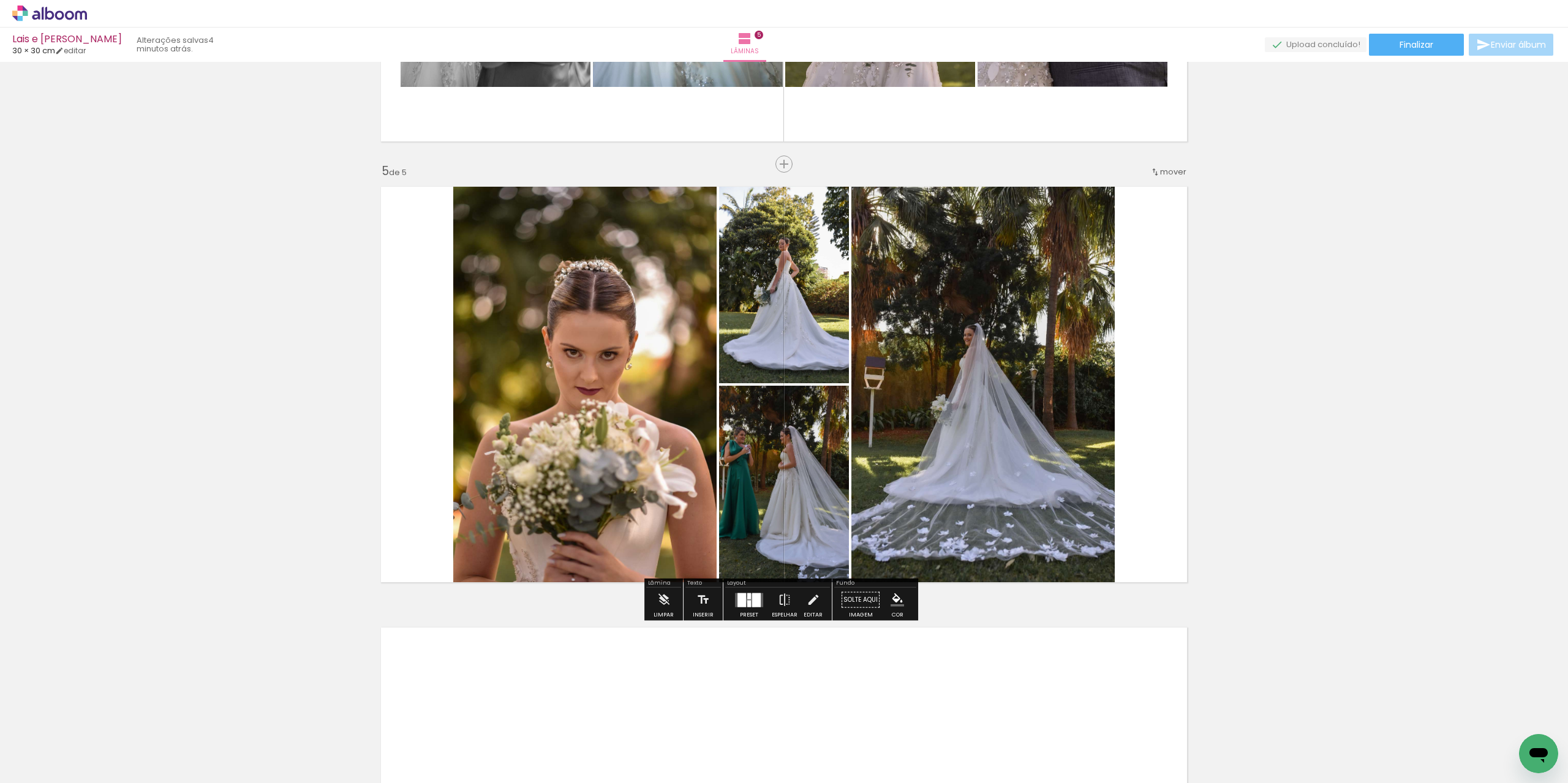
click at [752, 600] on div at bounding box center [756, 599] width 9 height 14
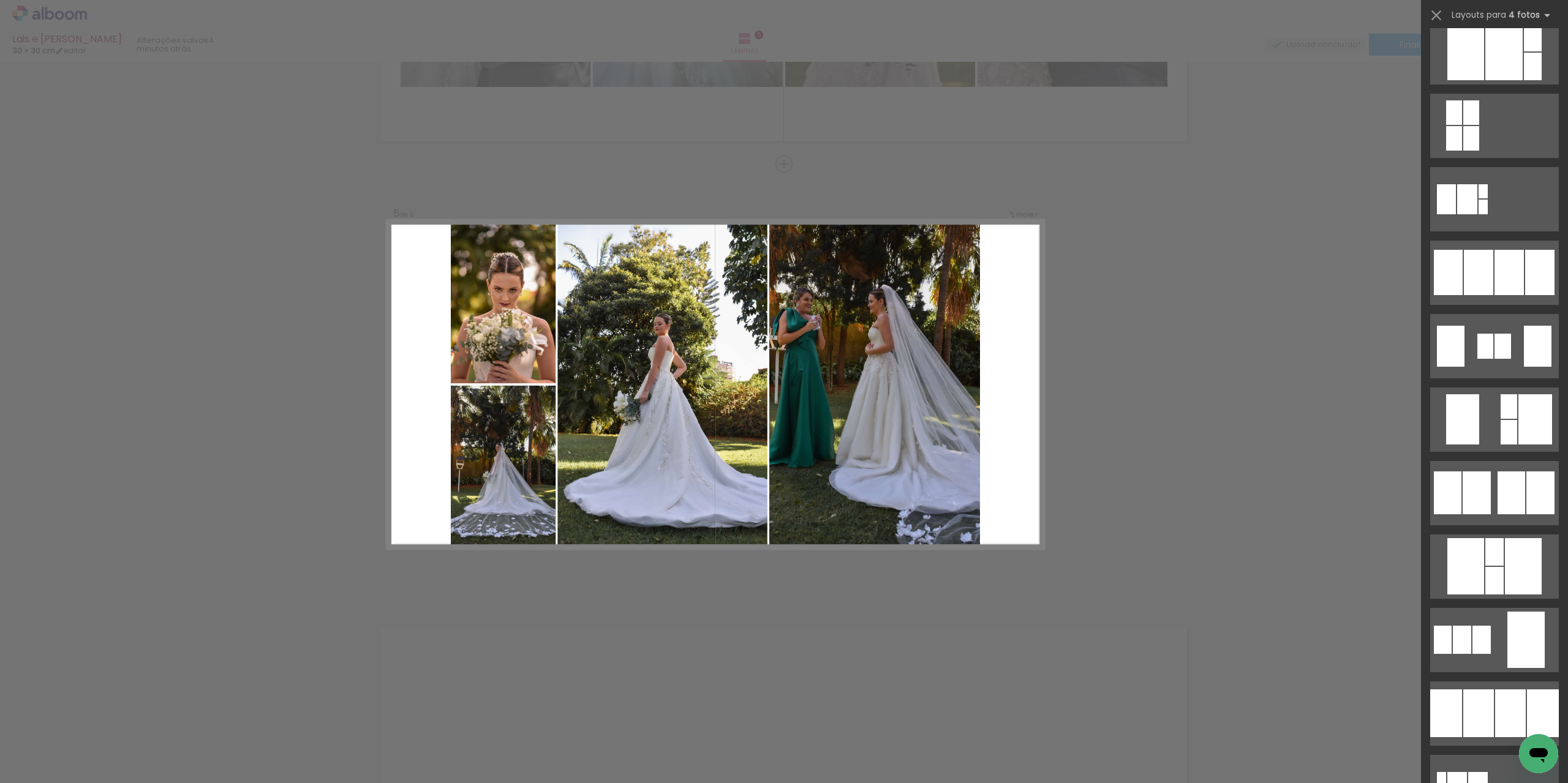
scroll to position [735, 0]
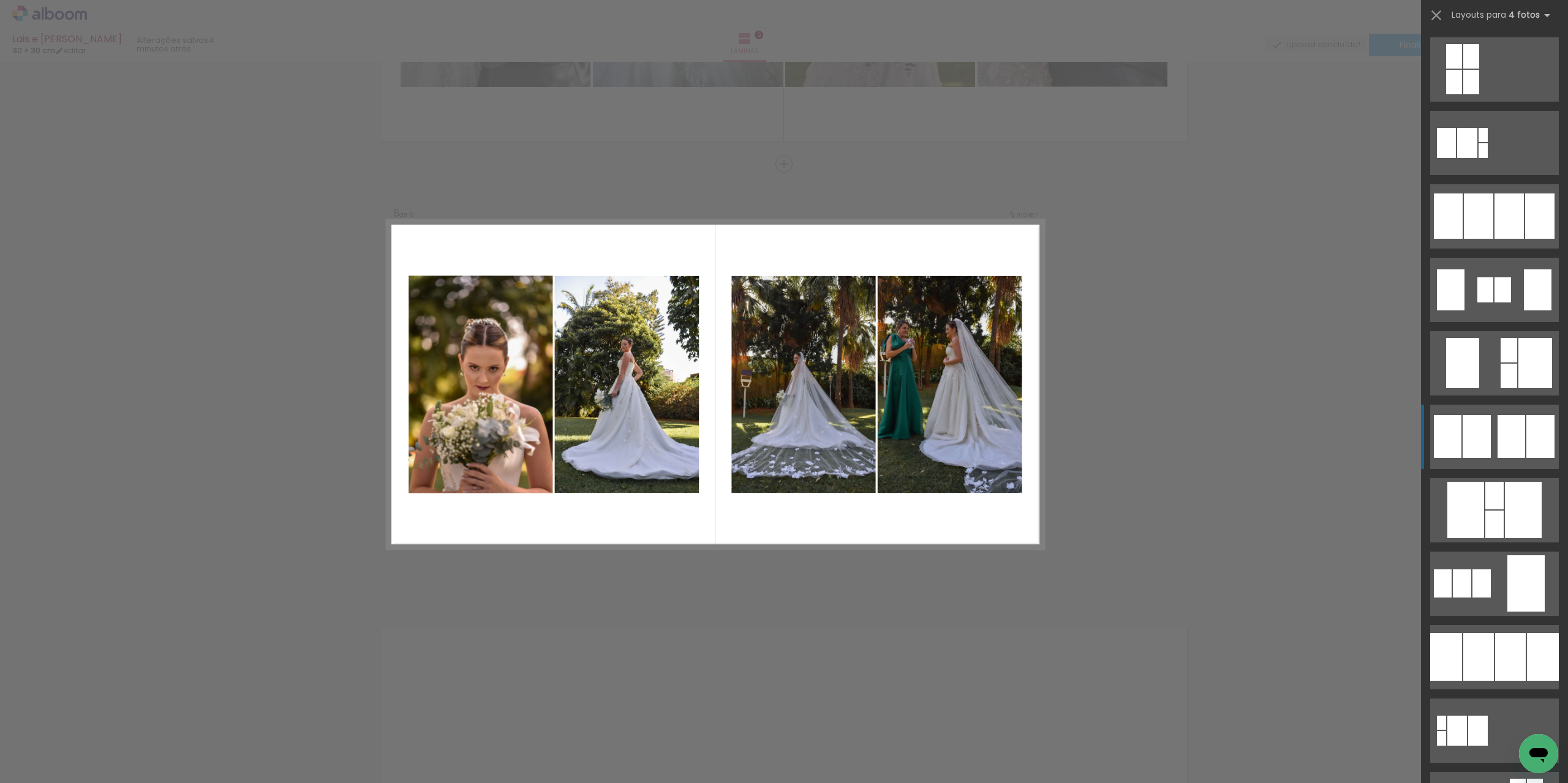
click at [1498, 441] on div at bounding box center [1512, 436] width 28 height 43
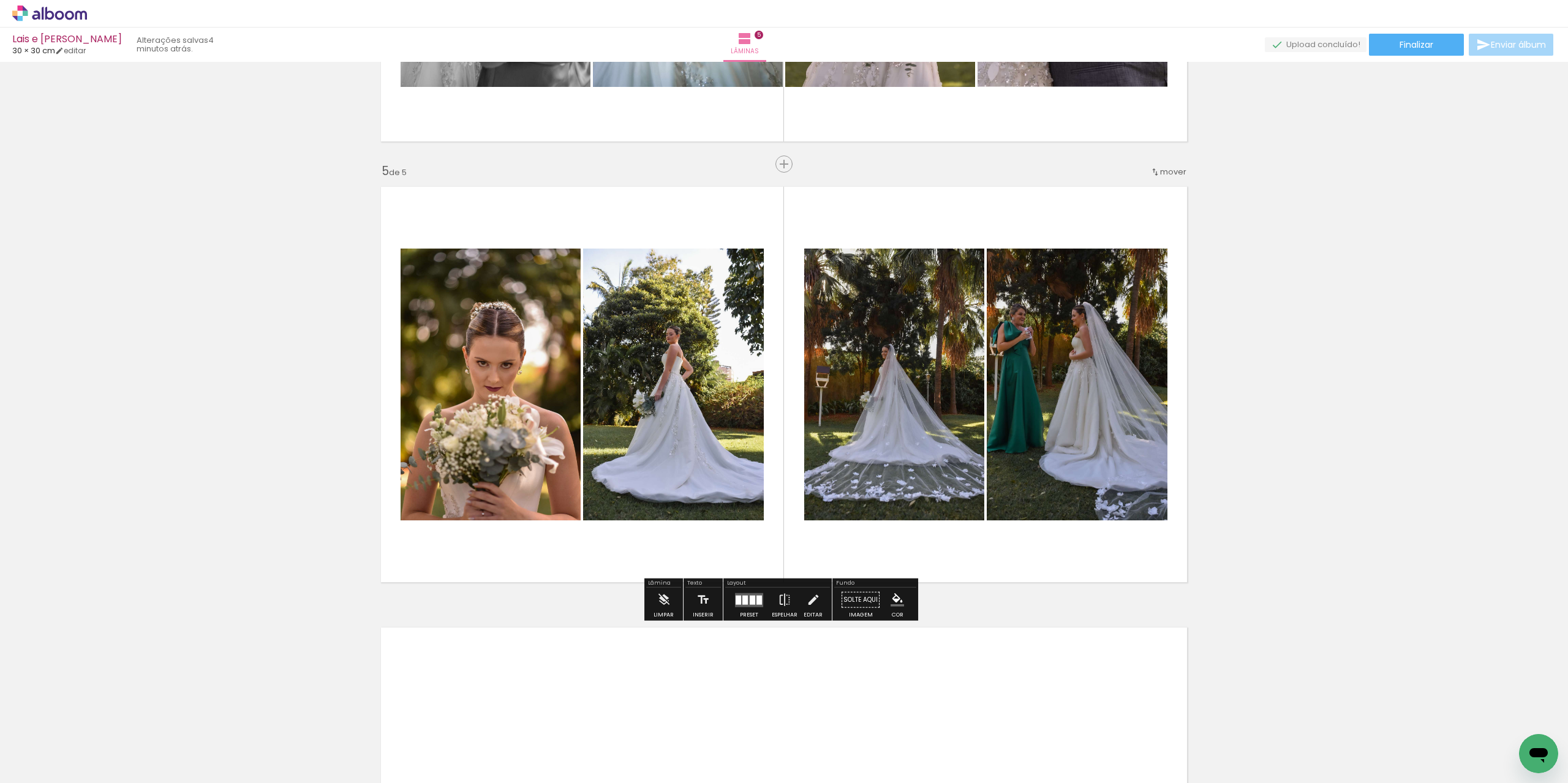
click at [751, 598] on div at bounding box center [753, 600] width 5 height 9
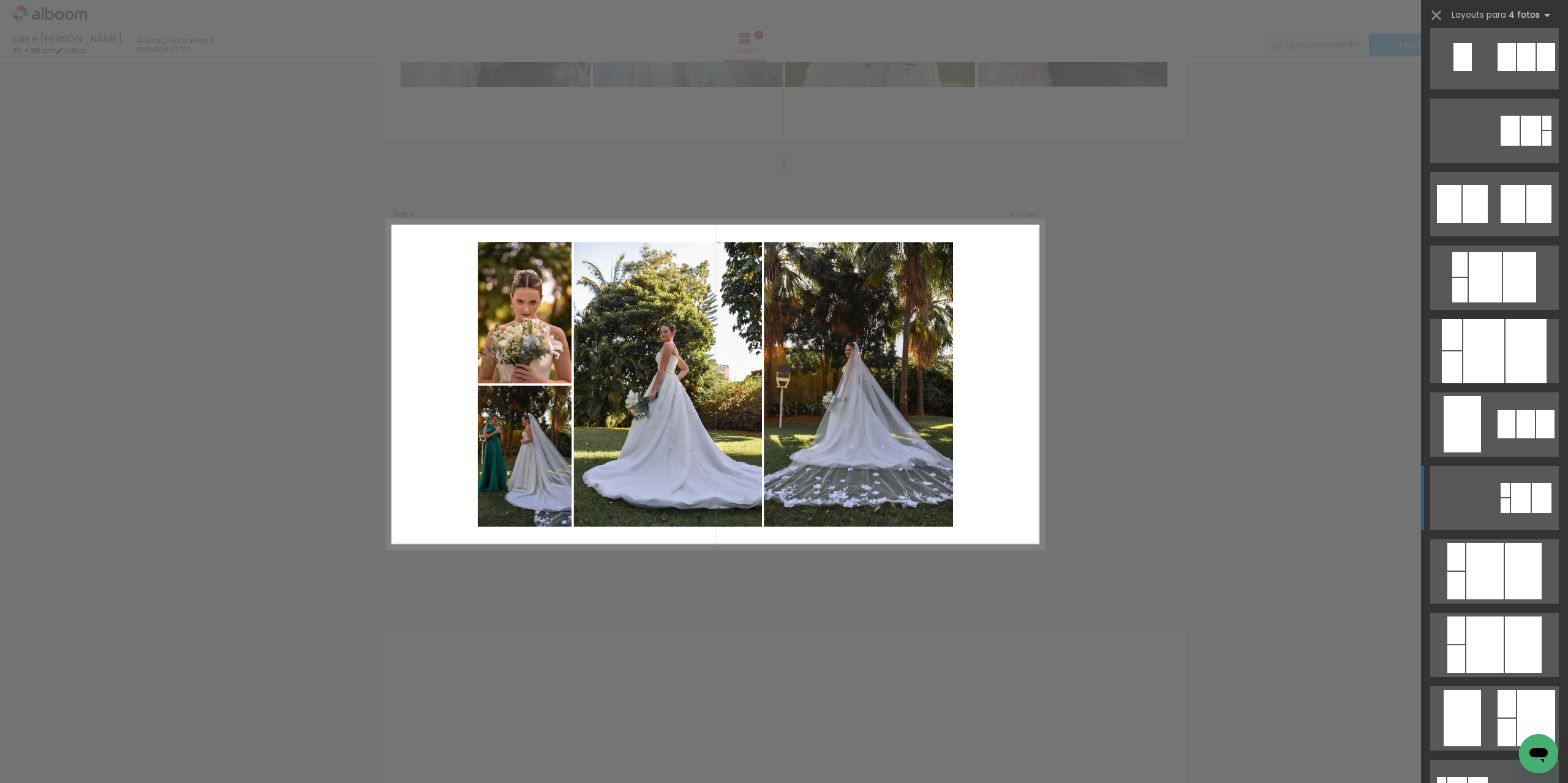
scroll to position [2633, 0]
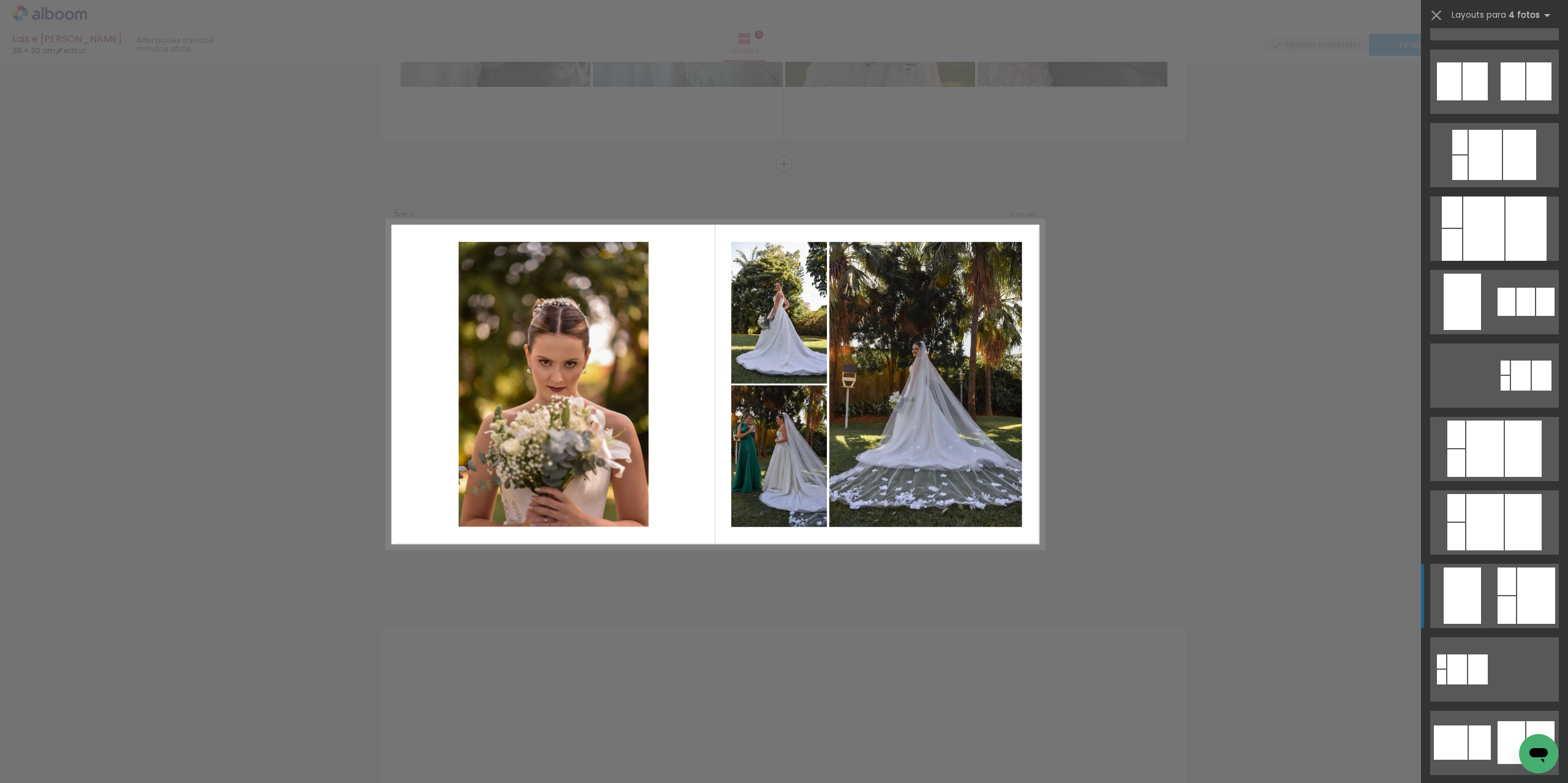
click at [1480, 607] on quentale-layouter at bounding box center [1495, 596] width 128 height 64
